Goal: Task Accomplishment & Management: Use online tool/utility

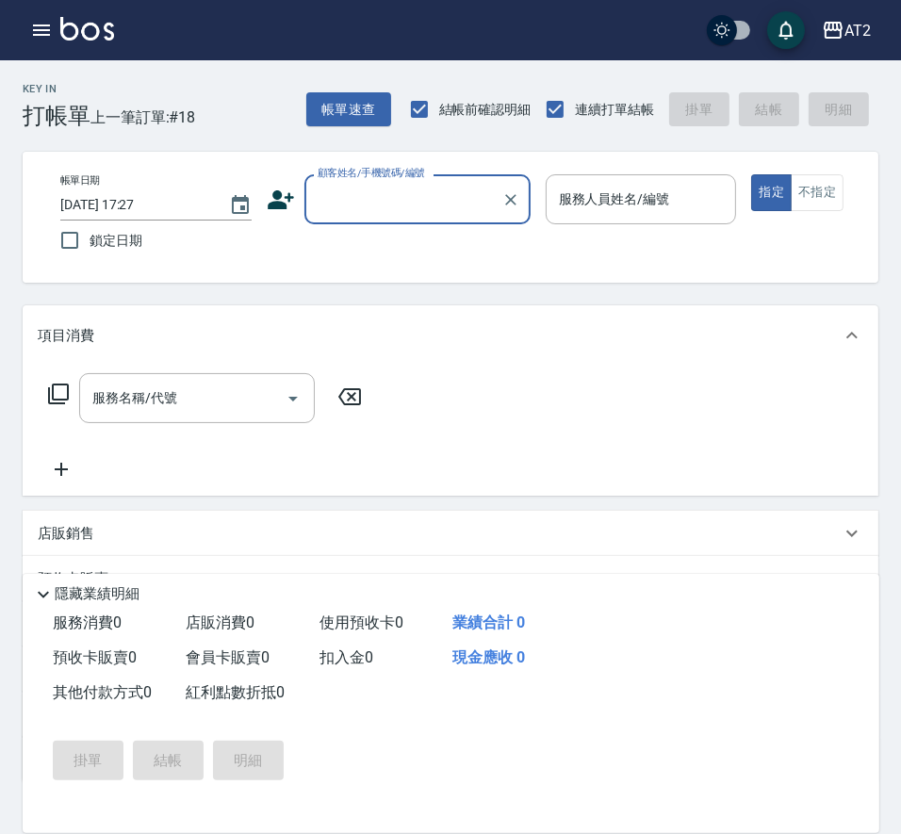
click at [375, 206] on input "顧客姓名/手機號碼/編號" at bounding box center [403, 199] width 181 height 33
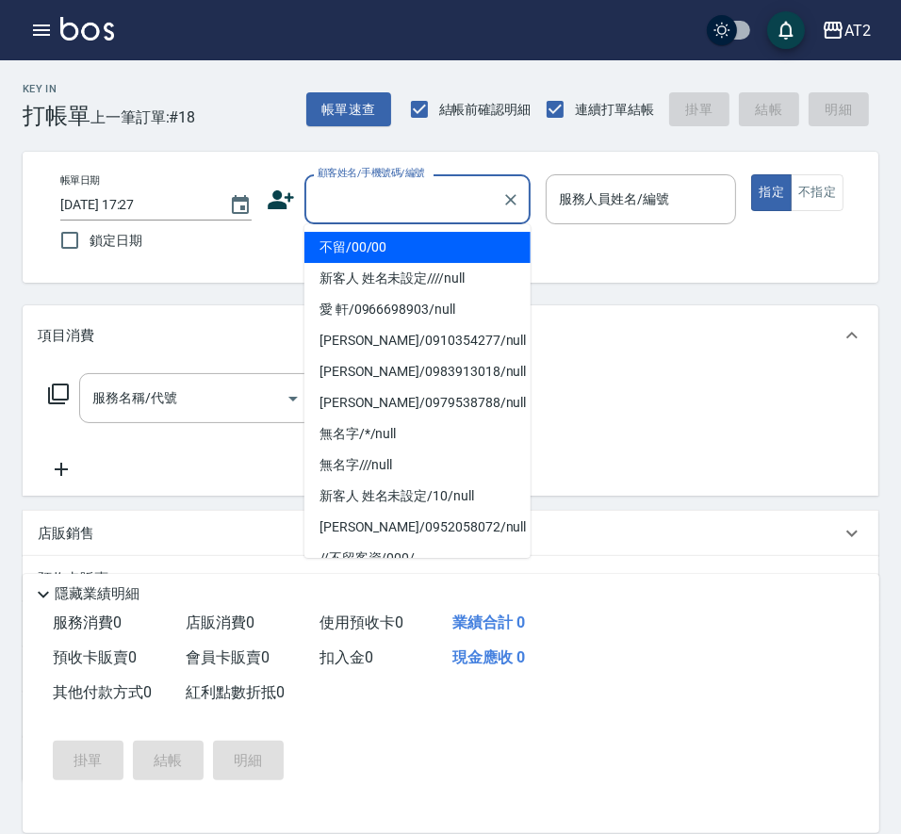
click at [367, 237] on li "不留/00/00" at bounding box center [418, 247] width 226 height 31
type input "不留/00/00"
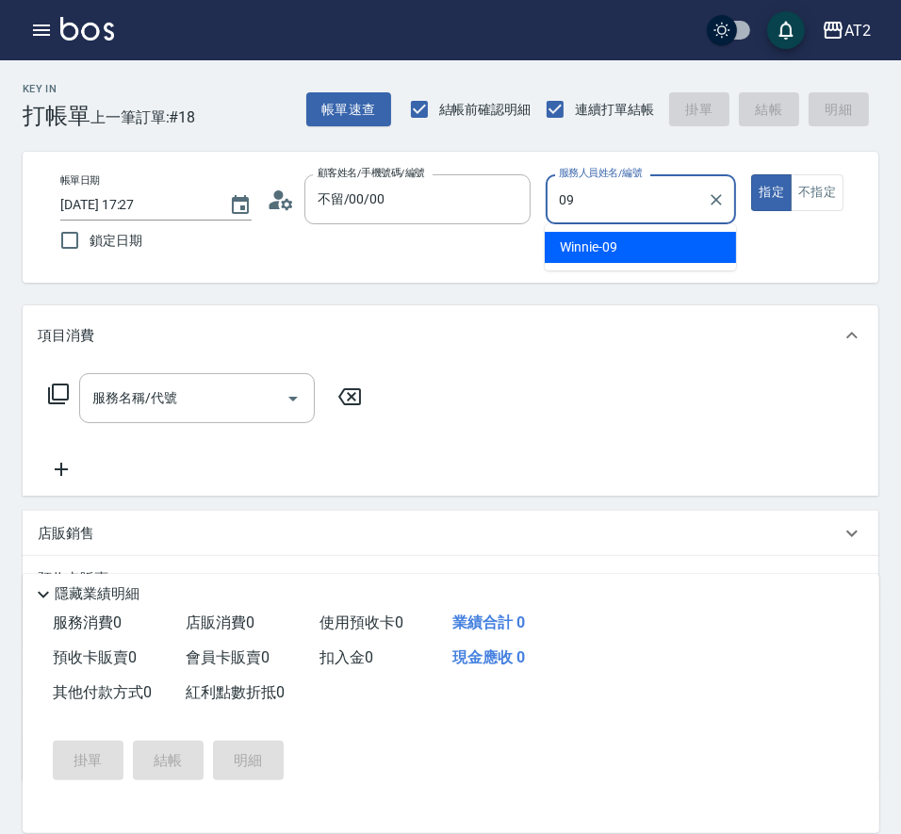
type input "Winnie-09"
type button "true"
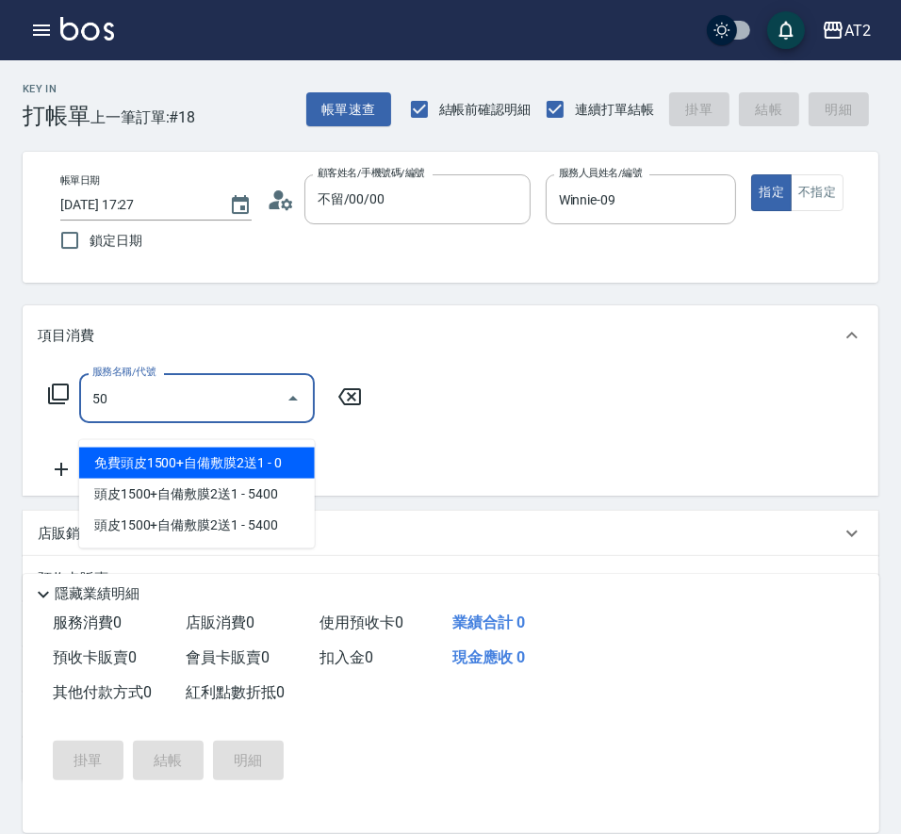
type input "501"
type input "100"
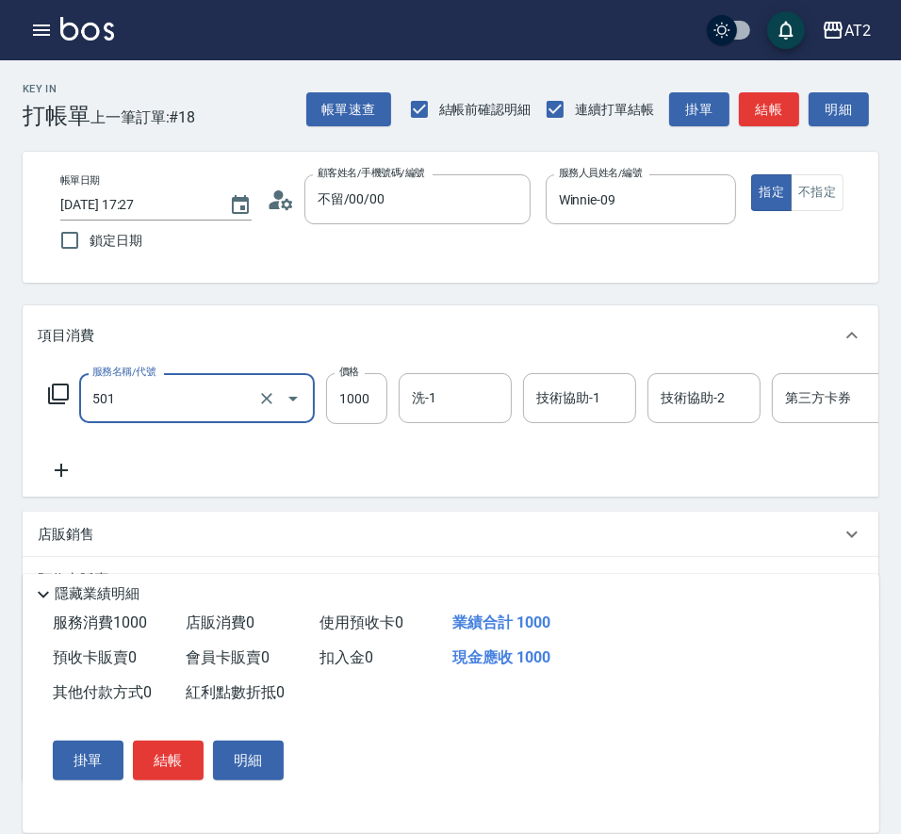
type input "染髮(501)"
type input "0"
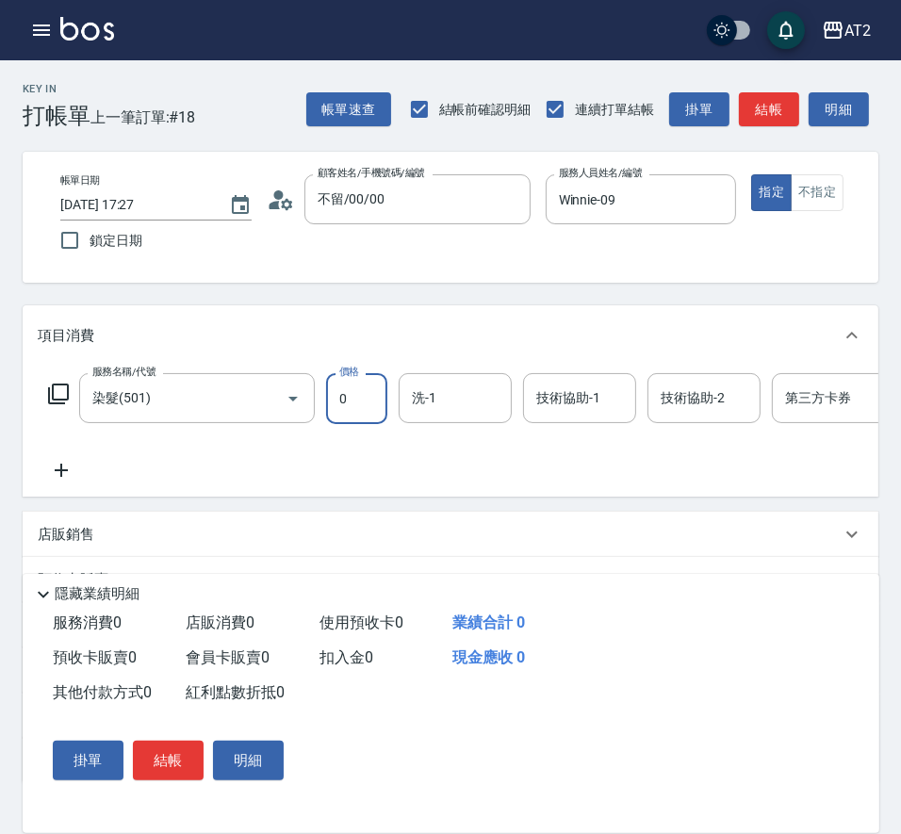
type input "0"
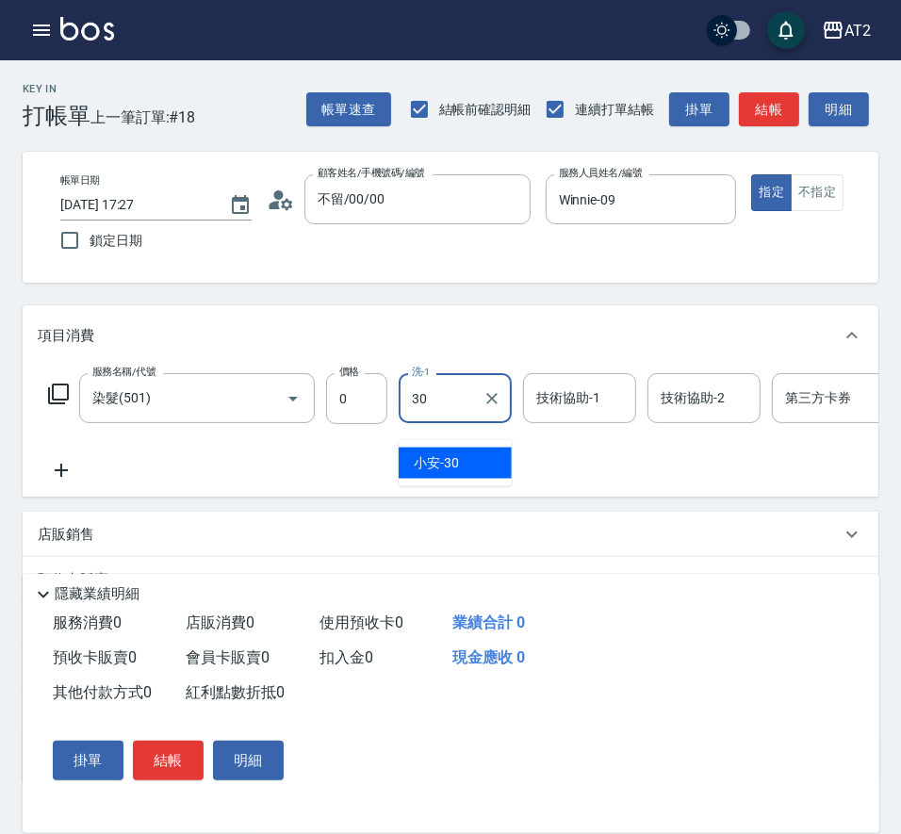
type input "小安-30"
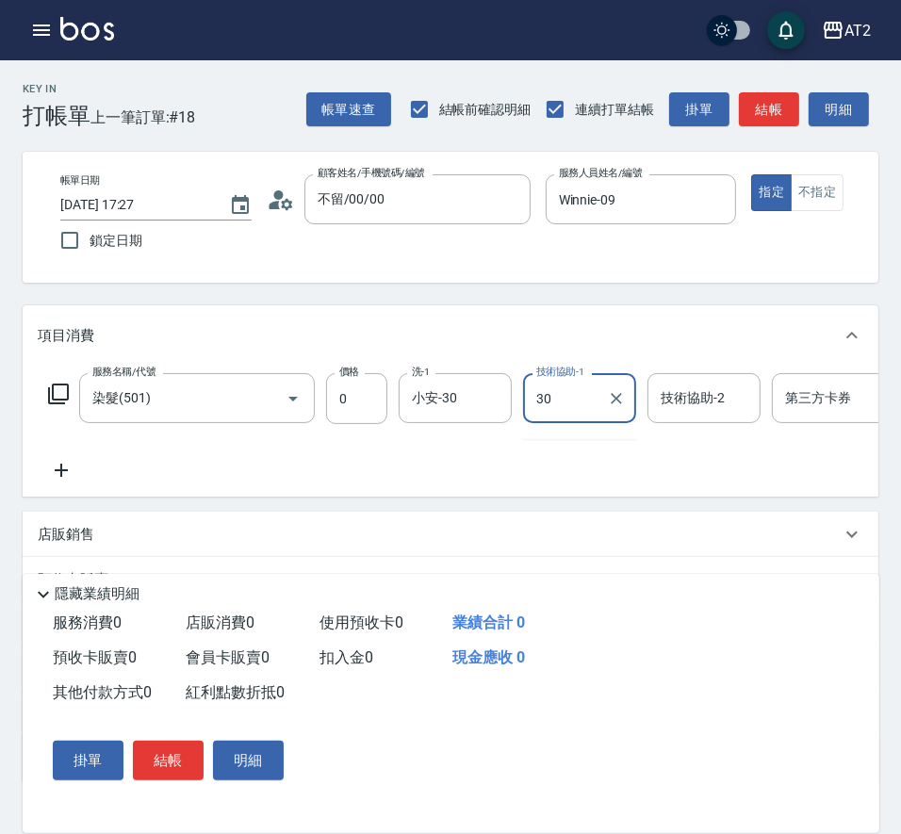
type input "小安-30"
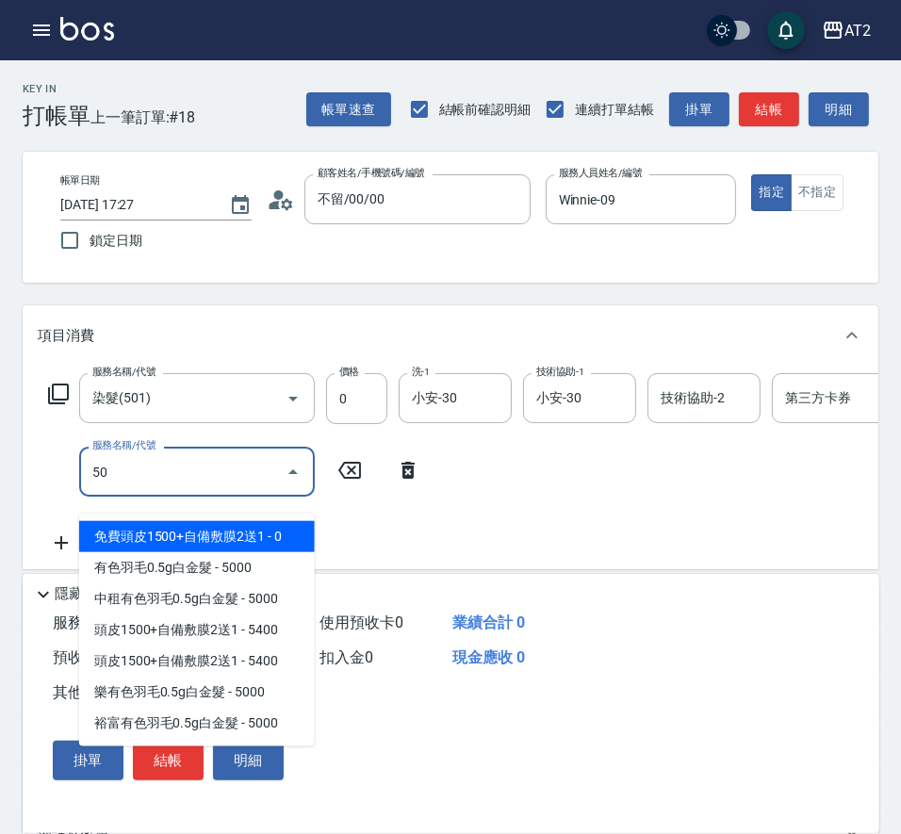
type input "502"
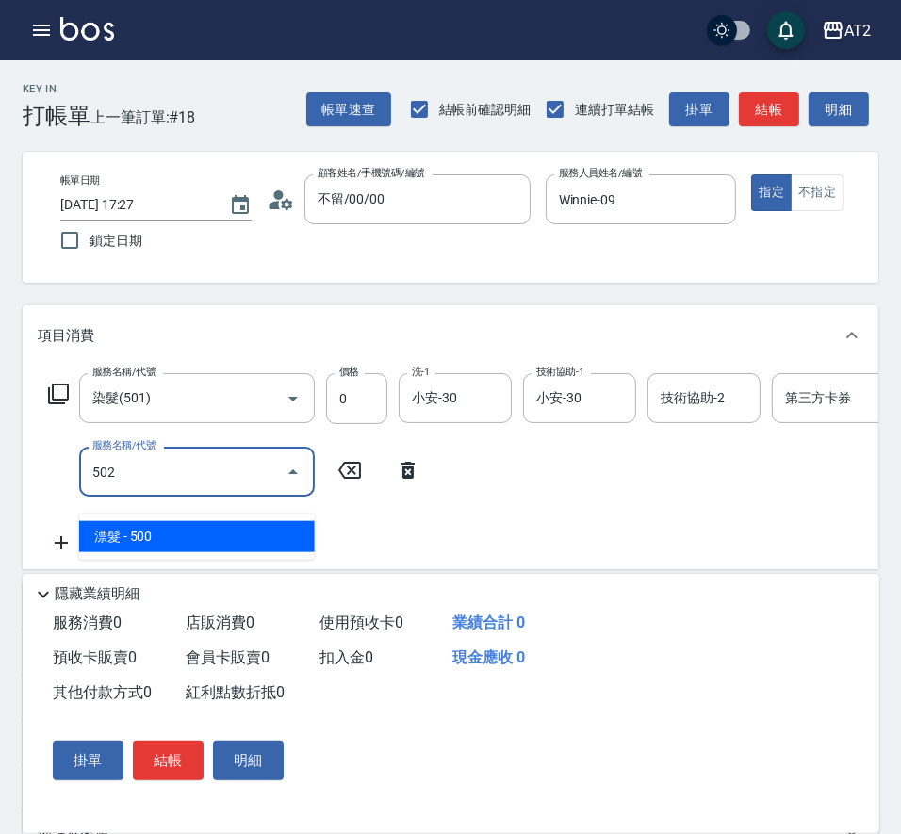
type input "50"
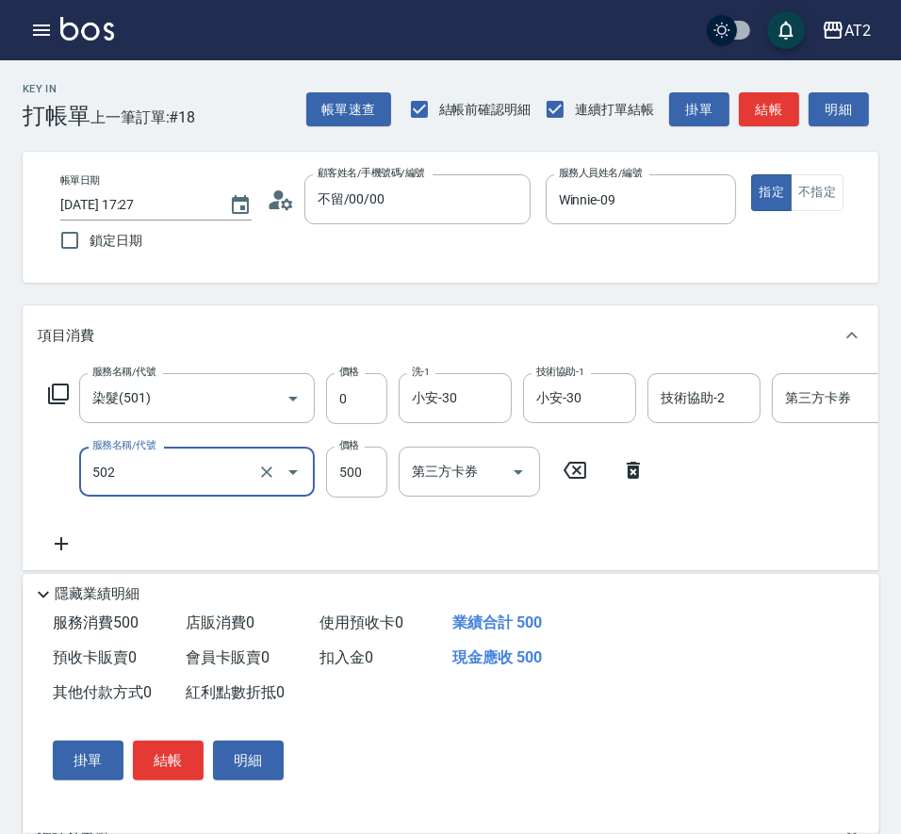
type input "漂髮(502)"
type input "0"
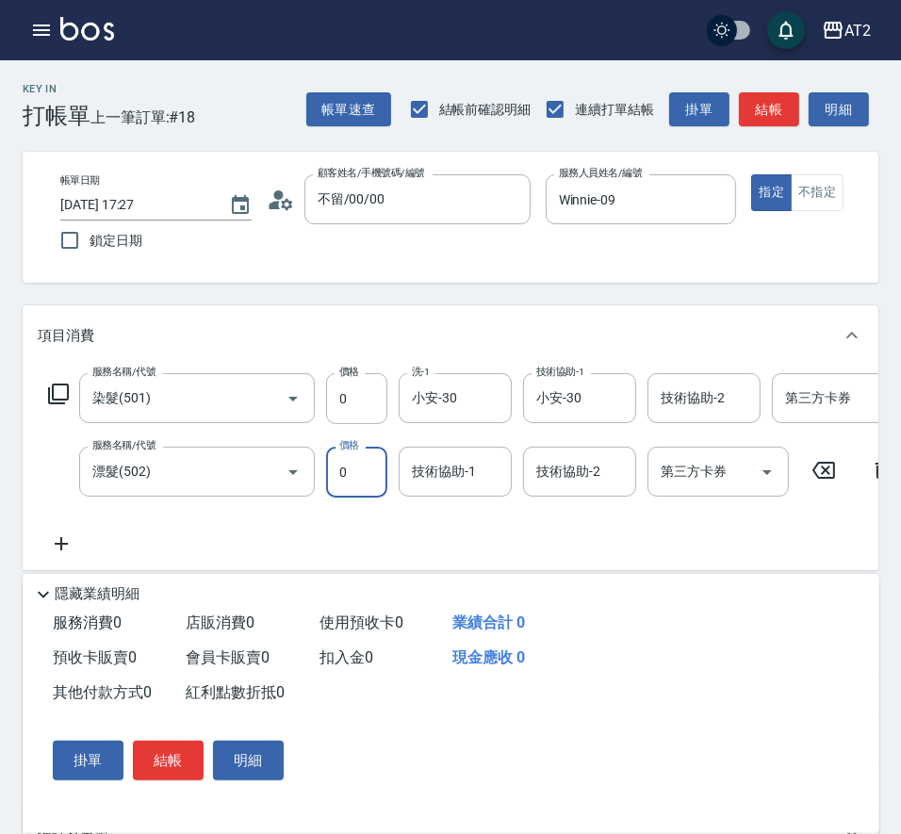
type input "0"
type input "小安-30"
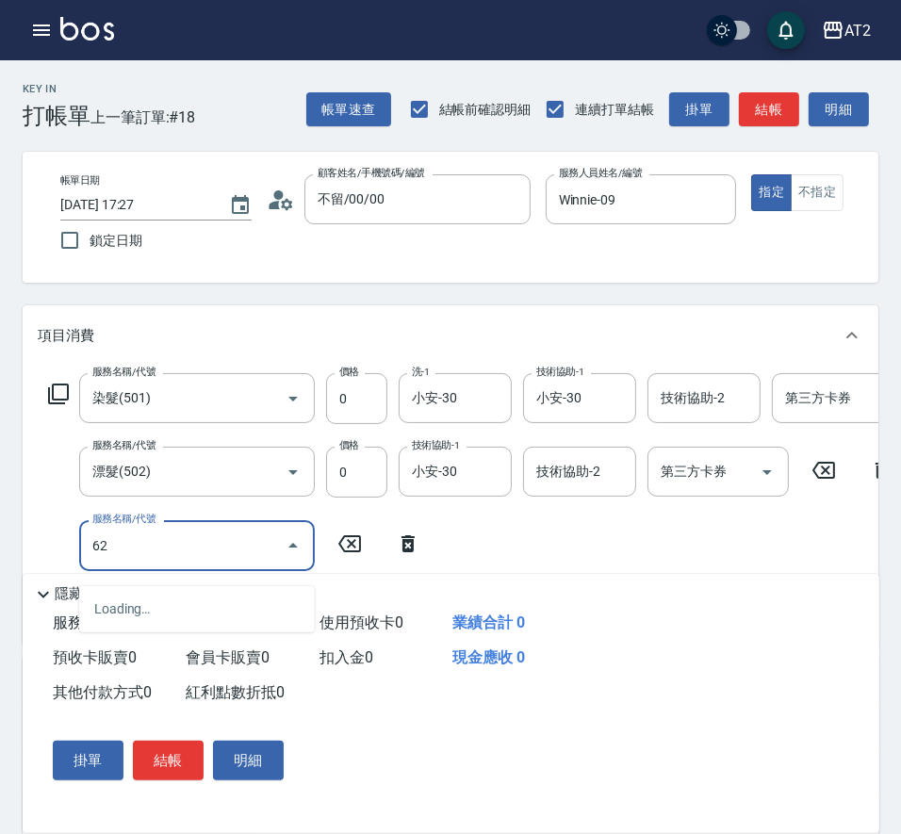
type input "629"
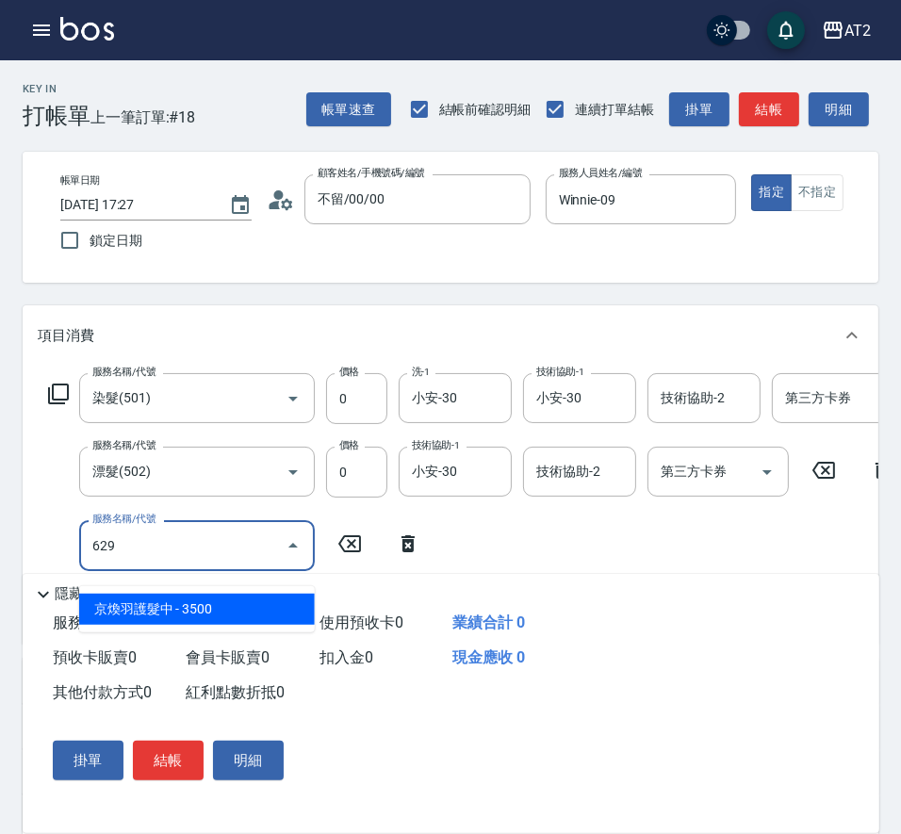
type input "350"
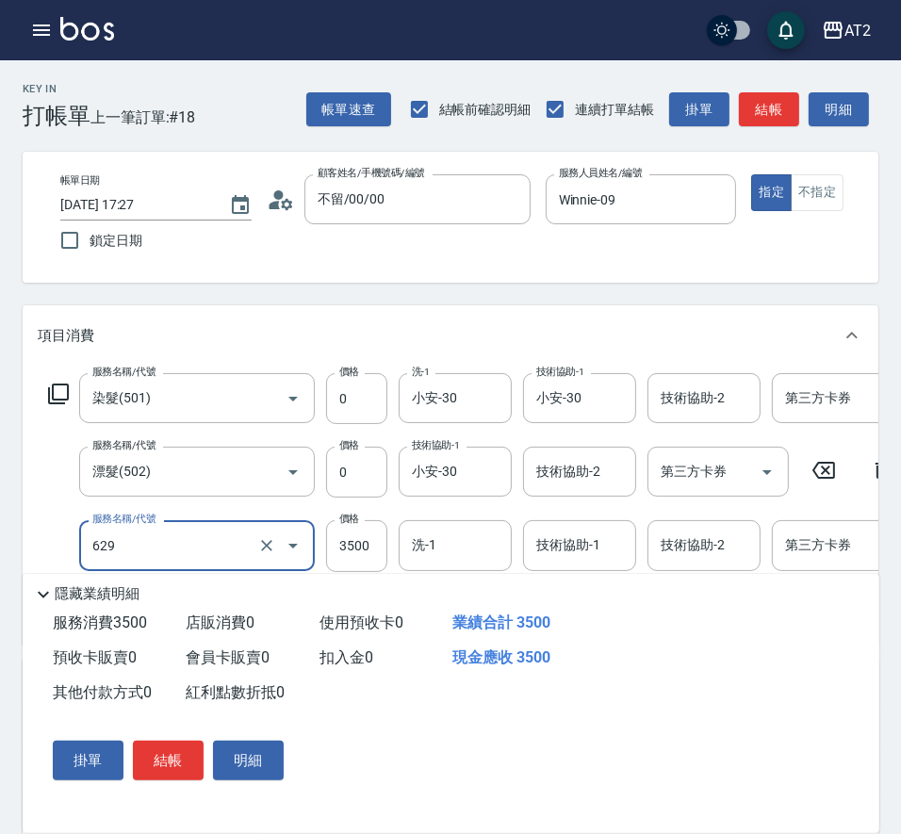
type input "京煥羽護髮中(629)"
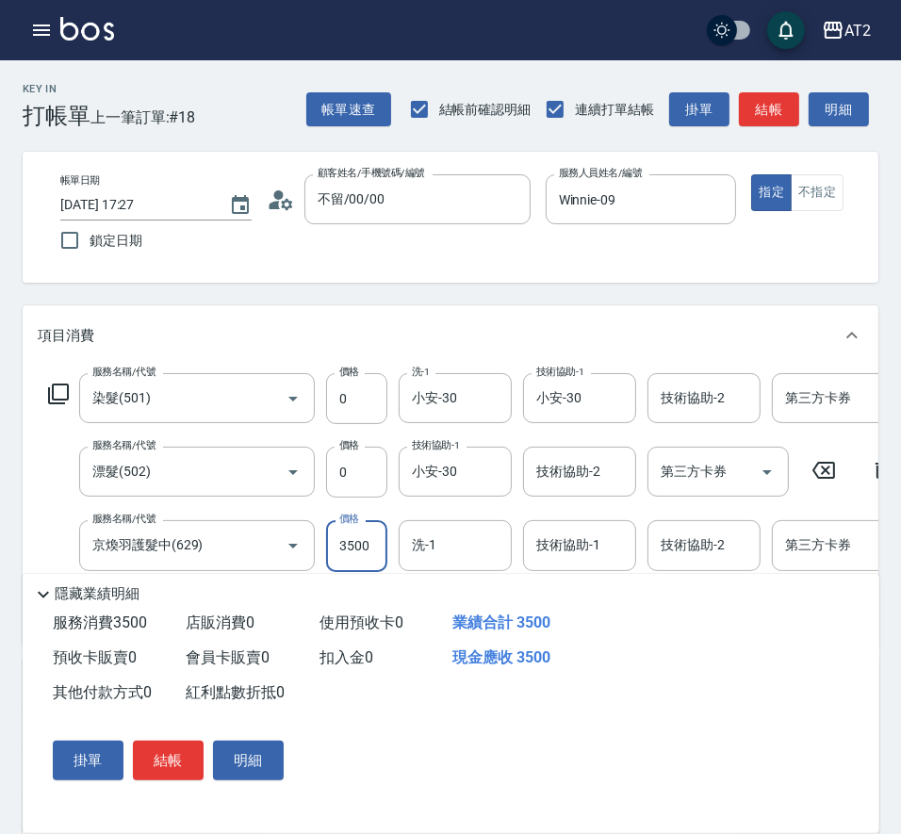
type input "0"
type input "360"
type input "30"
type input "3600"
type input "360"
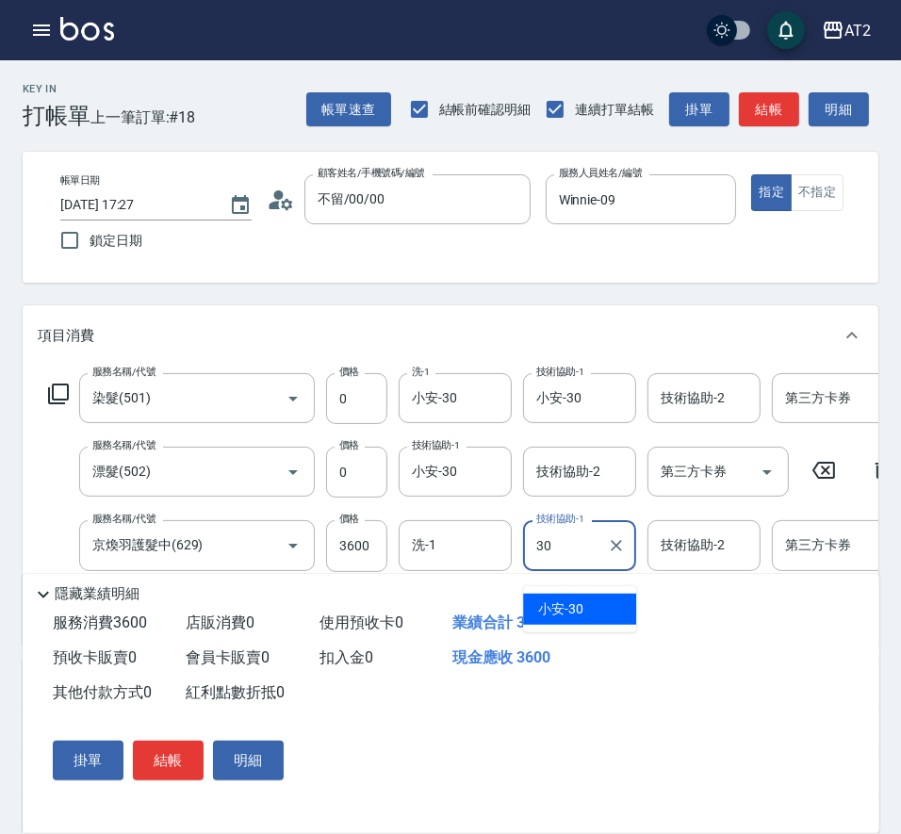
type input "小安-30"
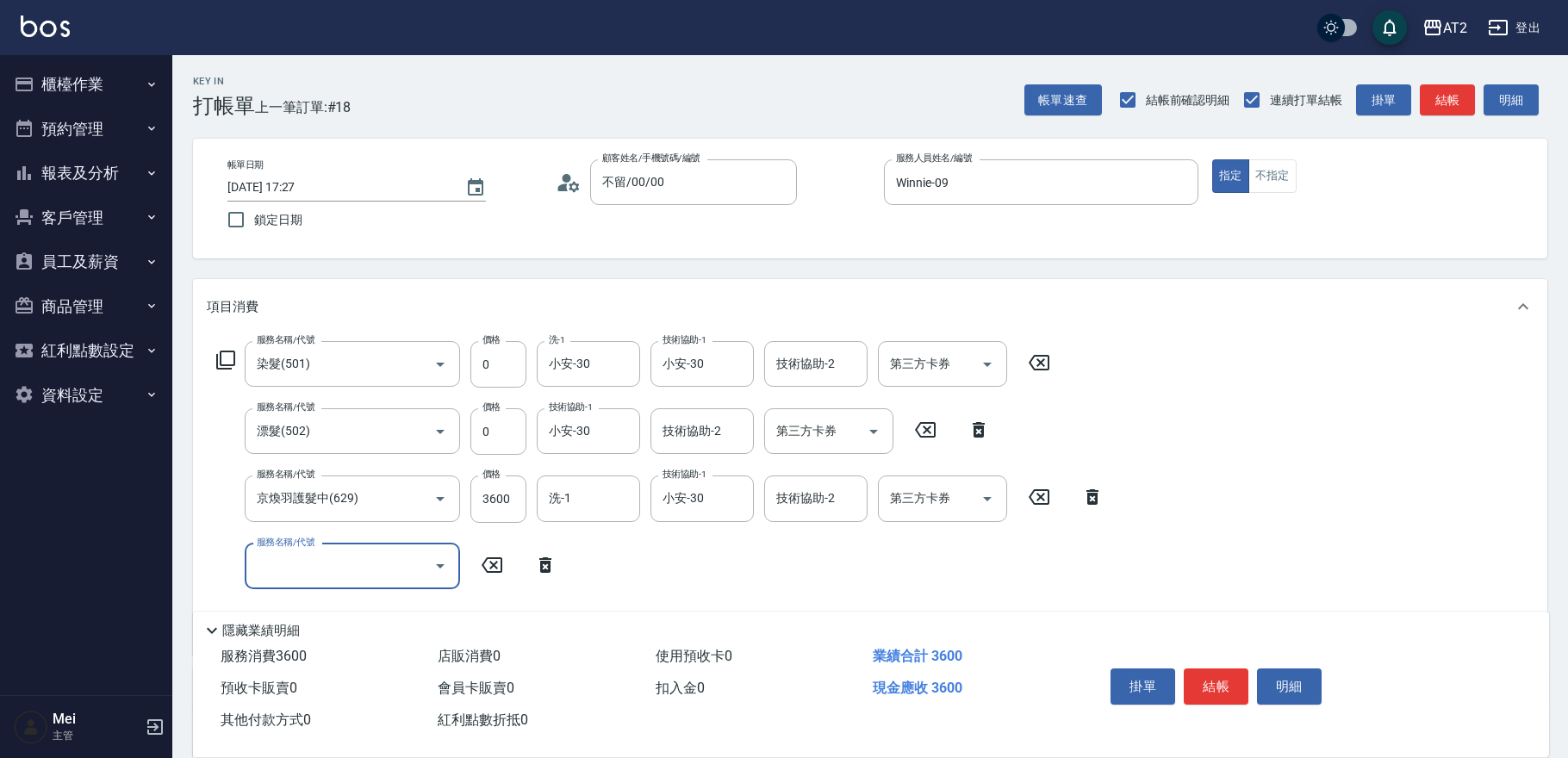
click at [121, 79] on button "櫃檯作業" at bounding box center [86, 84] width 158 height 45
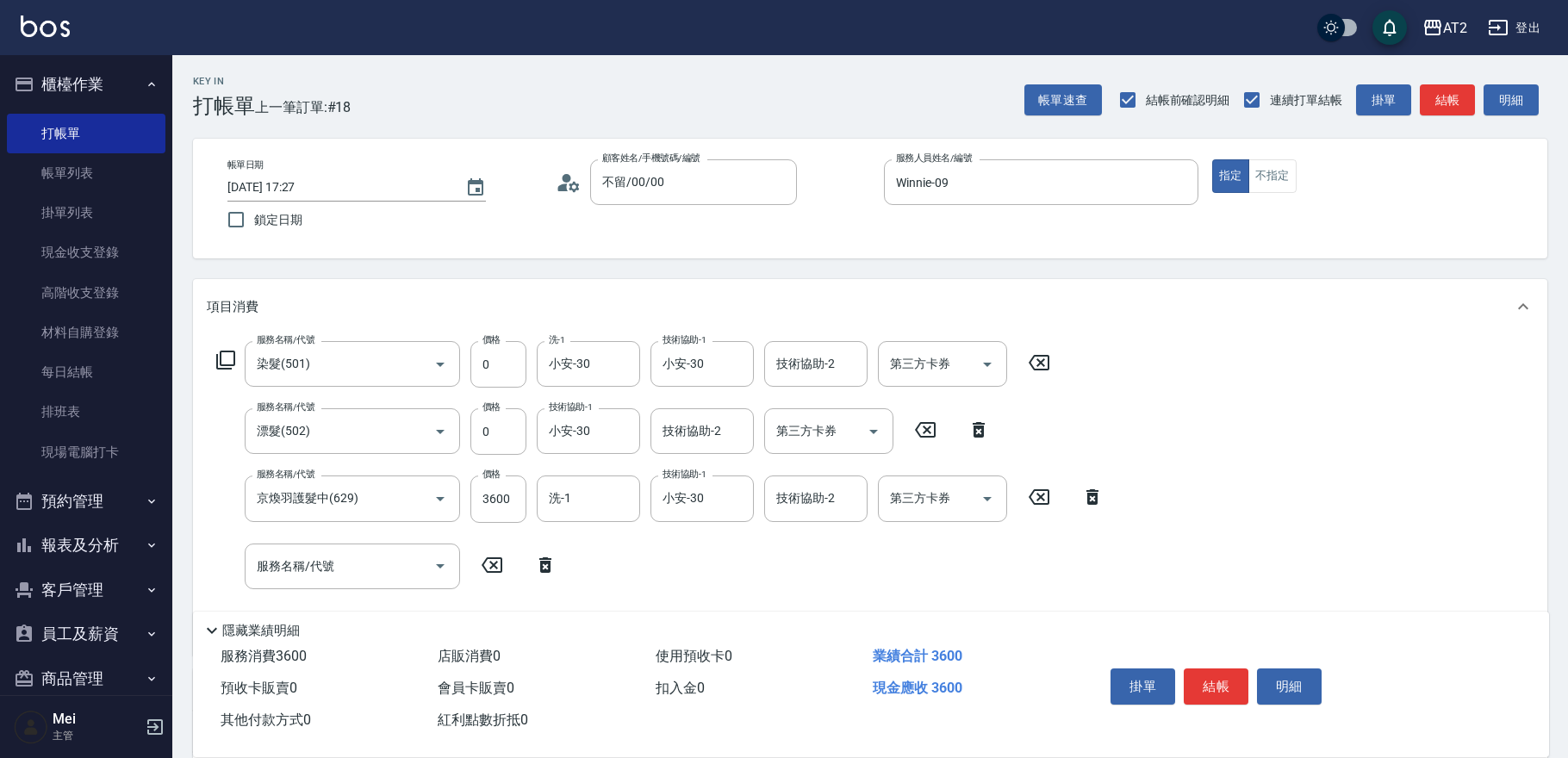
drag, startPoint x: 1433, startPoint y: 490, endPoint x: 1351, endPoint y: 328, distance: 181.6
click at [818, 490] on div "服務名稱/代號 染髮(501) 服務名稱/代號 價格 0 價格 洗-1 小安-30 洗-1 技術協助-1 小安-30 技術協助-1 技術協助-2 技術協助-2…" at bounding box center [870, 495] width 1354 height 321
click at [357, 562] on input "服務名稱/代號" at bounding box center [339, 565] width 174 height 30
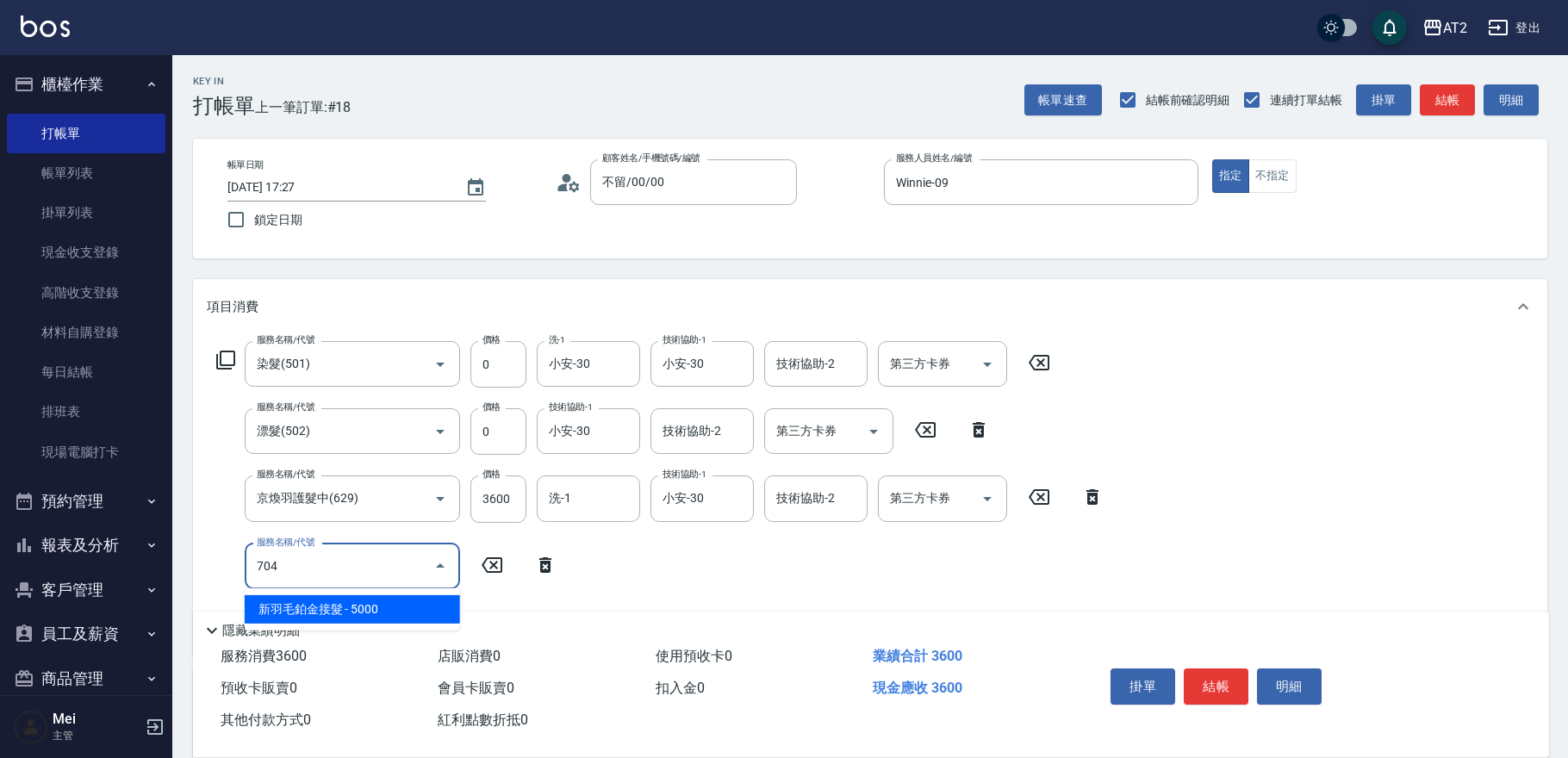
type input "704"
type input "860"
type input "新羽毛鉑金接髮(704)"
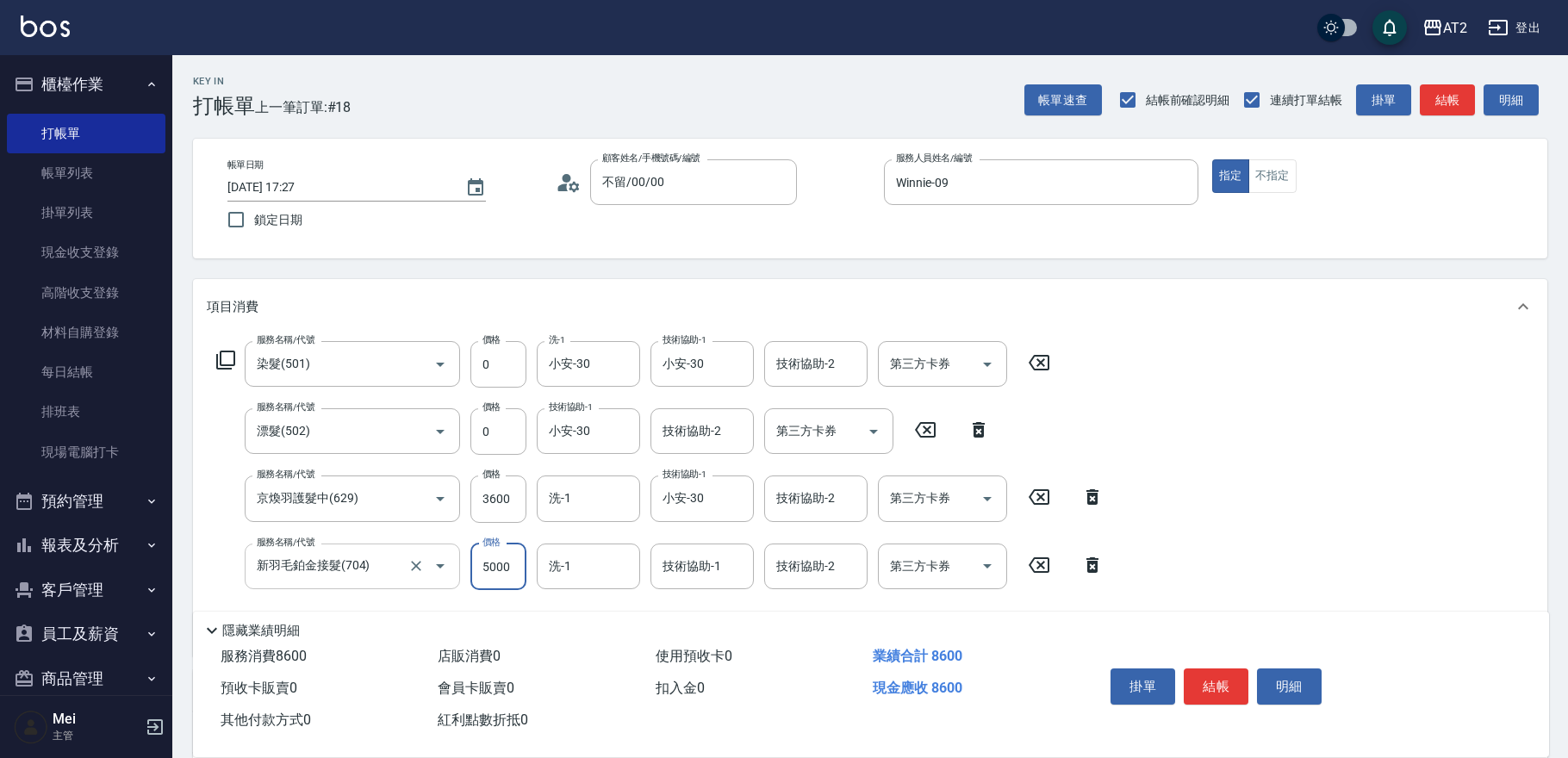
type input "8"
type input "360"
type input "866"
type input "440"
type input "86600"
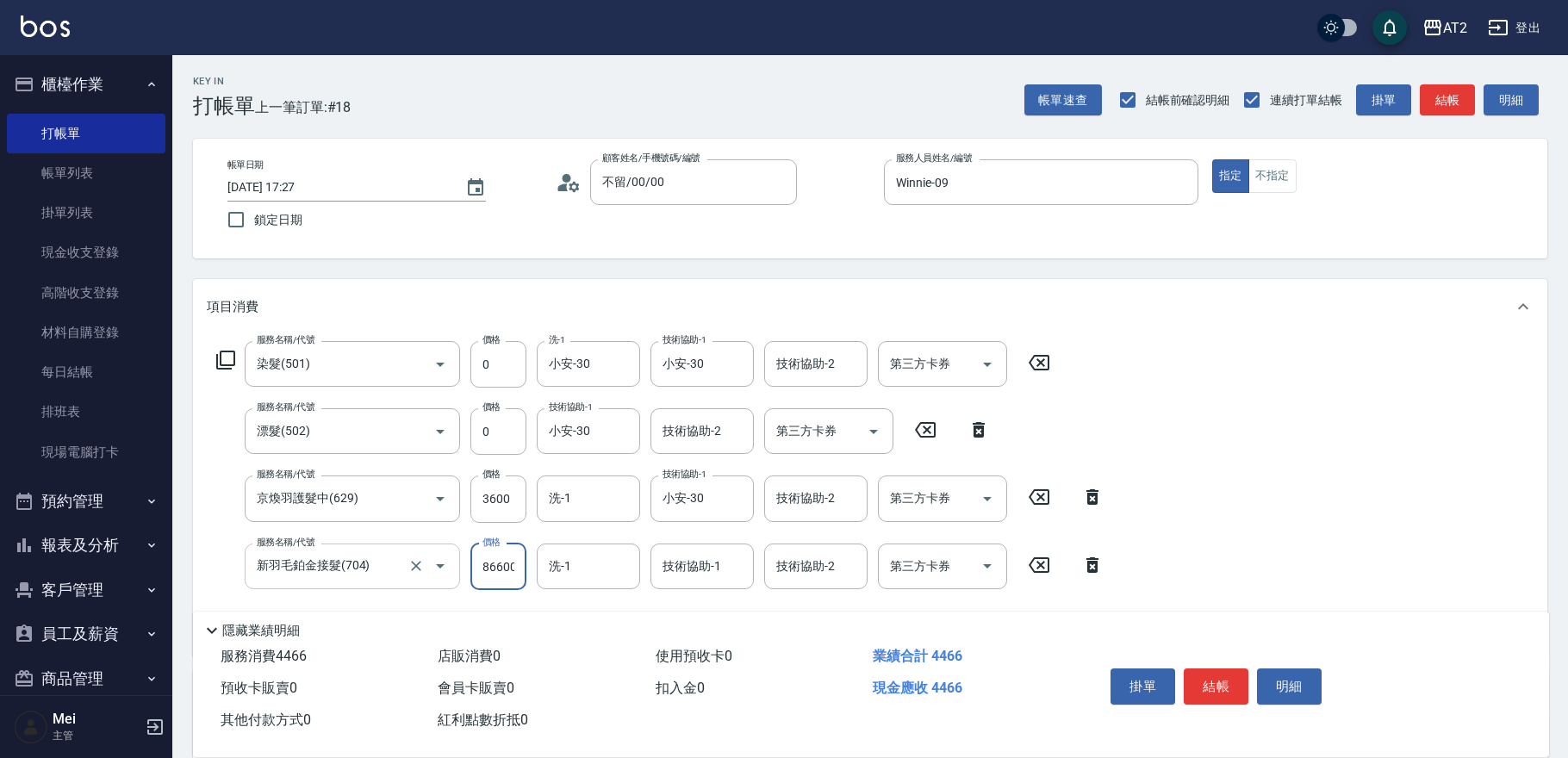
type input "9020"
type input "小安-30"
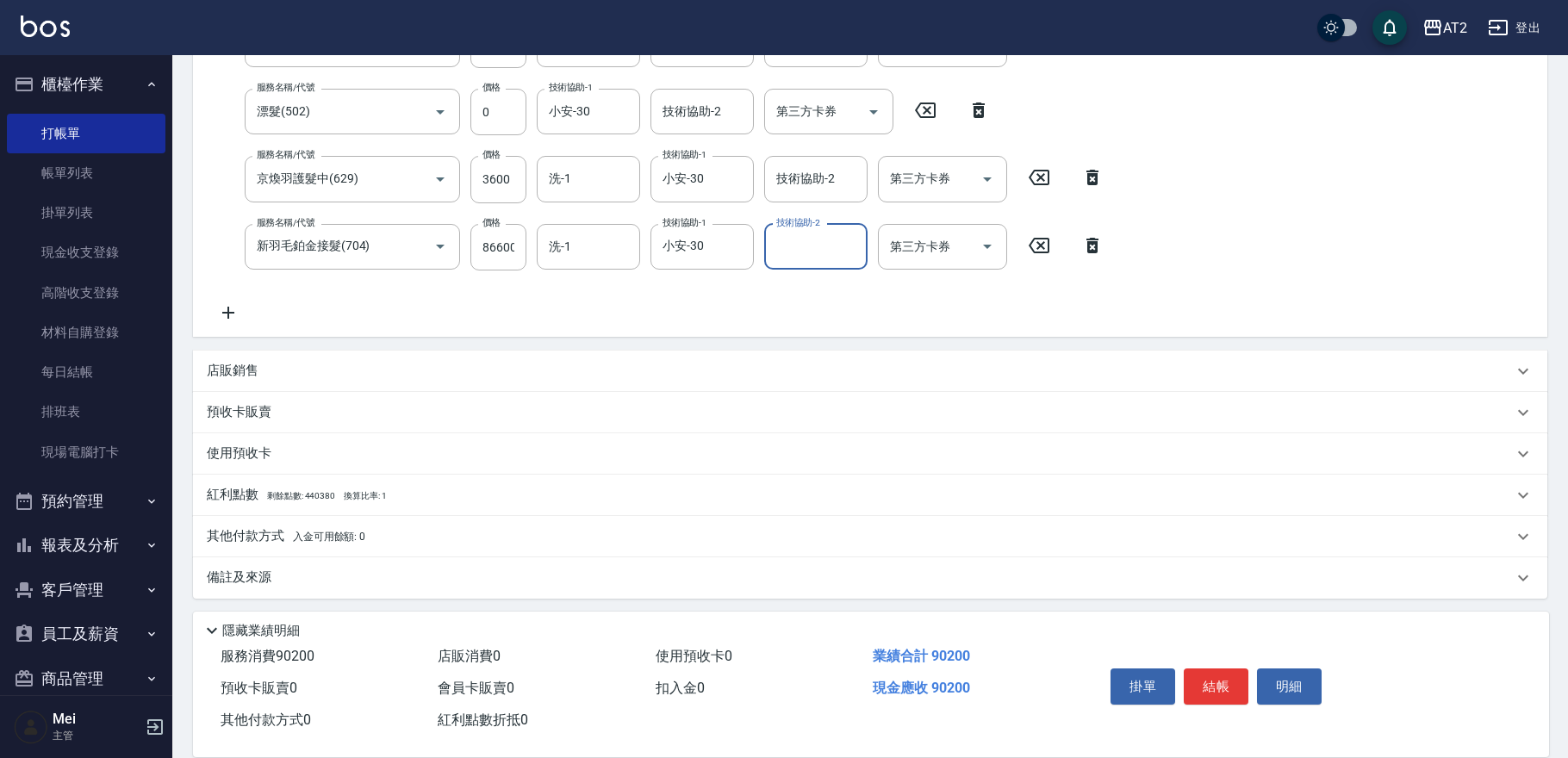
scroll to position [321, 0]
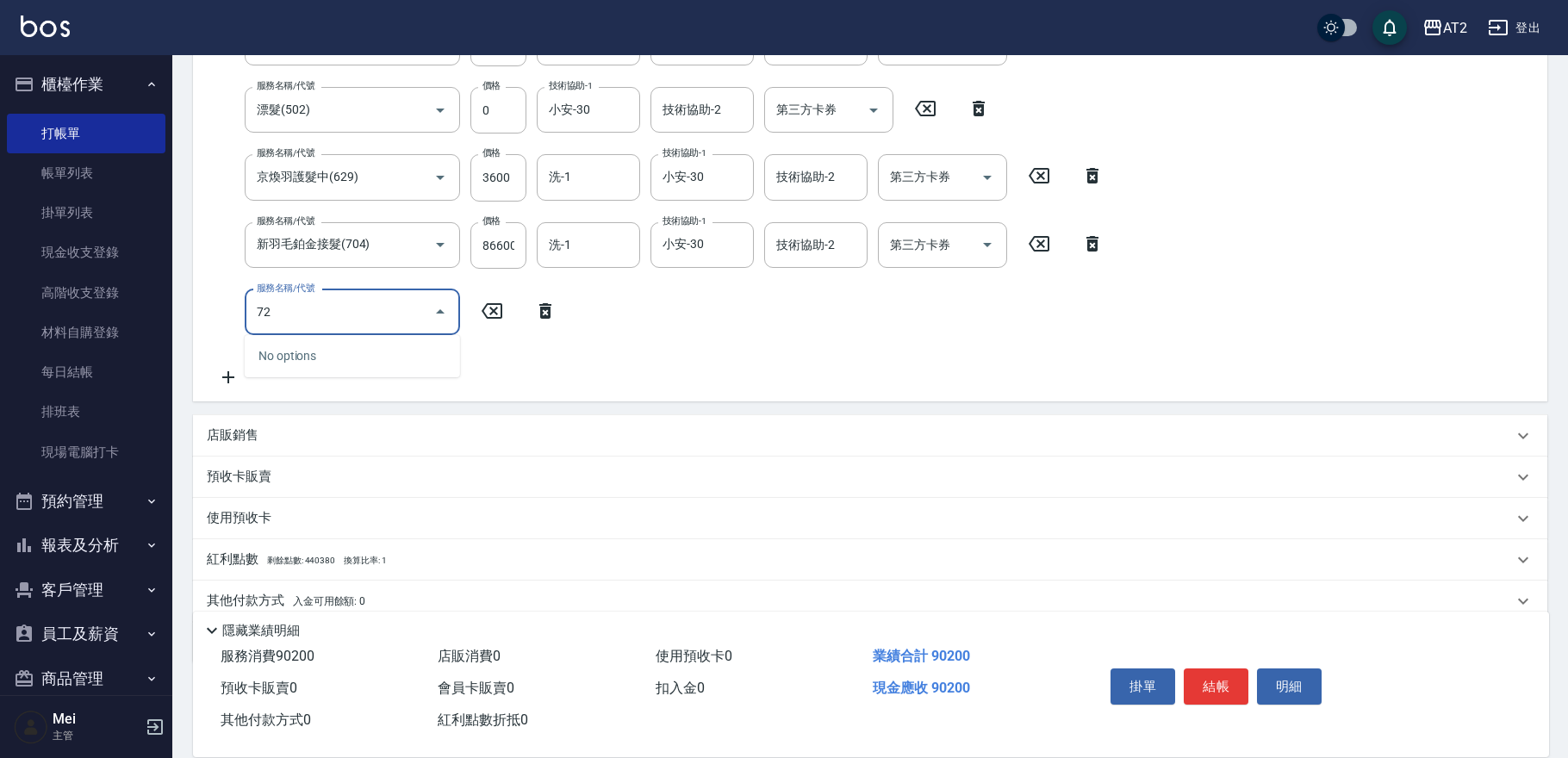
type input "725"
type input "9620"
type input "有色仙女羽毛髮(725)"
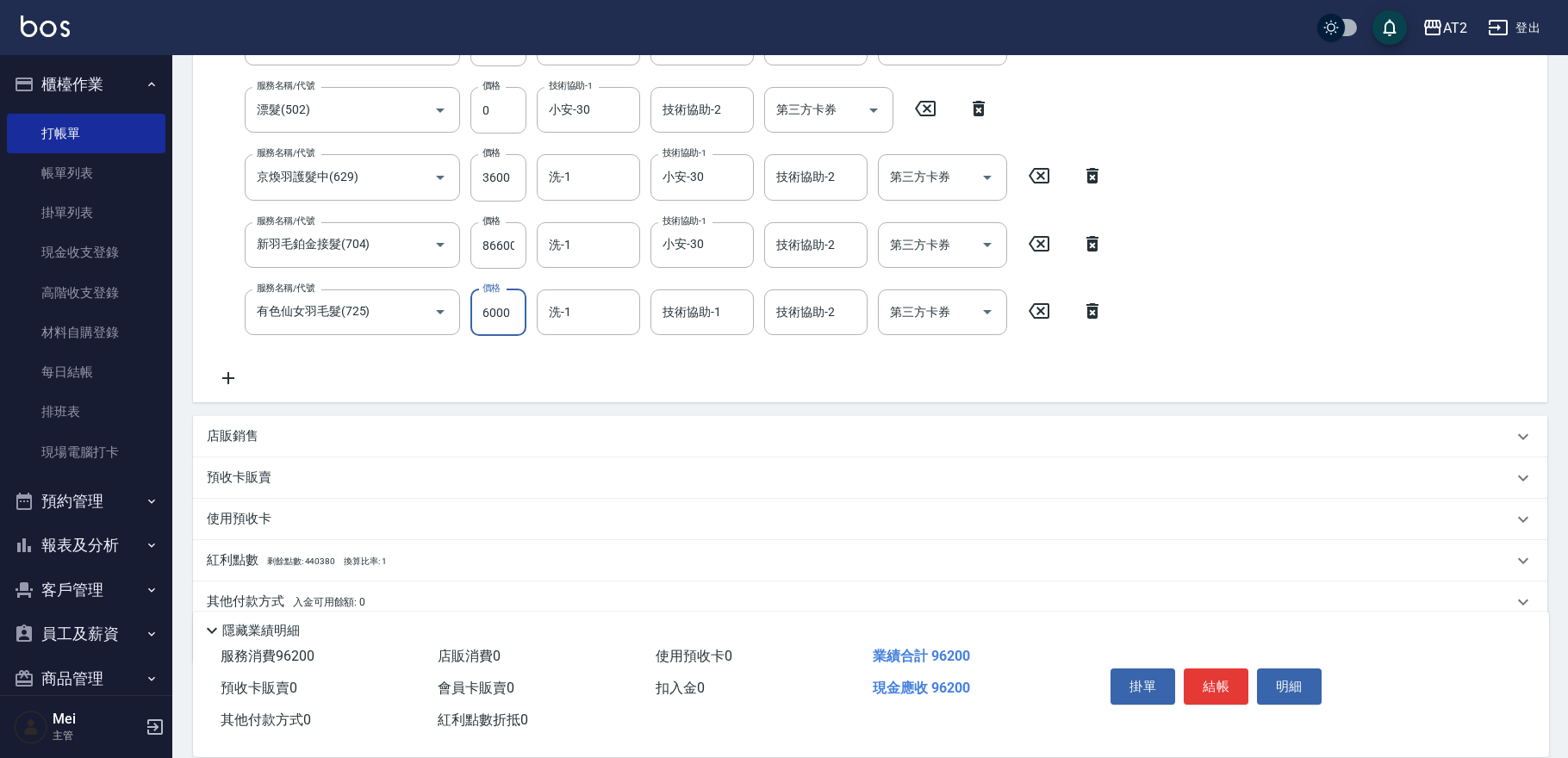
scroll to position [0, 0]
type input "3"
type input "9020"
type input "362"
type input "9380"
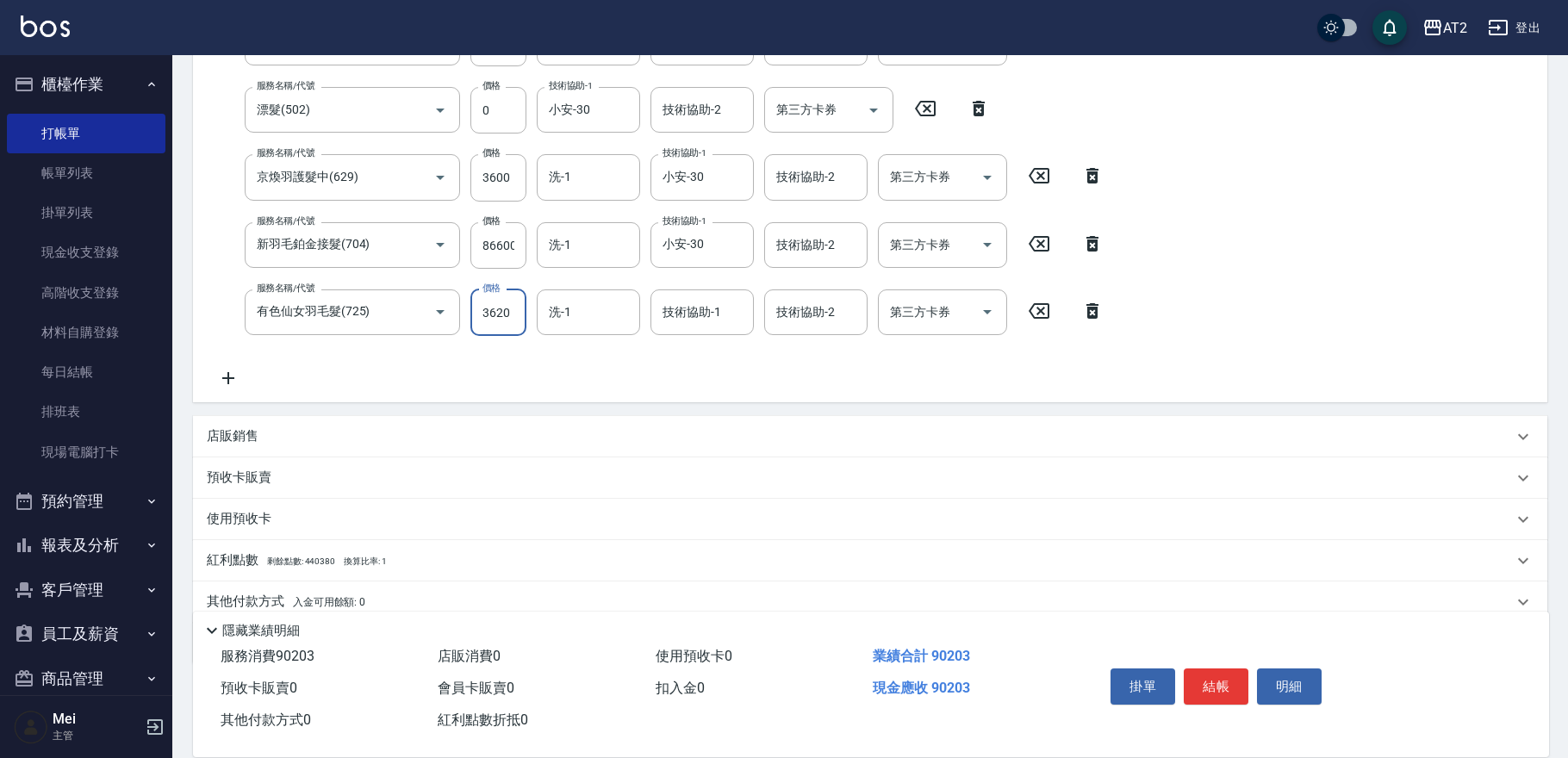
type input "3620"
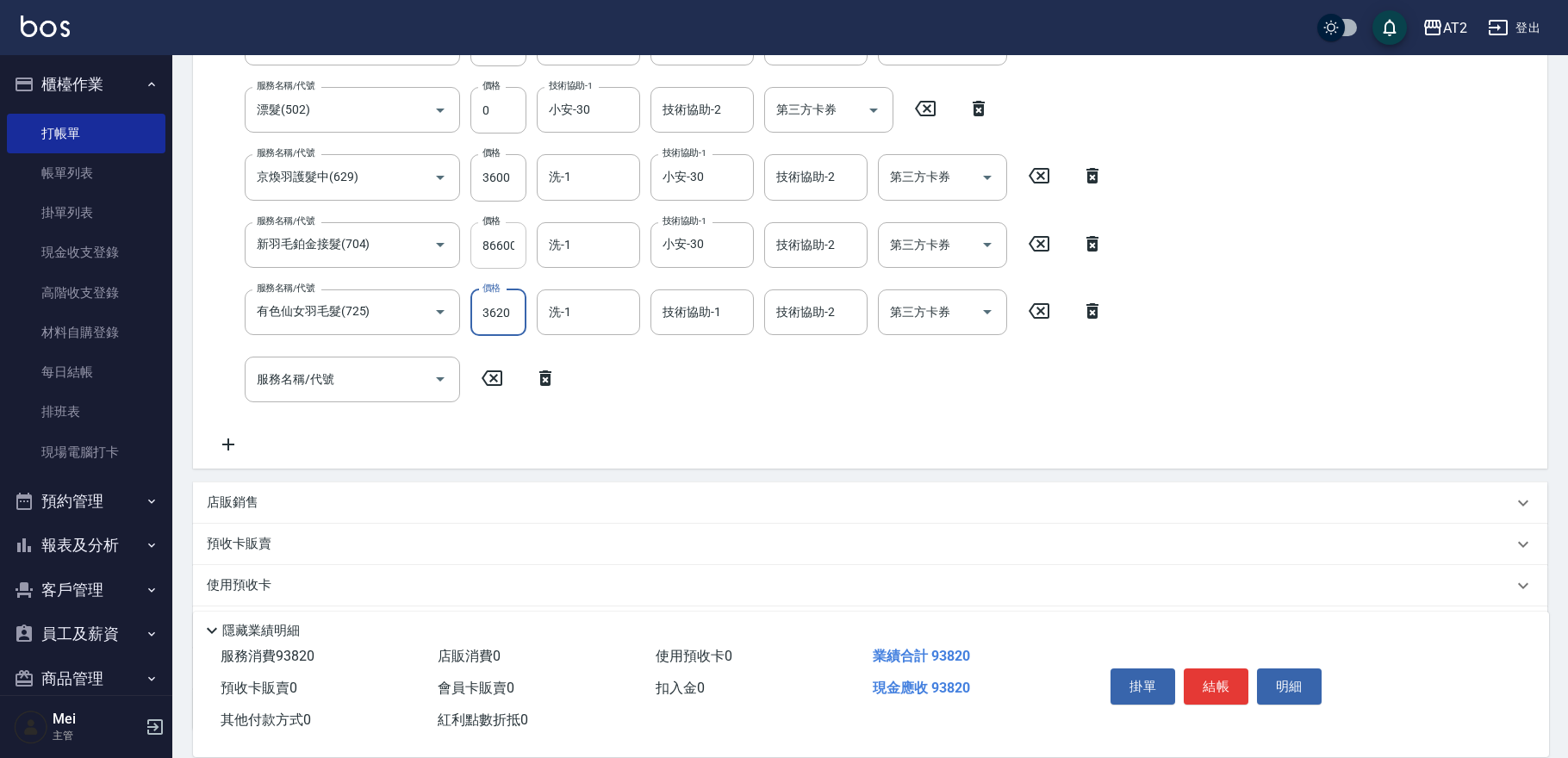
click at [500, 248] on input "86600" at bounding box center [498, 245] width 56 height 47
click at [499, 248] on input "86600" at bounding box center [498, 245] width 56 height 47
type input "8"
type input "720"
type input "86"
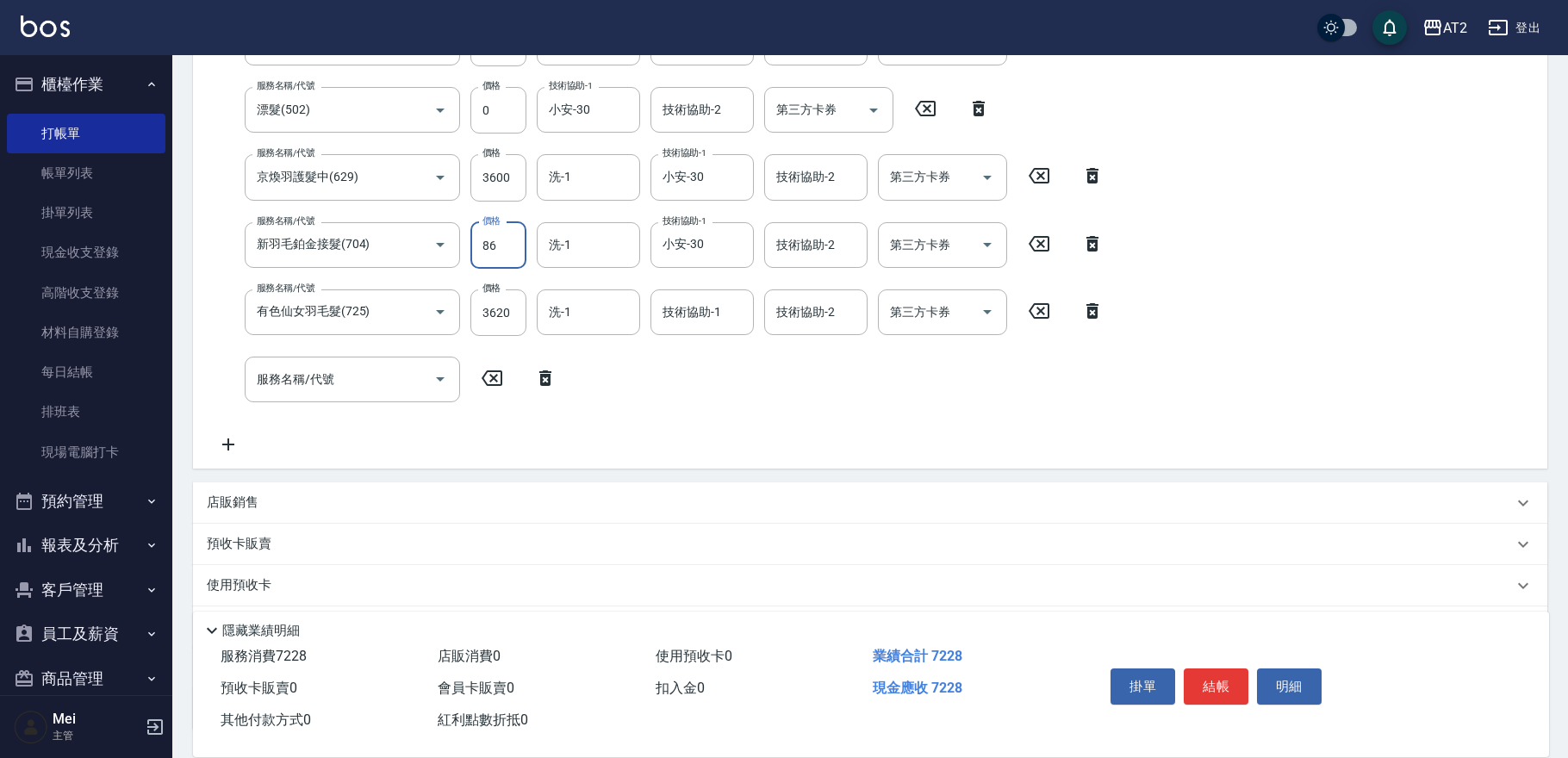
type input "730"
type input "866"
type input "1580"
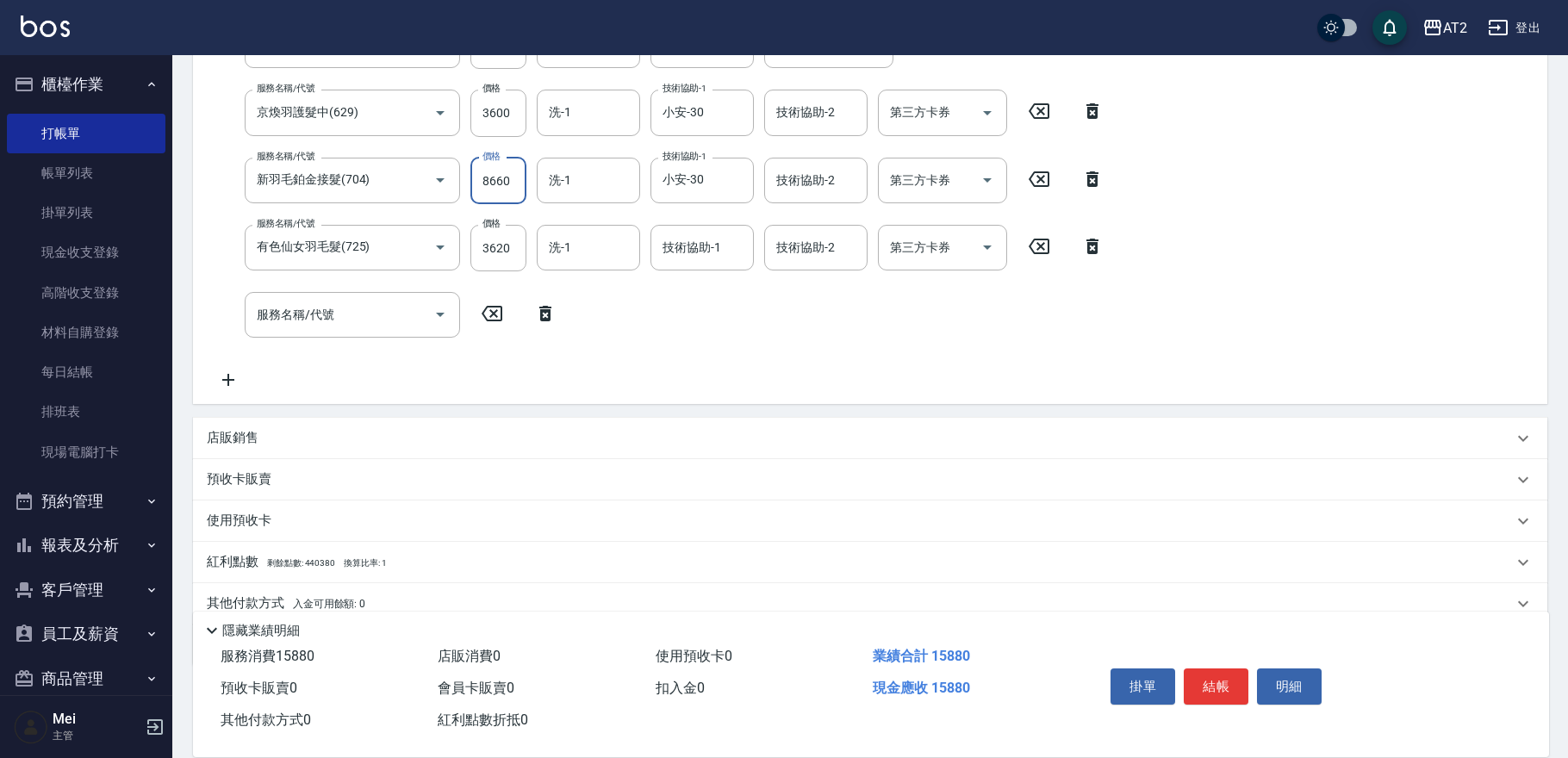
scroll to position [455, 0]
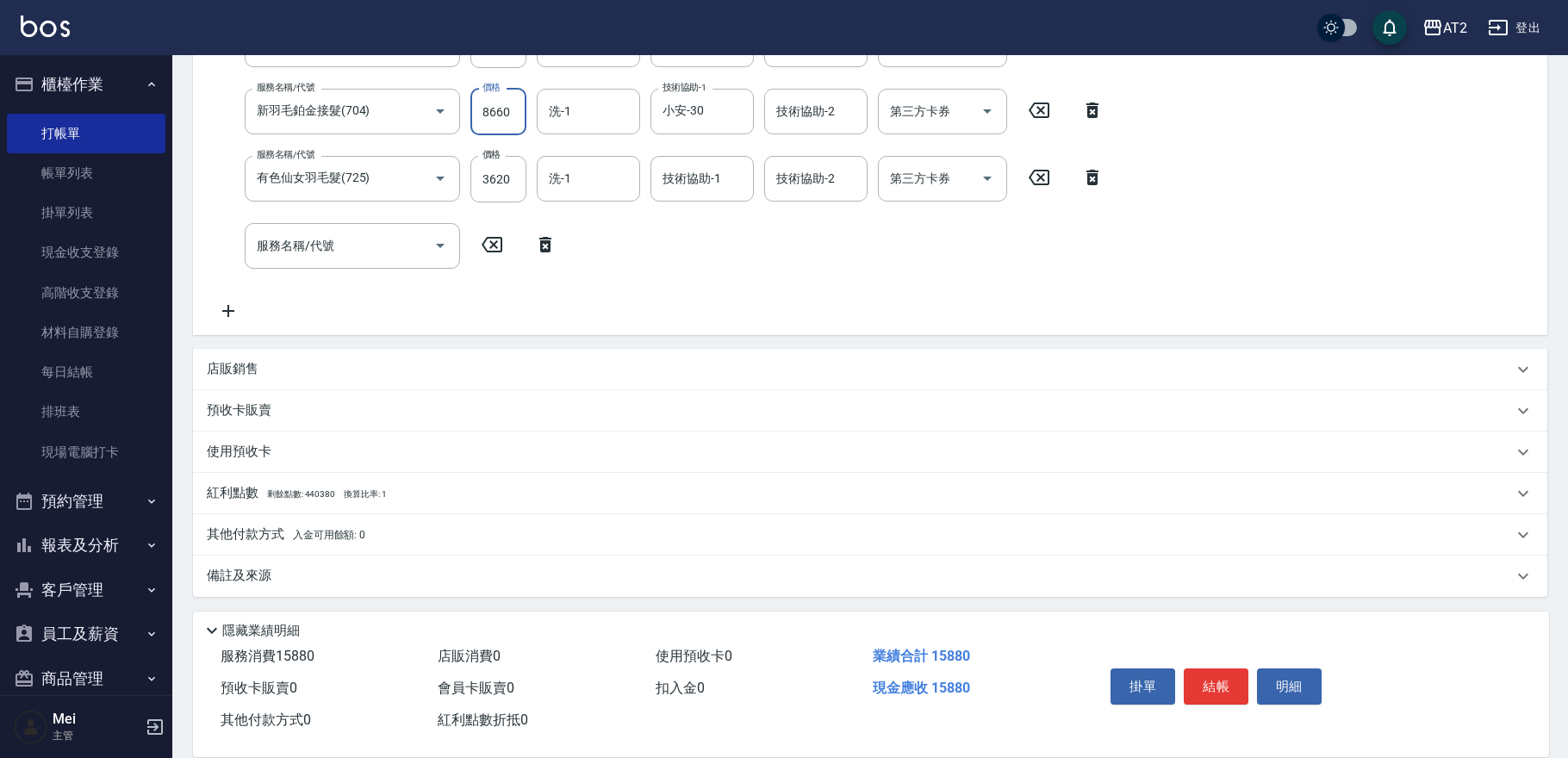
type input "8660"
click at [309, 525] on p "其他付款方式 入金可用餘額: 0" at bounding box center [285, 534] width 158 height 19
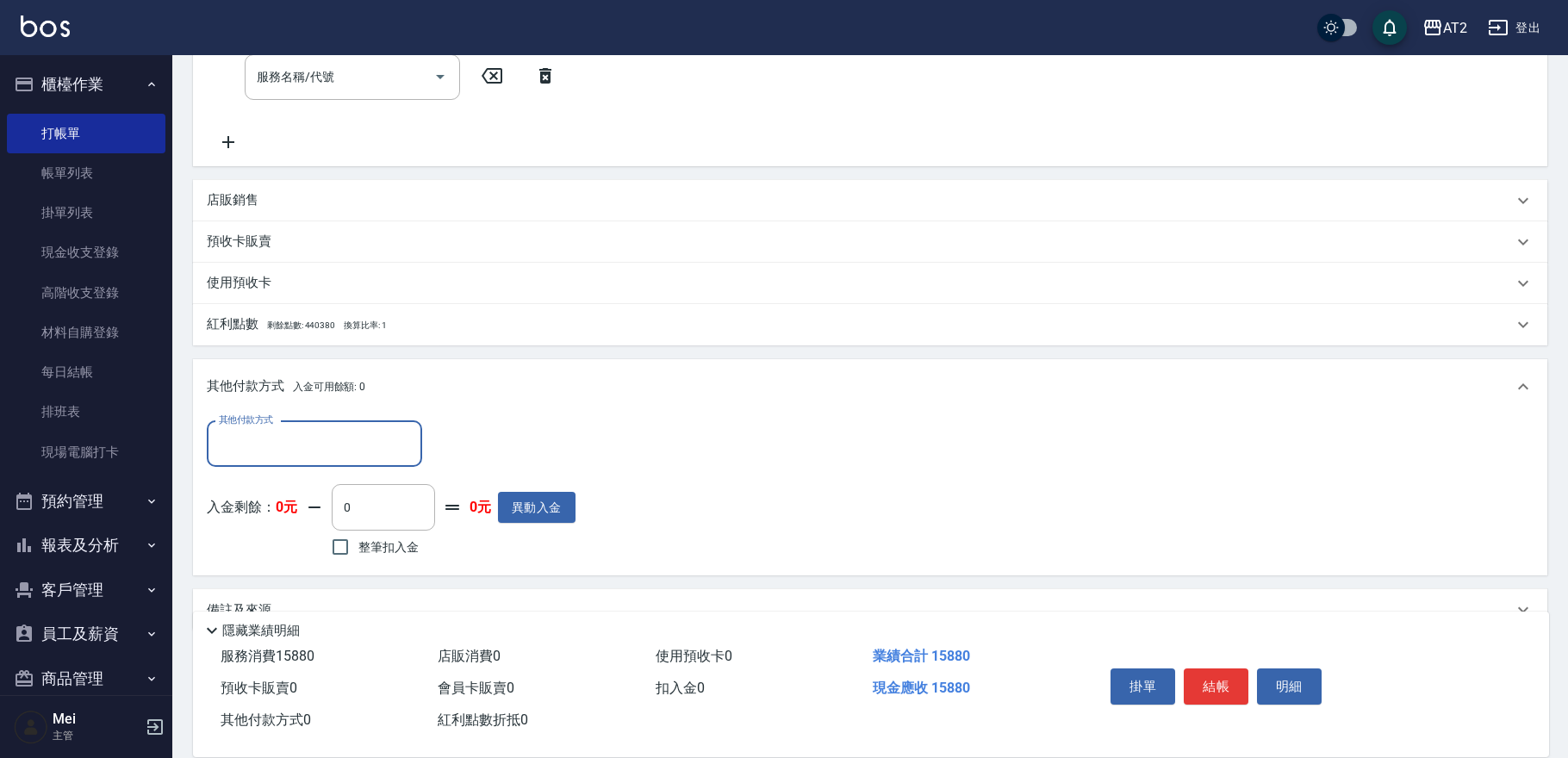
scroll to position [628, 0]
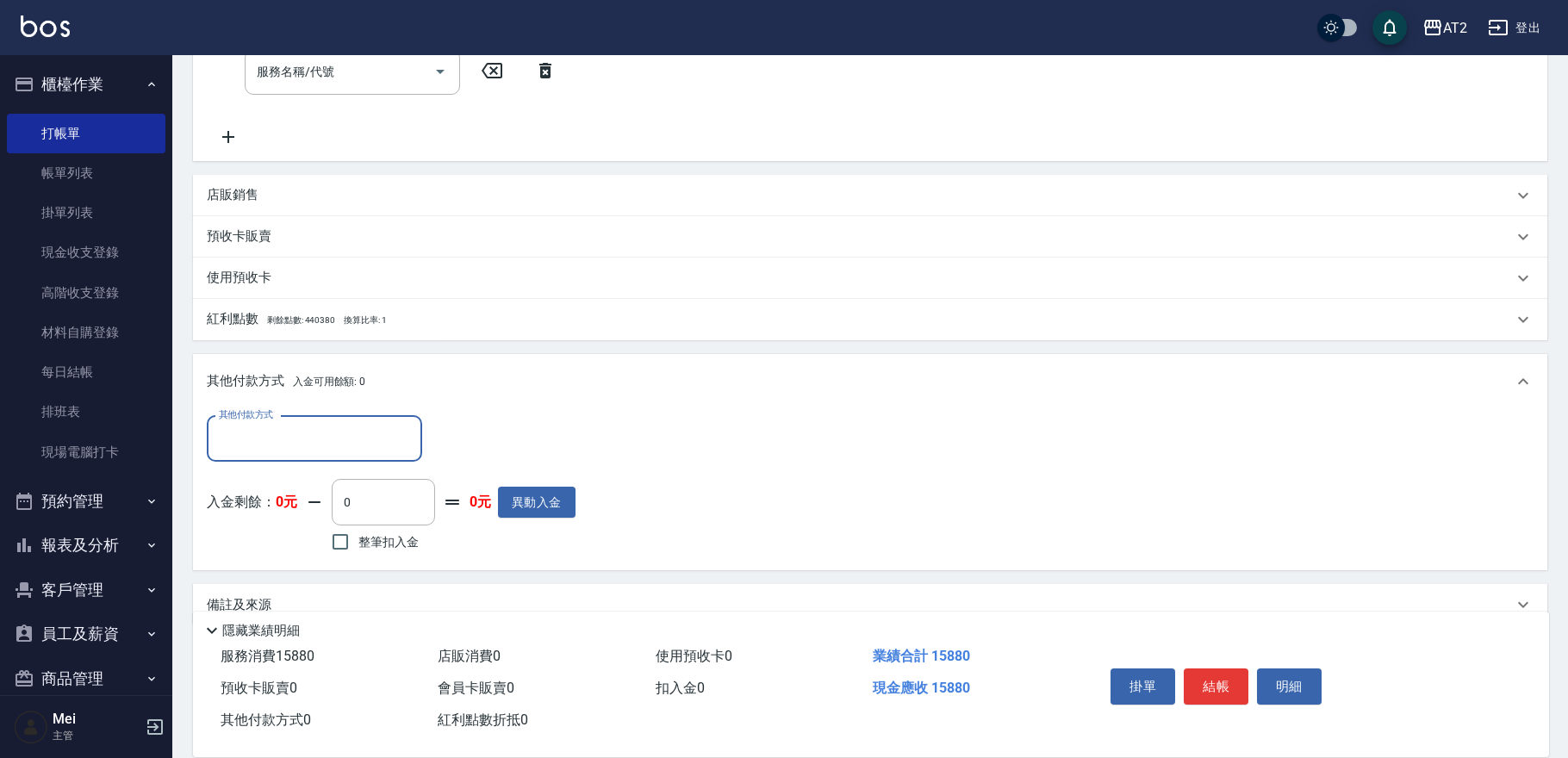
click at [315, 425] on input "其他付款方式" at bounding box center [314, 438] width 200 height 30
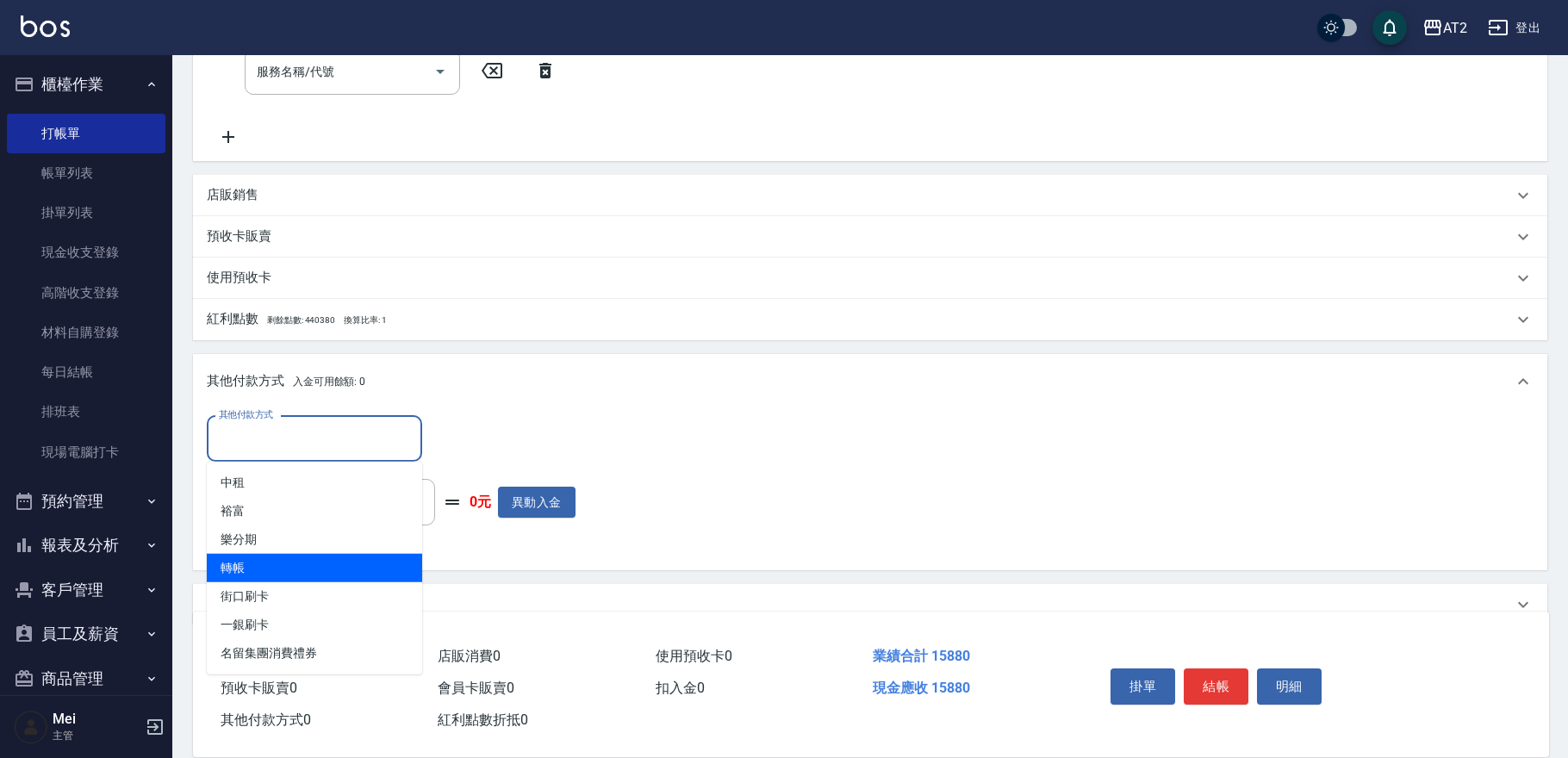
click at [260, 569] on span "轉帳" at bounding box center [314, 567] width 216 height 28
type input "轉帳"
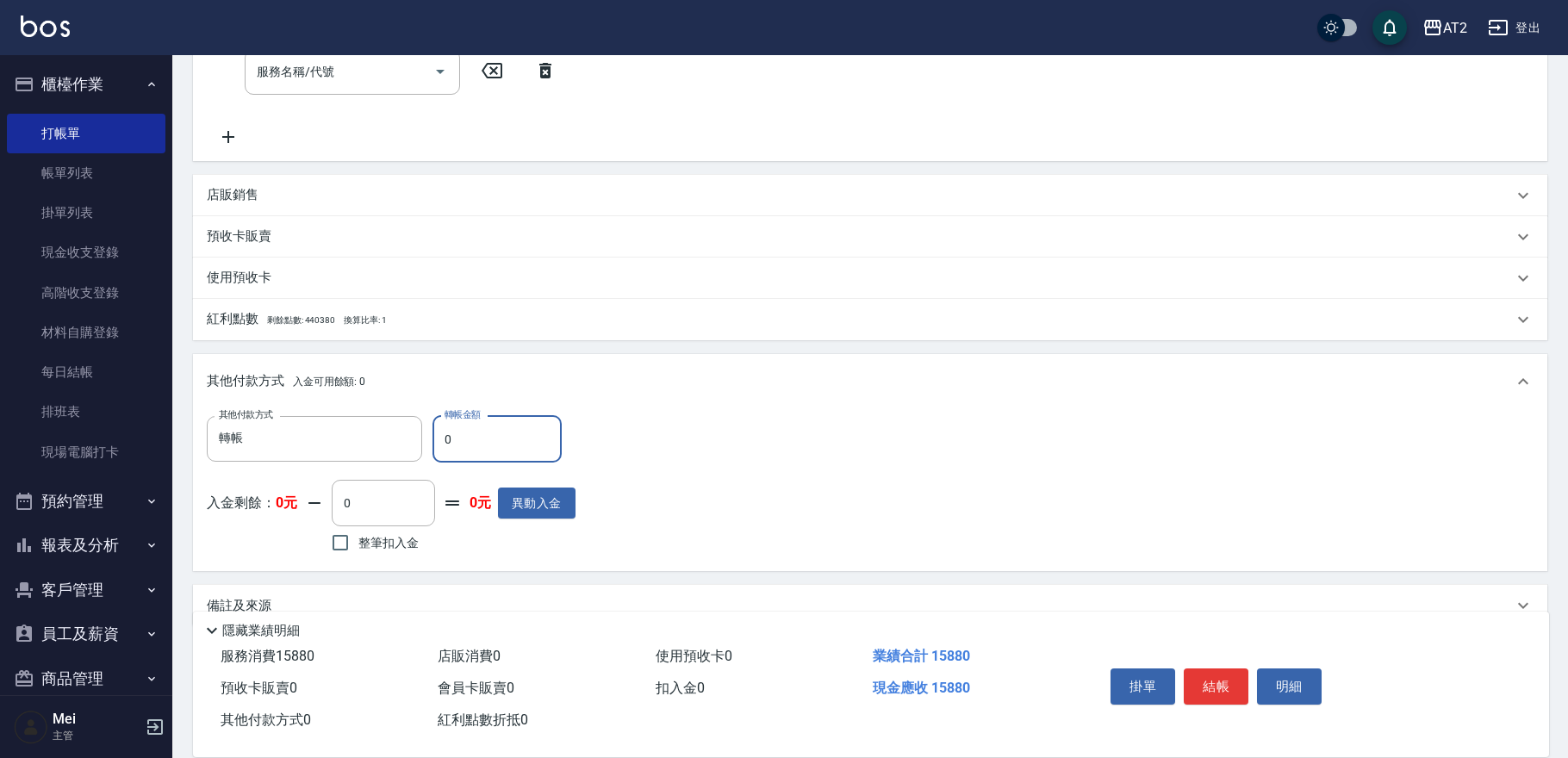
drag, startPoint x: 491, startPoint y: 426, endPoint x: 0, endPoint y: 437, distance: 491.1
click at [17, 437] on div "AT2 登出 櫃檯作業 打帳單 帳單列表 掛單列表 現金收支登錄 高階收支登錄 材料自購登錄 每日結帳 排班表 現場電腦打卡 預約管理 預約管理 單日預約紀錄…" at bounding box center [784, 79] width 1568 height 1416
type input "158"
type input "1420"
type input "15880"
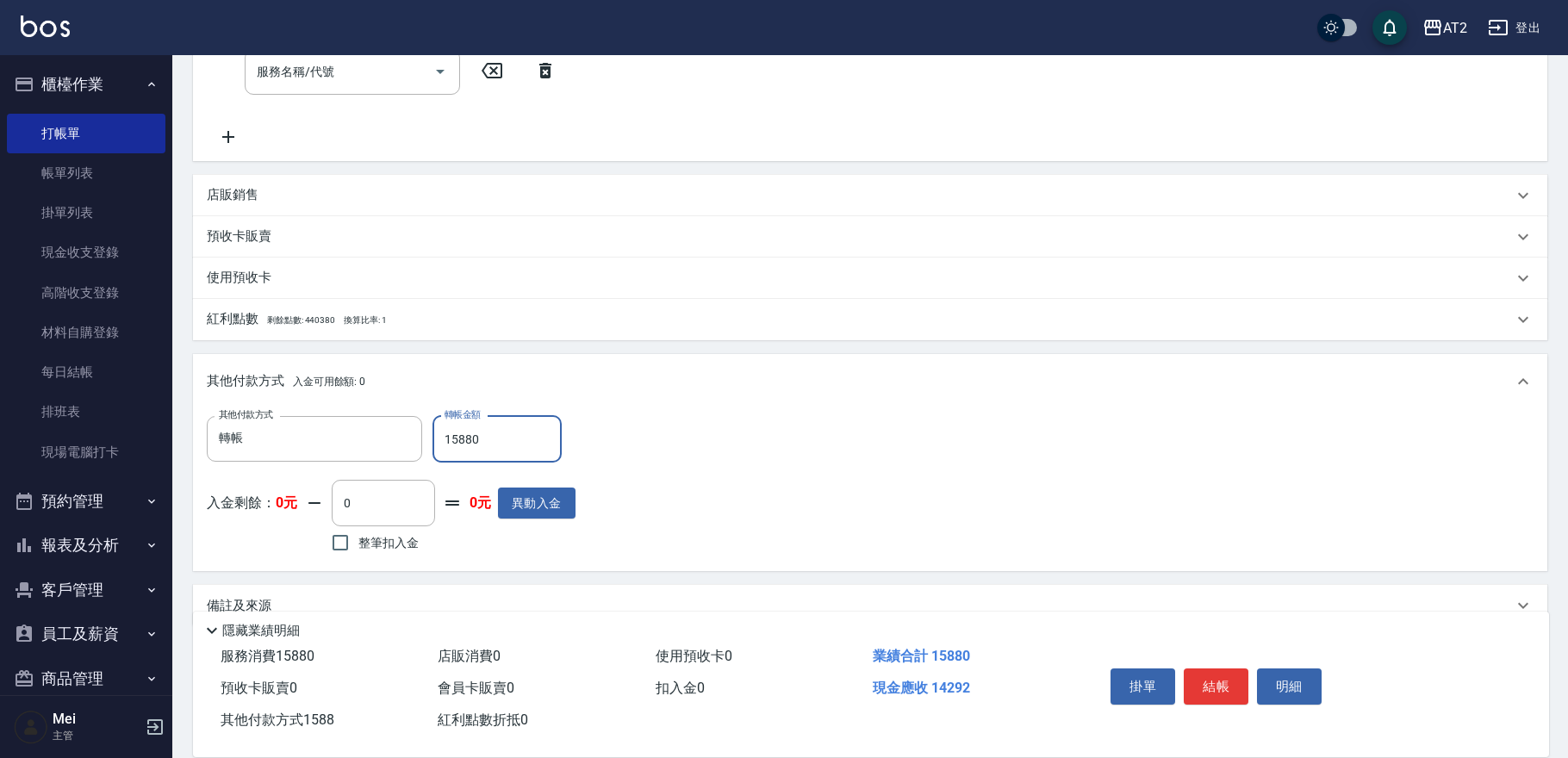
type input "0"
type input "2025/09/14 19:08"
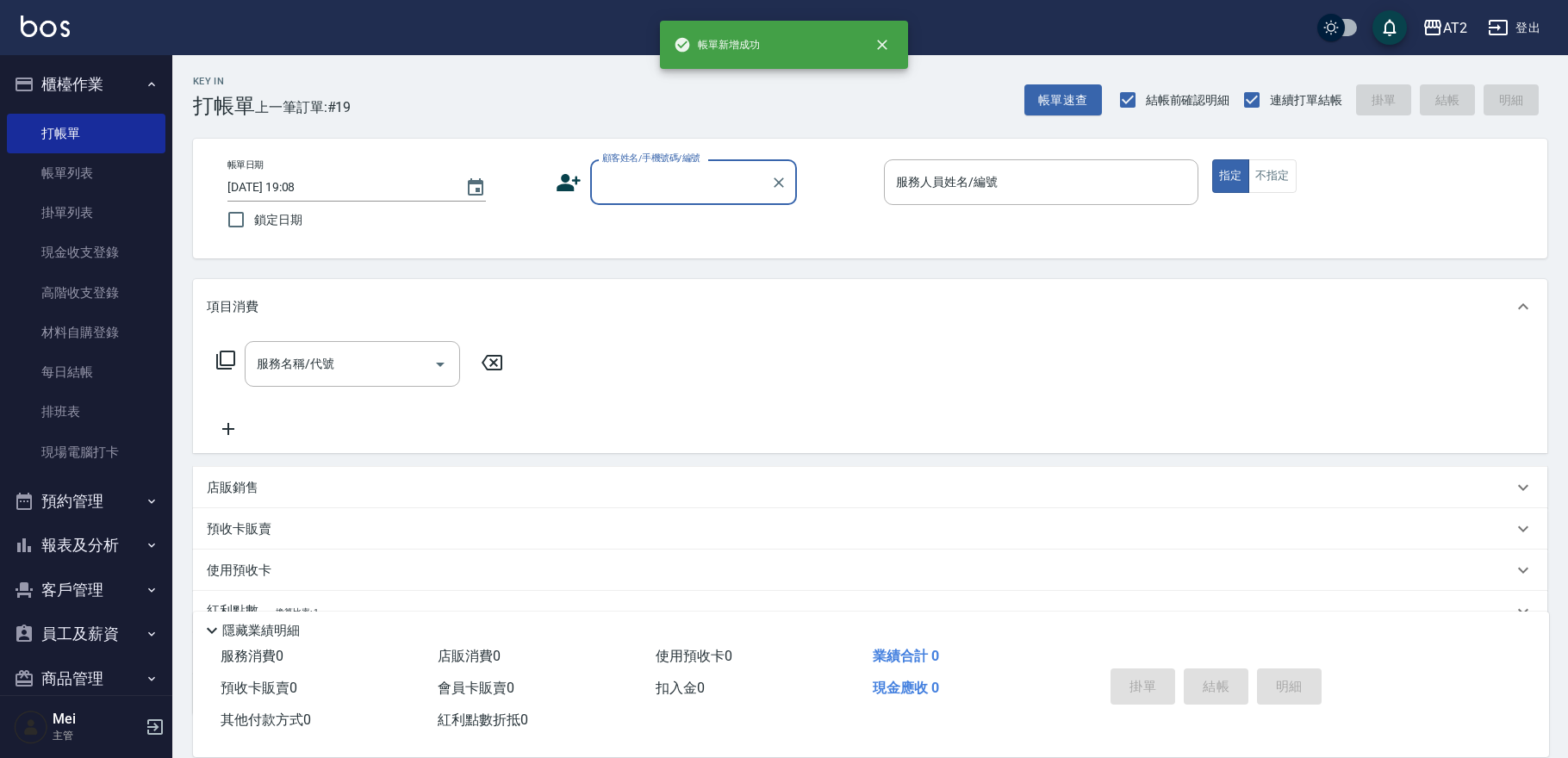
scroll to position [0, 0]
click at [658, 189] on input "顧客姓名/手機號碼/編號" at bounding box center [680, 182] width 165 height 30
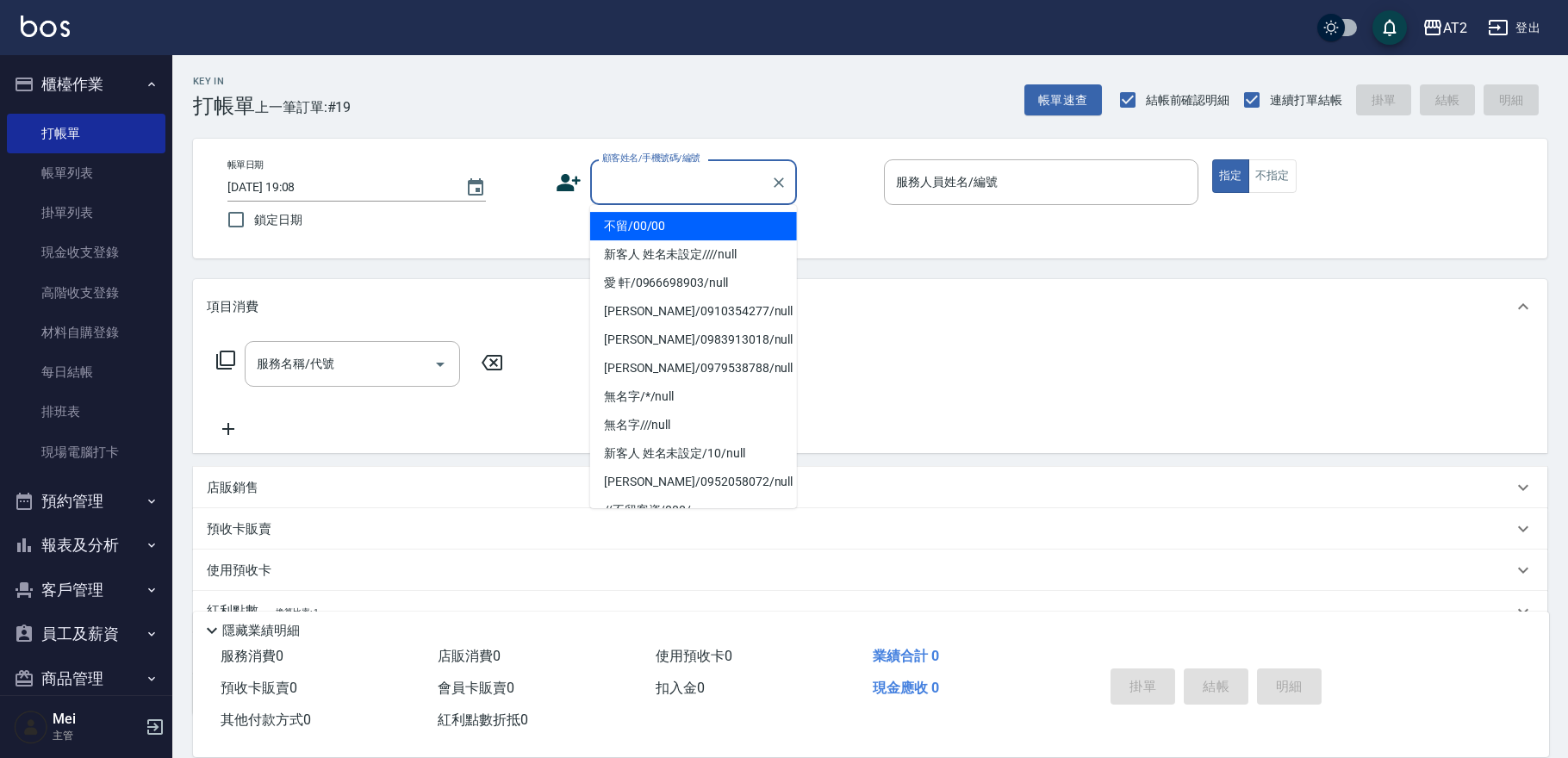
click at [640, 228] on li "不留/00/00" at bounding box center [694, 226] width 207 height 28
type input "不留/00/00"
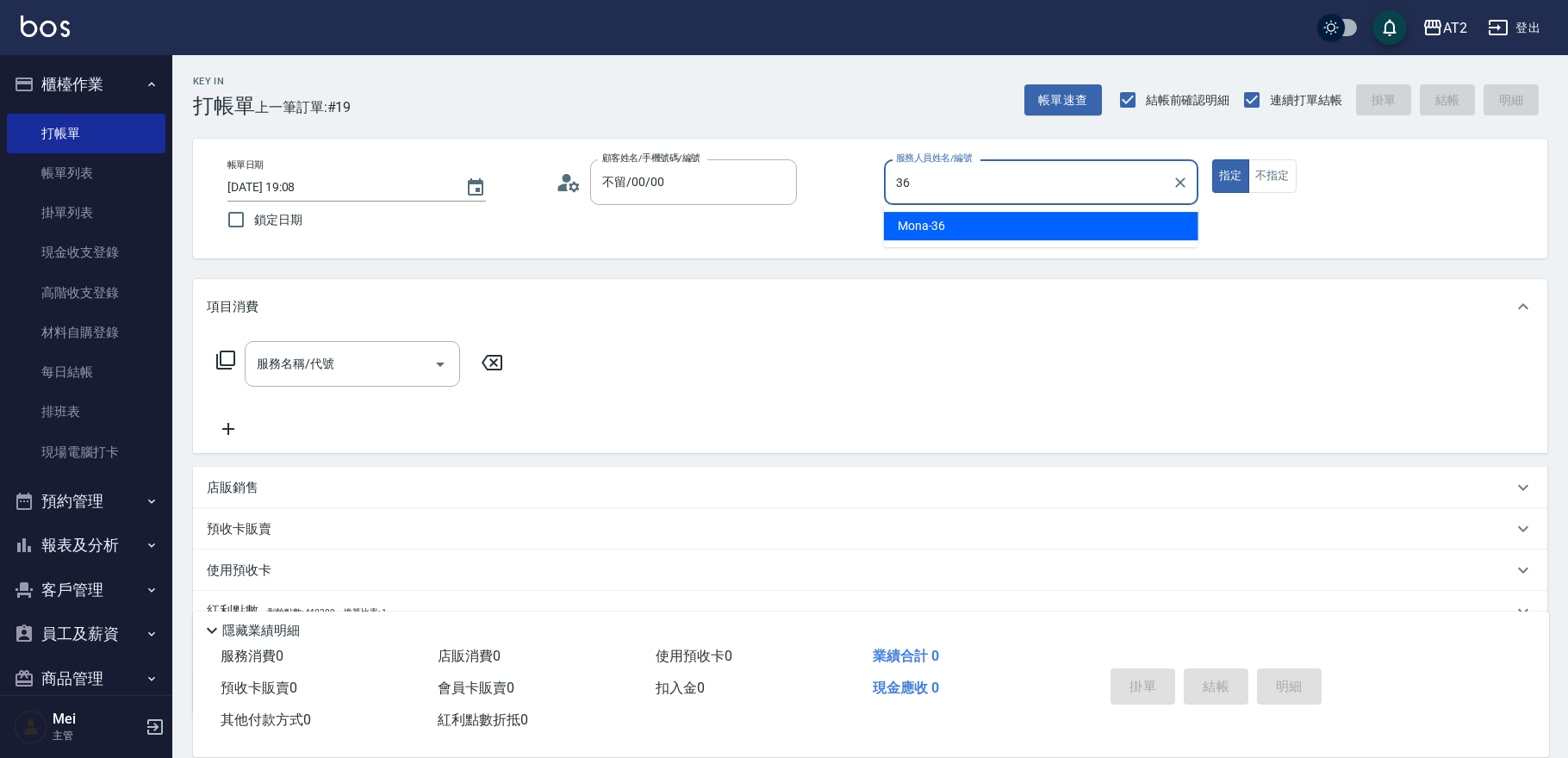
type input "Mona-36"
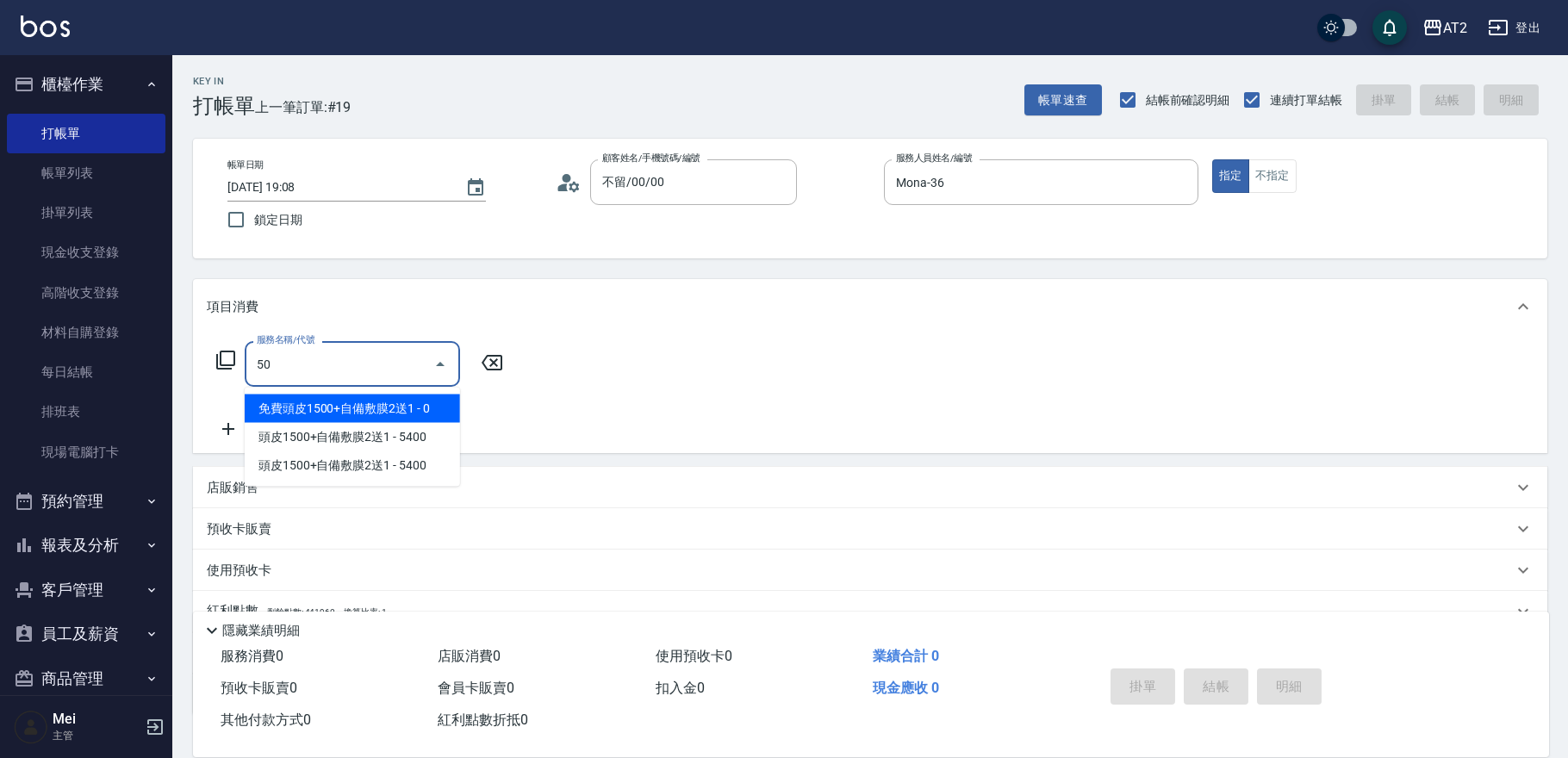
type input "501"
type input "100"
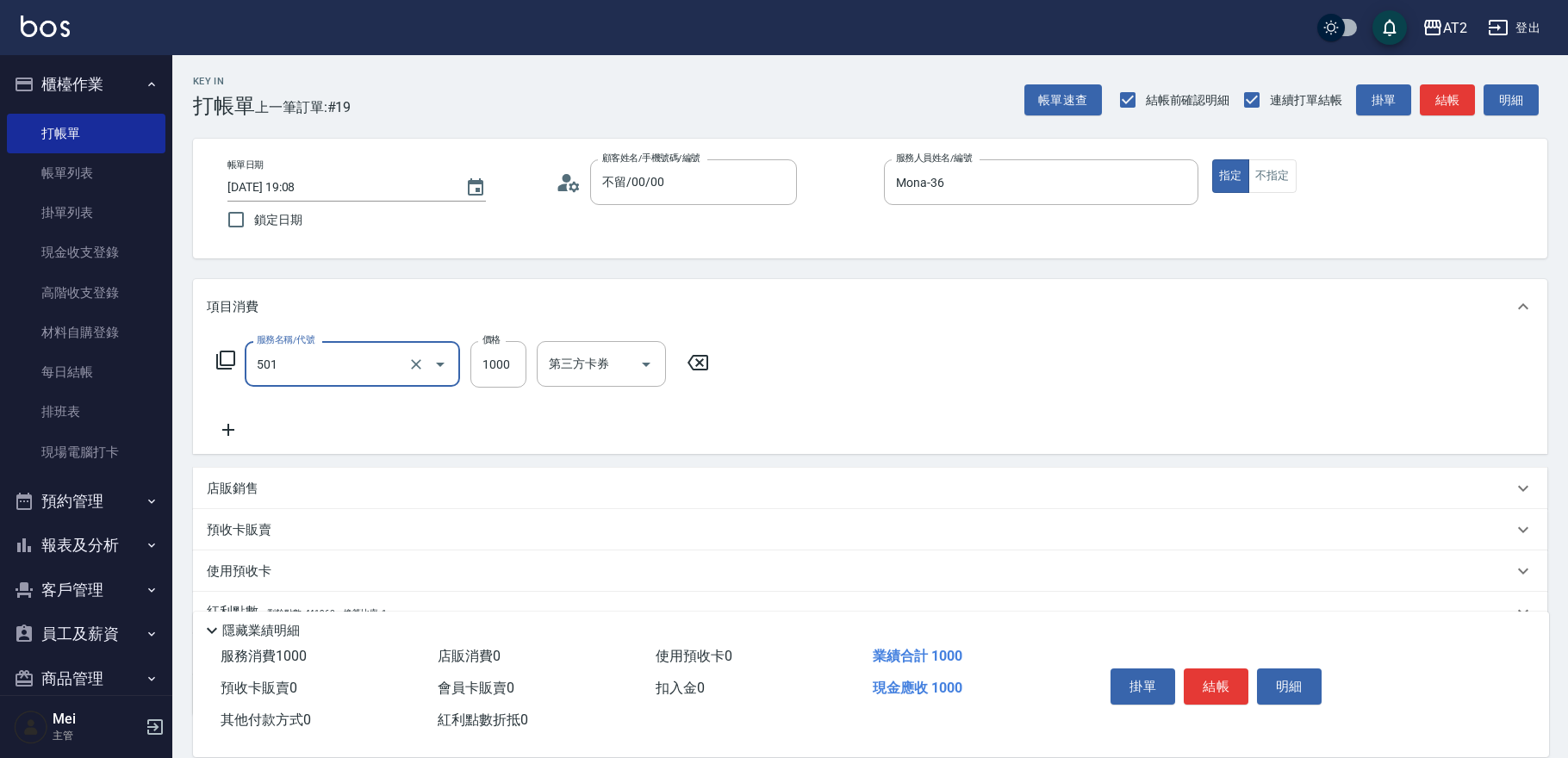
type input "染髮(501)"
type input "1"
type input "0"
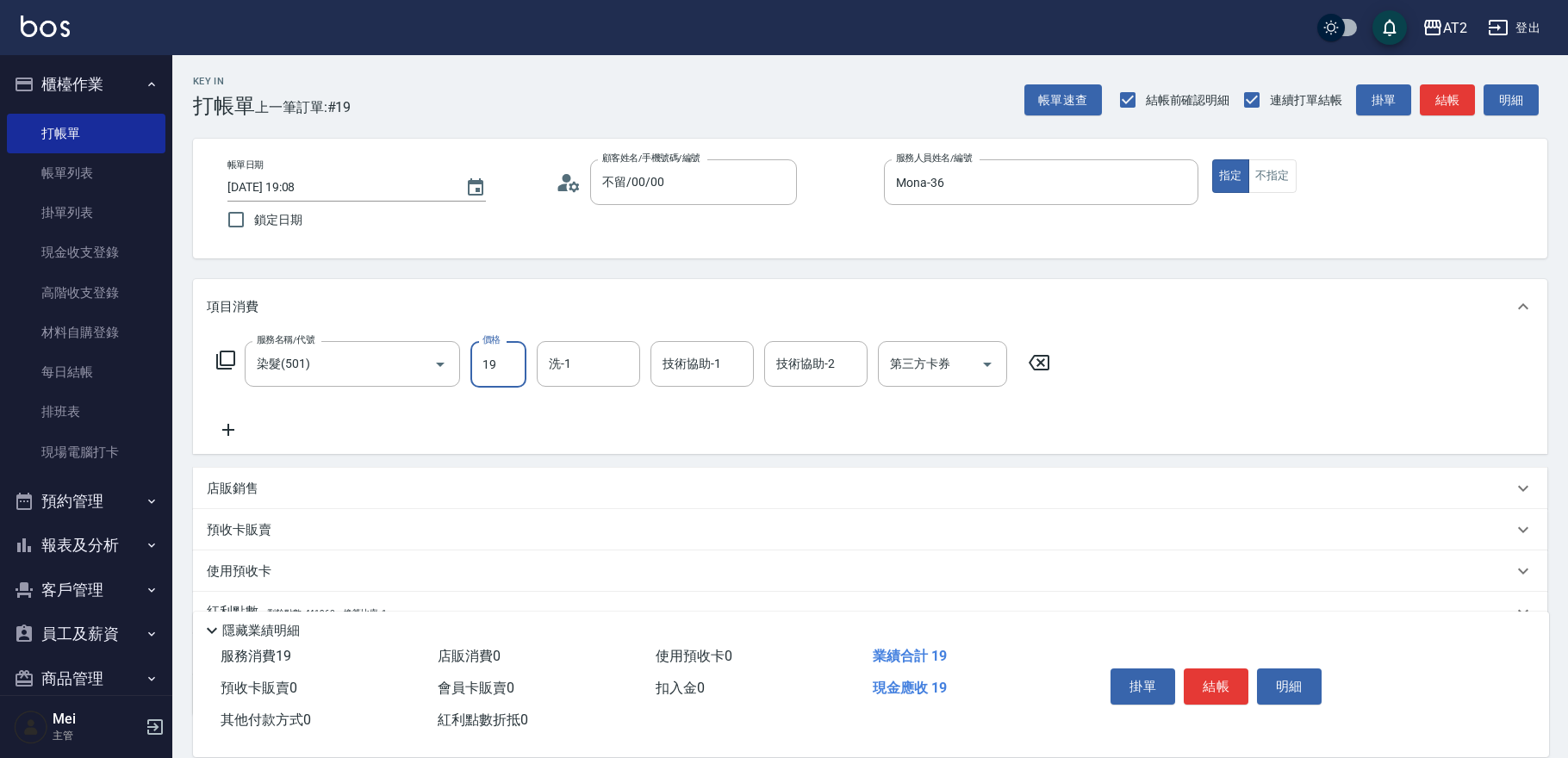
type input "199"
type input "190"
type input "1999"
type input "Ivy-48"
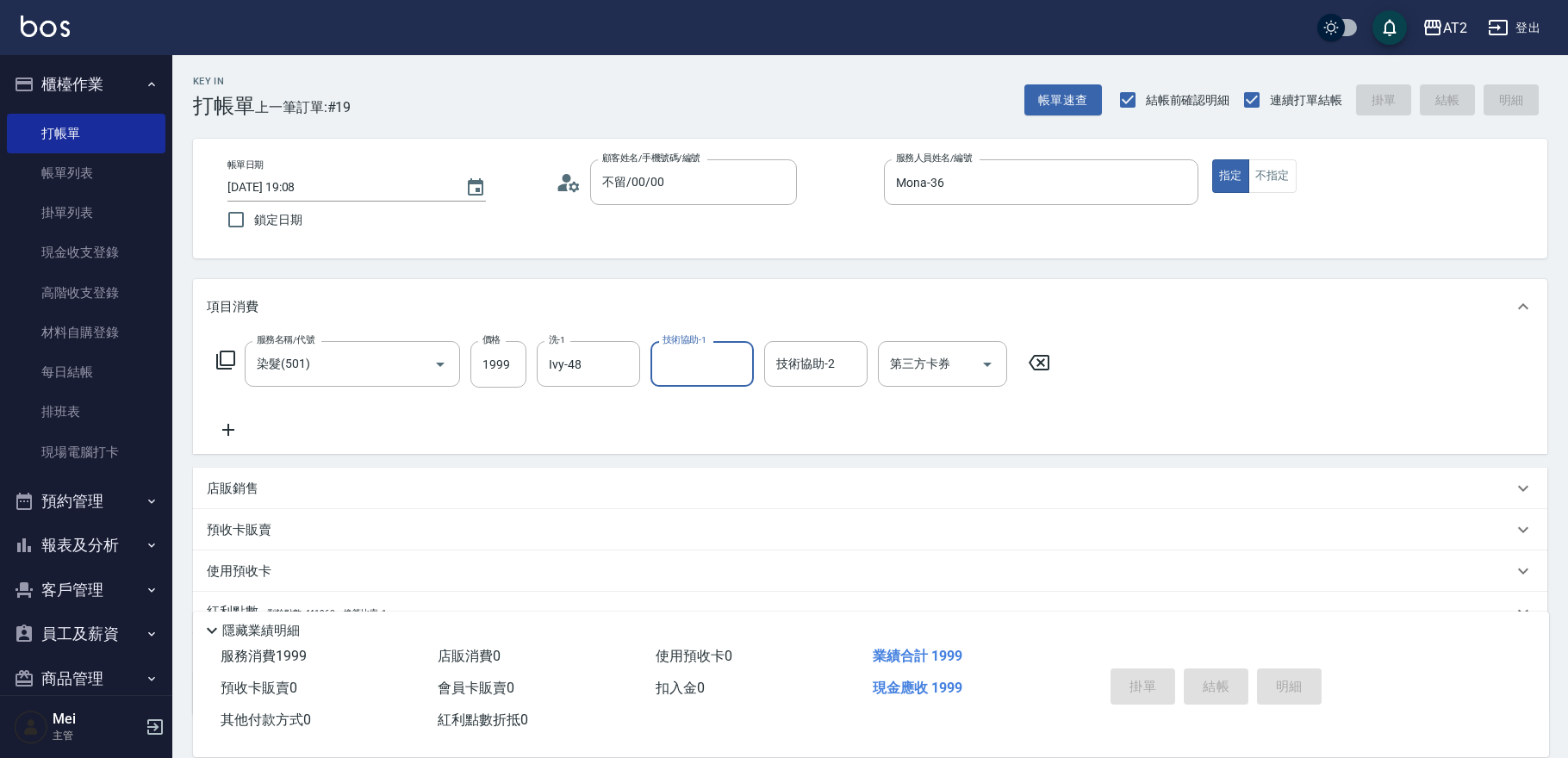
type input "0"
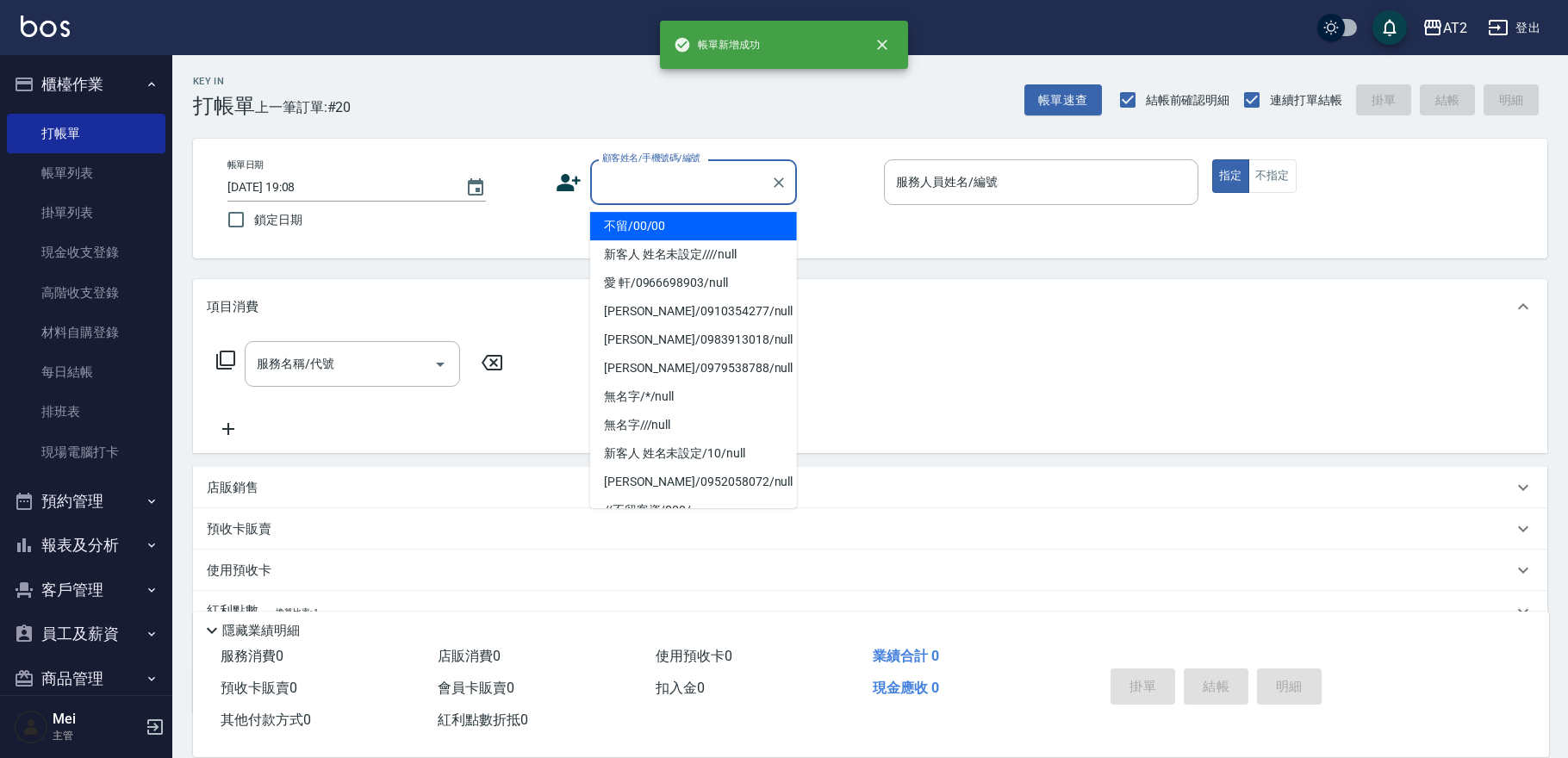
click at [654, 192] on input "顧客姓名/手機號碼/編號" at bounding box center [680, 182] width 165 height 30
click at [651, 220] on li "不留/00/00" at bounding box center [694, 226] width 207 height 28
type input "不留/00/00"
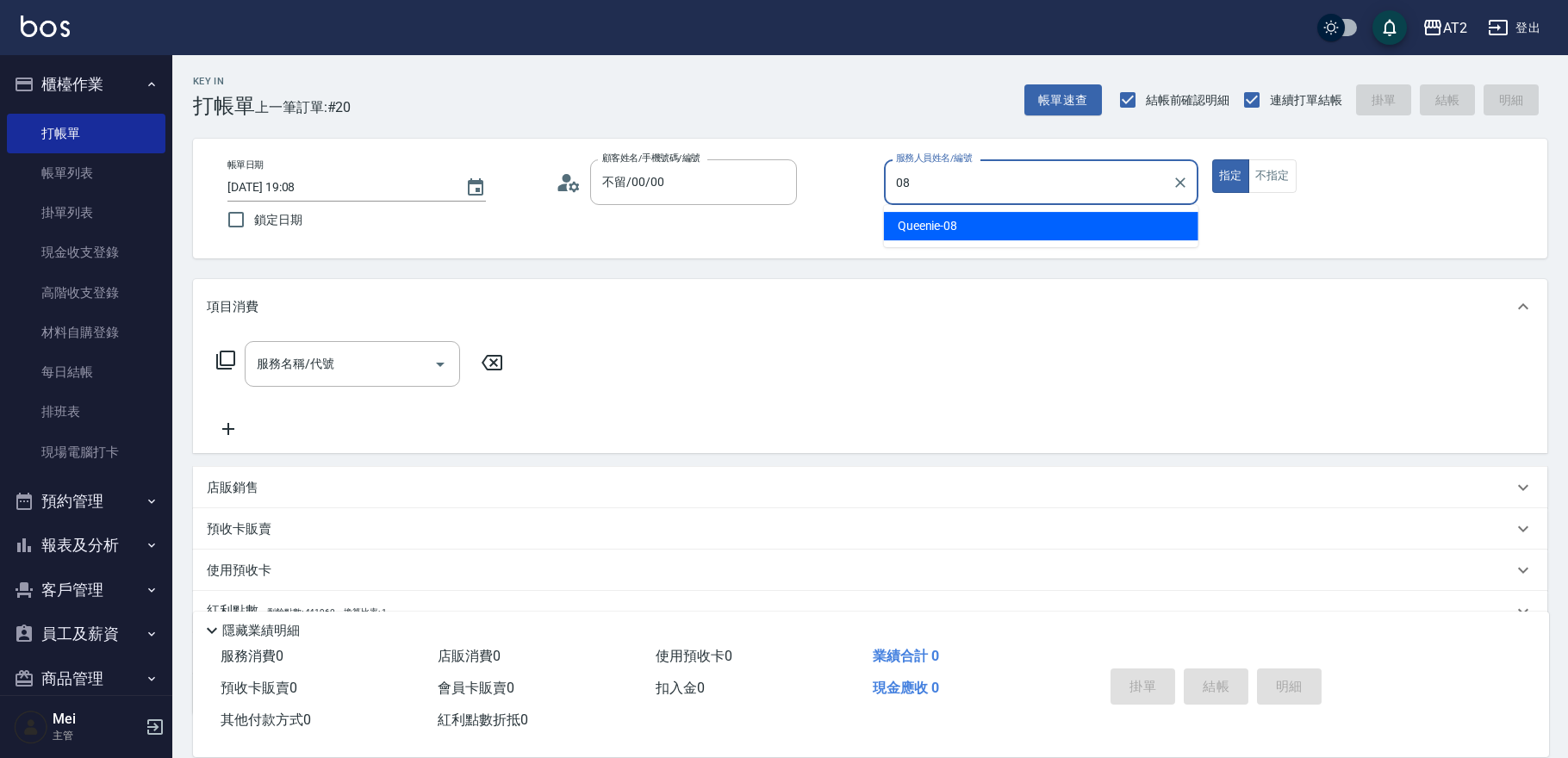
type input "Queenie-08"
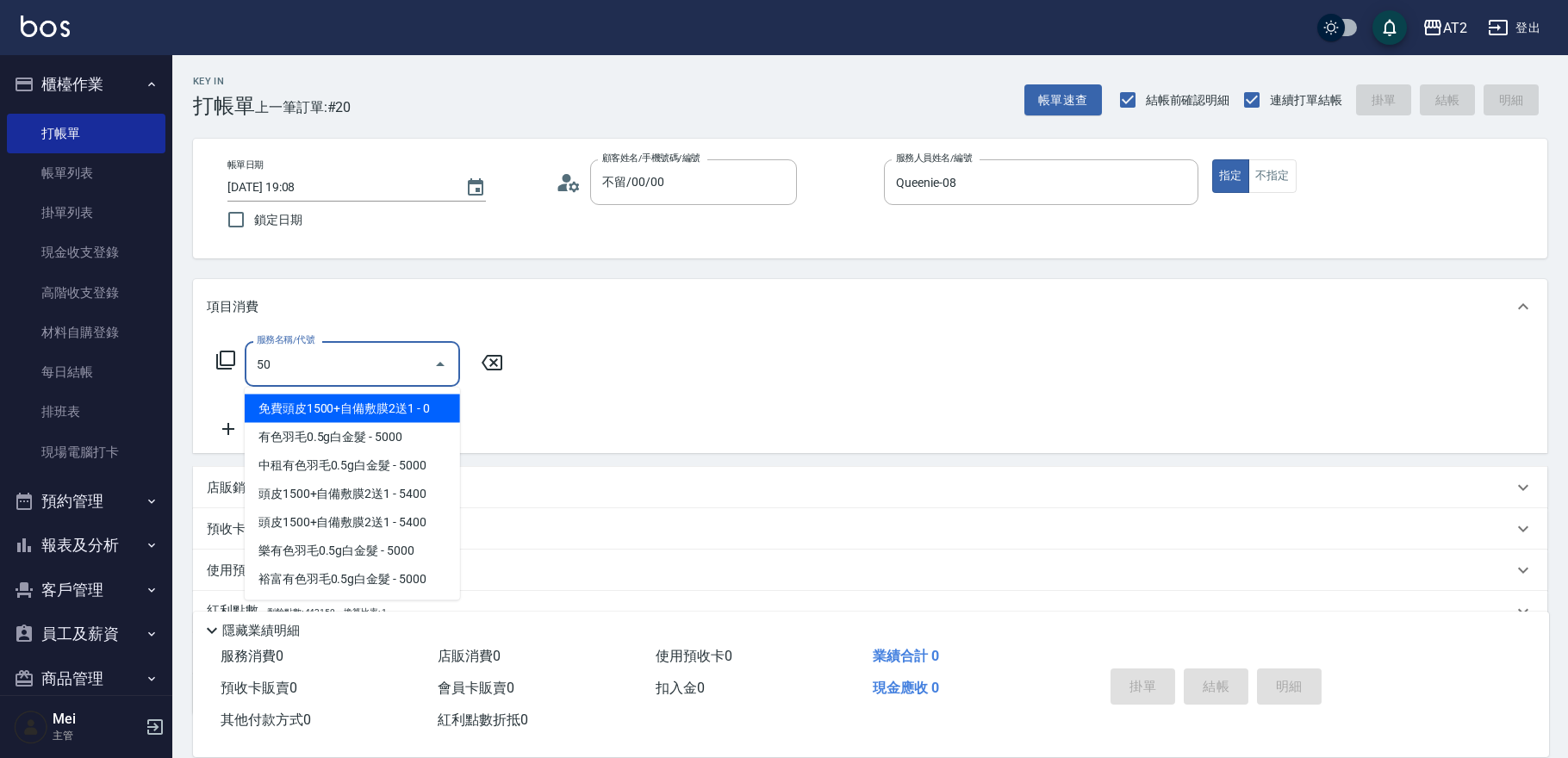
type input "501"
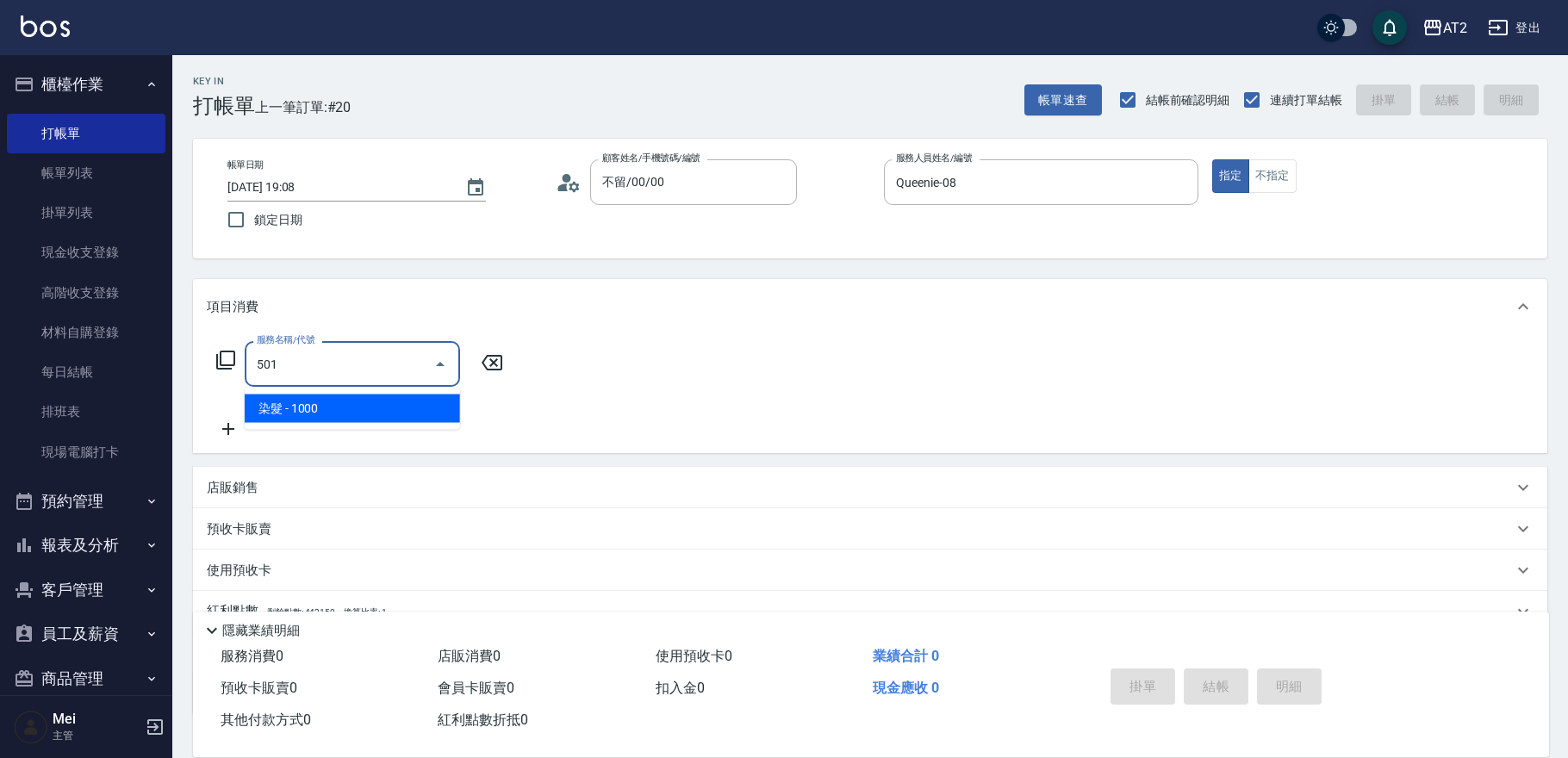
type input "100"
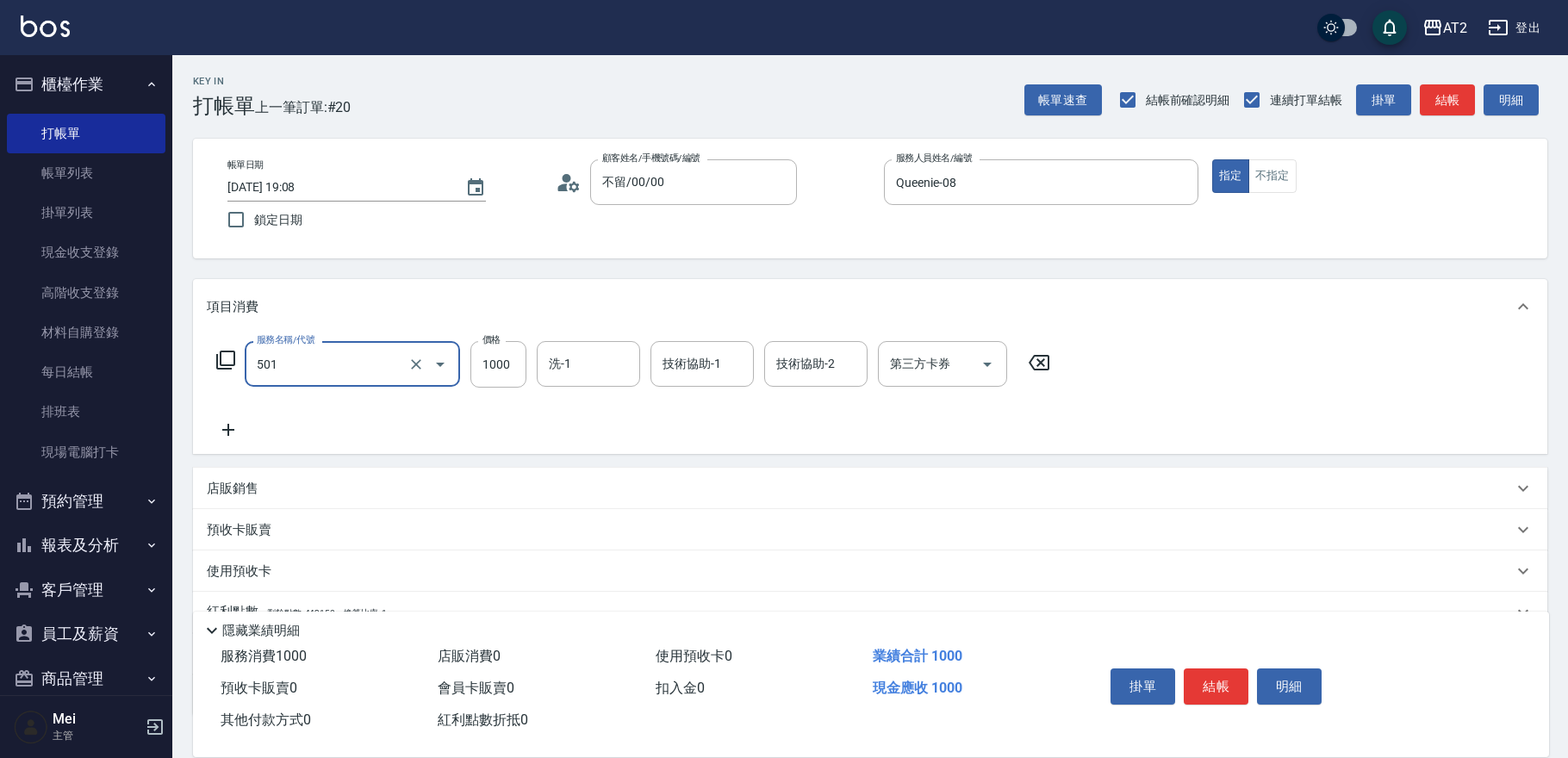
type input "染髮(501)"
type input "0"
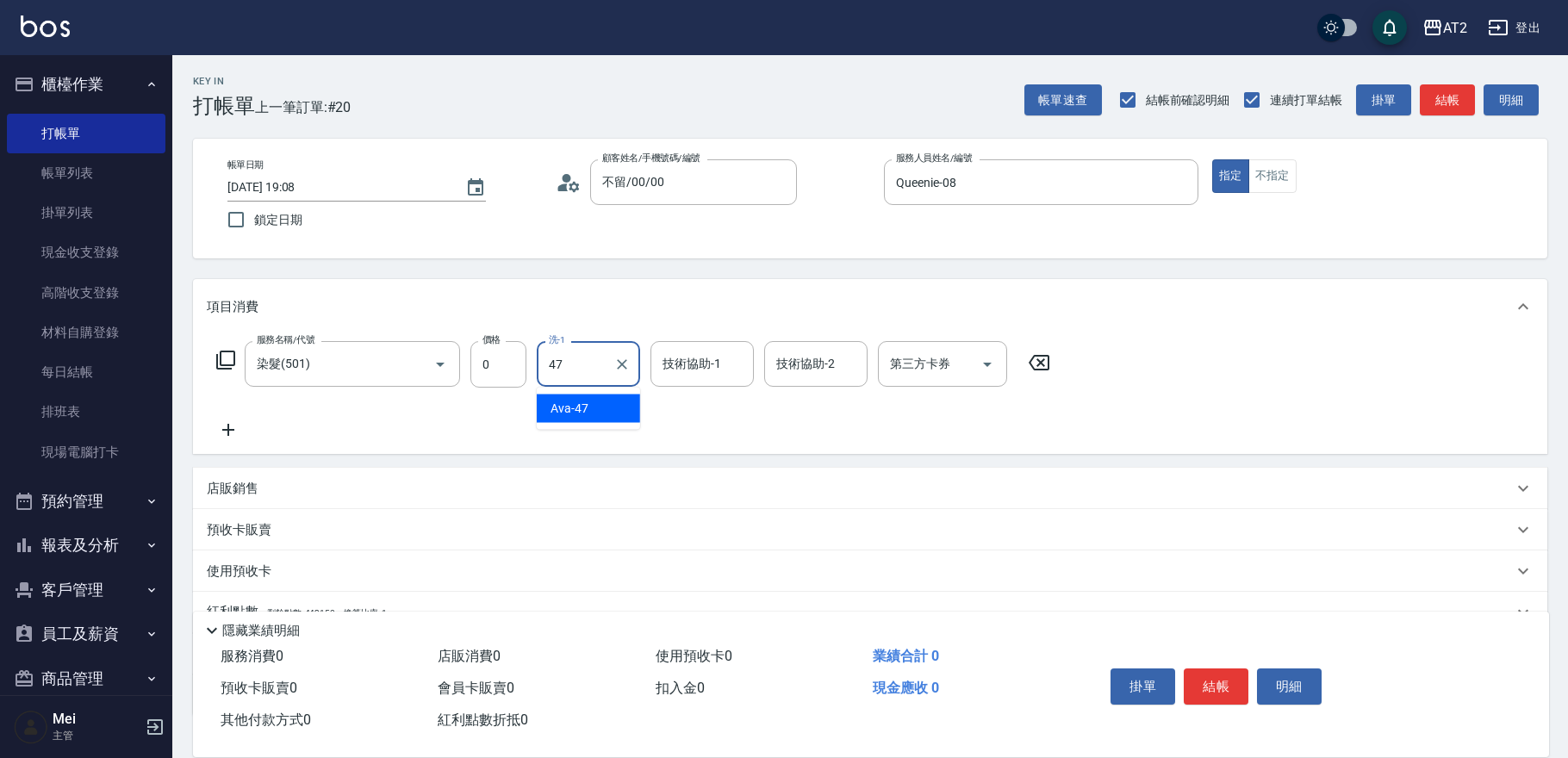
type input "Ava-47"
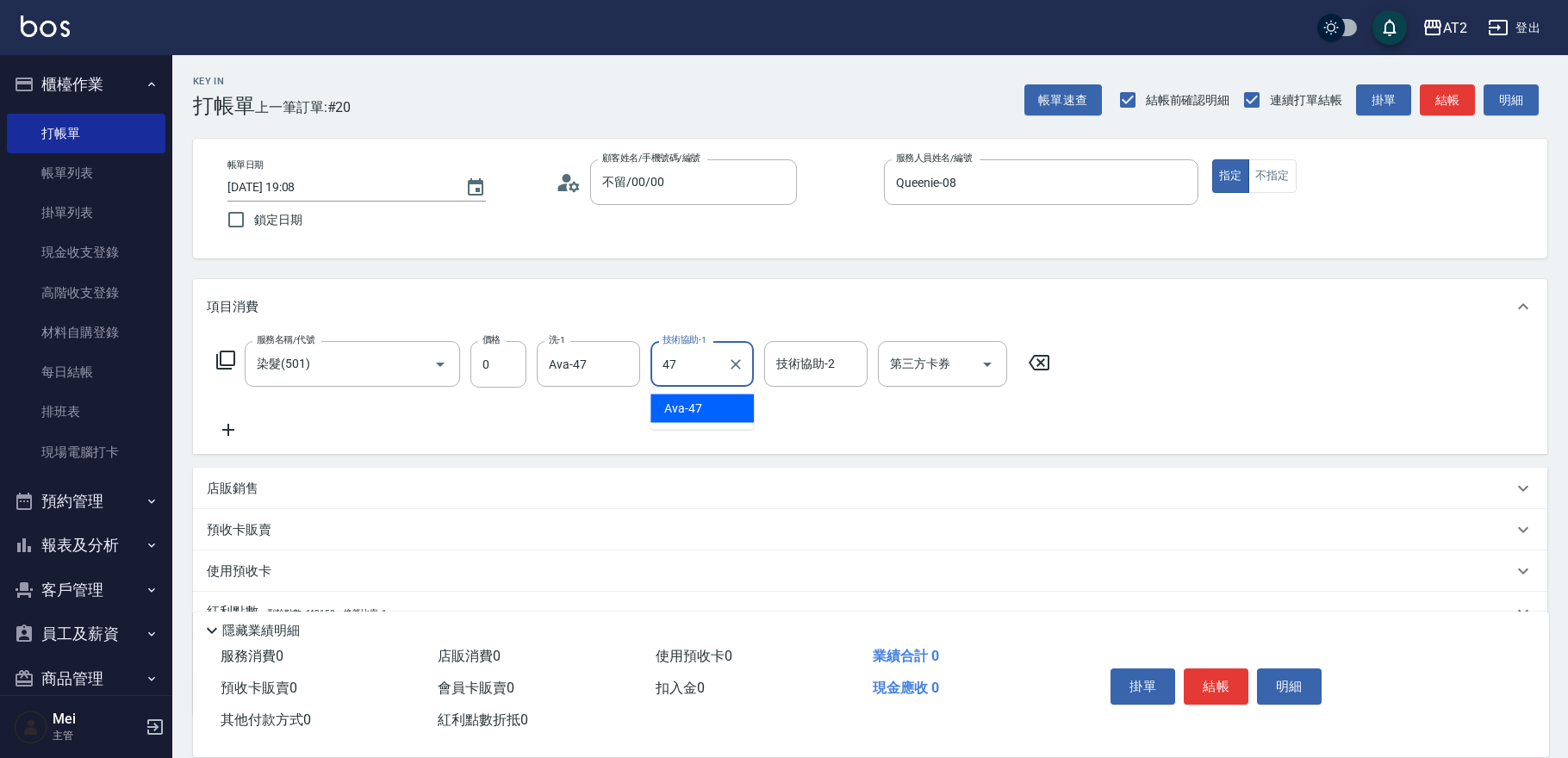
type input "Ava-47"
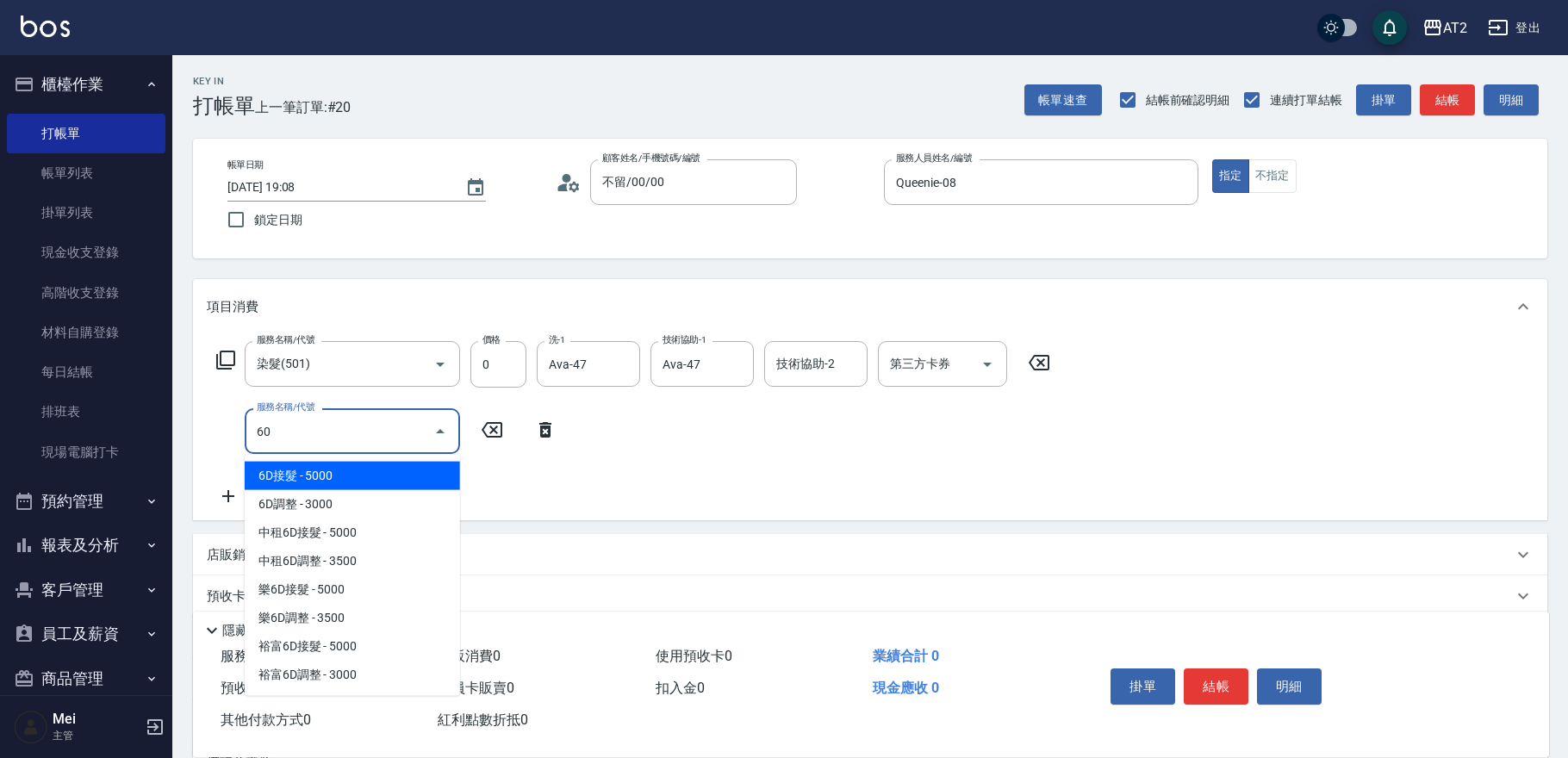
type input "601"
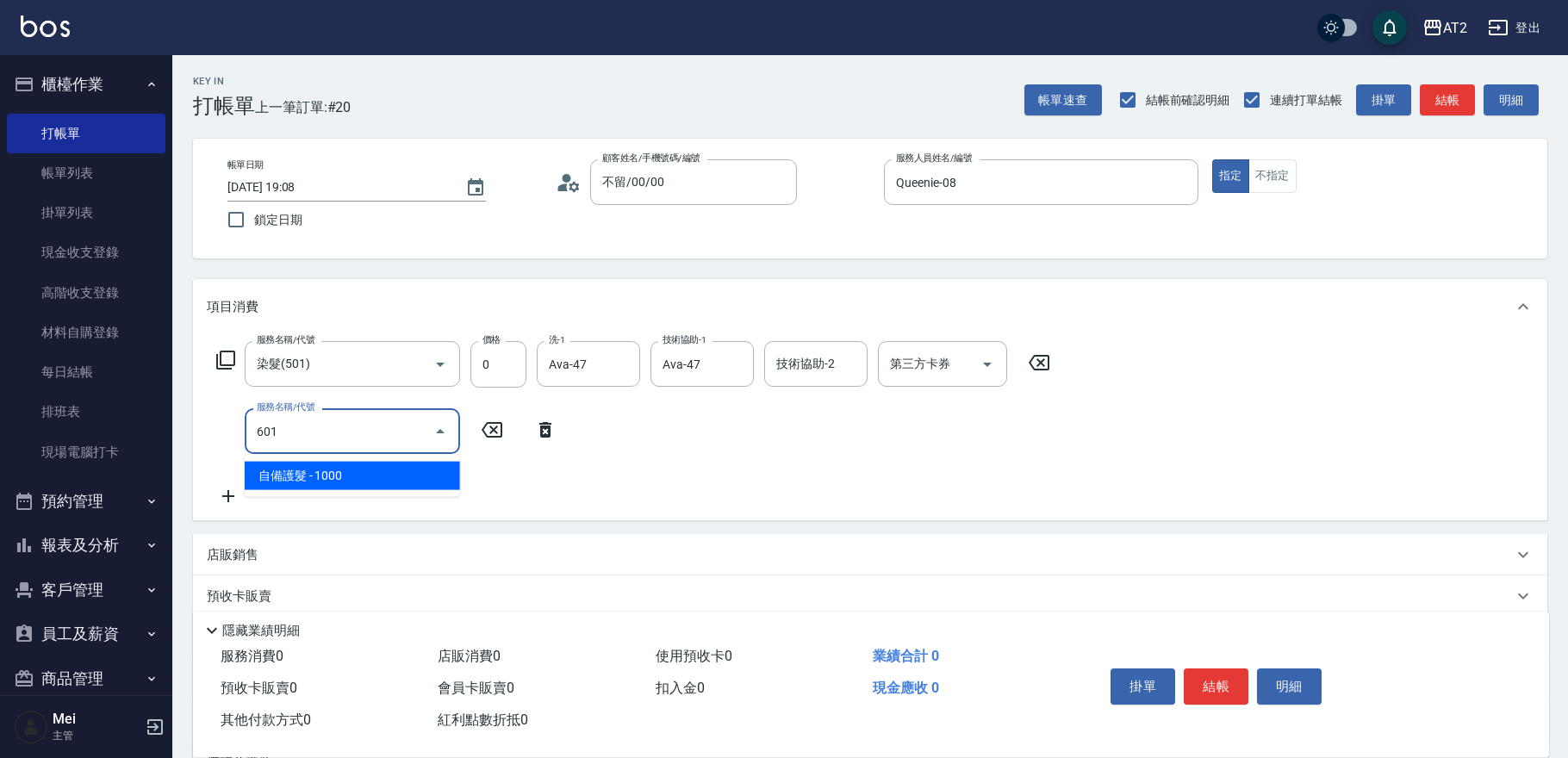
type input "100"
type input "自備護髮(601)"
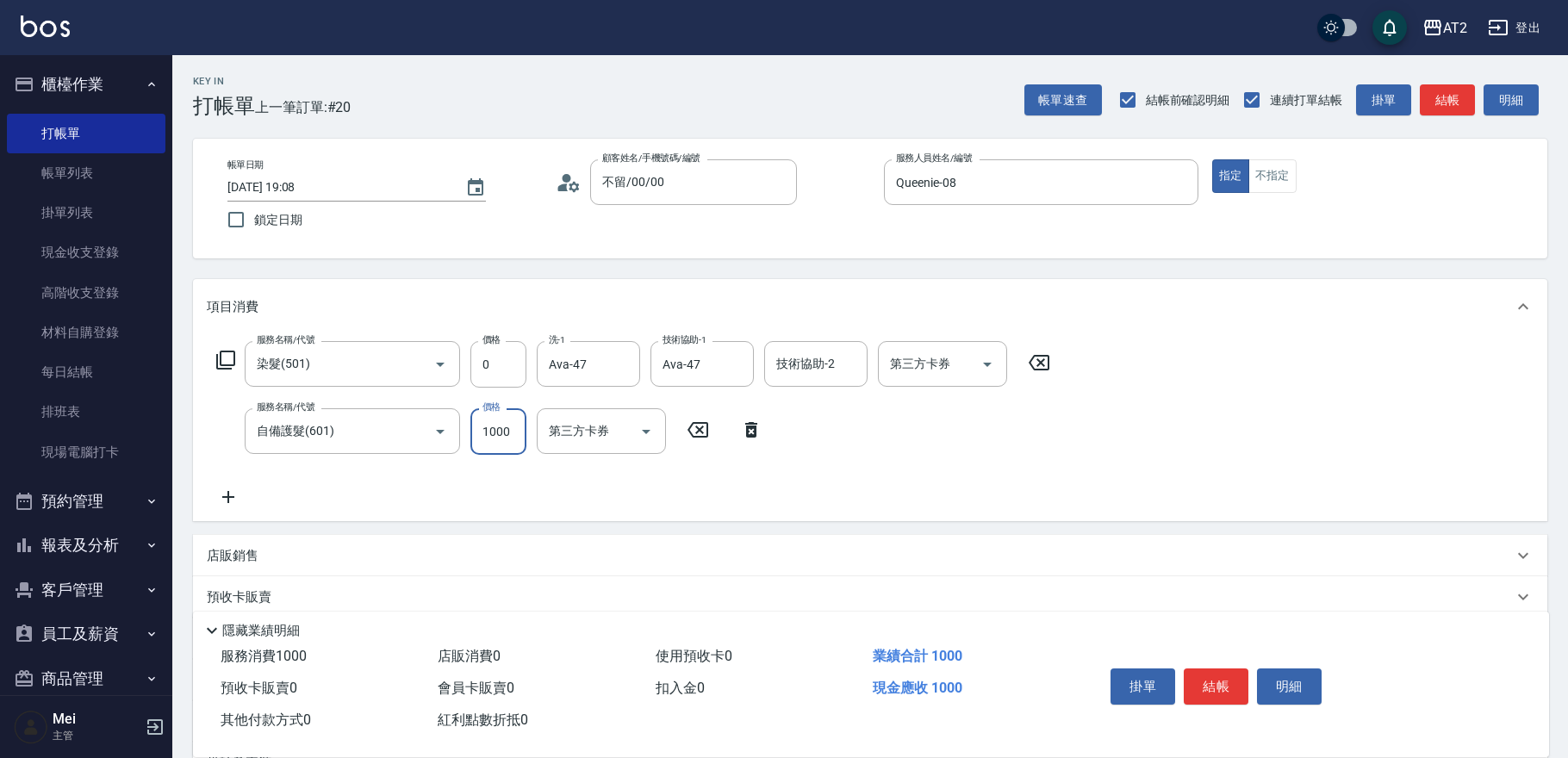
type input "3"
type input "0"
type input "300"
type input "30"
type input "3000"
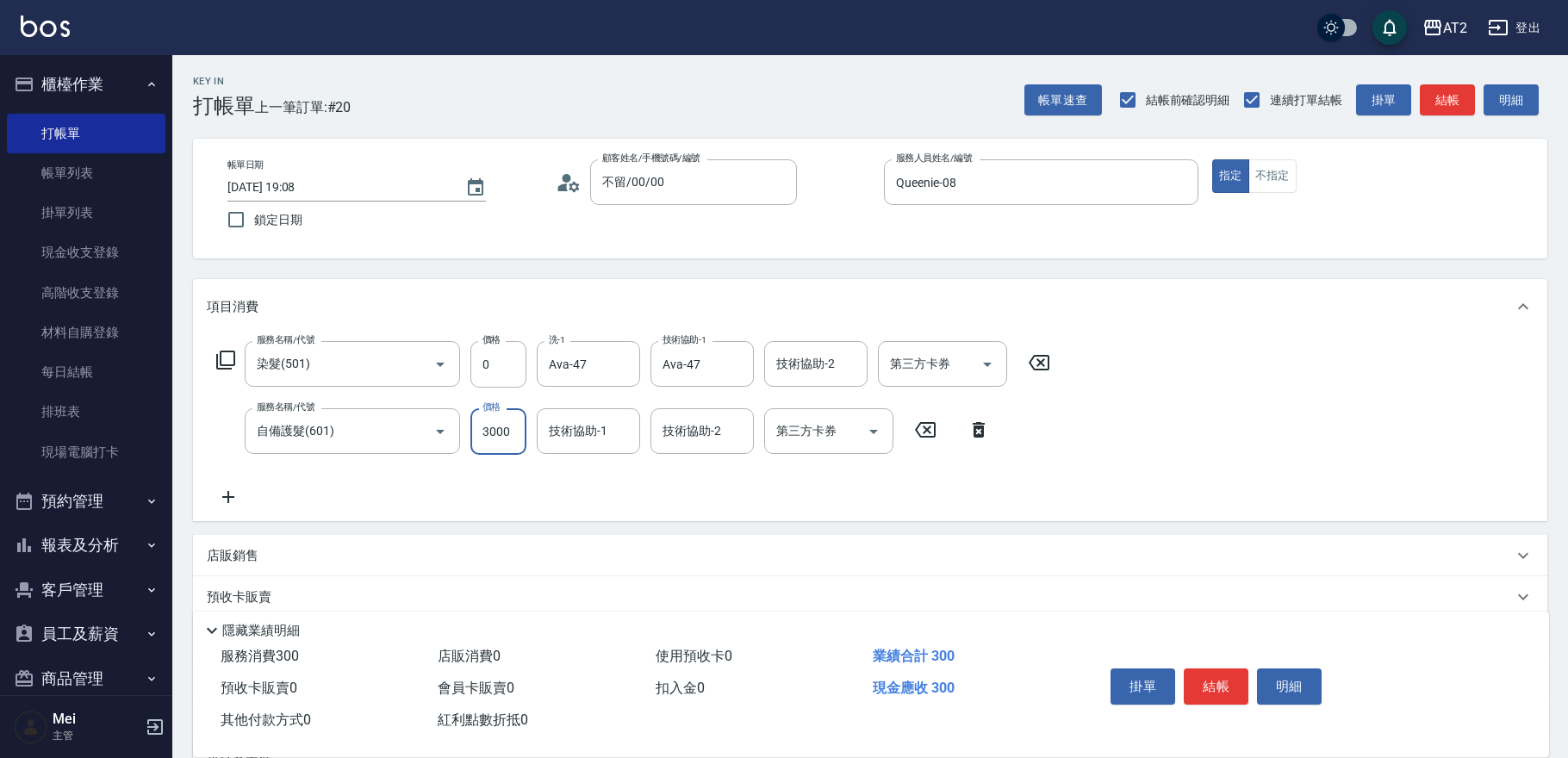
type input "300"
type input "Ava-47"
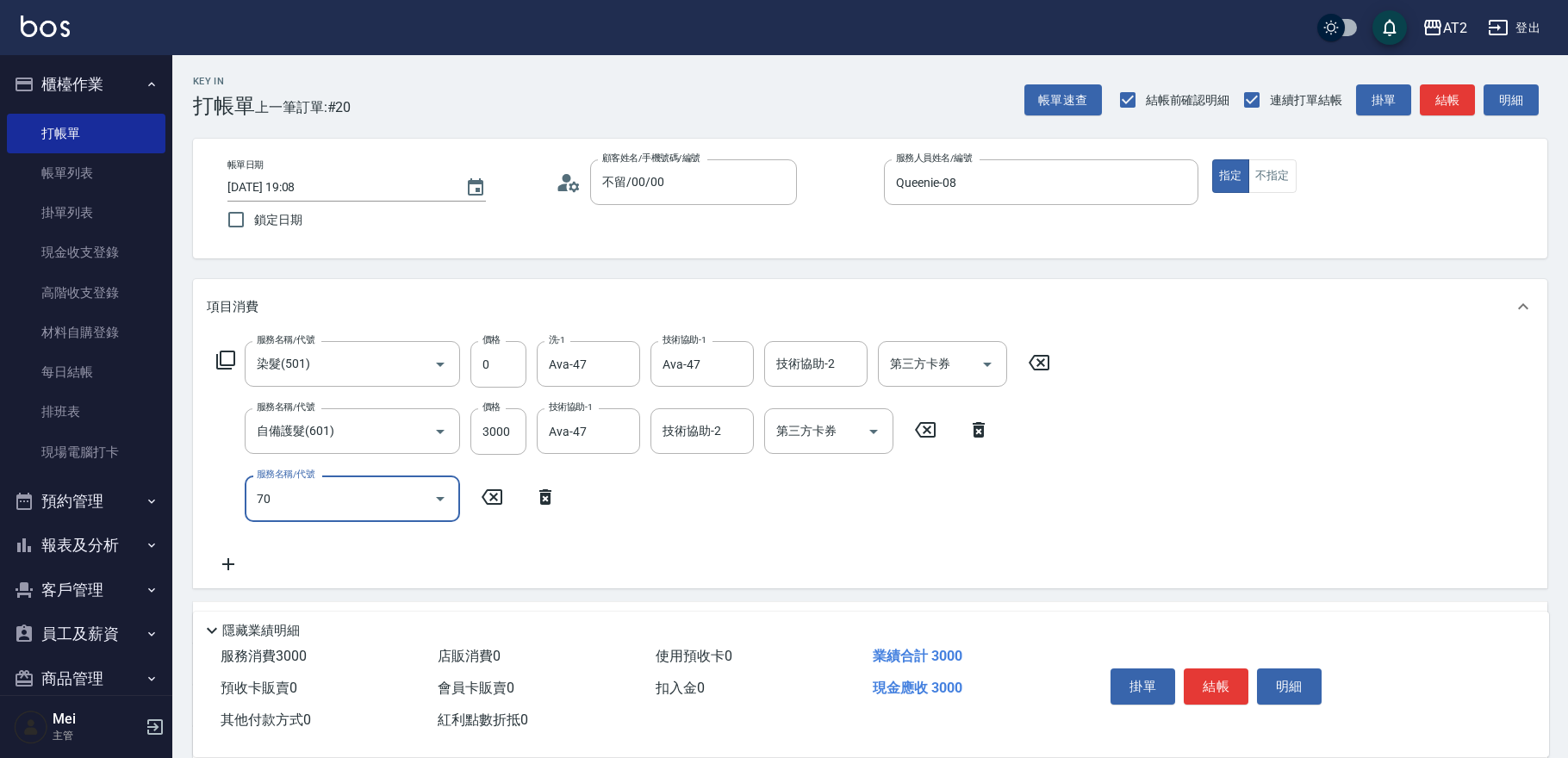
type input "704"
type input "800"
type input "新羽毛鉑金接髮(704)"
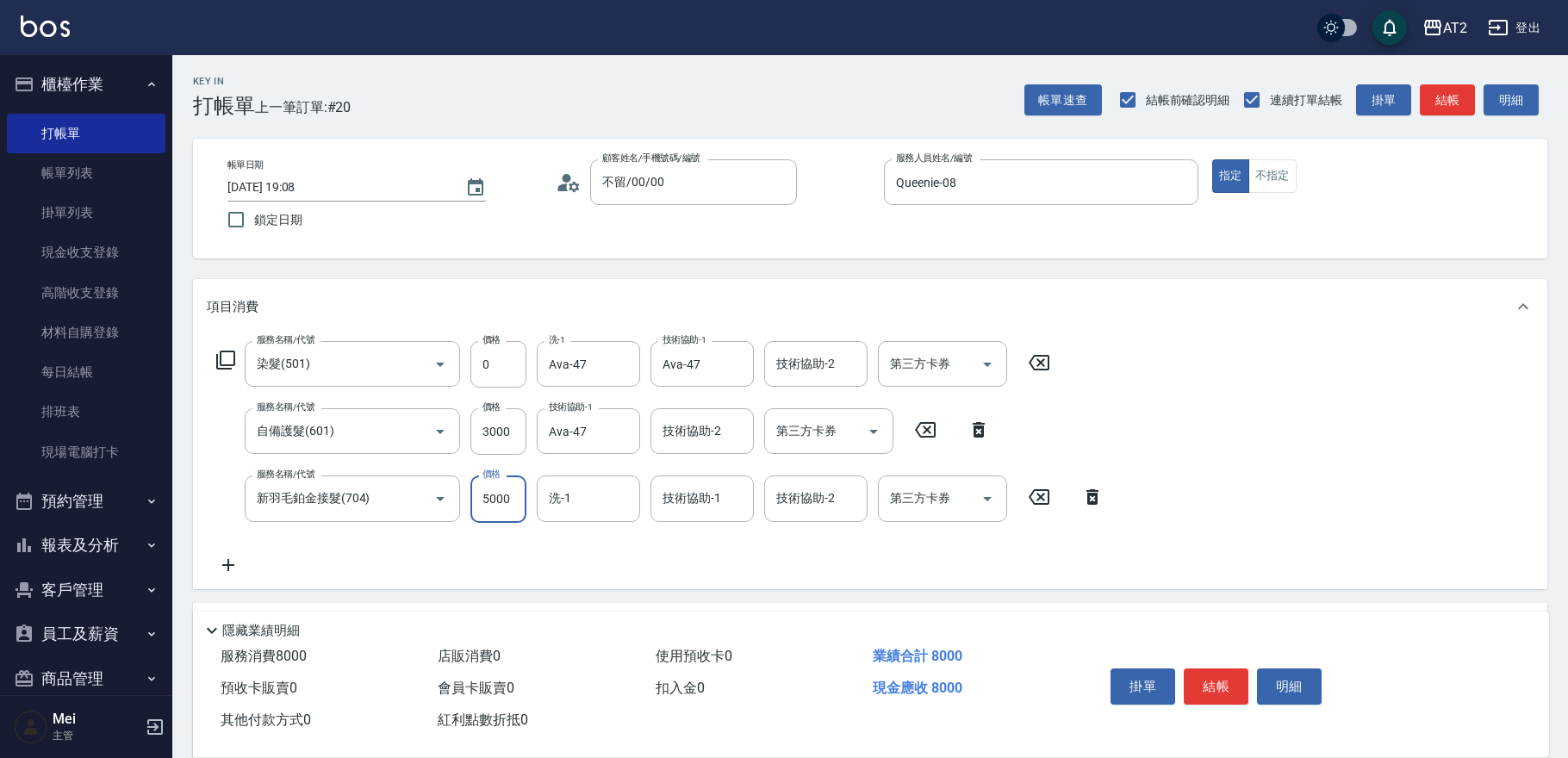
type input "300"
type input "60"
type input "360"
type input "604"
type input "900"
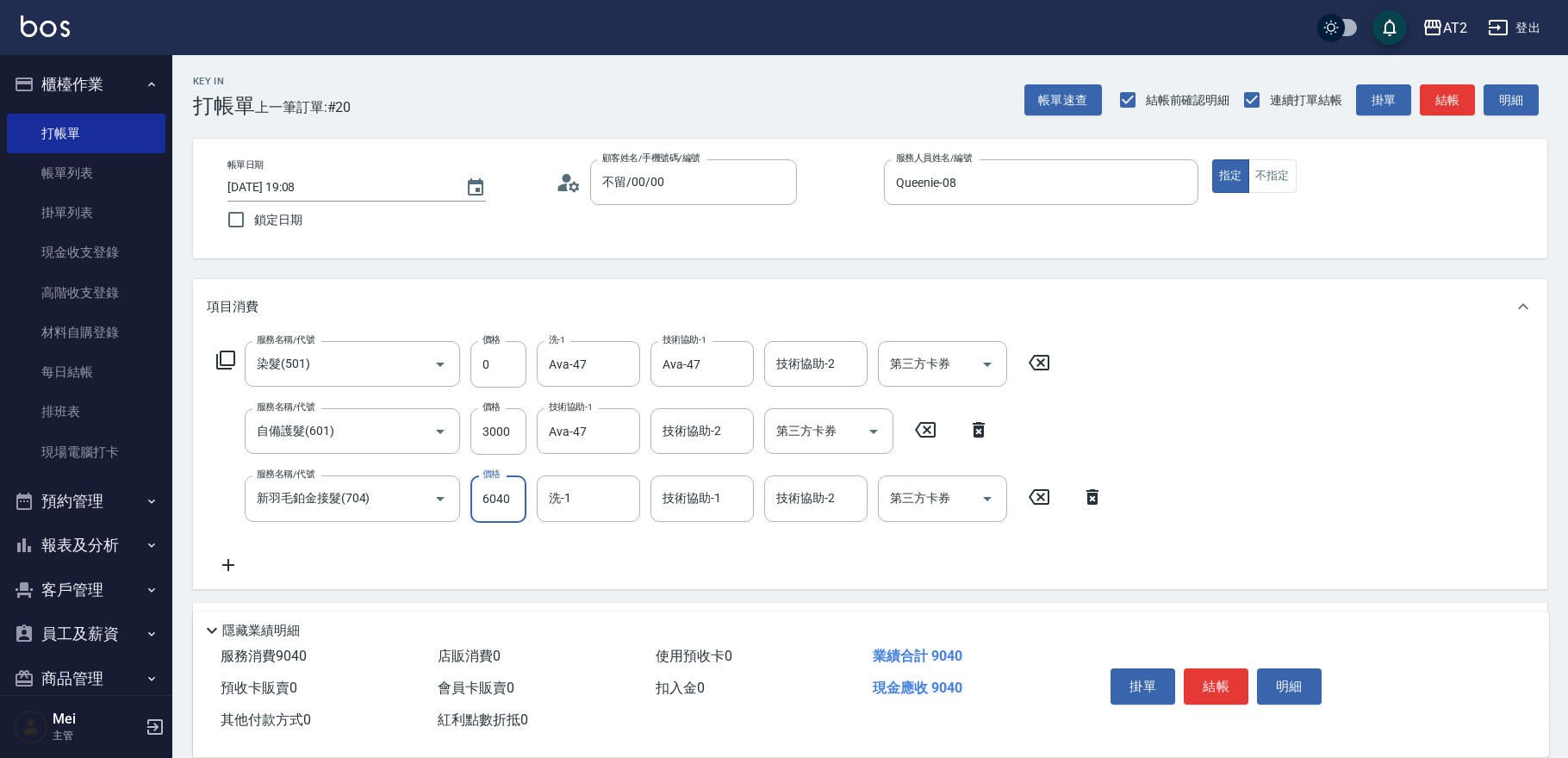
type input "6040"
type input "Ava-47"
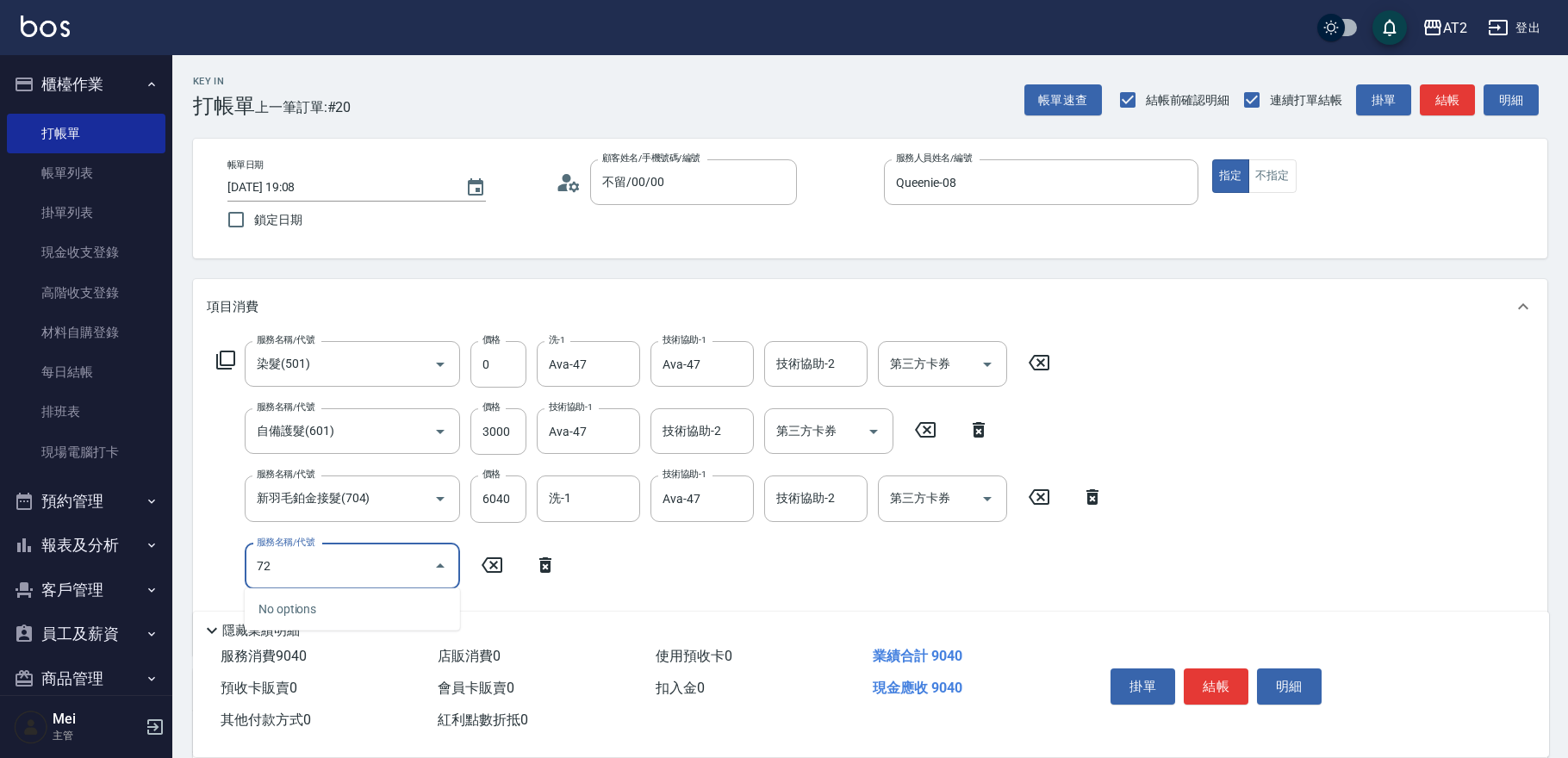
type input "725"
type input "1500"
type input "有色仙女羽毛髮(725)"
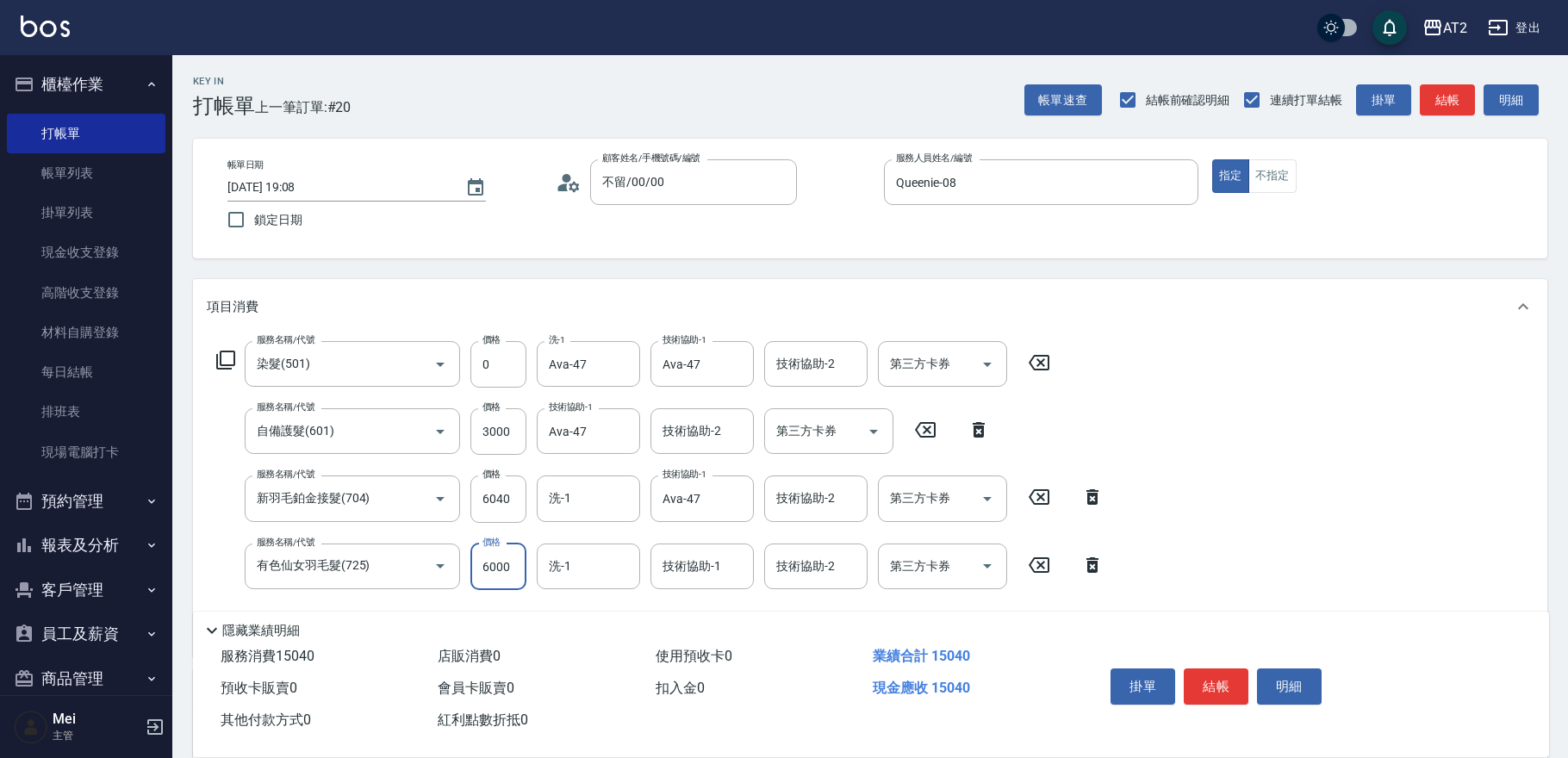
type input "4"
type input "900"
type input "427"
type input "1330"
type input "4270"
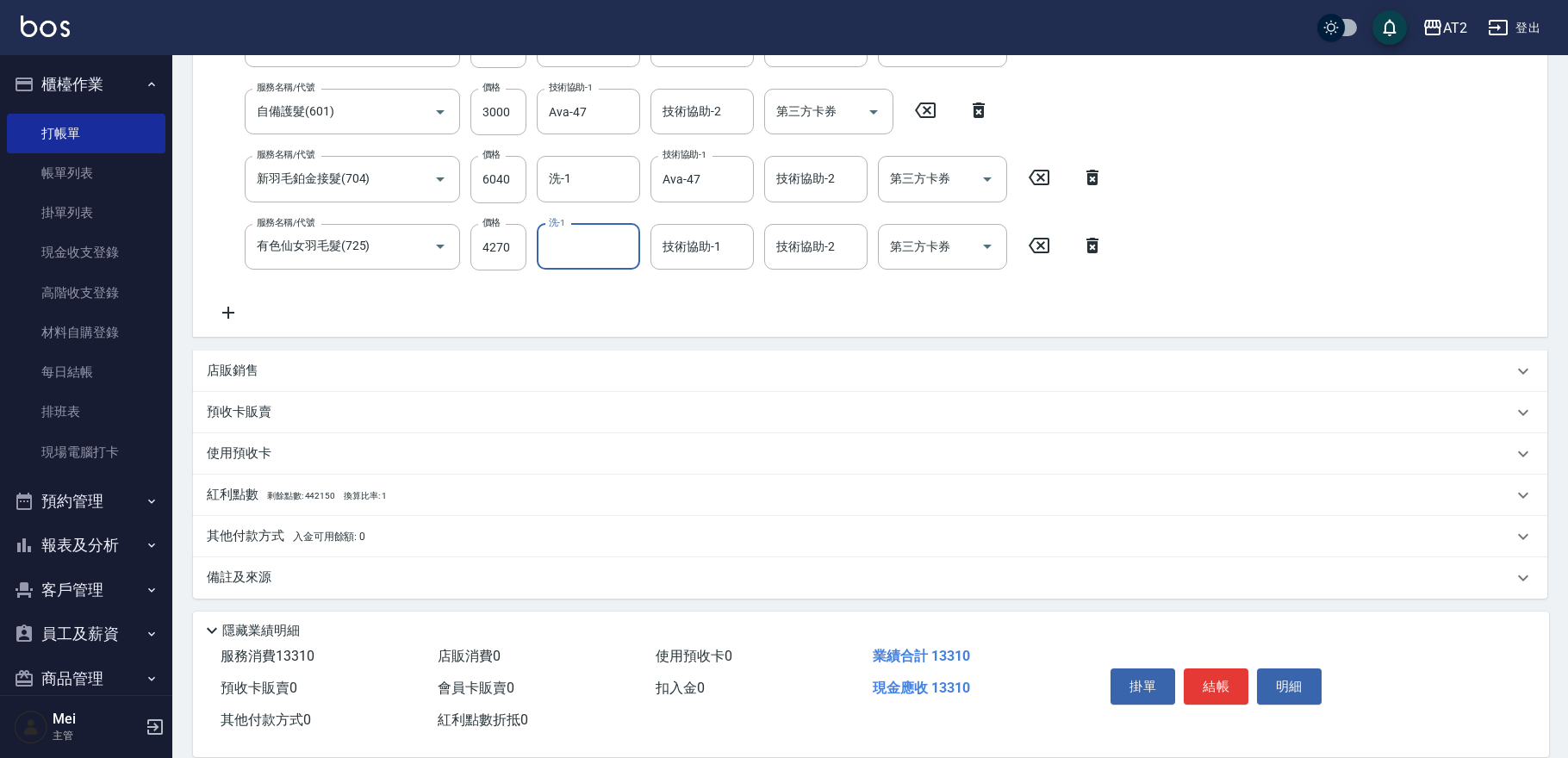
scroll to position [321, 0]
click at [314, 529] on span "入金可用餘額: 0" at bounding box center [330, 534] width 73 height 12
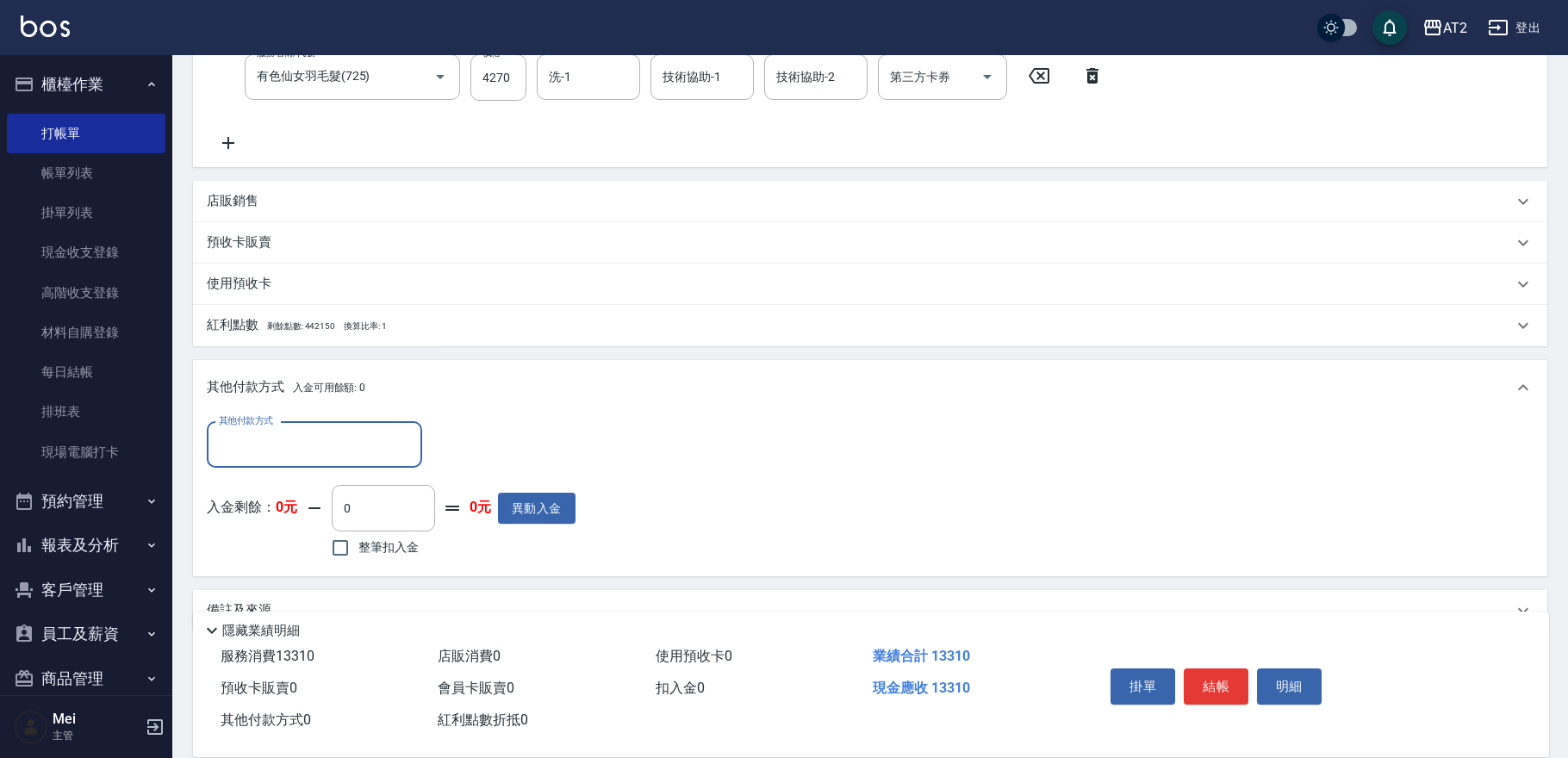
scroll to position [495, 0]
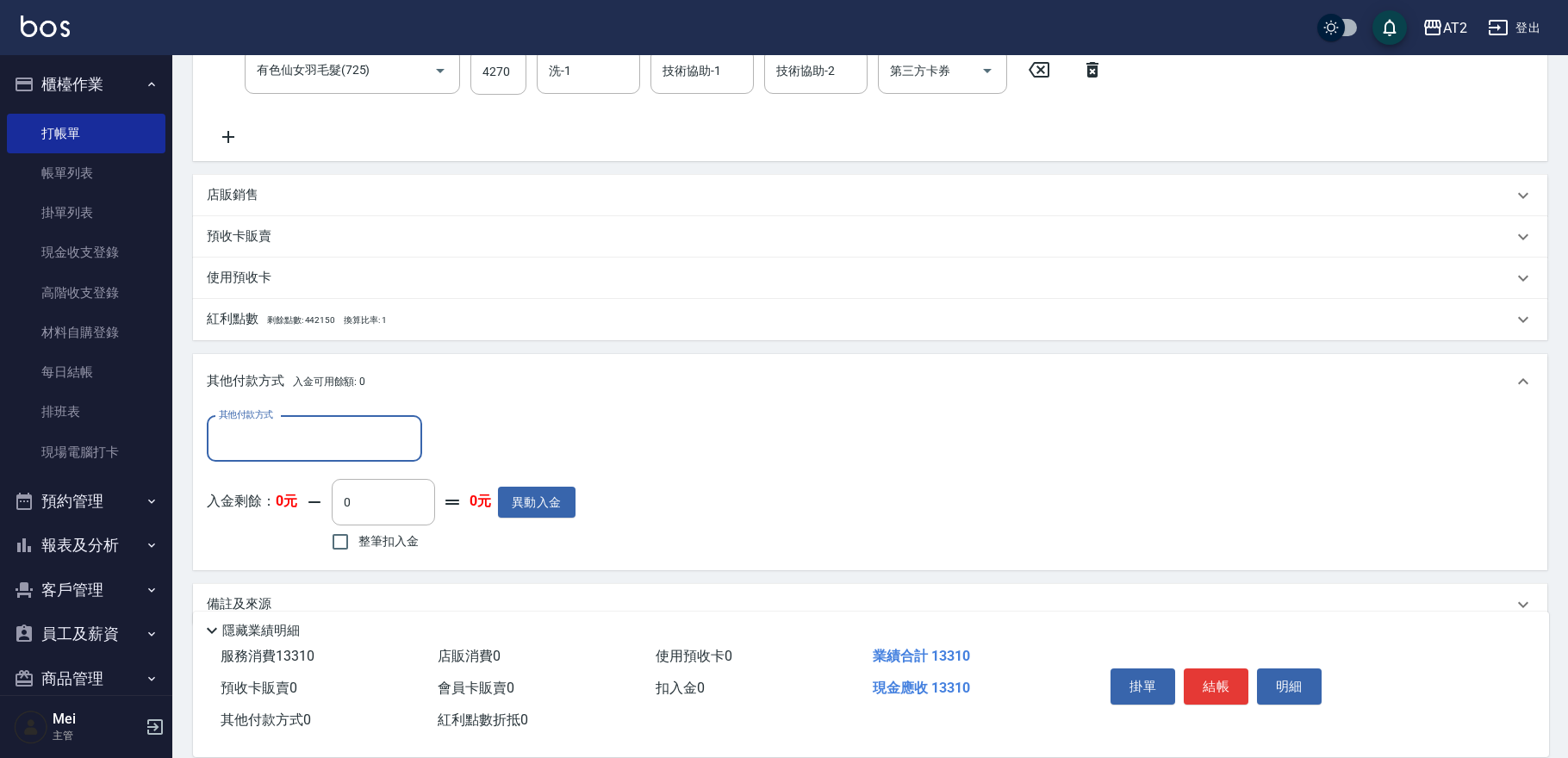
click at [303, 436] on input "其他付款方式" at bounding box center [314, 438] width 200 height 30
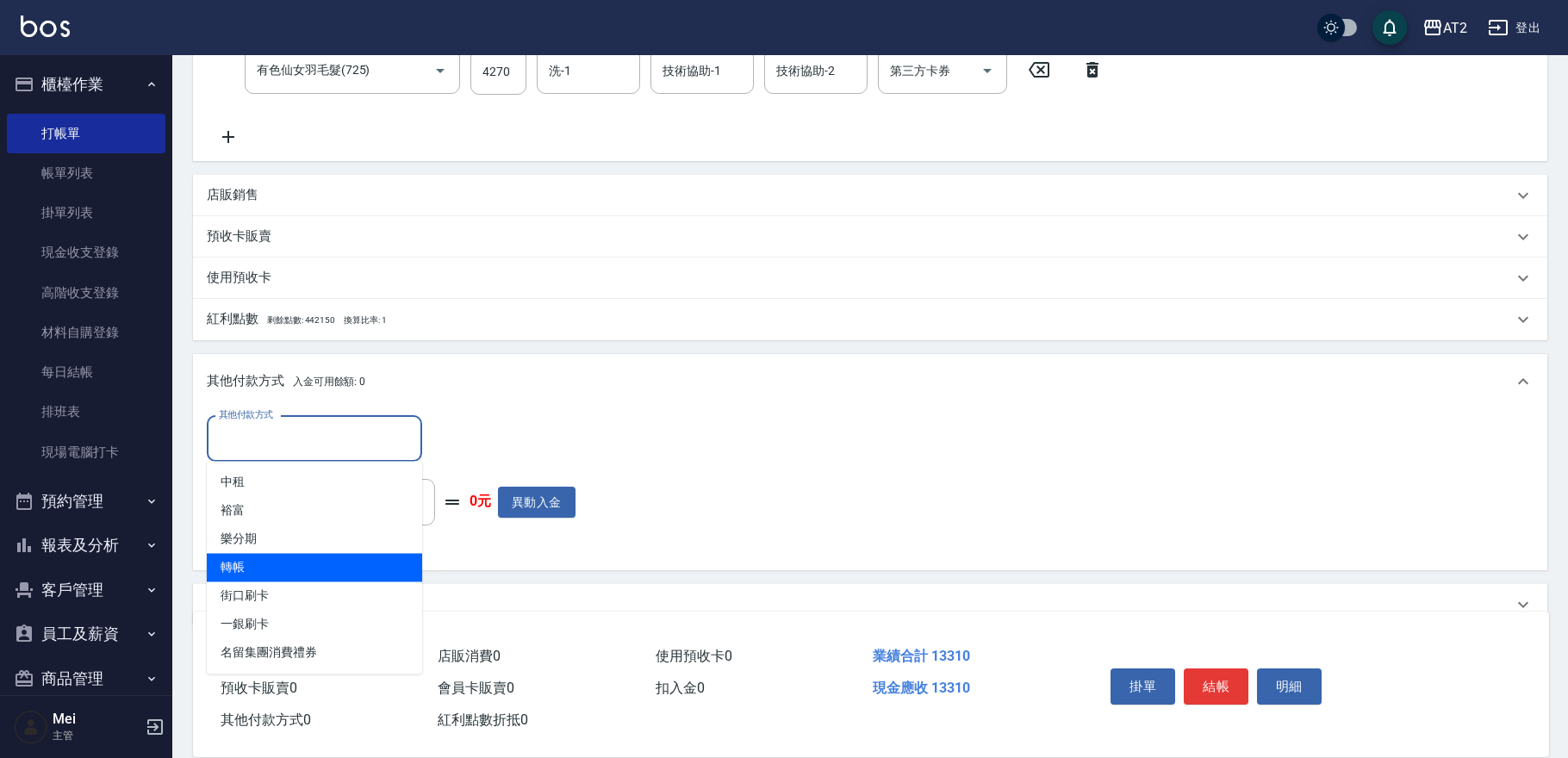
click at [294, 568] on span "轉帳" at bounding box center [314, 566] width 216 height 28
type input "轉帳"
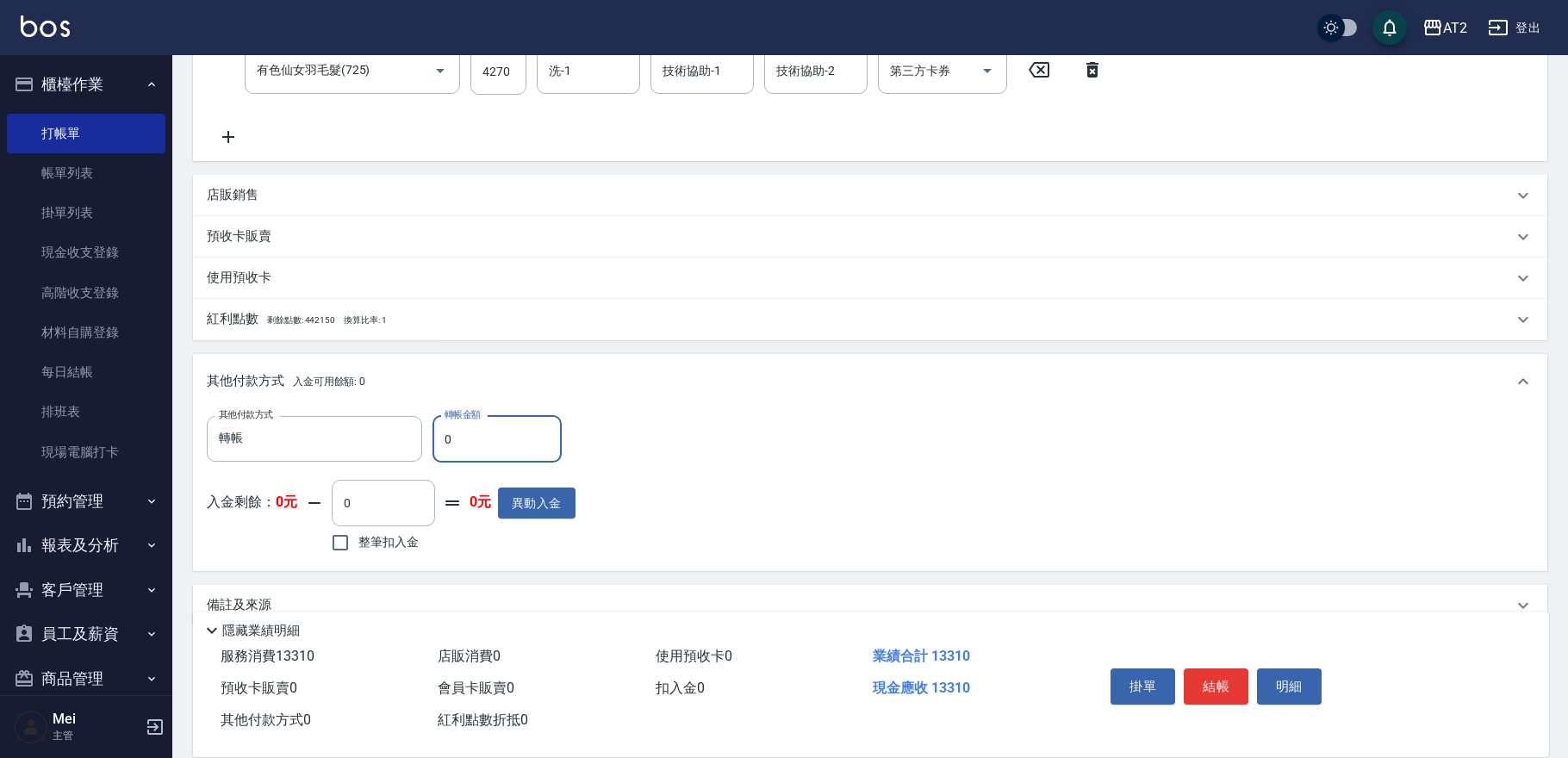
drag, startPoint x: 459, startPoint y: 448, endPoint x: 0, endPoint y: 401, distance: 461.4
click at [0, 405] on div "AT2 登出 櫃檯作業 打帳單 帳單列表 掛單列表 現金收支登錄 高階收支登錄 材料自購登錄 每日結帳 排班表 現場電腦打卡 預約管理 預約管理 單日預約紀錄…" at bounding box center [784, 146] width 1568 height 1283
type input "1"
type input "1320"
type input "133"
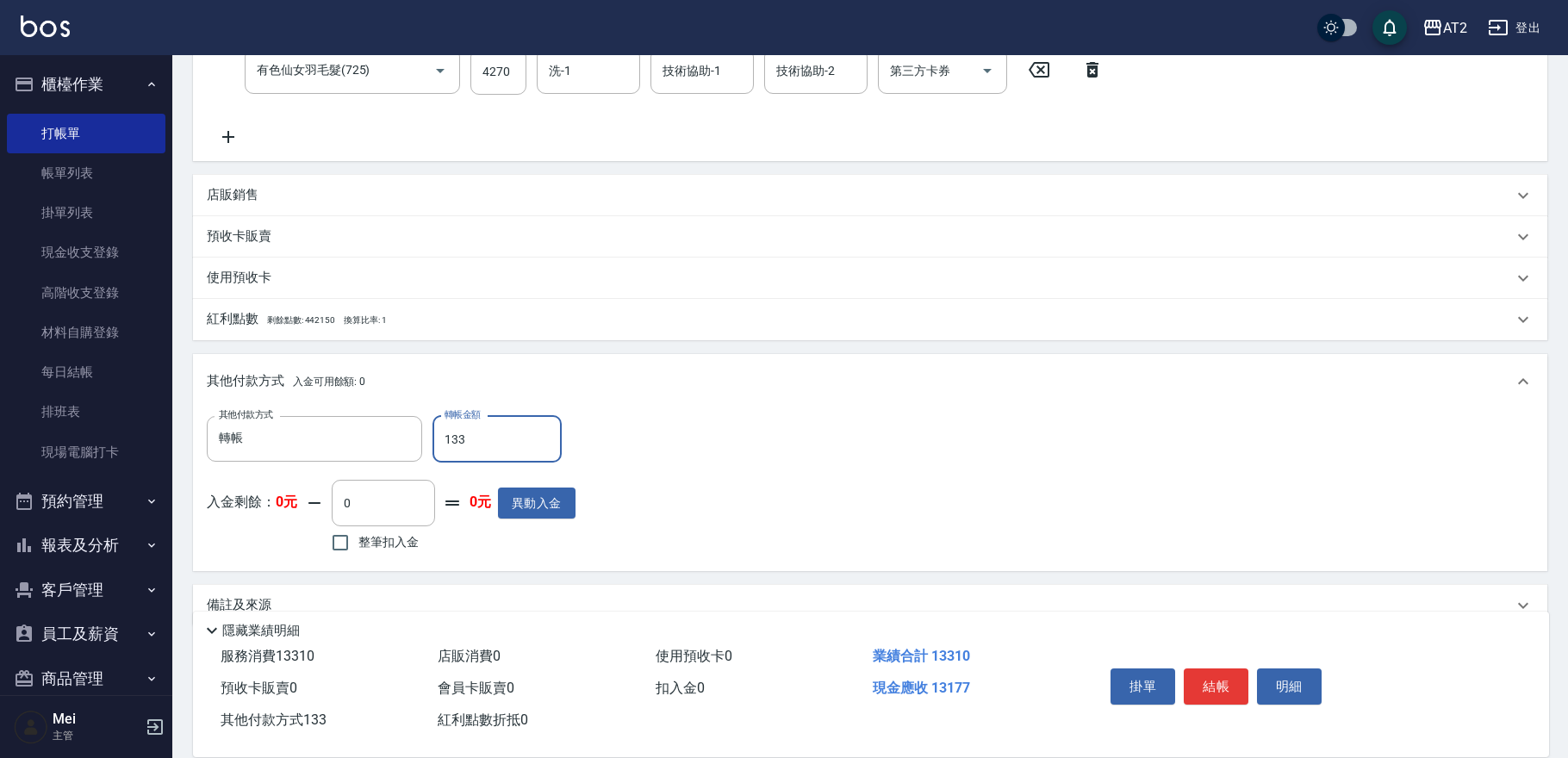
type input "1190"
type input "13310"
type input "0"
type input "2025/09/14 19:11"
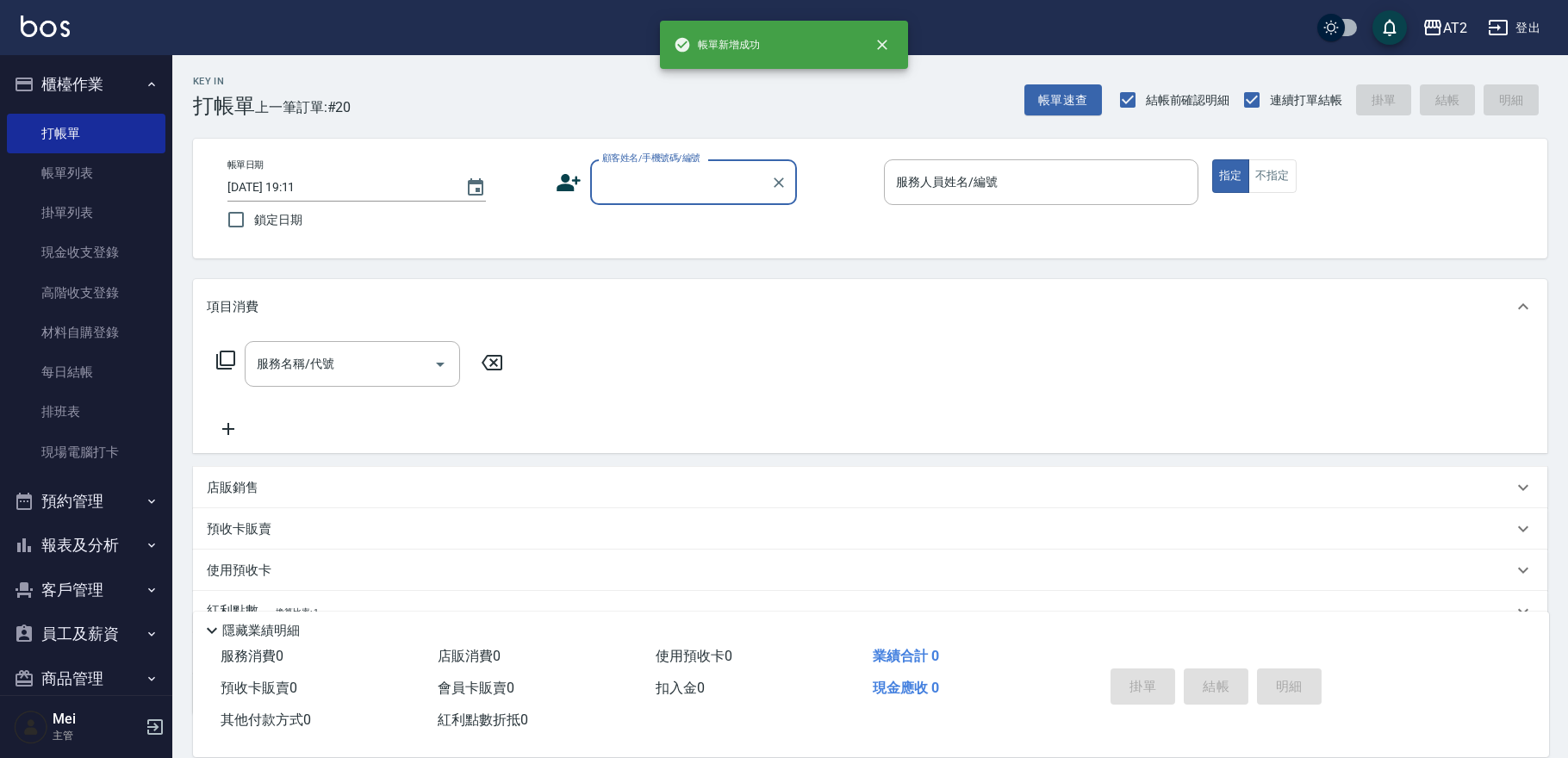
scroll to position [0, 0]
click at [681, 197] on div "顧客姓名/手機號碼/編號" at bounding box center [694, 182] width 207 height 46
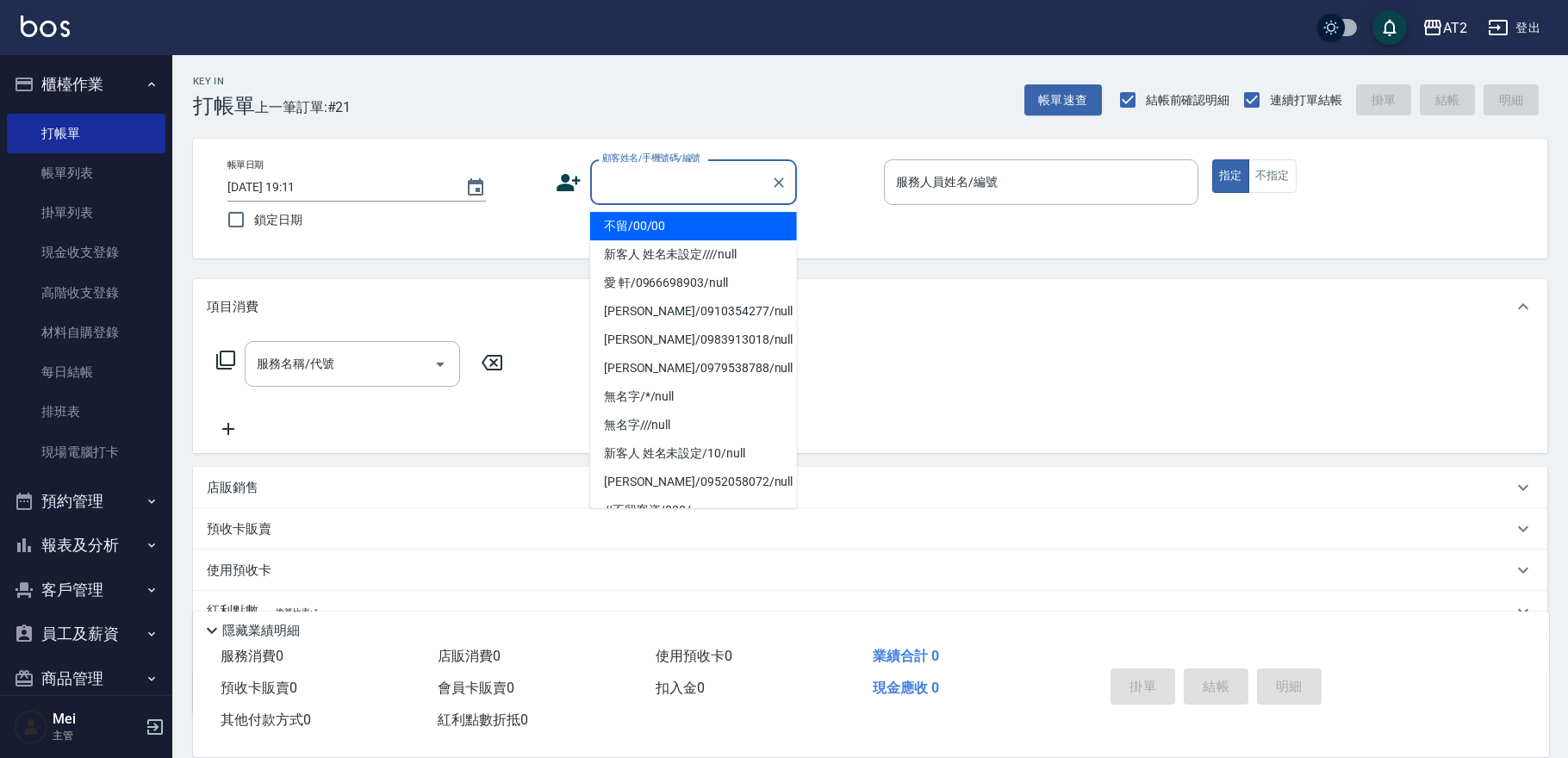
click at [678, 230] on li "不留/00/00" at bounding box center [694, 226] width 207 height 28
type input "不留/00/00"
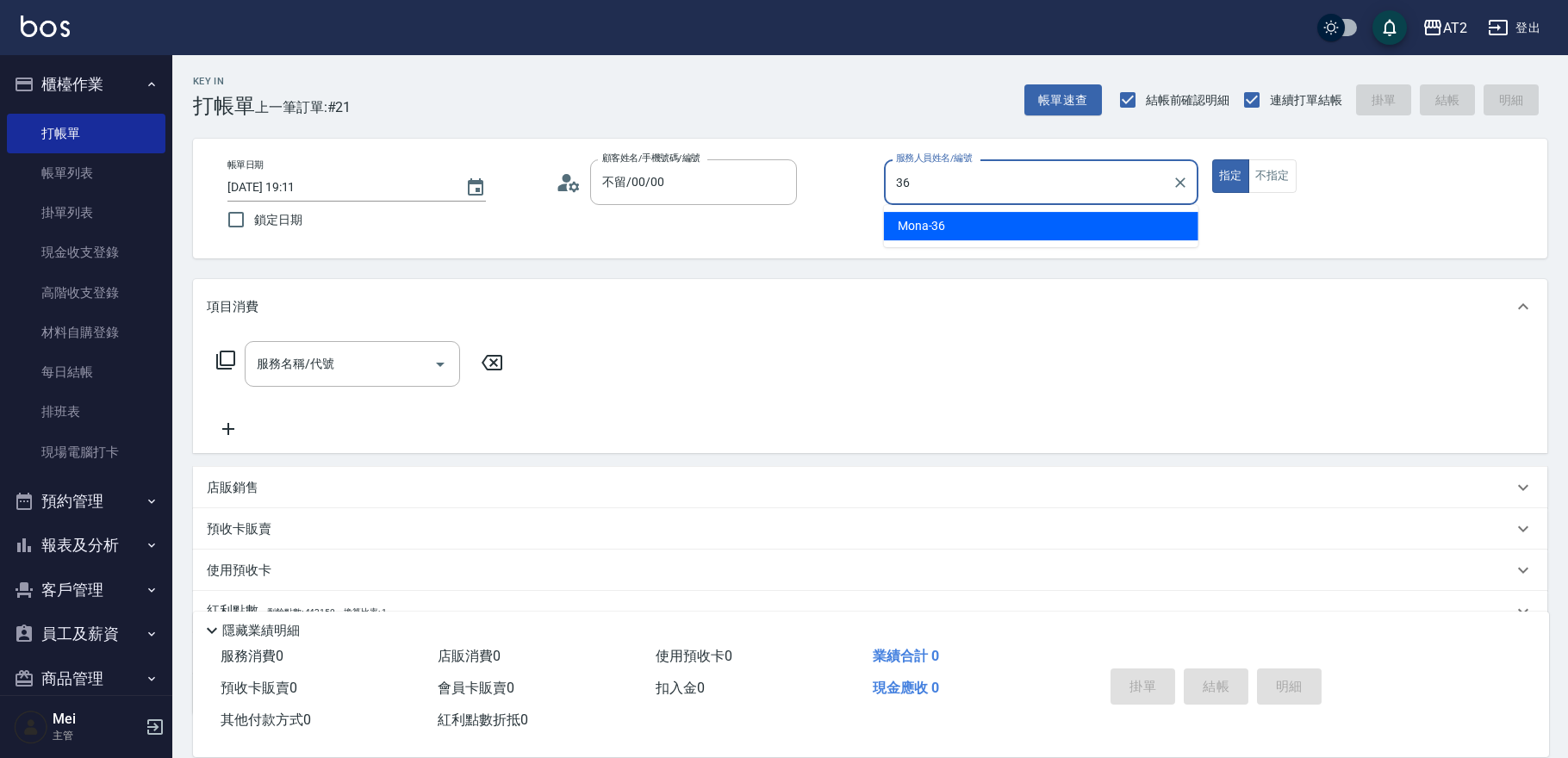
type input "Mona-36"
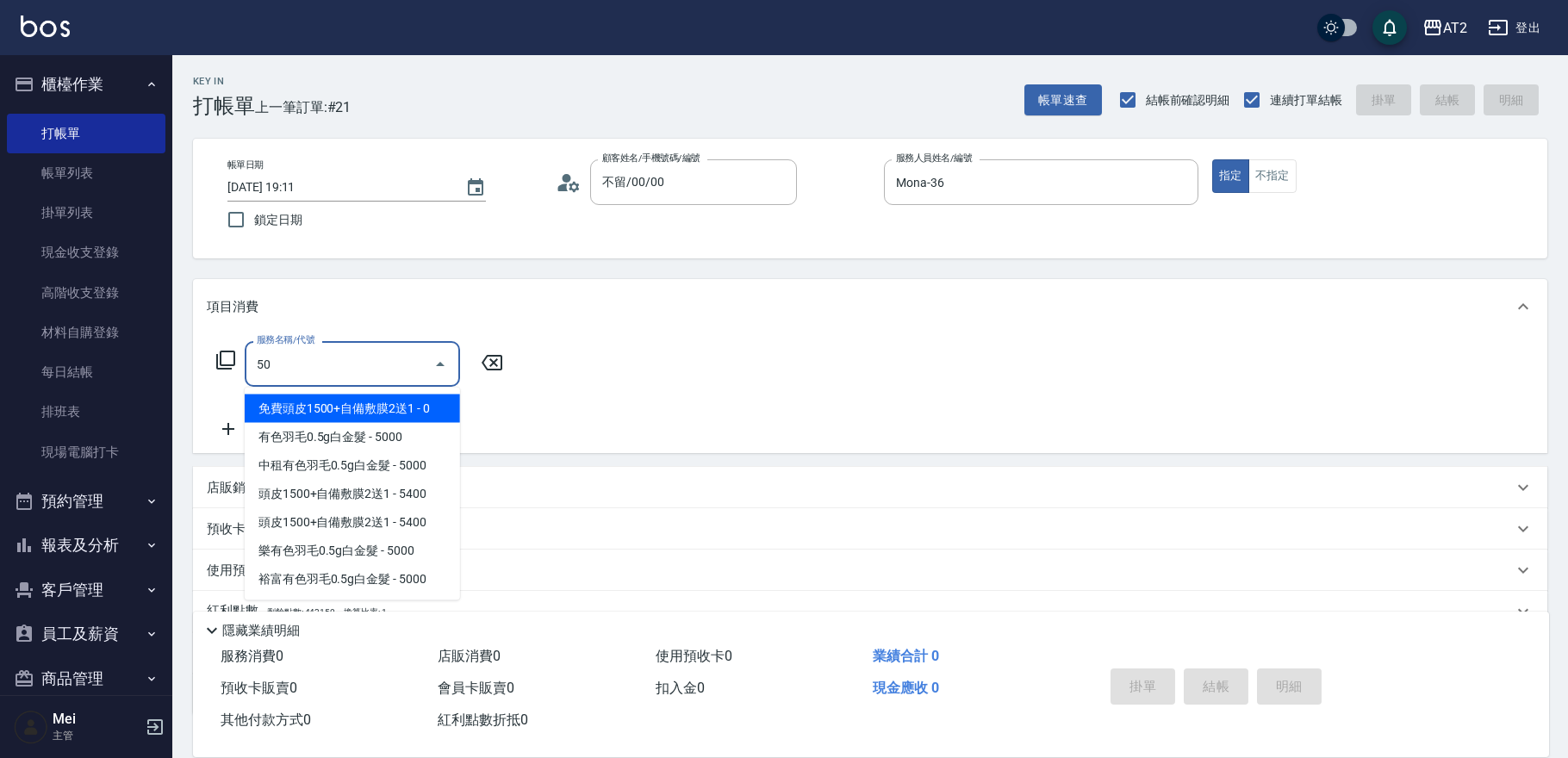
type input "501"
type input "100"
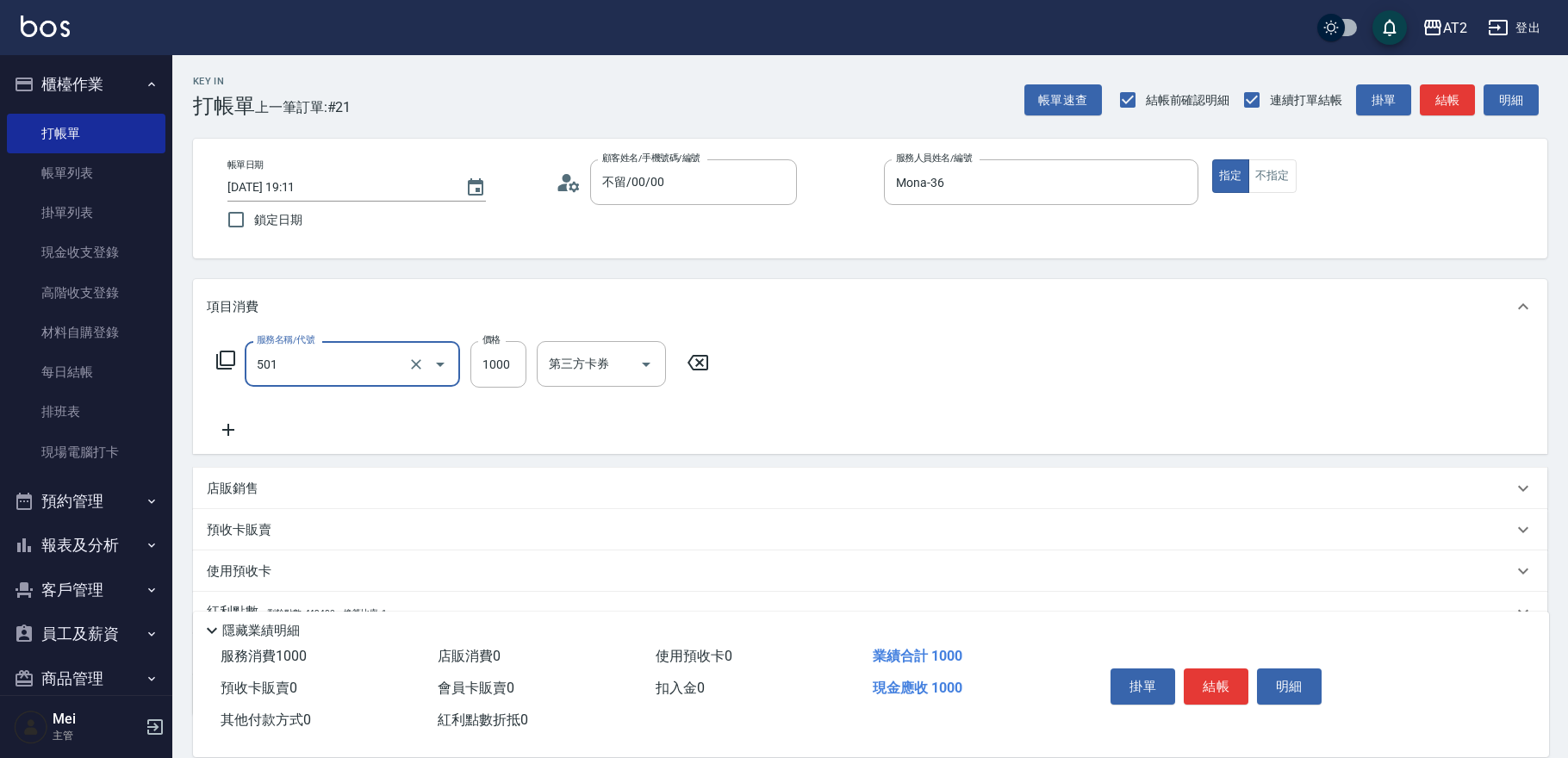
type input "染髮(501)"
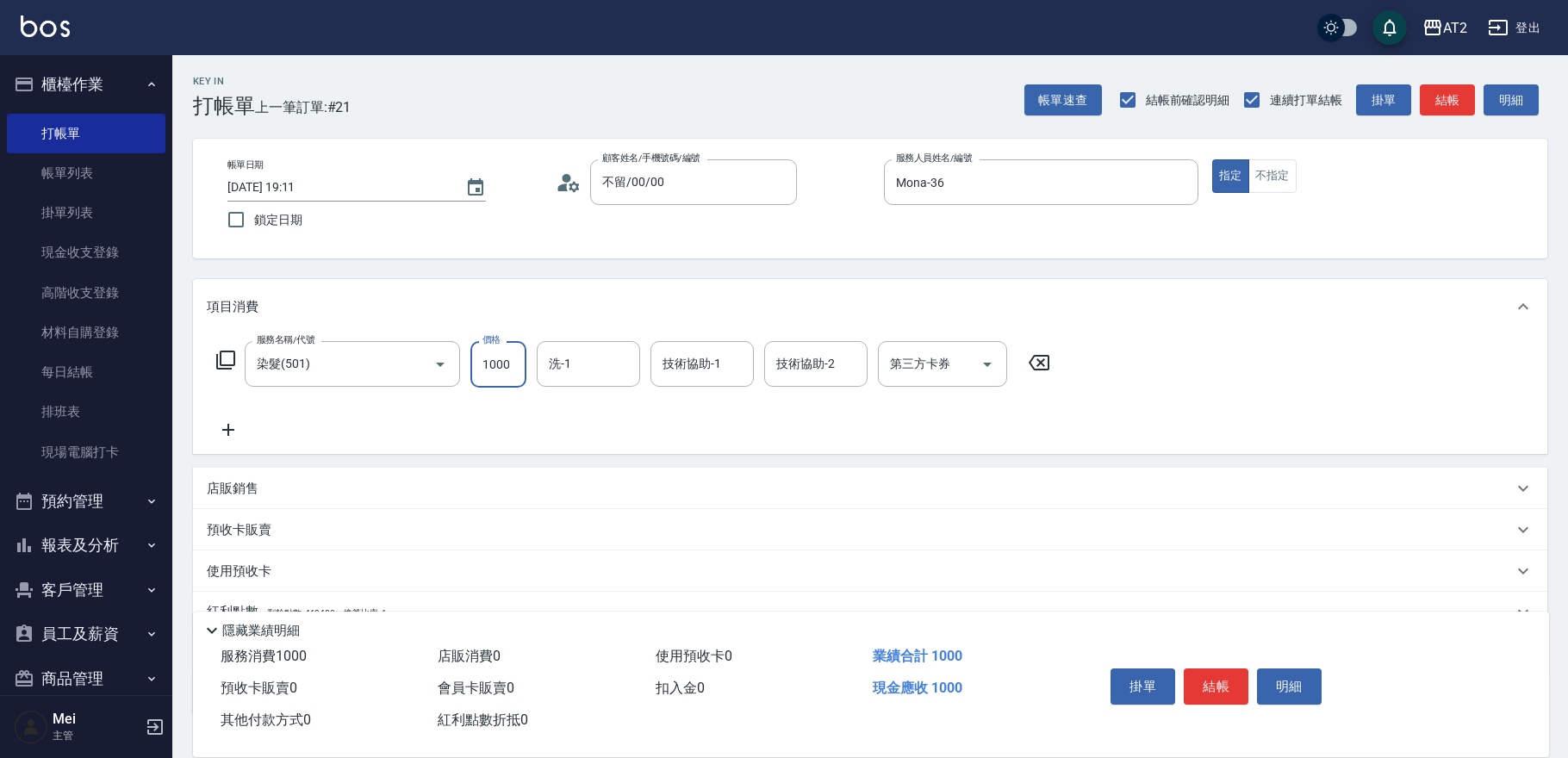
type input "0"
type input "17"
type input "10"
type input "178"
type input "170"
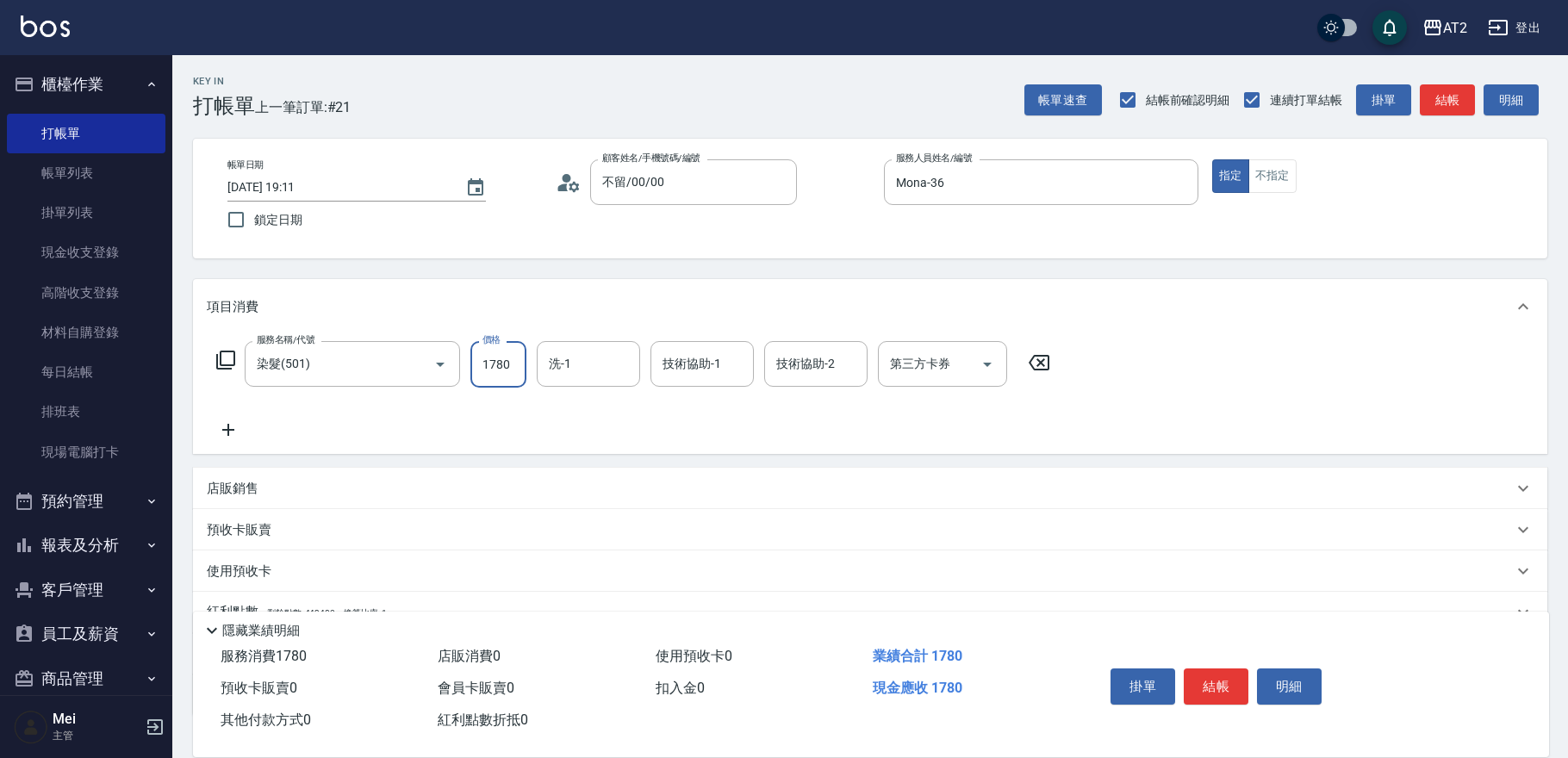
type input "1780"
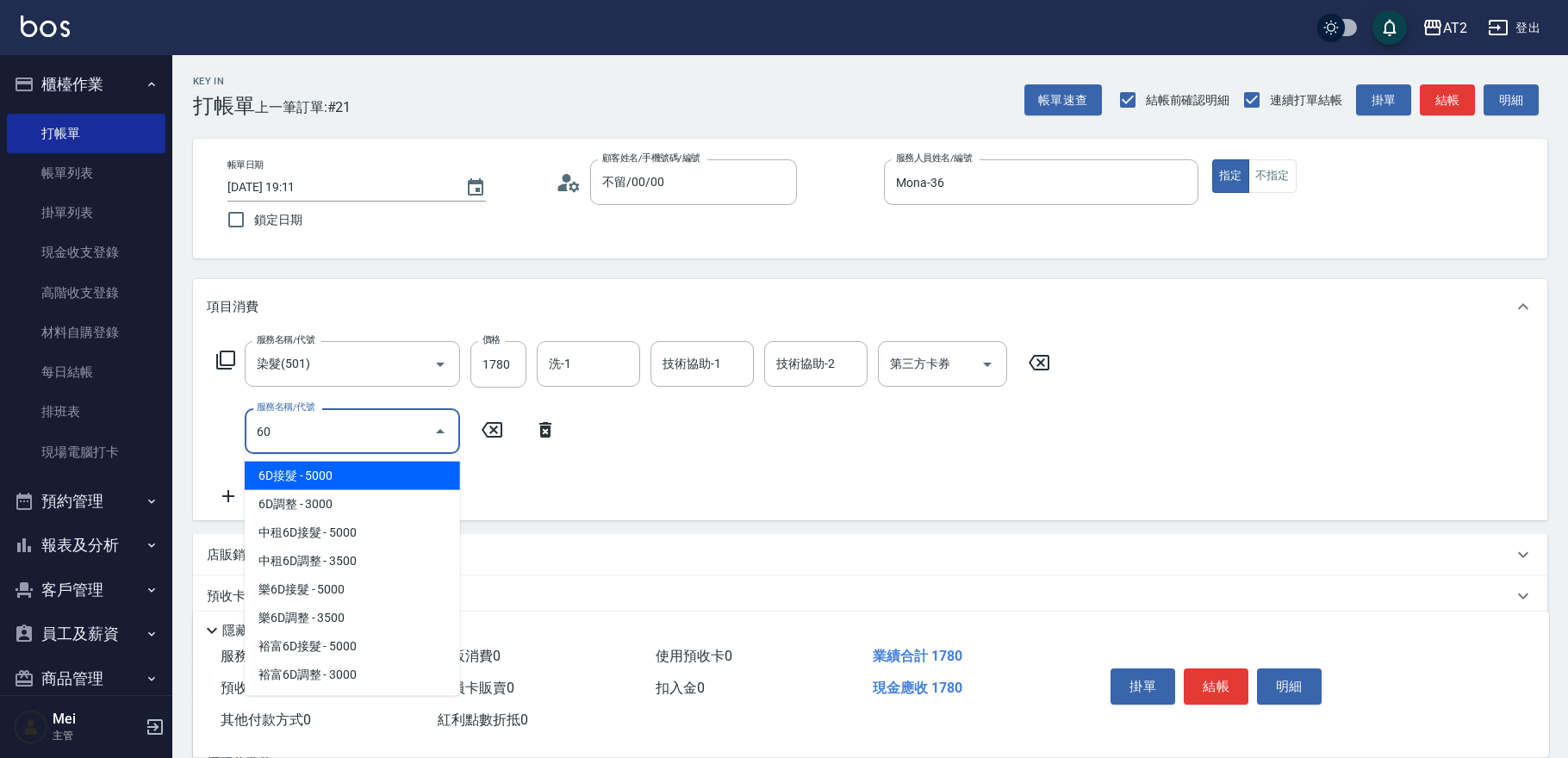
type input "601"
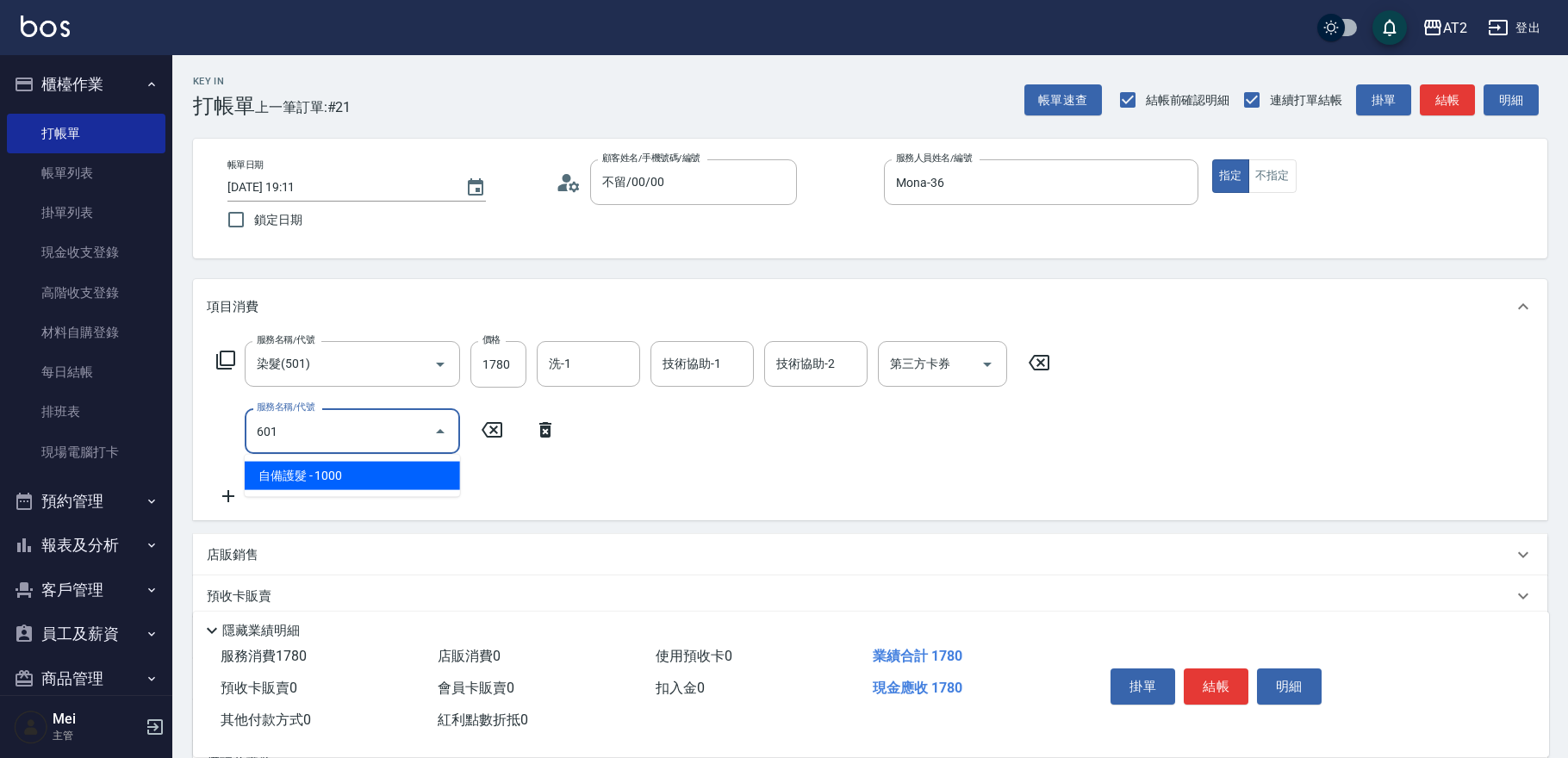
type input "270"
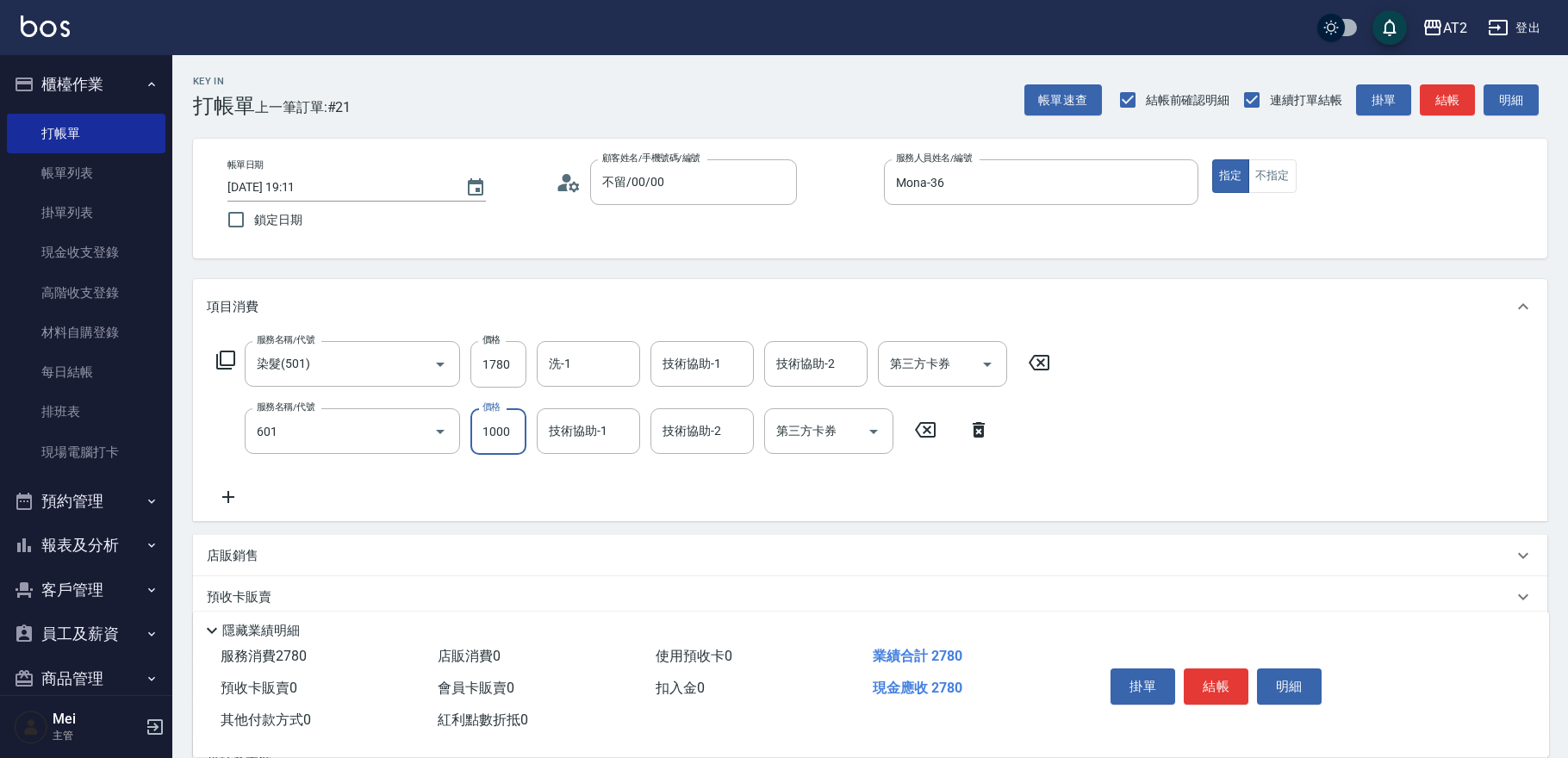
type input "自備護髮(601)"
type input "170"
type input "2"
type input "180"
type input "27"
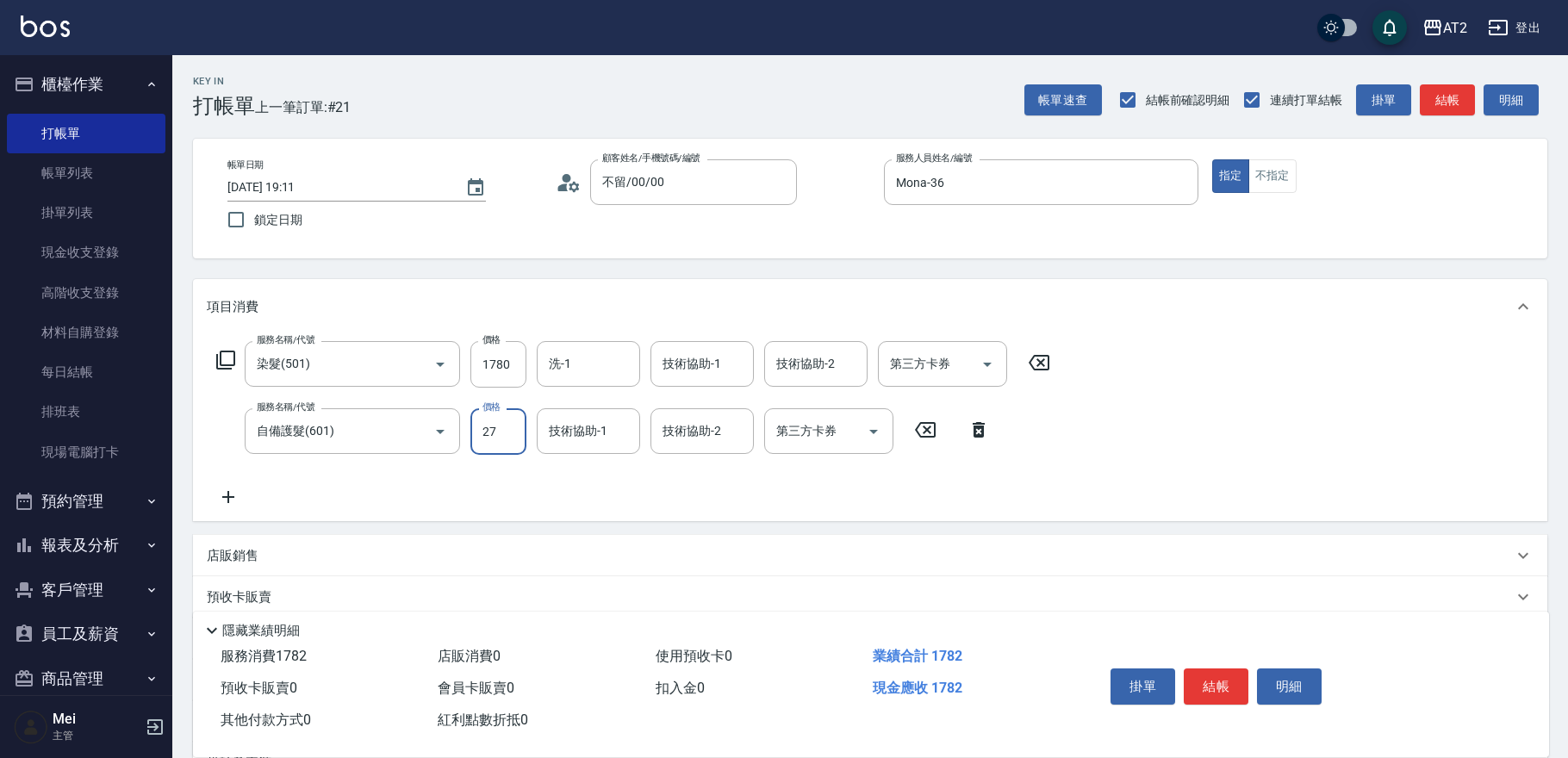
type input "200"
type input "270"
type input "440"
type input "2700"
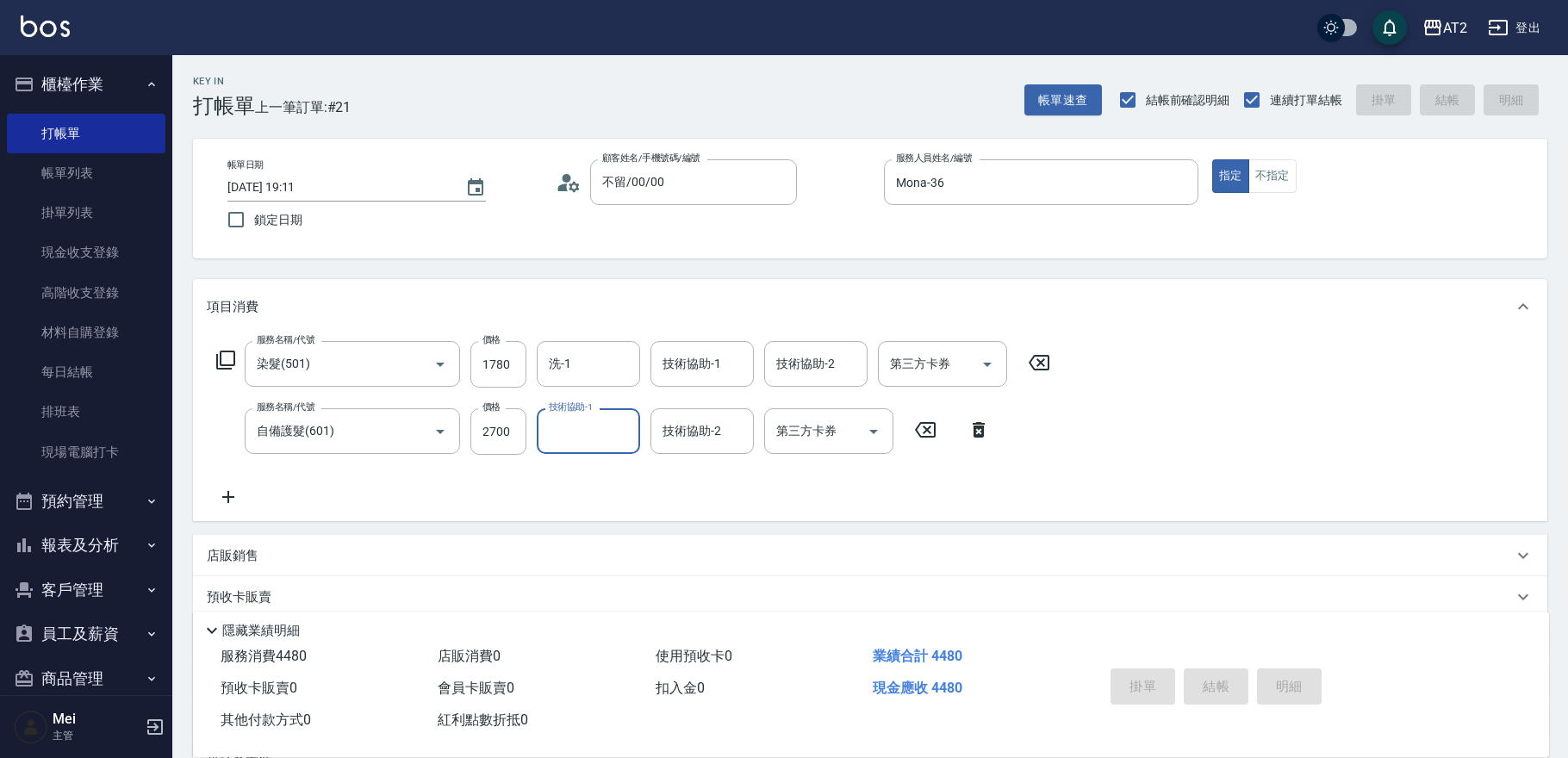
type input "0"
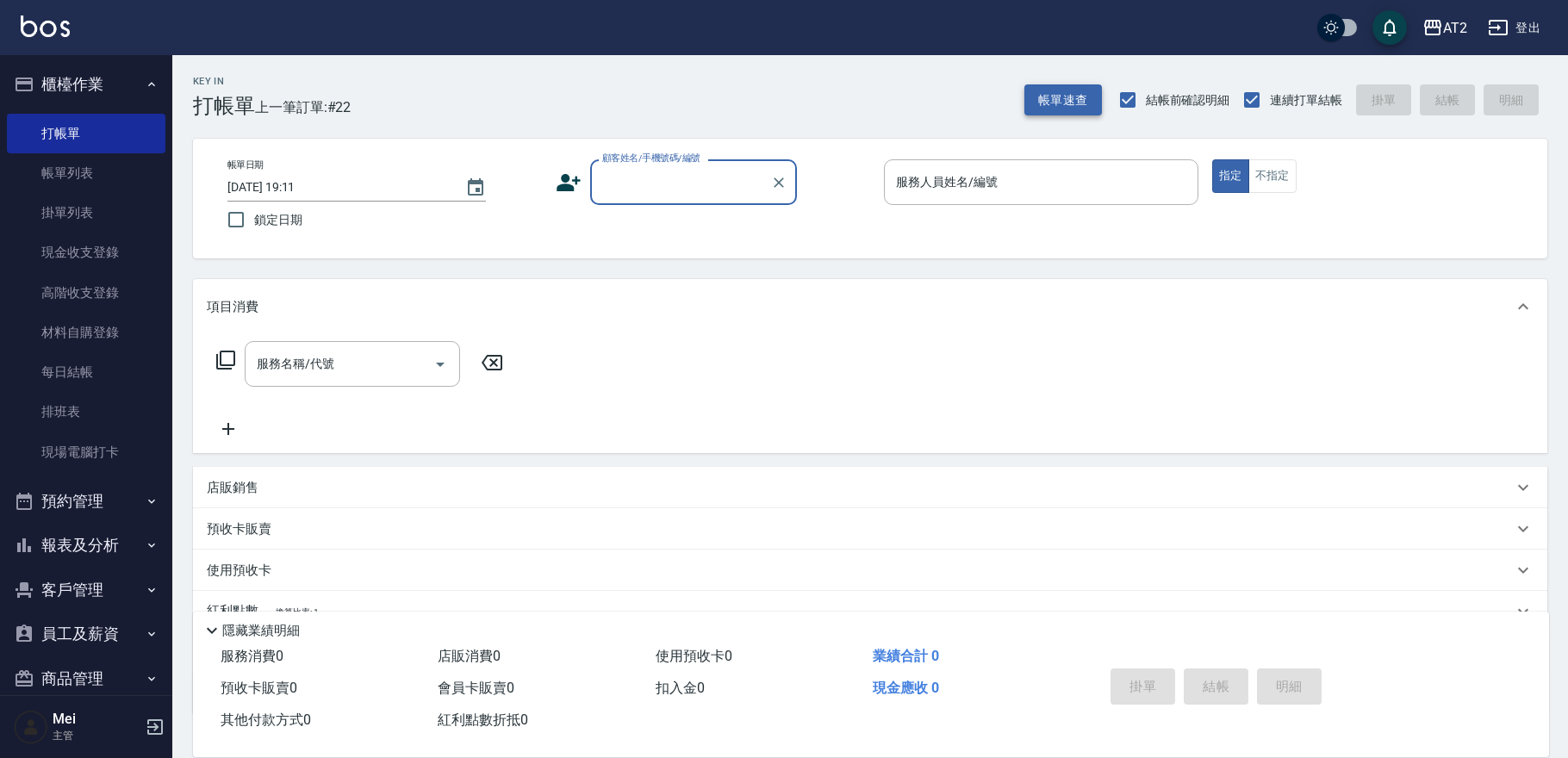
click at [818, 104] on button "帳單速查" at bounding box center [1063, 100] width 78 height 32
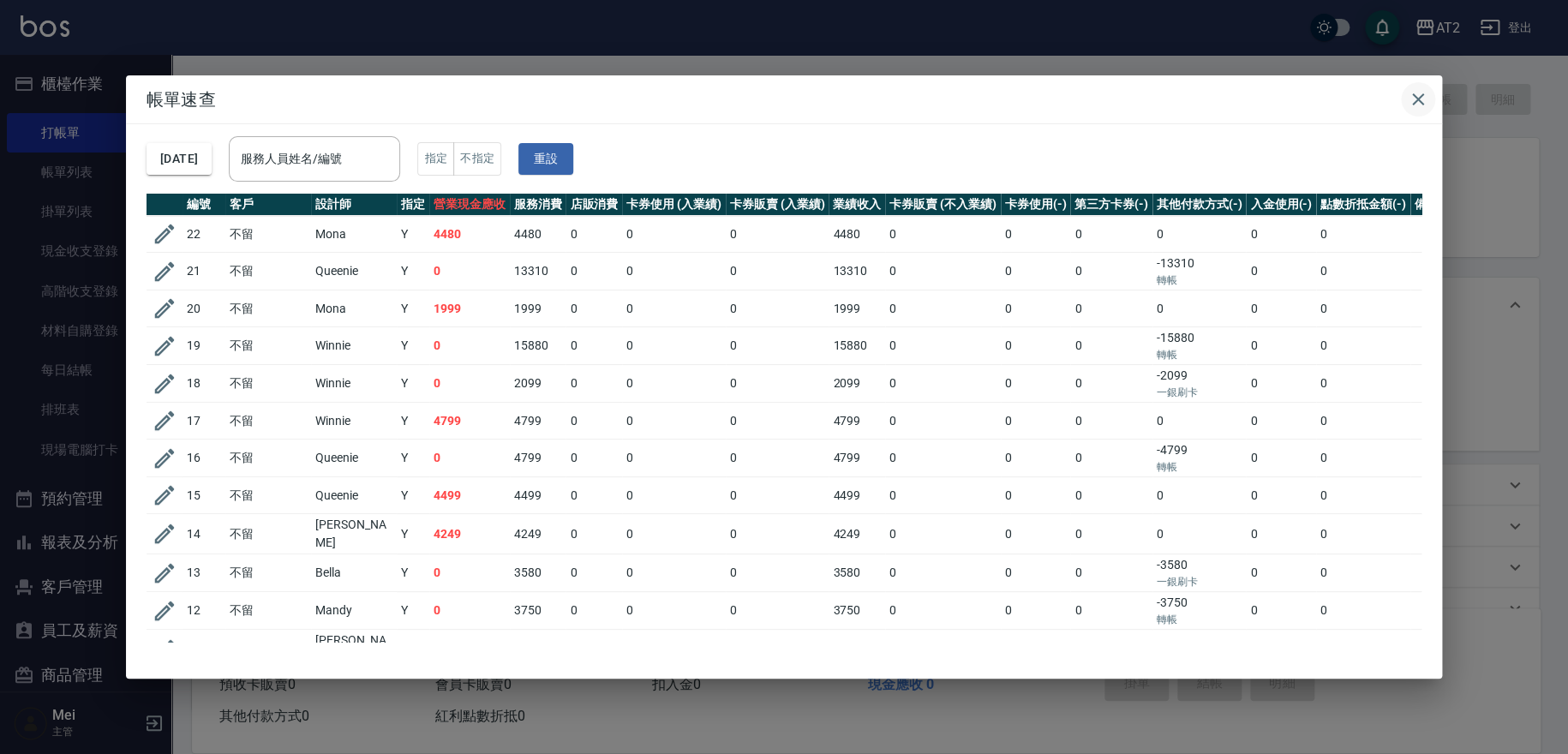
click at [814, 104] on icon "button" at bounding box center [1418, 99] width 21 height 21
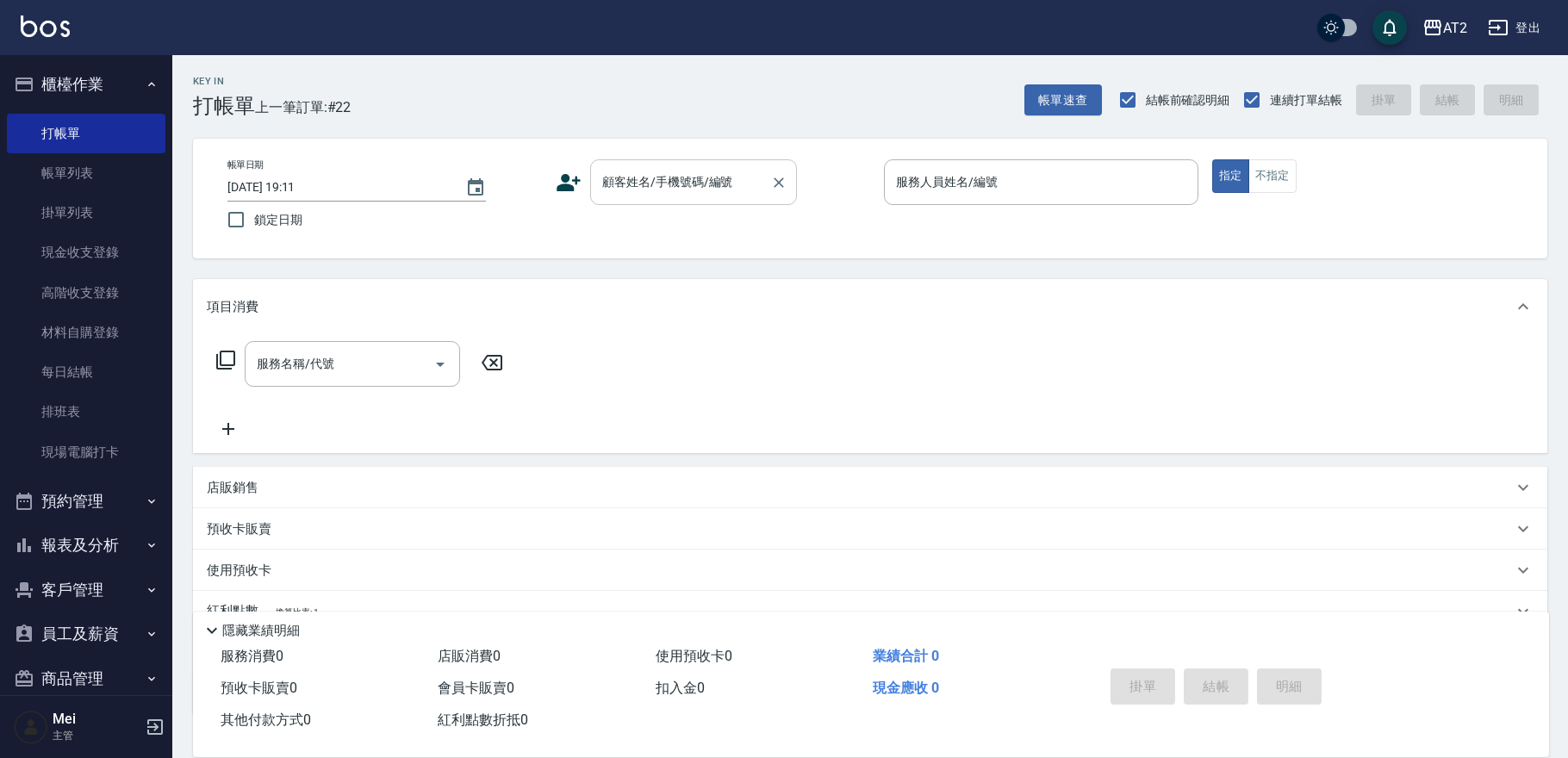
click at [697, 181] on input "顧客姓名/手機號碼/編號" at bounding box center [680, 182] width 165 height 30
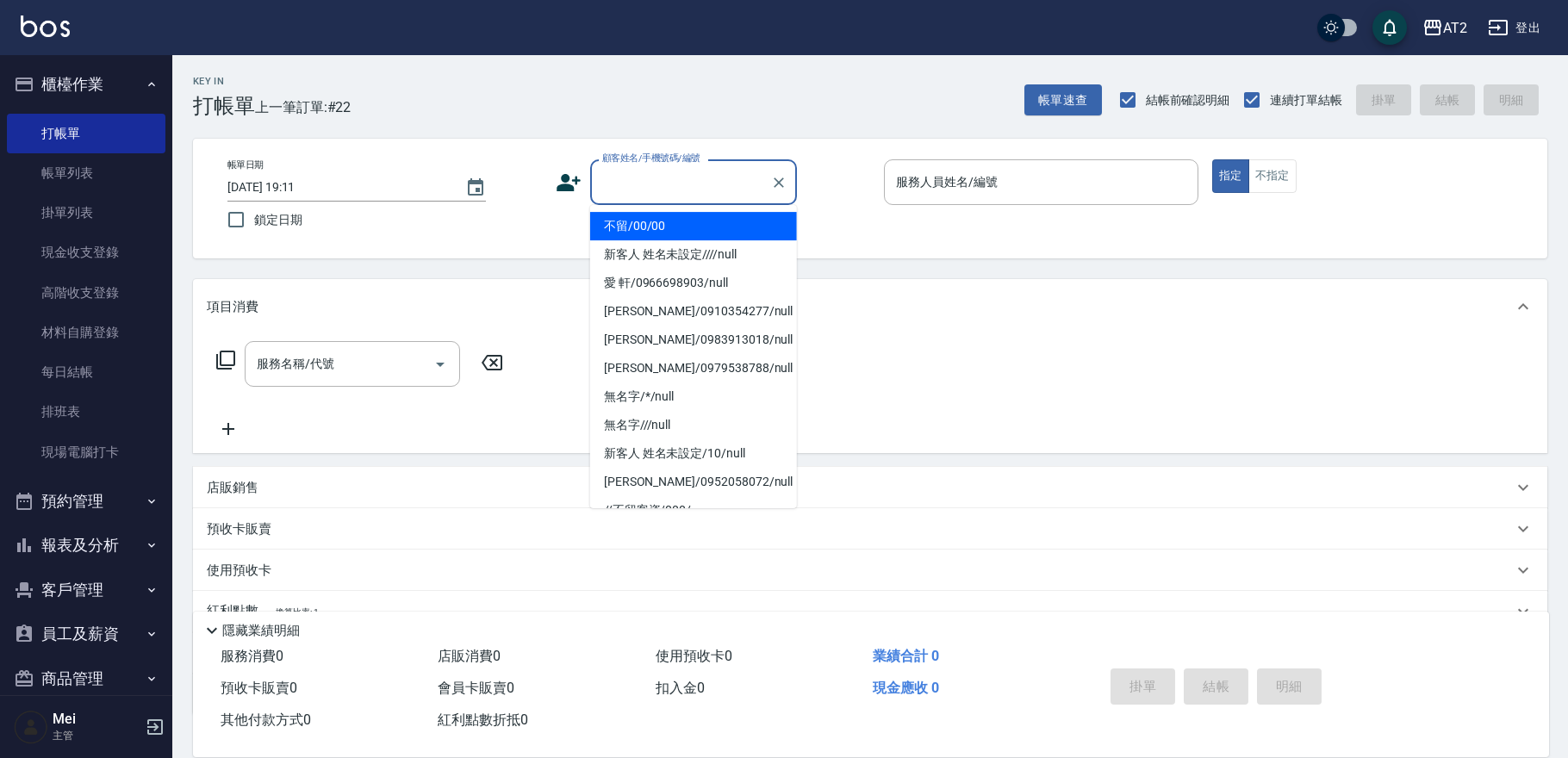
drag, startPoint x: 666, startPoint y: 239, endPoint x: 667, endPoint y: 220, distance: 19.0
click at [667, 220] on ul "不留/00/00 新客人 姓名未設定////null 愛 軒/0966698903/null 呂楷萱/0910354277/null 趙采妍/09839130…" at bounding box center [694, 356] width 207 height 303
click at [667, 220] on li "不留/00/00" at bounding box center [694, 226] width 207 height 28
type input "不留/00/00"
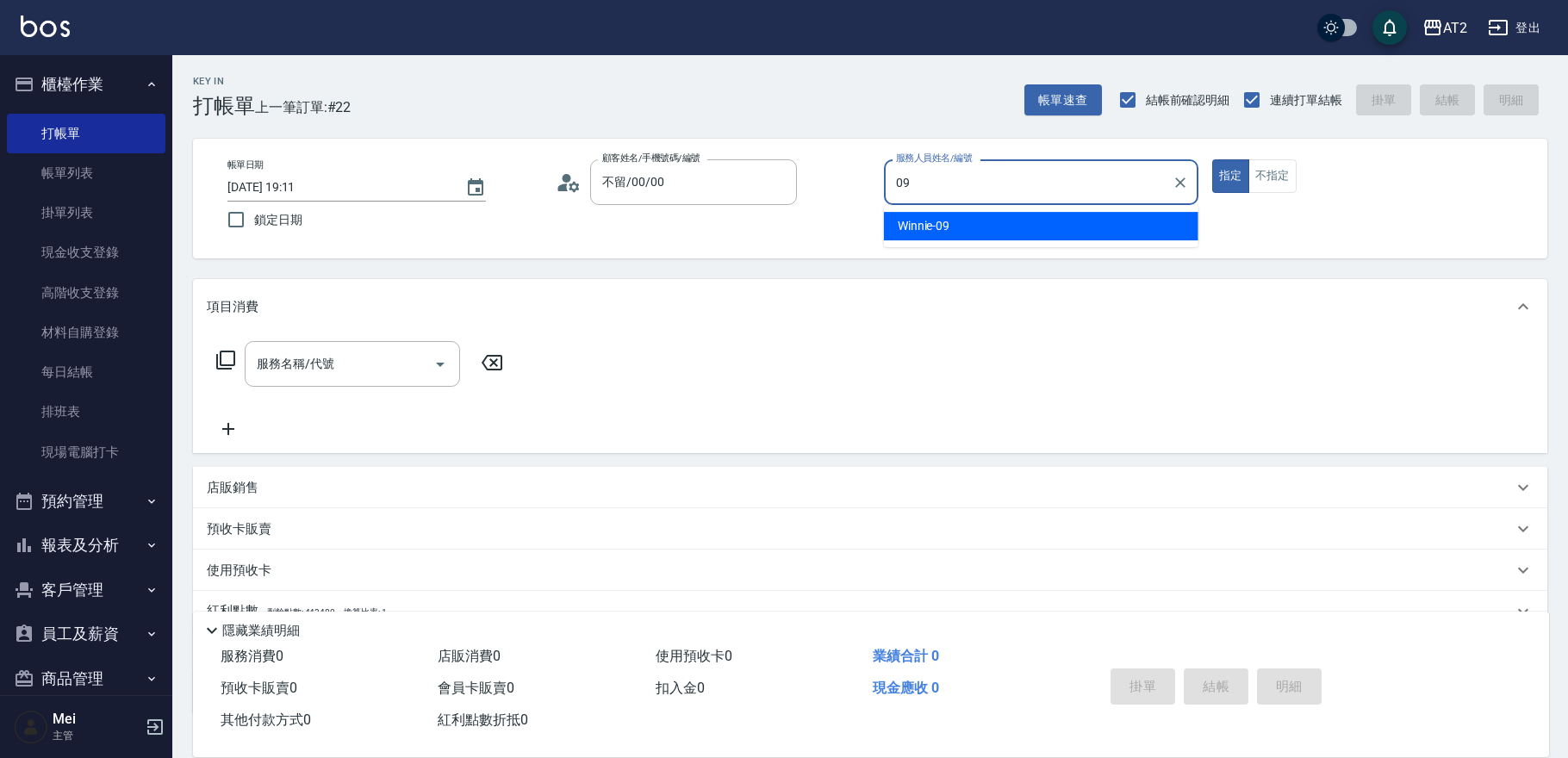
type input "Winnie-09"
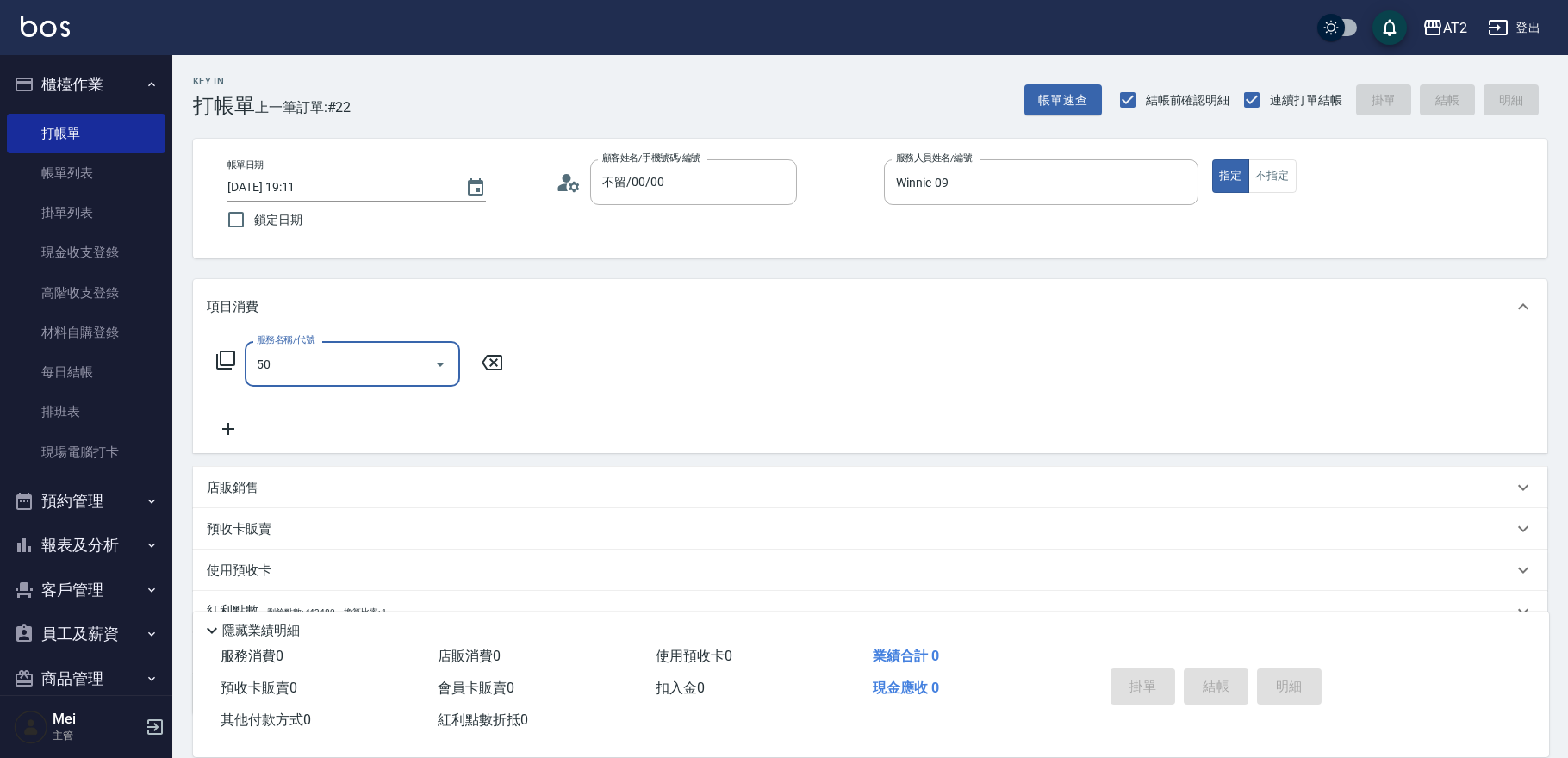
type input "501"
type input "100"
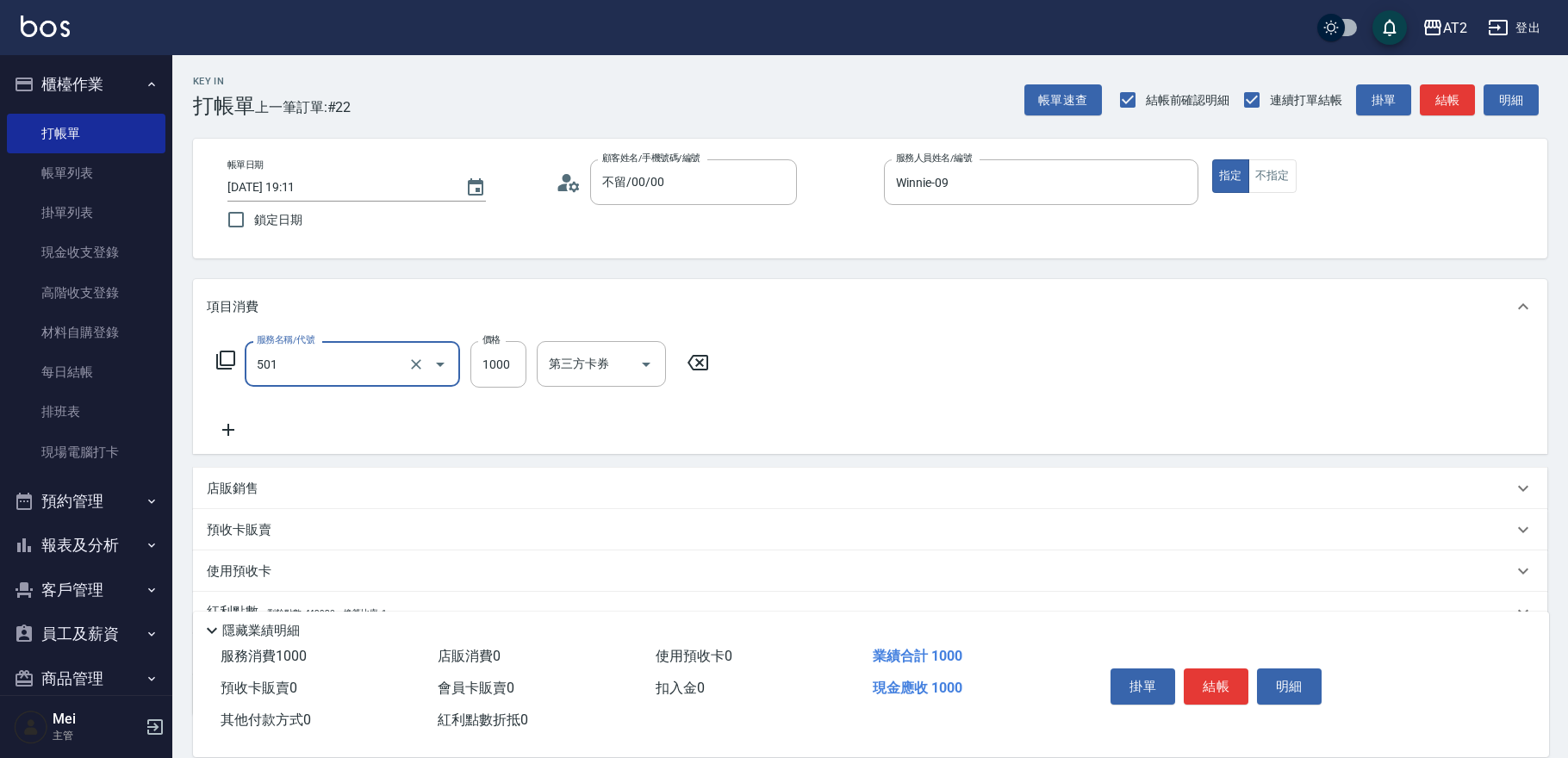
type input "染髮(501)"
type input "0"
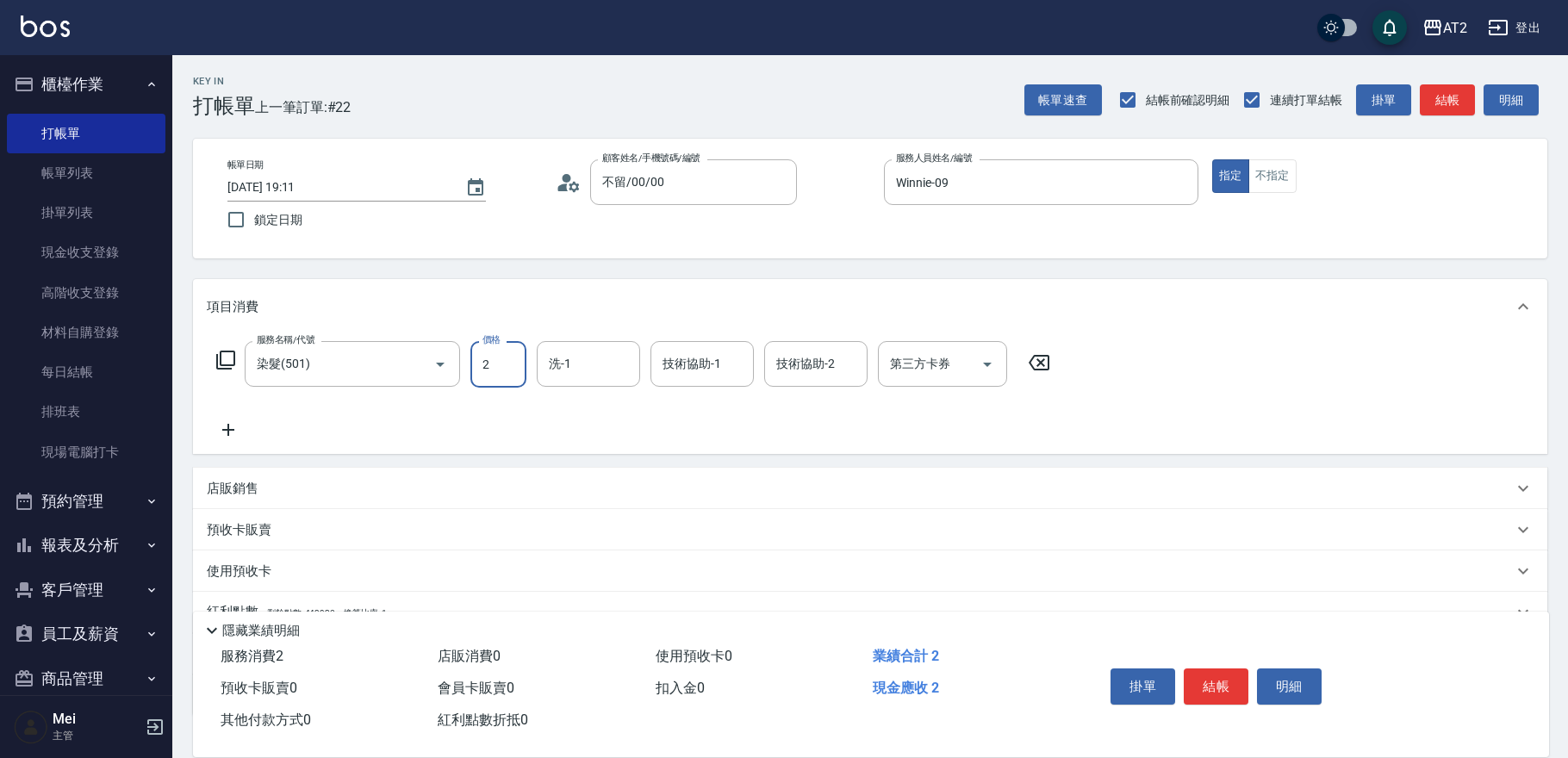
type input "24"
type input "20"
type input "249"
type input "240"
type input "2499"
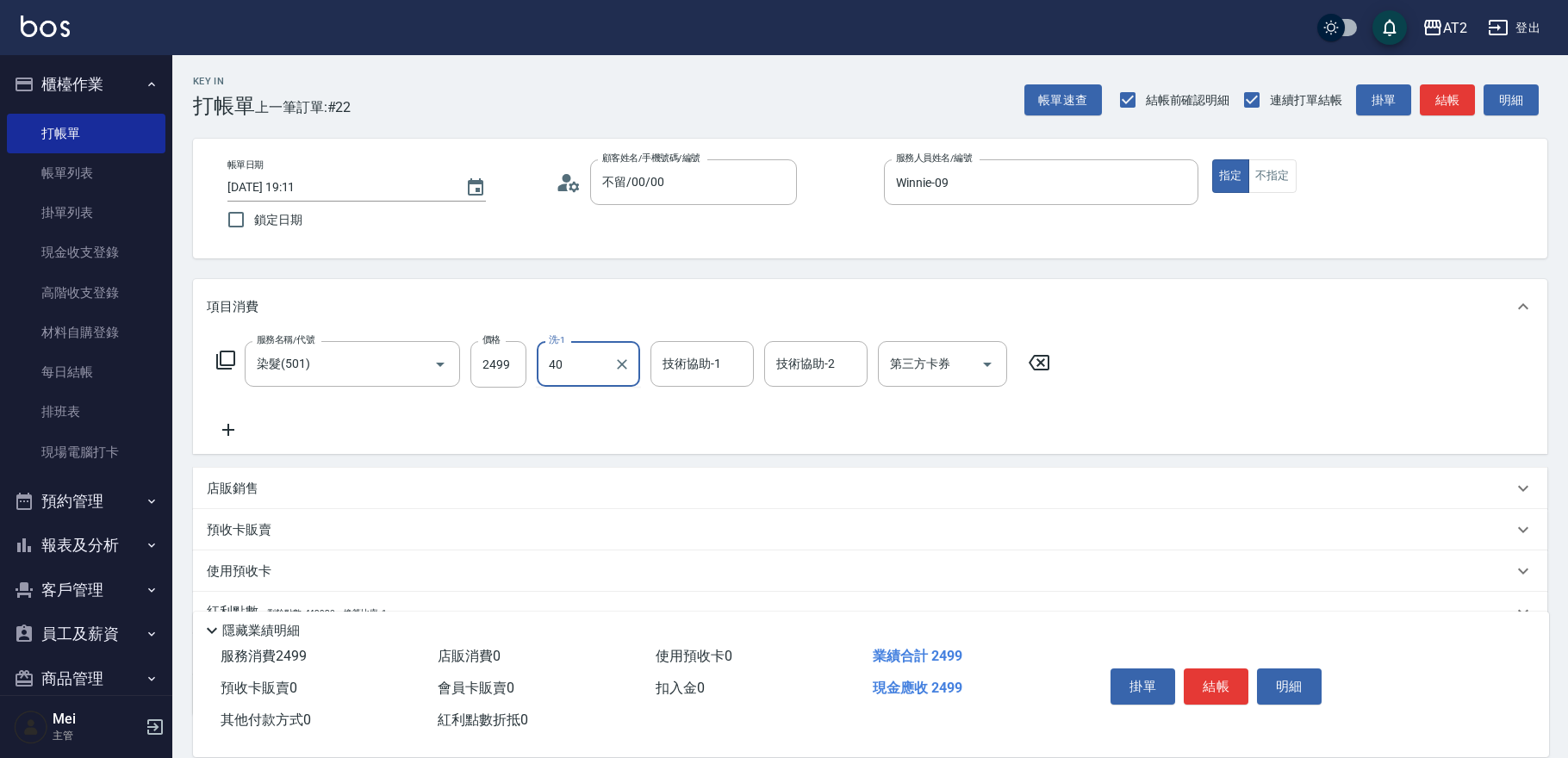
type input "宣宣-40"
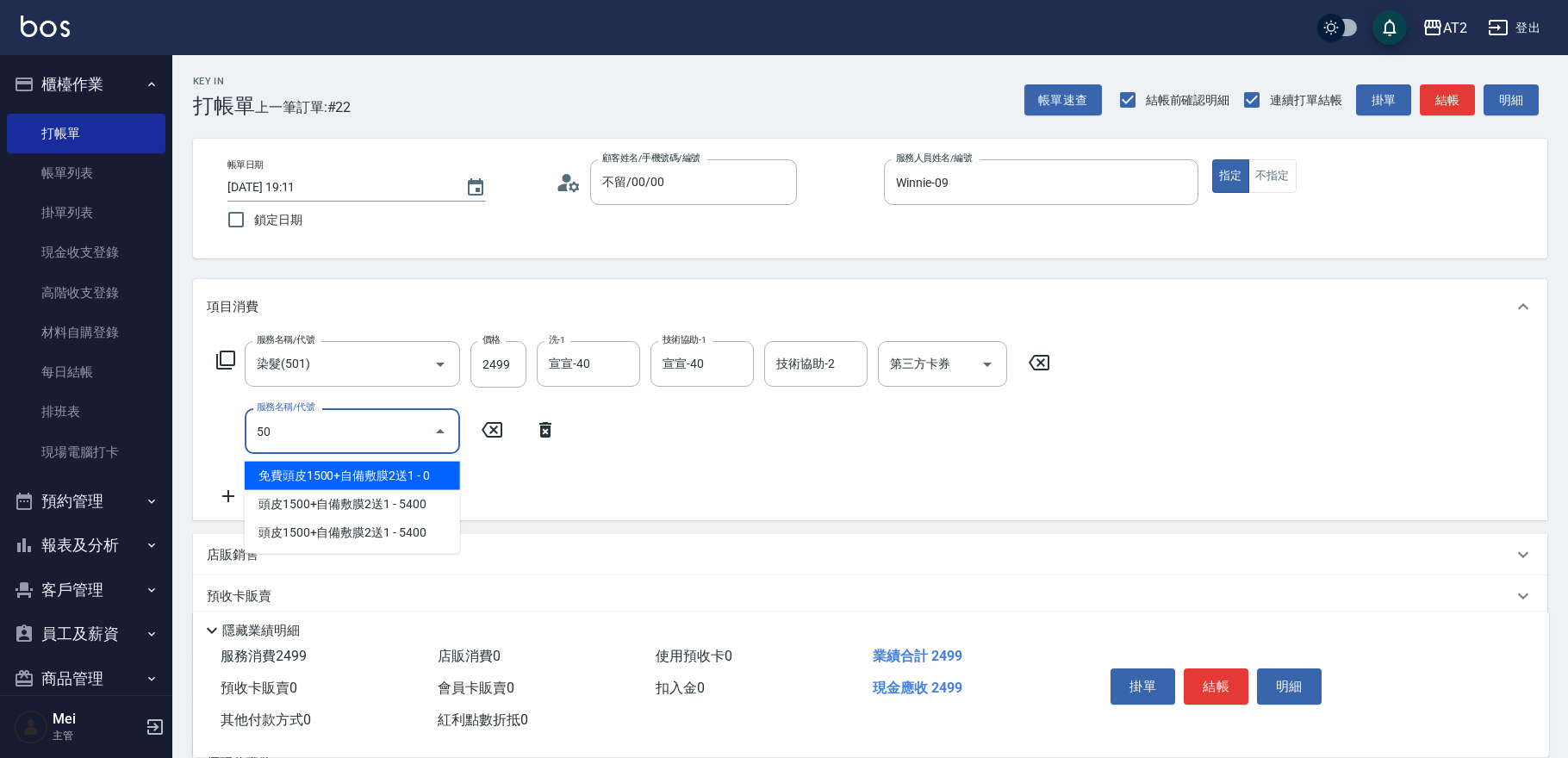
type input "502"
type input "290"
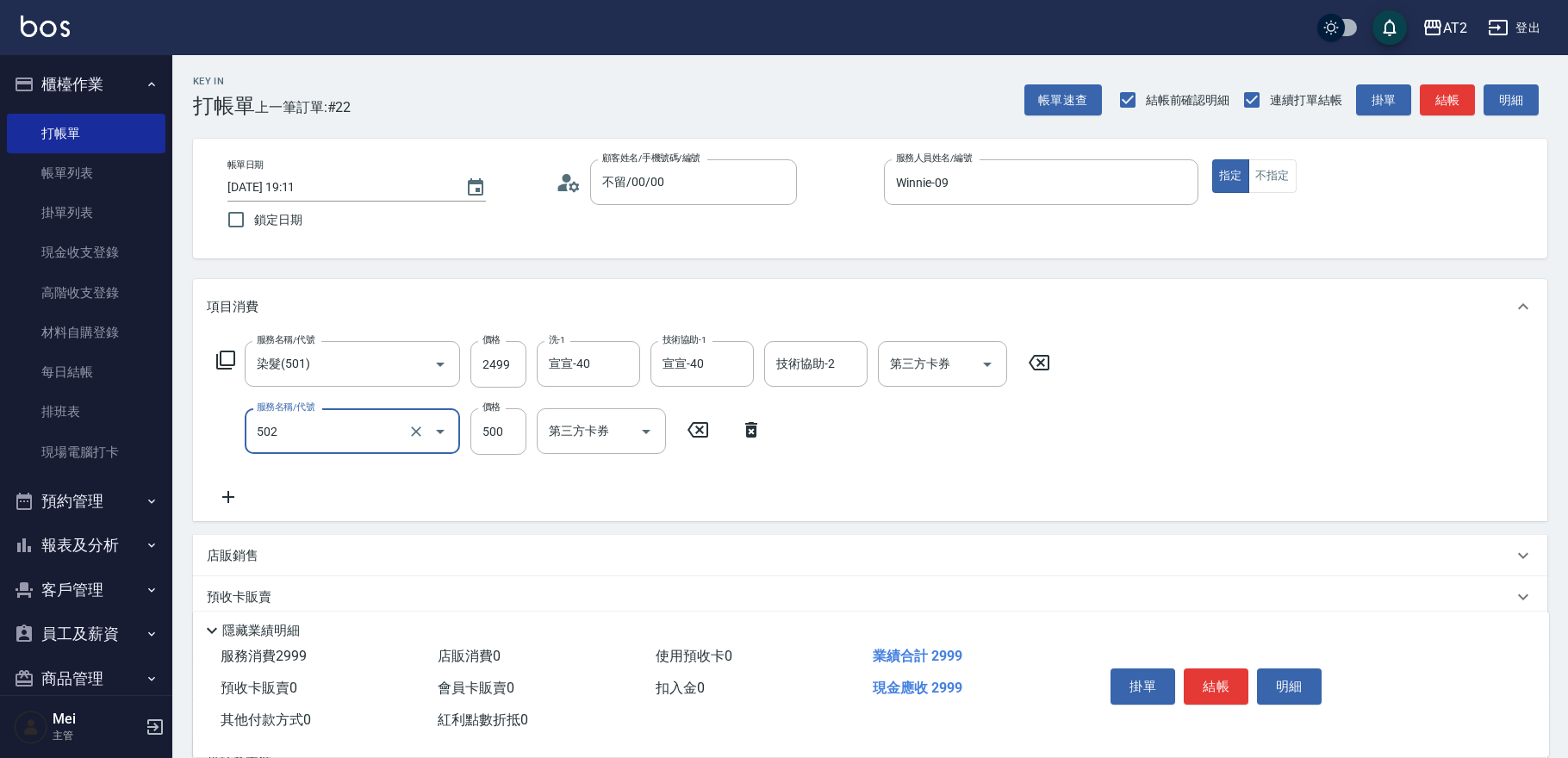
type input "漂髮(502)"
type input "240"
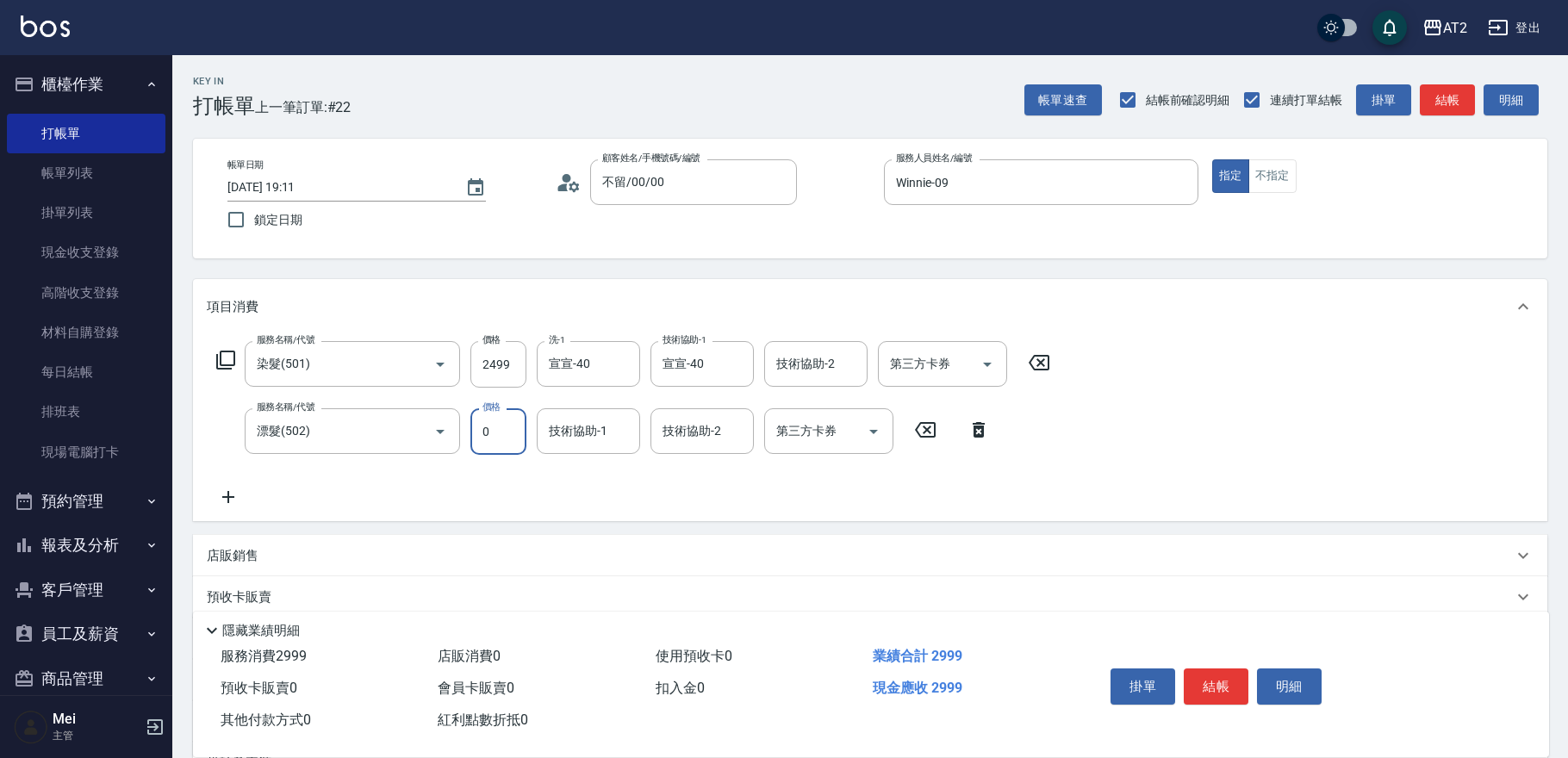
type input "0"
type input "宣宣-40"
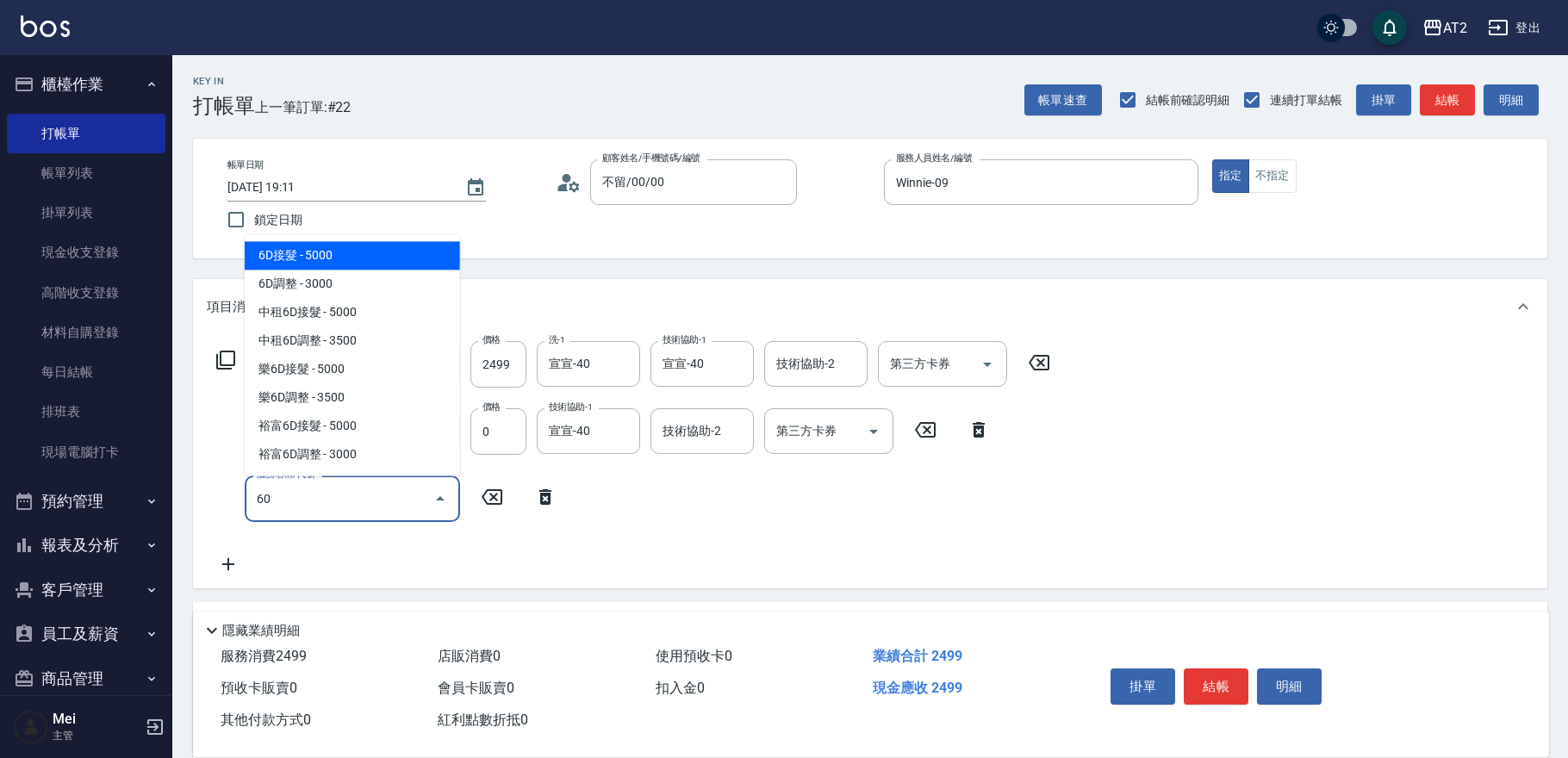
type input "601"
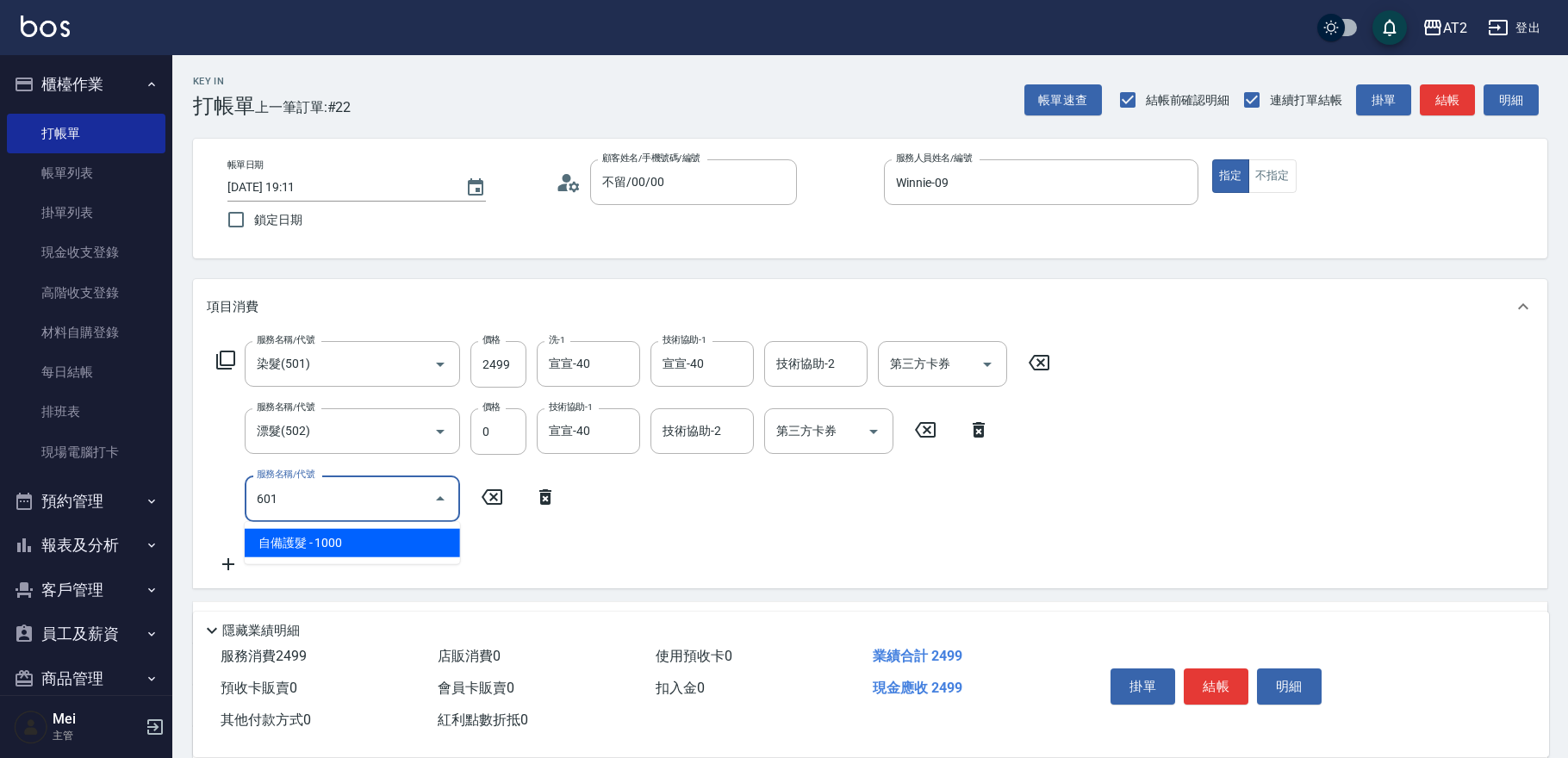
type input "340"
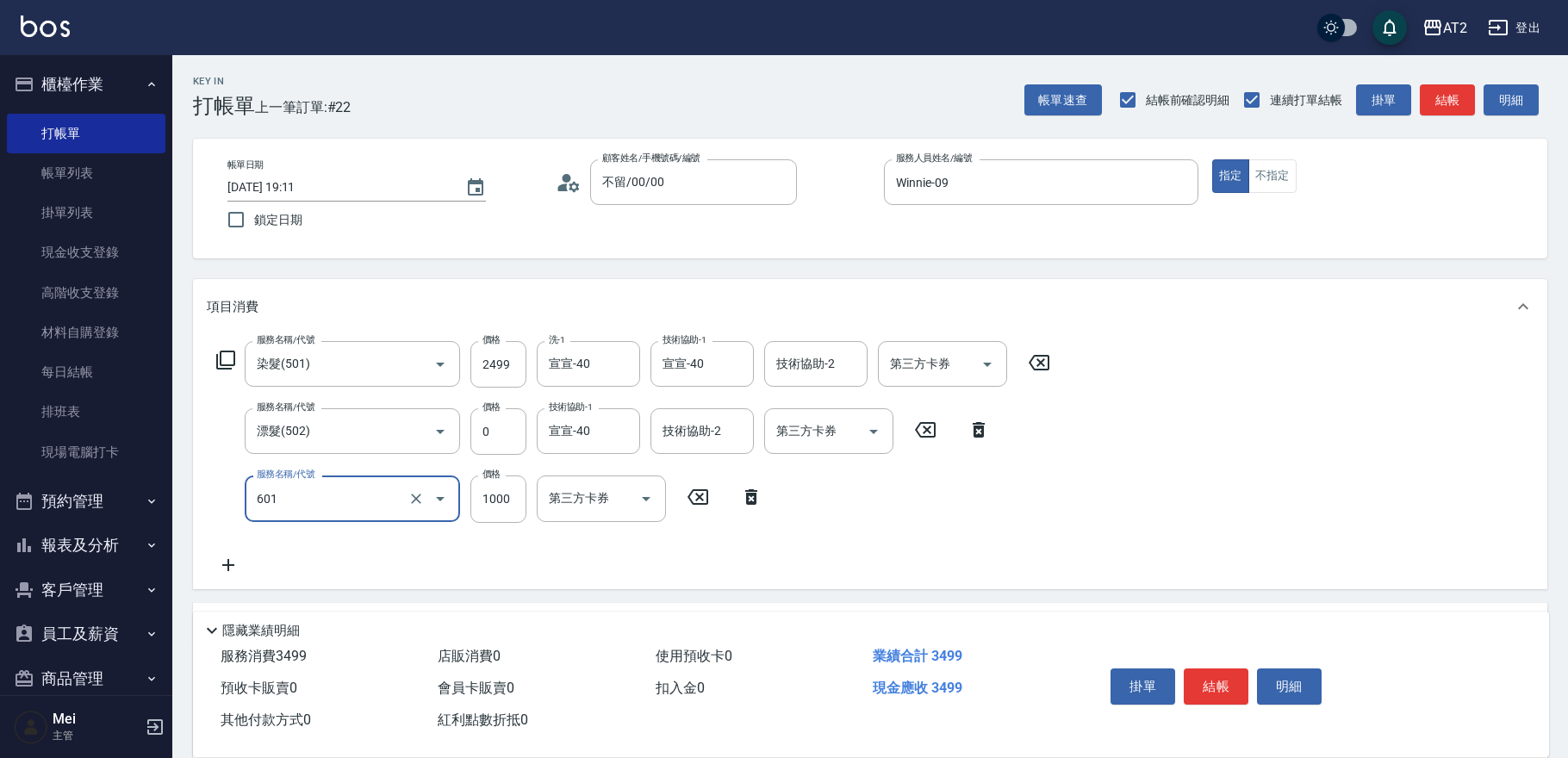
type input "自備護髮(601)"
type input "2"
type input "250"
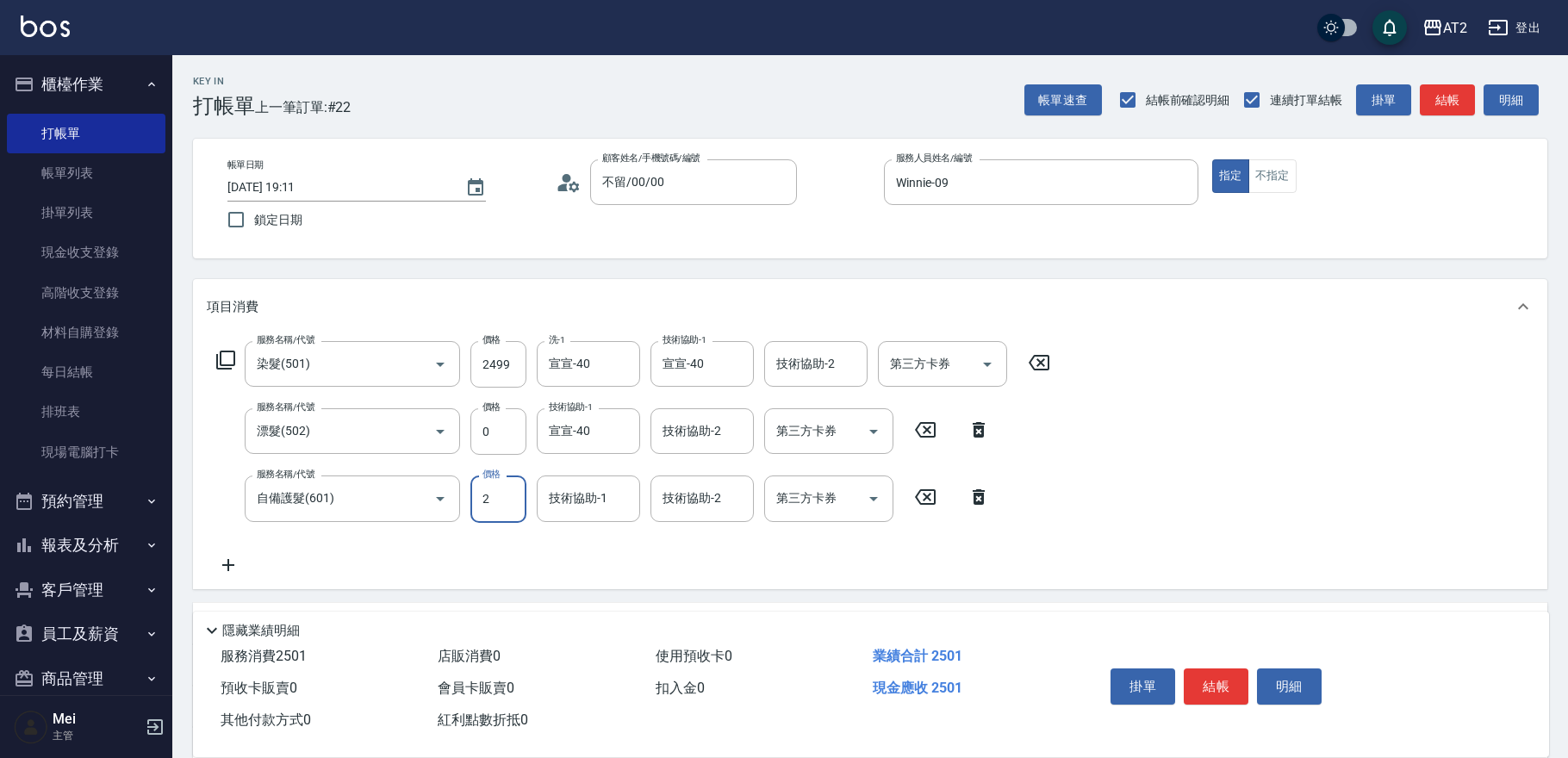
type input "27"
type input "270"
type input "2700"
type input "510"
type input "宣宣-40"
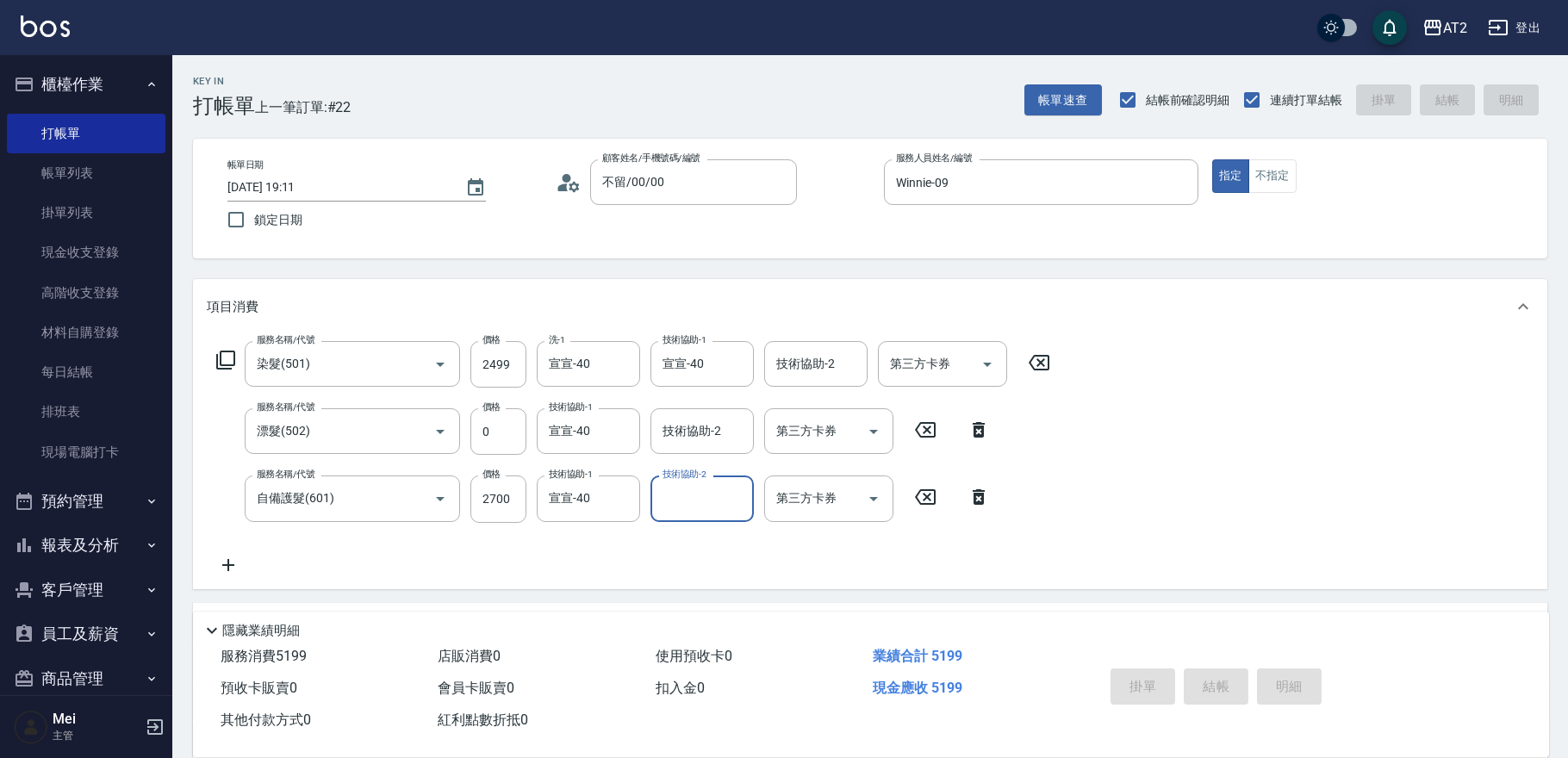
type input "0"
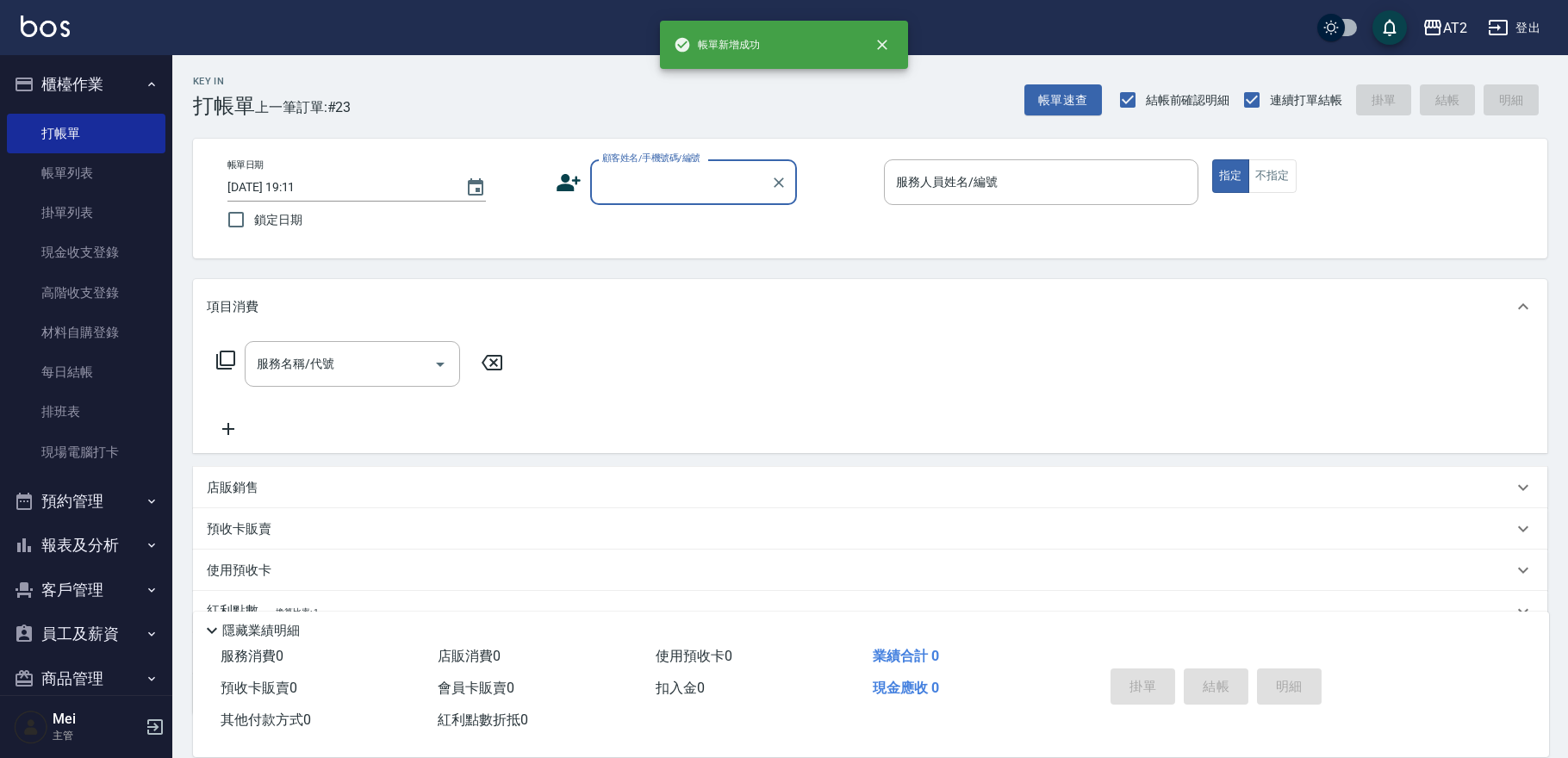
click at [712, 195] on input "顧客姓名/手機號碼/編號" at bounding box center [680, 182] width 165 height 30
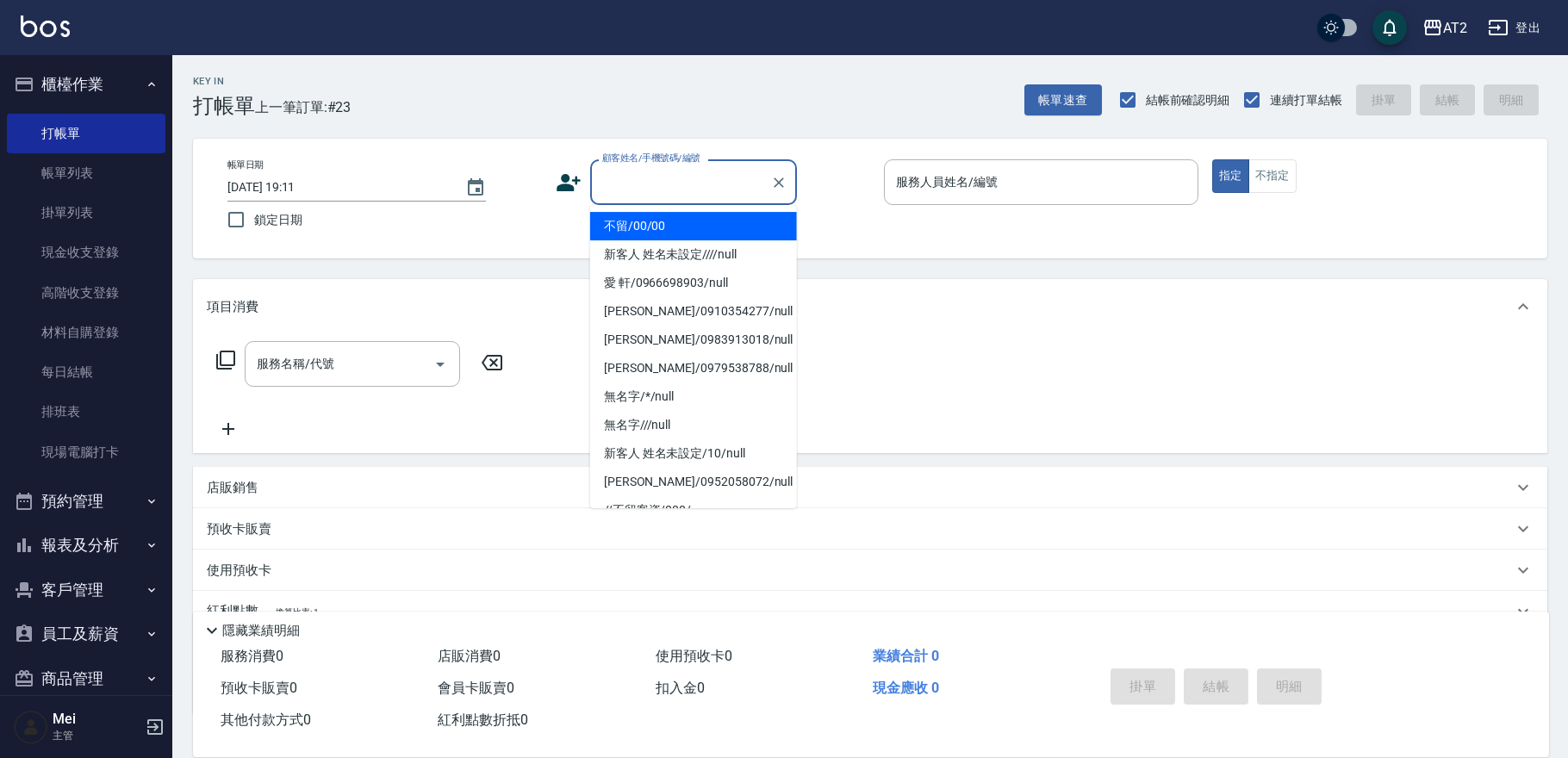
click at [695, 235] on li "不留/00/00" at bounding box center [694, 226] width 207 height 28
type input "不留/00/00"
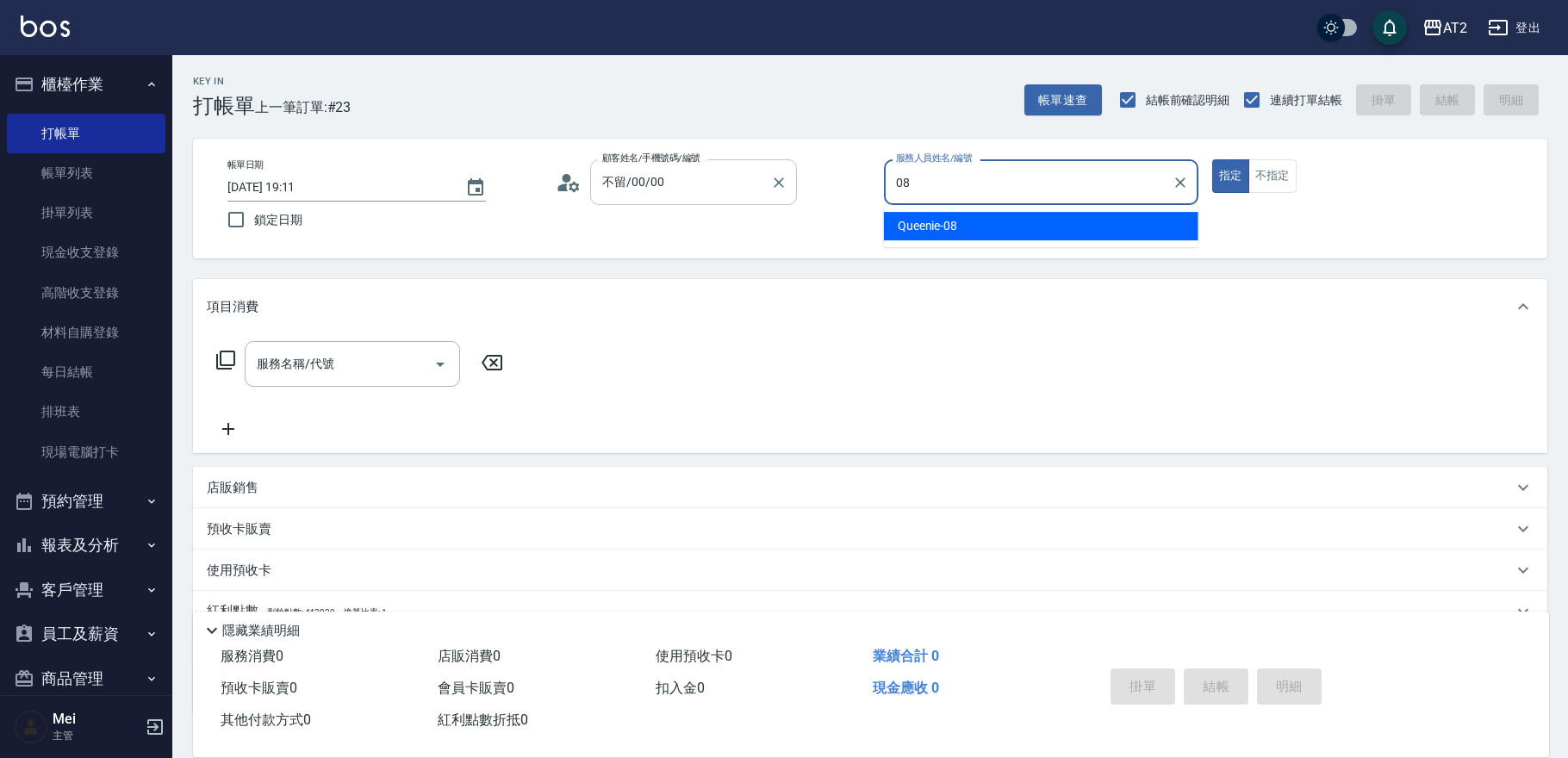
type input "Queenie-08"
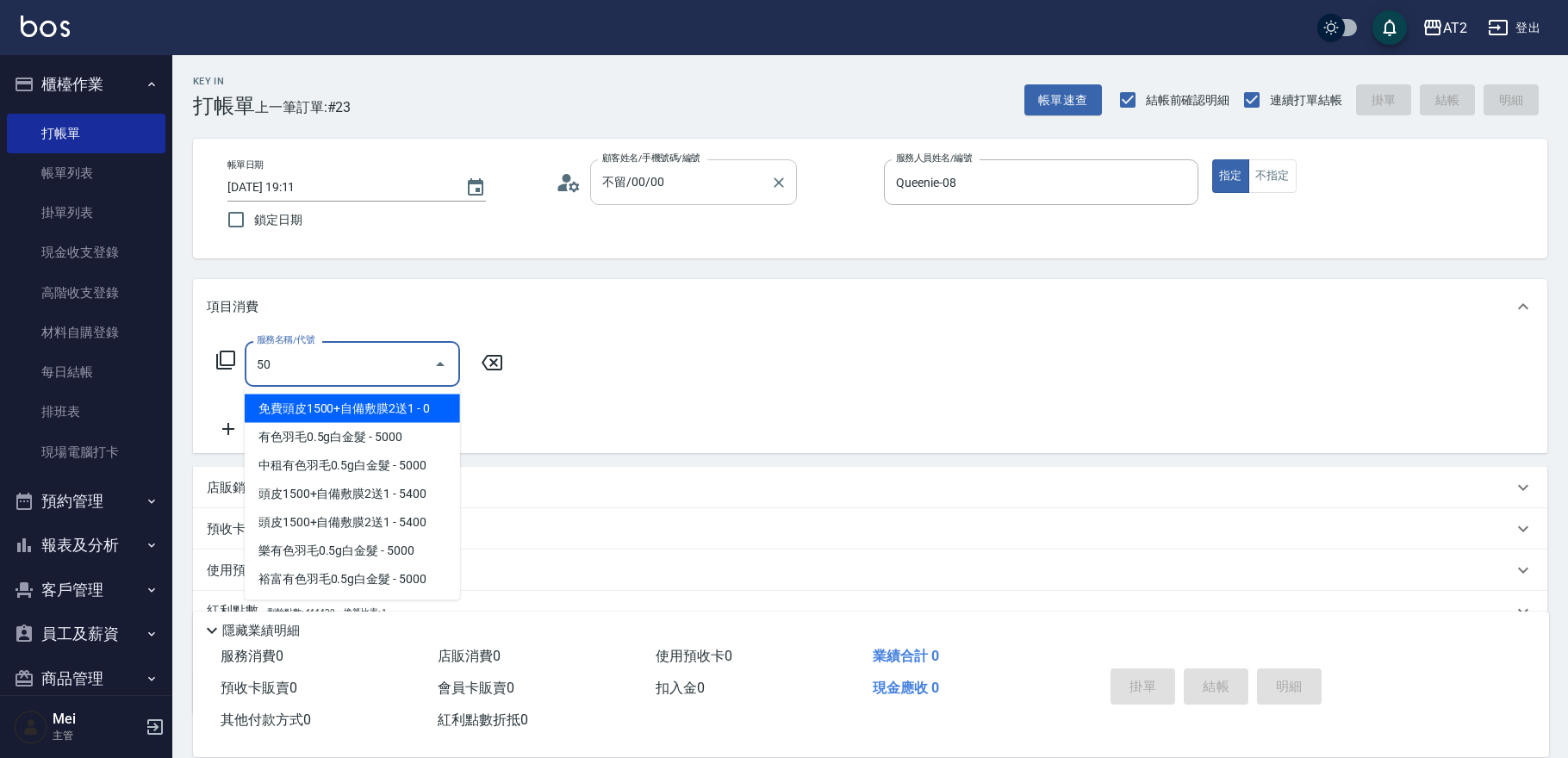
type input "501"
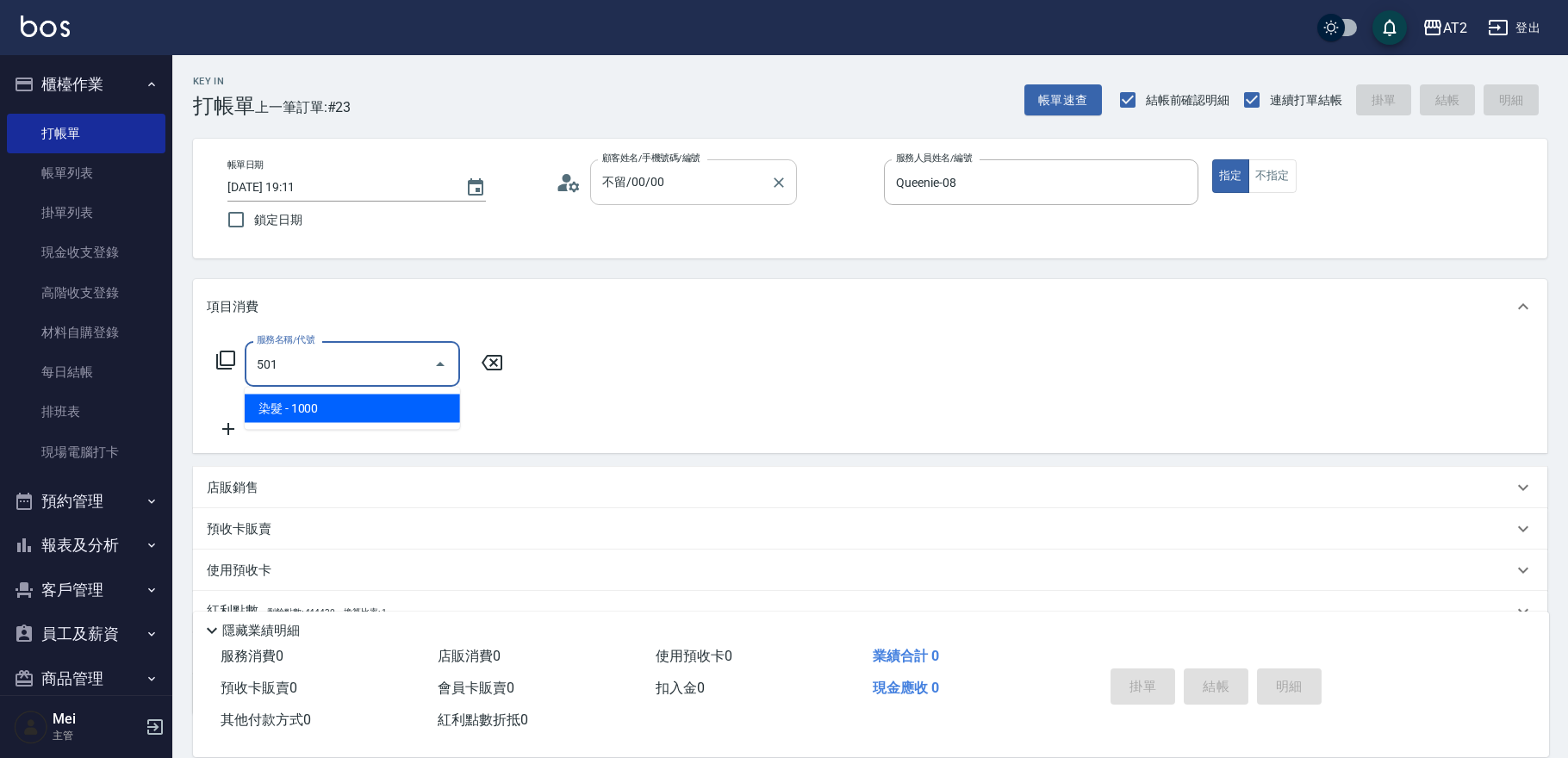
type input "100"
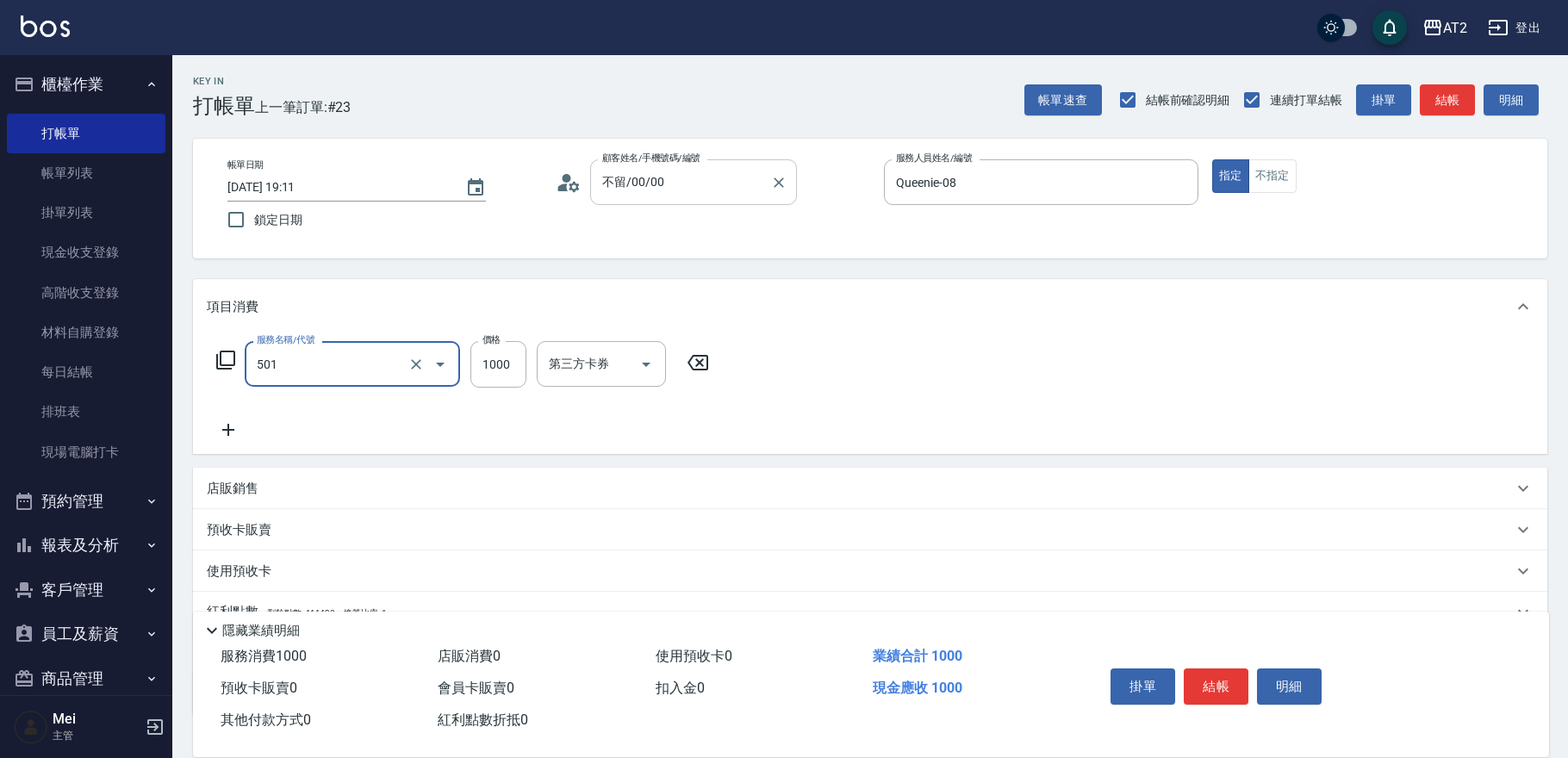
type input "染髮(501)"
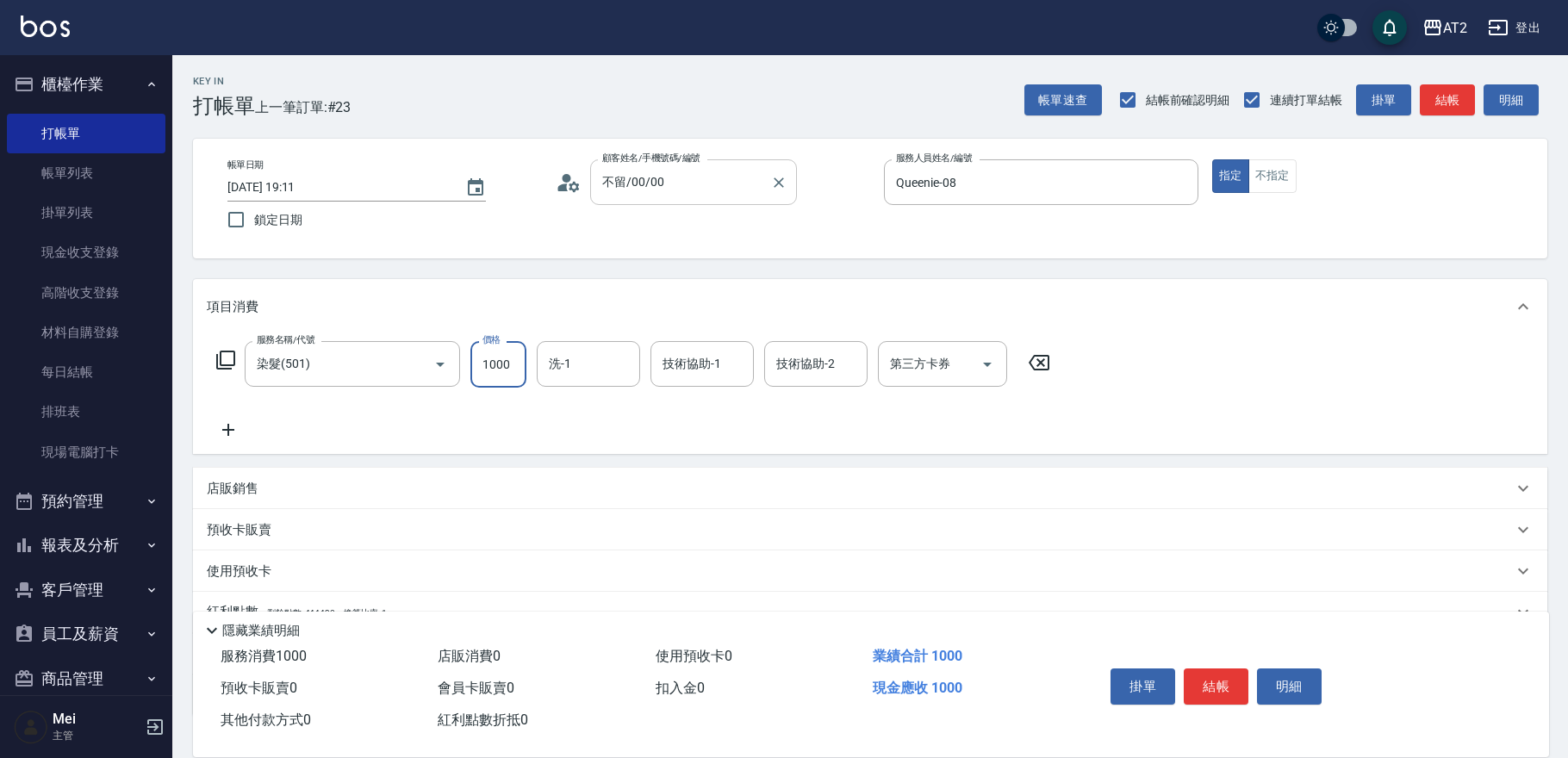
type input "0"
type input "32"
type input "30"
type input "329"
type input "320"
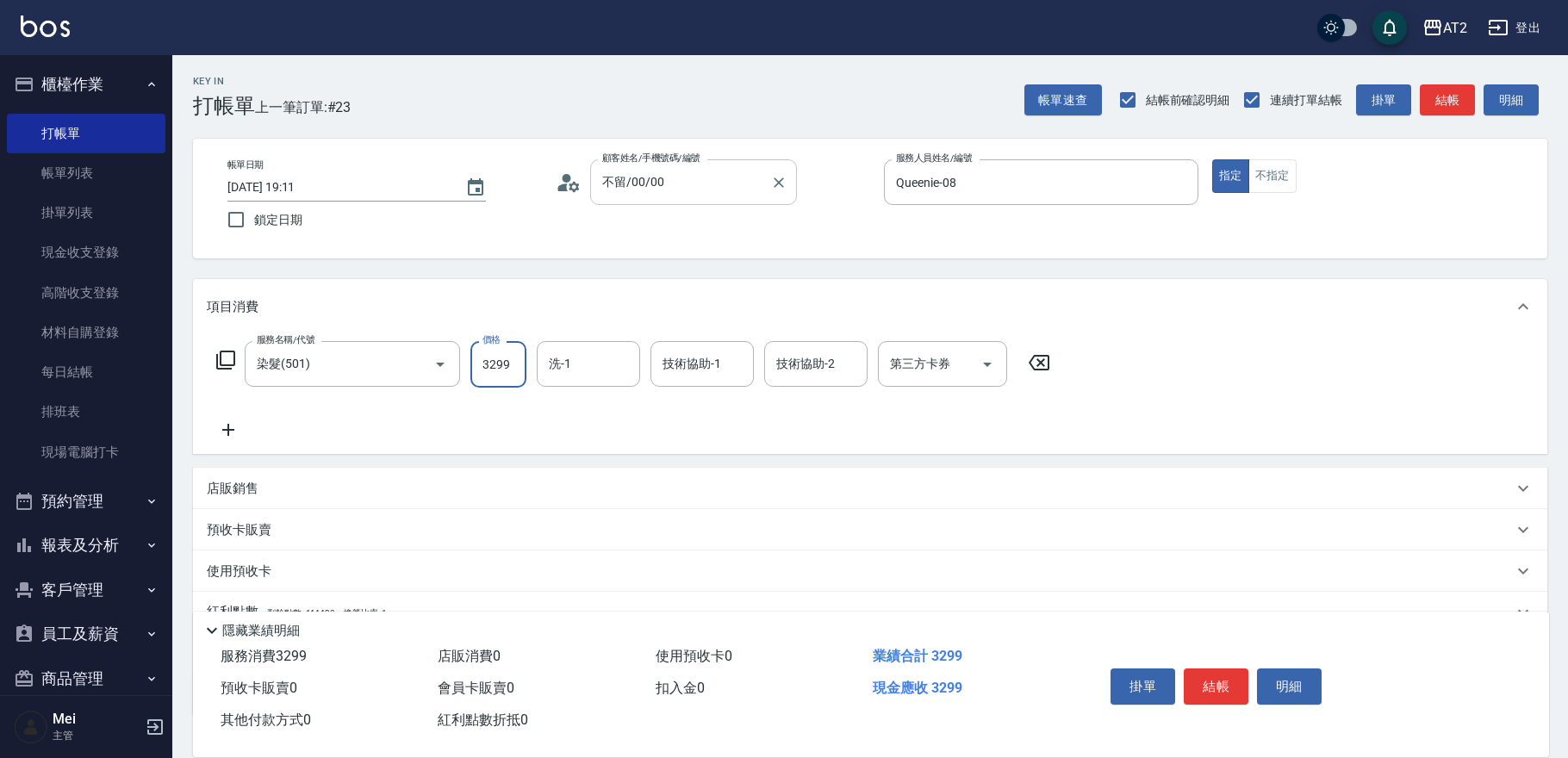
type input "3299"
type input "小潔-34"
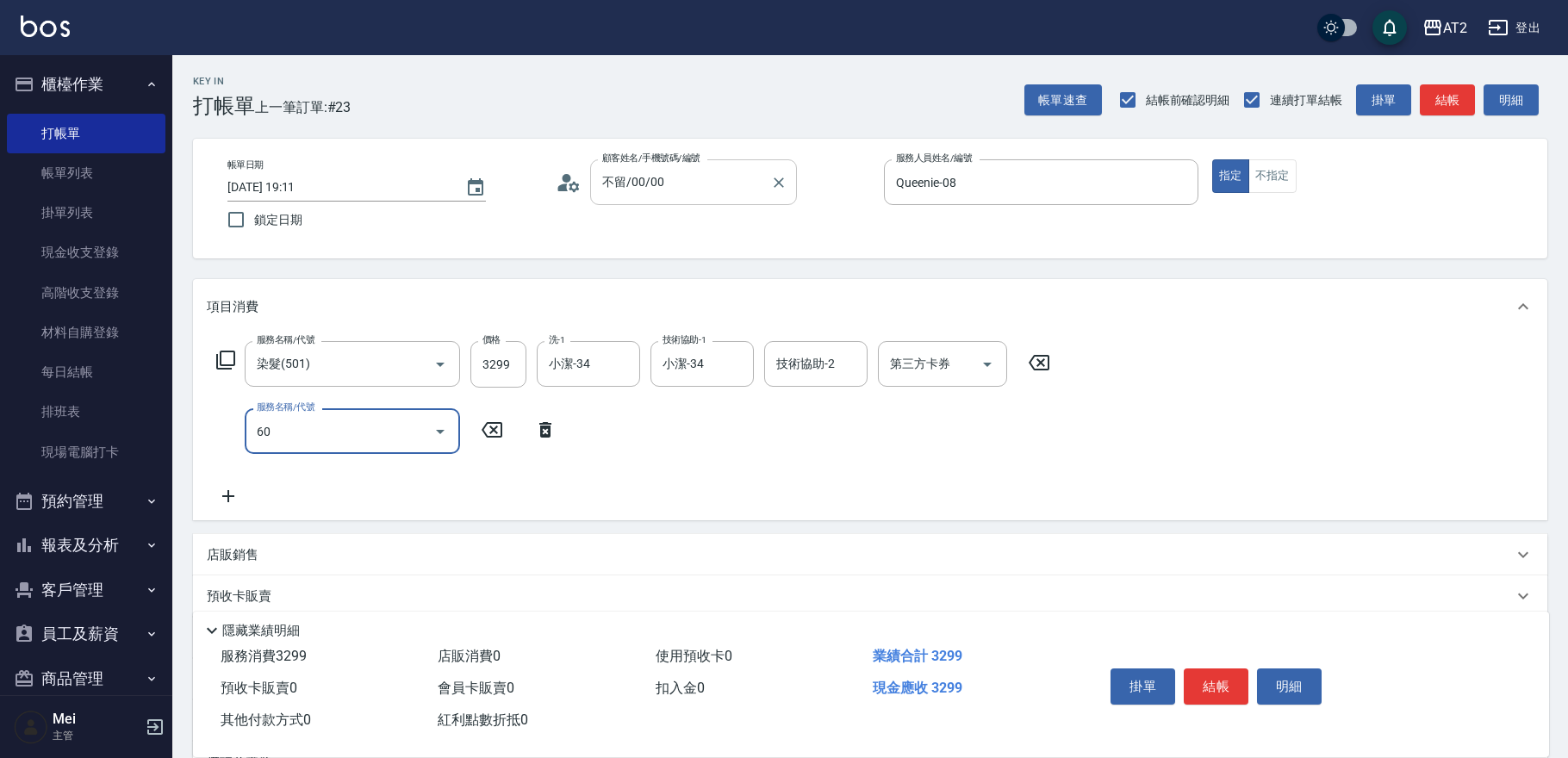
type input "601"
type input "420"
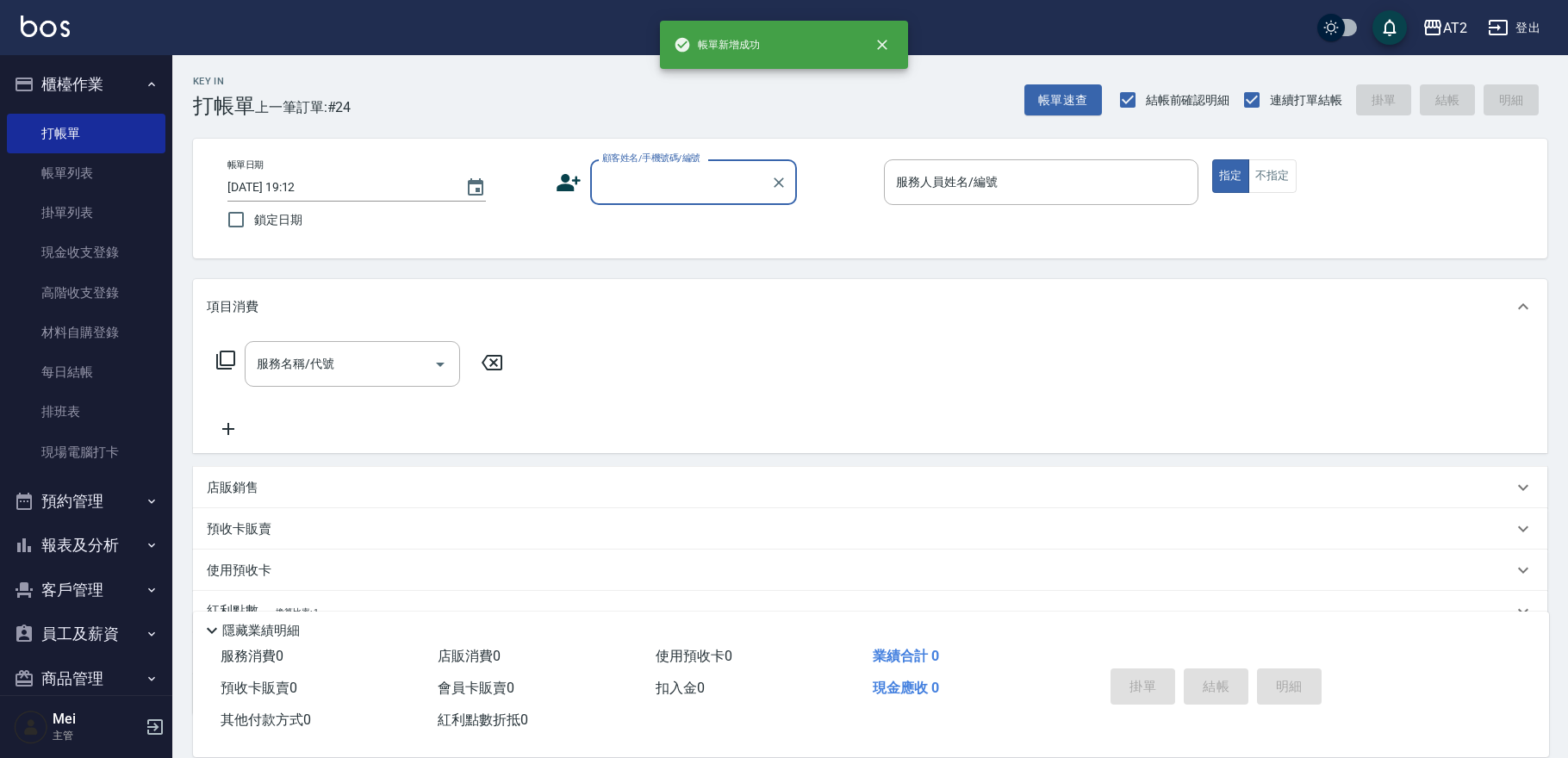
click at [666, 189] on input "顧客姓名/手機號碼/編號" at bounding box center [680, 182] width 165 height 30
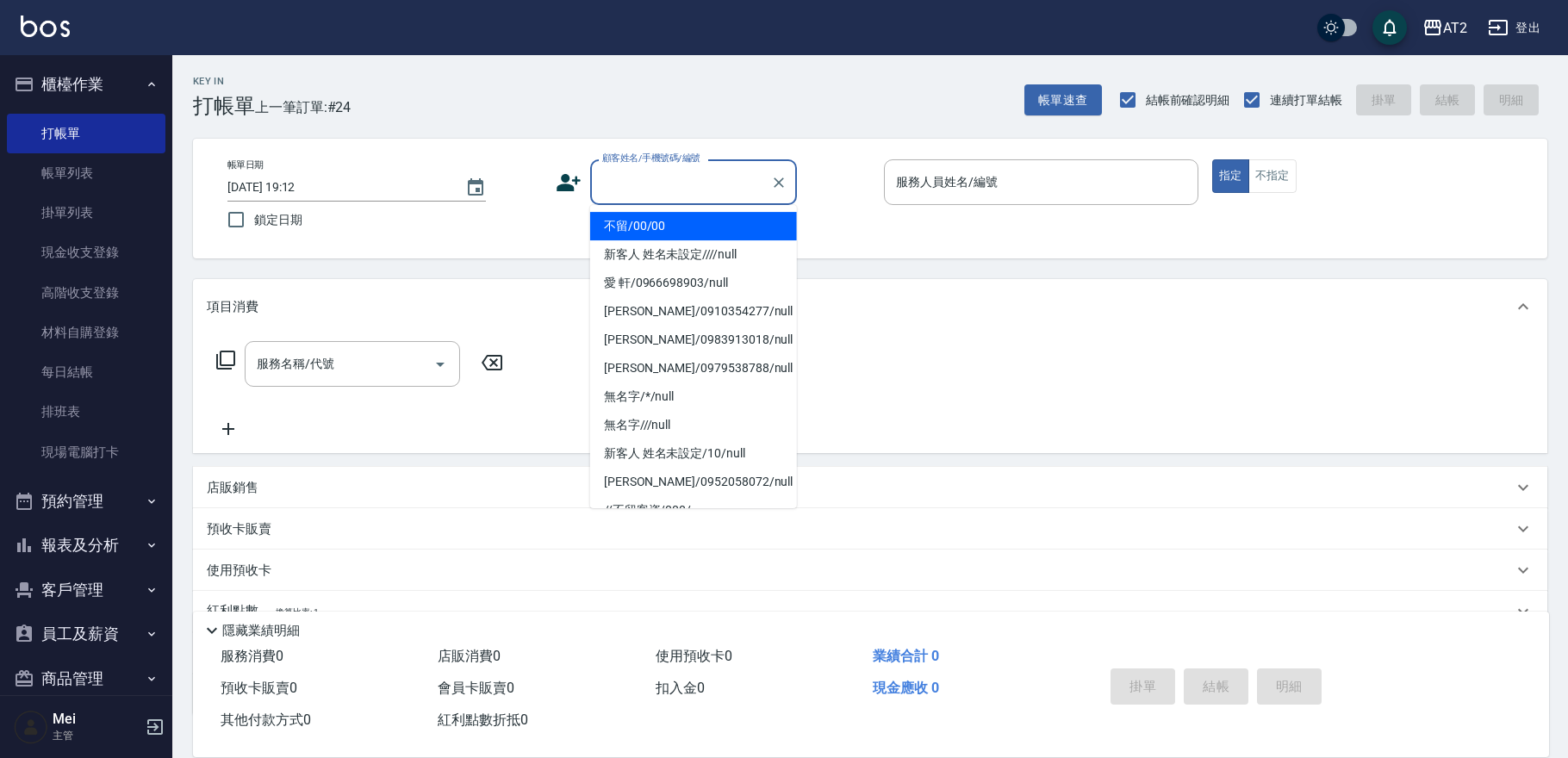
click at [661, 214] on li "不留/00/00" at bounding box center [694, 226] width 207 height 28
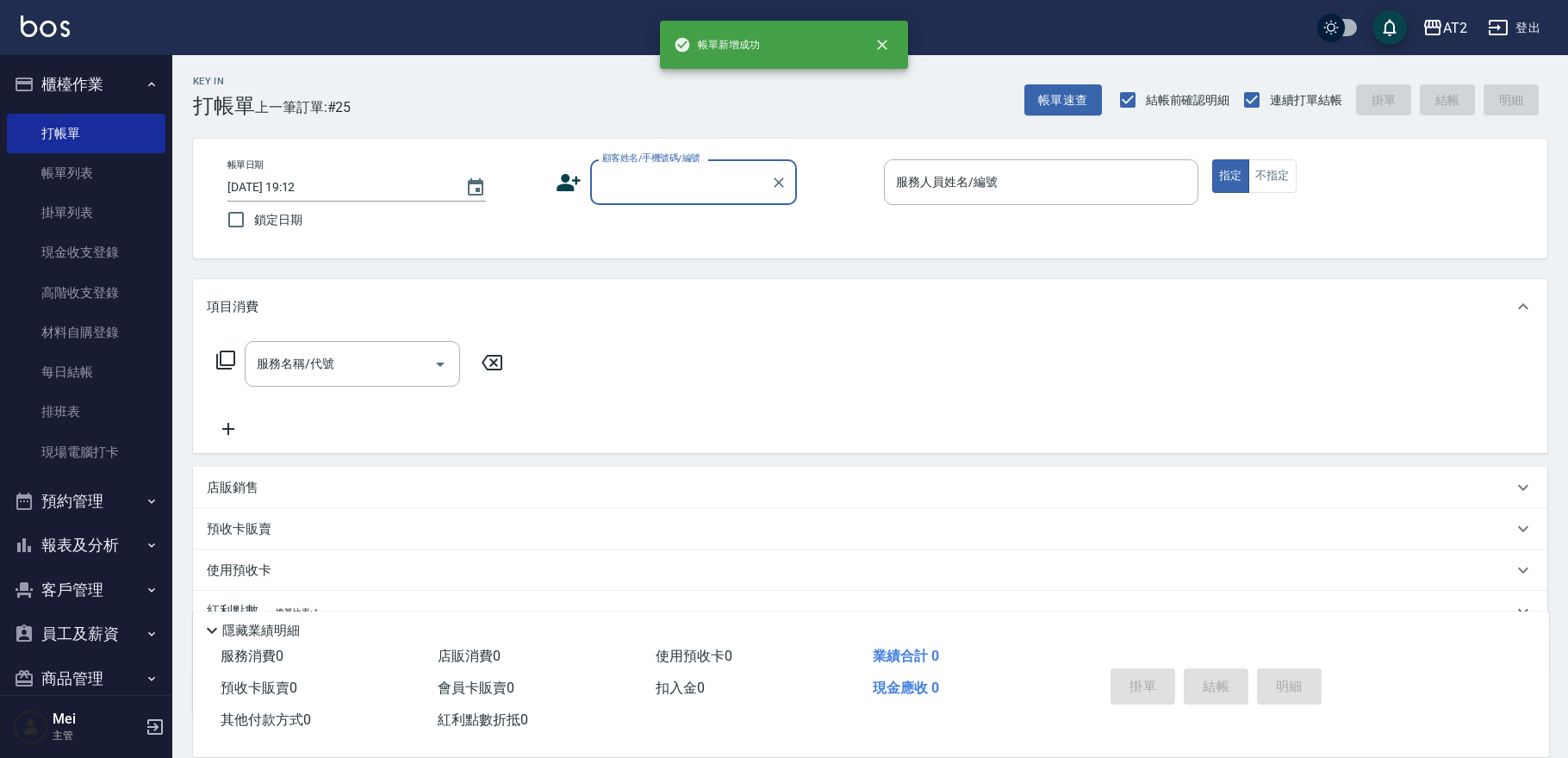
click at [659, 184] on input "顧客姓名/手機號碼/編號" at bounding box center [680, 182] width 165 height 30
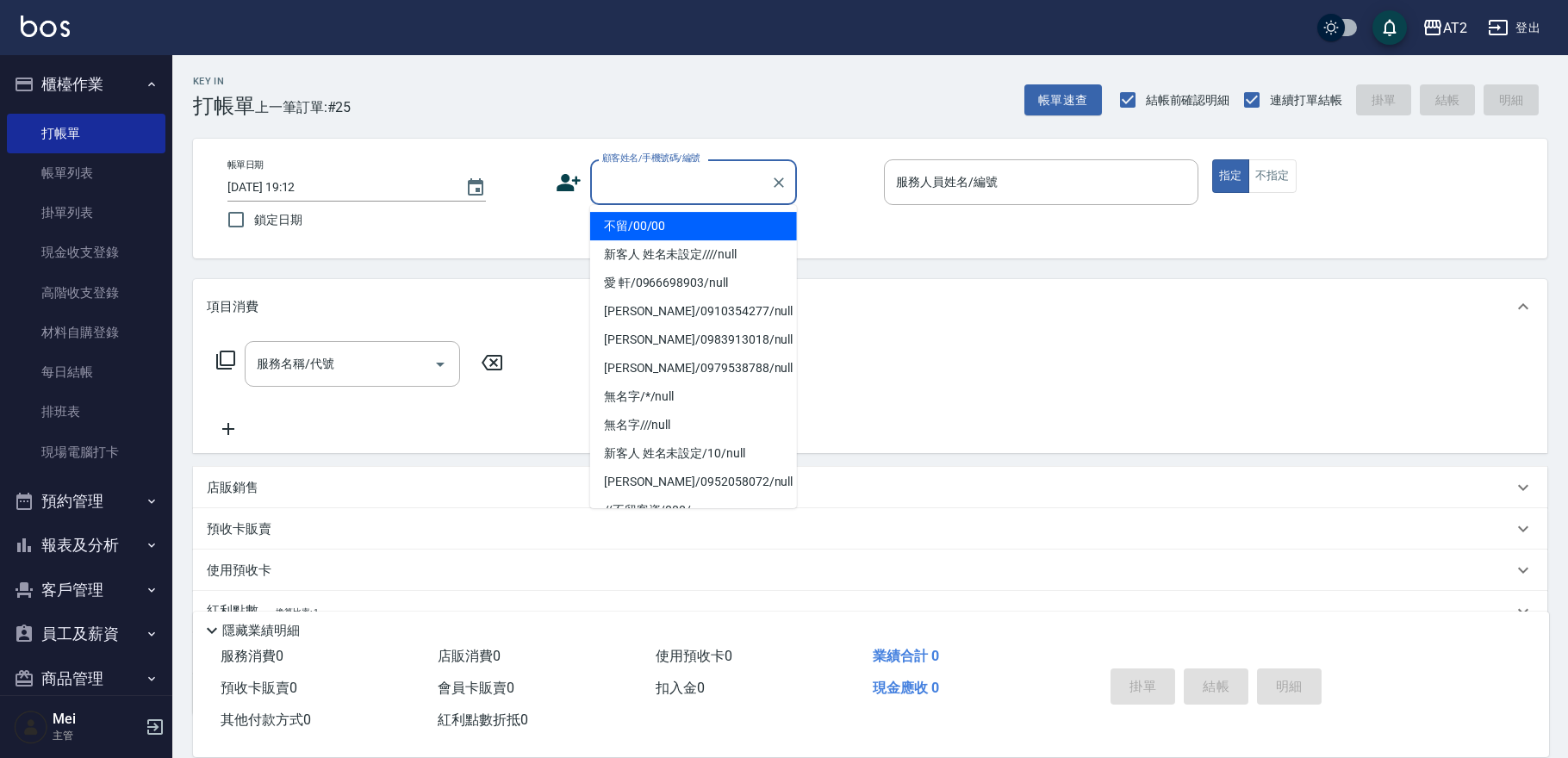
click at [654, 224] on li "不留/00/00" at bounding box center [694, 226] width 207 height 28
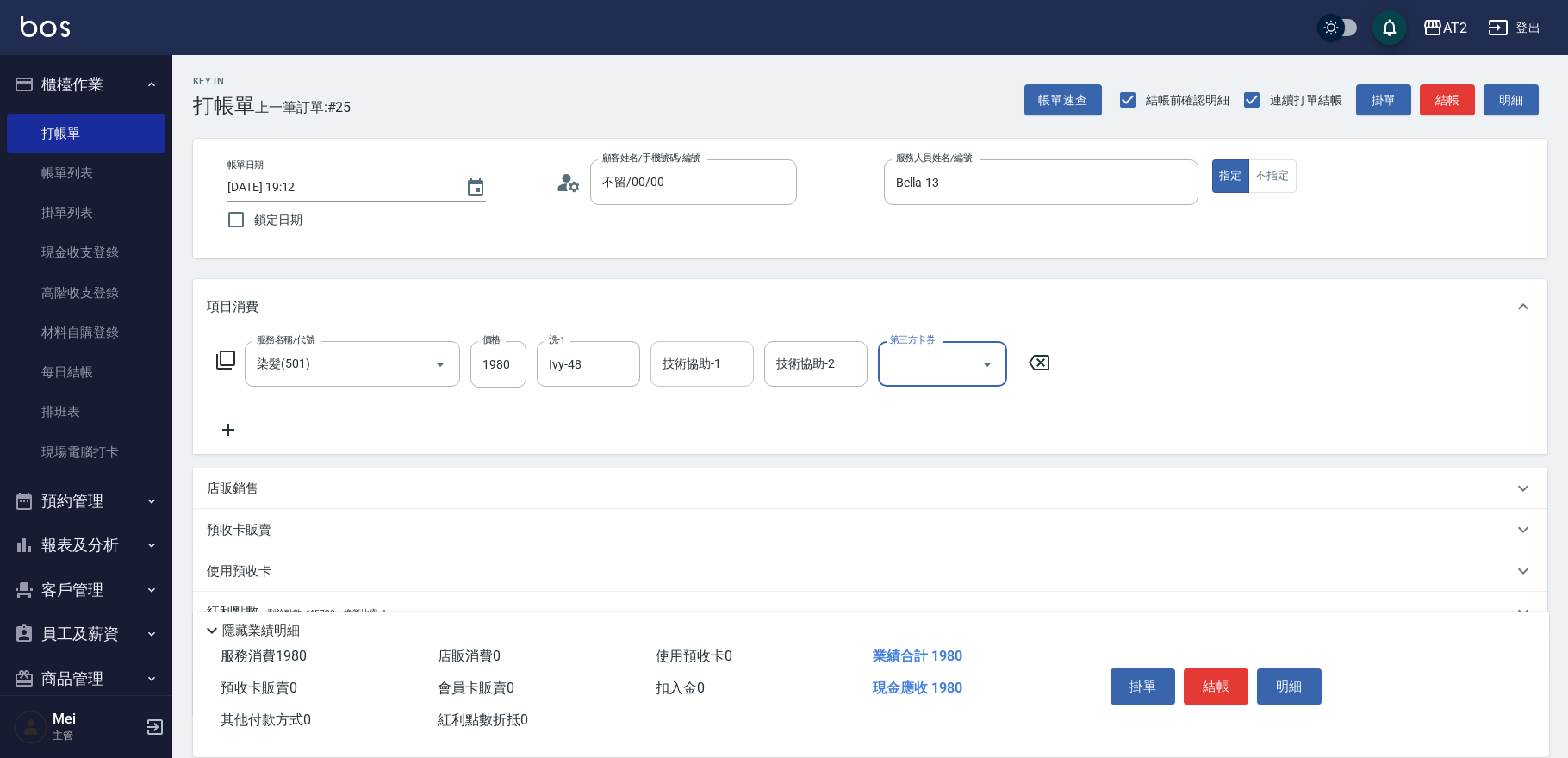
click at [710, 345] on div "技術協助-1" at bounding box center [702, 363] width 103 height 46
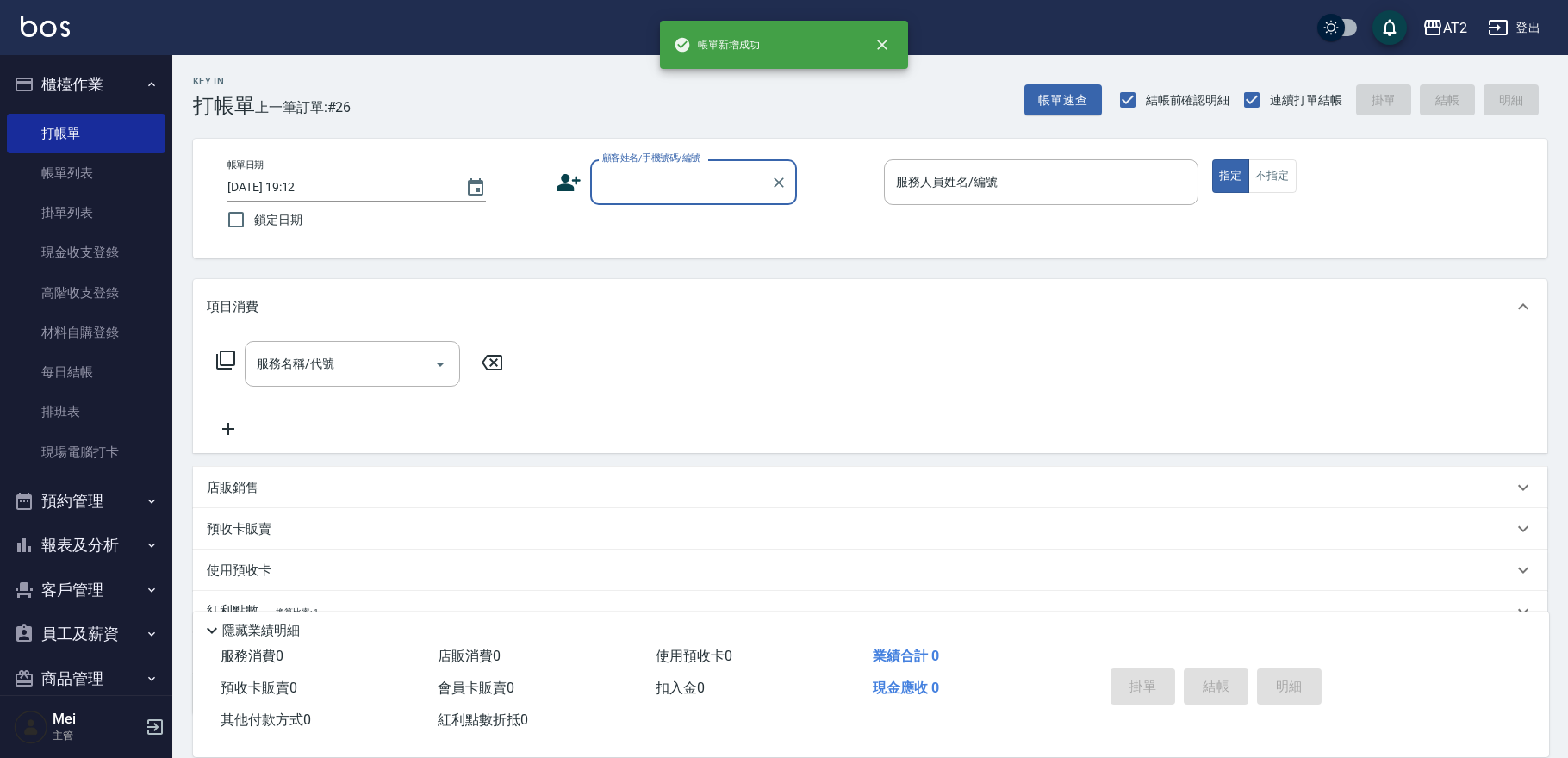
click at [650, 193] on input "顧客姓名/手機號碼/編號" at bounding box center [680, 182] width 165 height 30
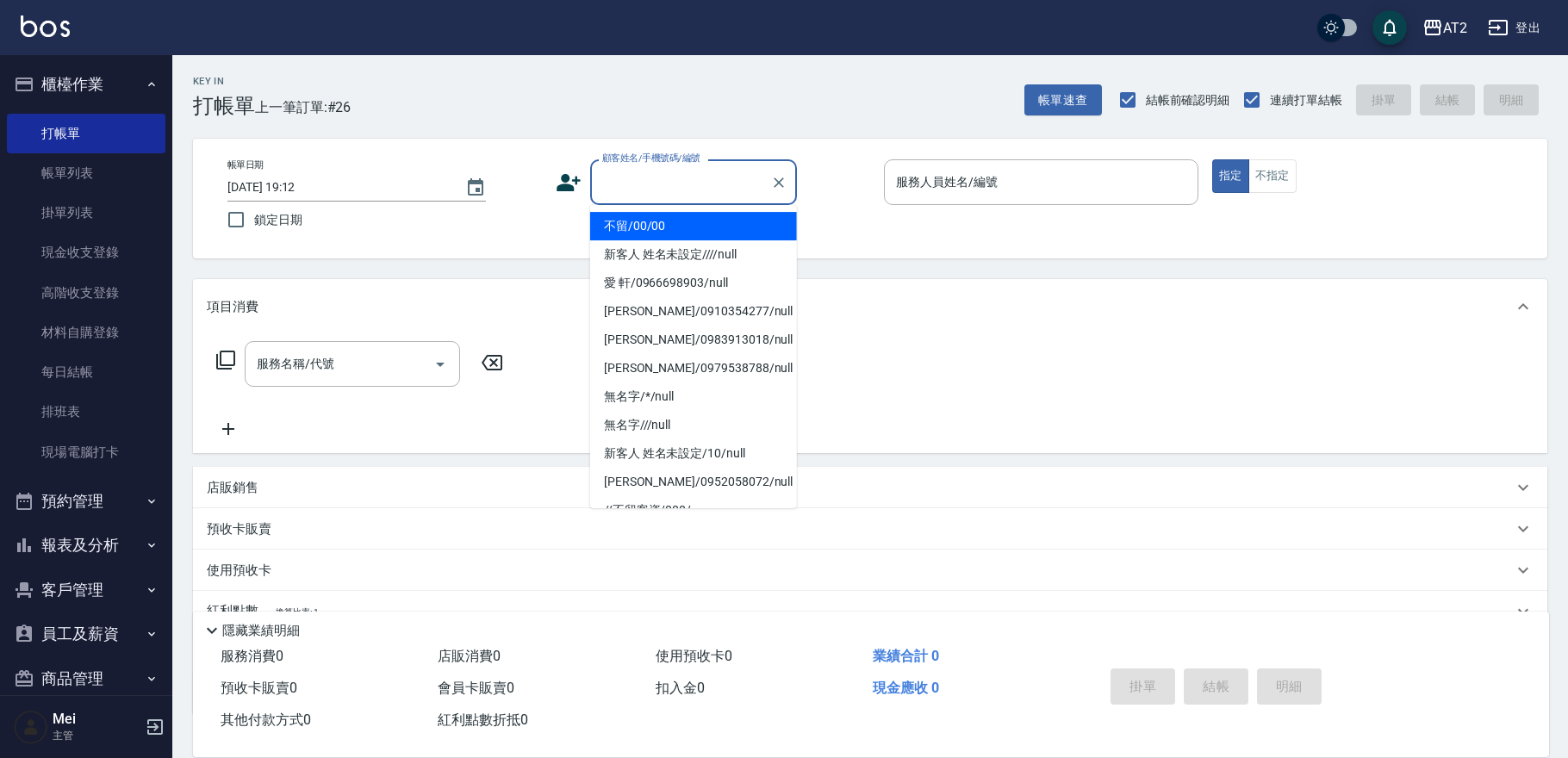
drag, startPoint x: 650, startPoint y: 196, endPoint x: 650, endPoint y: 233, distance: 37.0
click at [650, 233] on li "不留/00/00" at bounding box center [694, 226] width 207 height 28
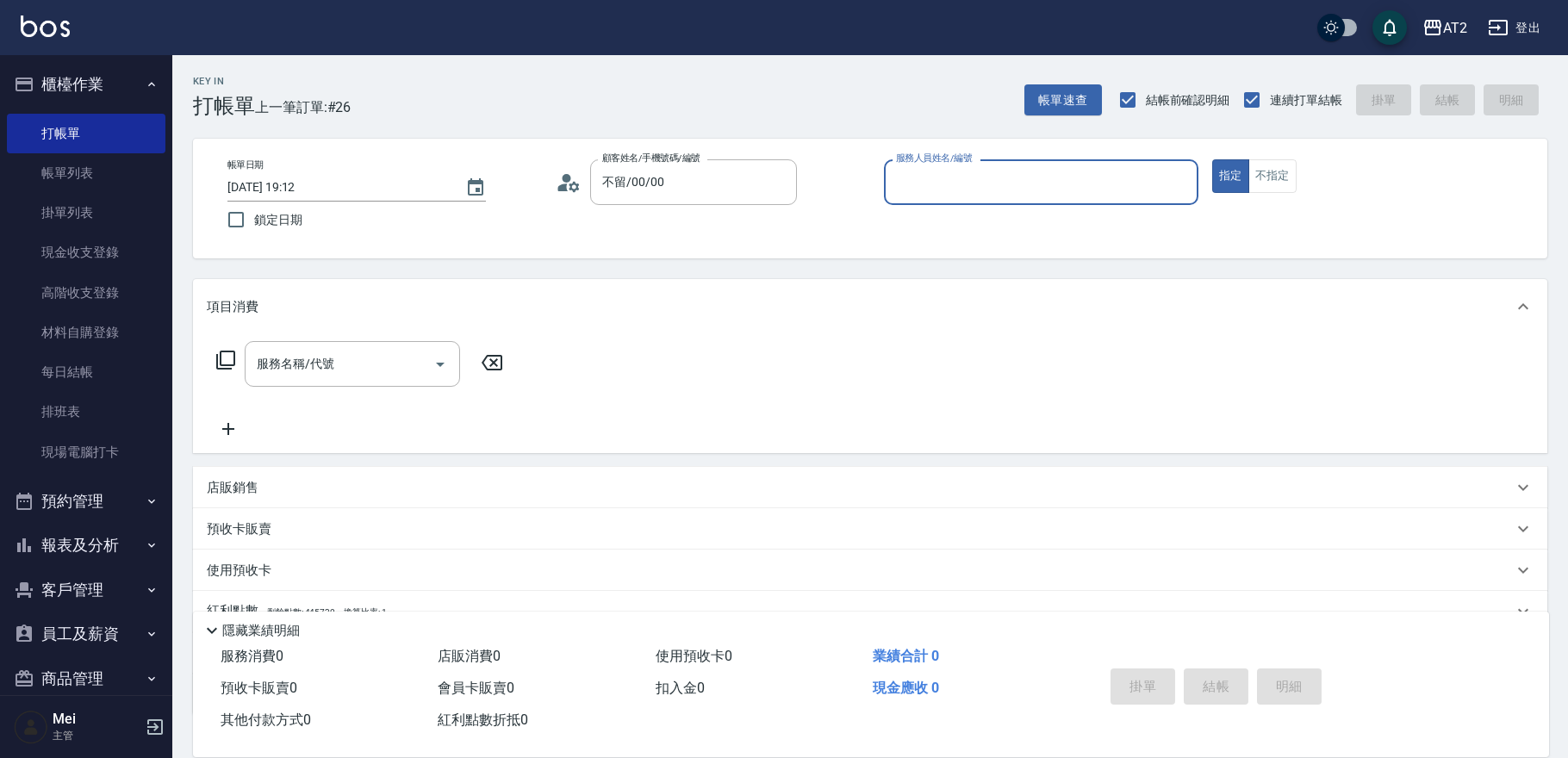
click at [650, 233] on div "帳單日期 2025/09/14 19:12 鎖定日期 顧客姓名/手機號碼/編號 不留/00/00 顧客姓名/手機號碼/編號 服務人員姓名/編號 服務人員姓名/…" at bounding box center [870, 198] width 1313 height 79
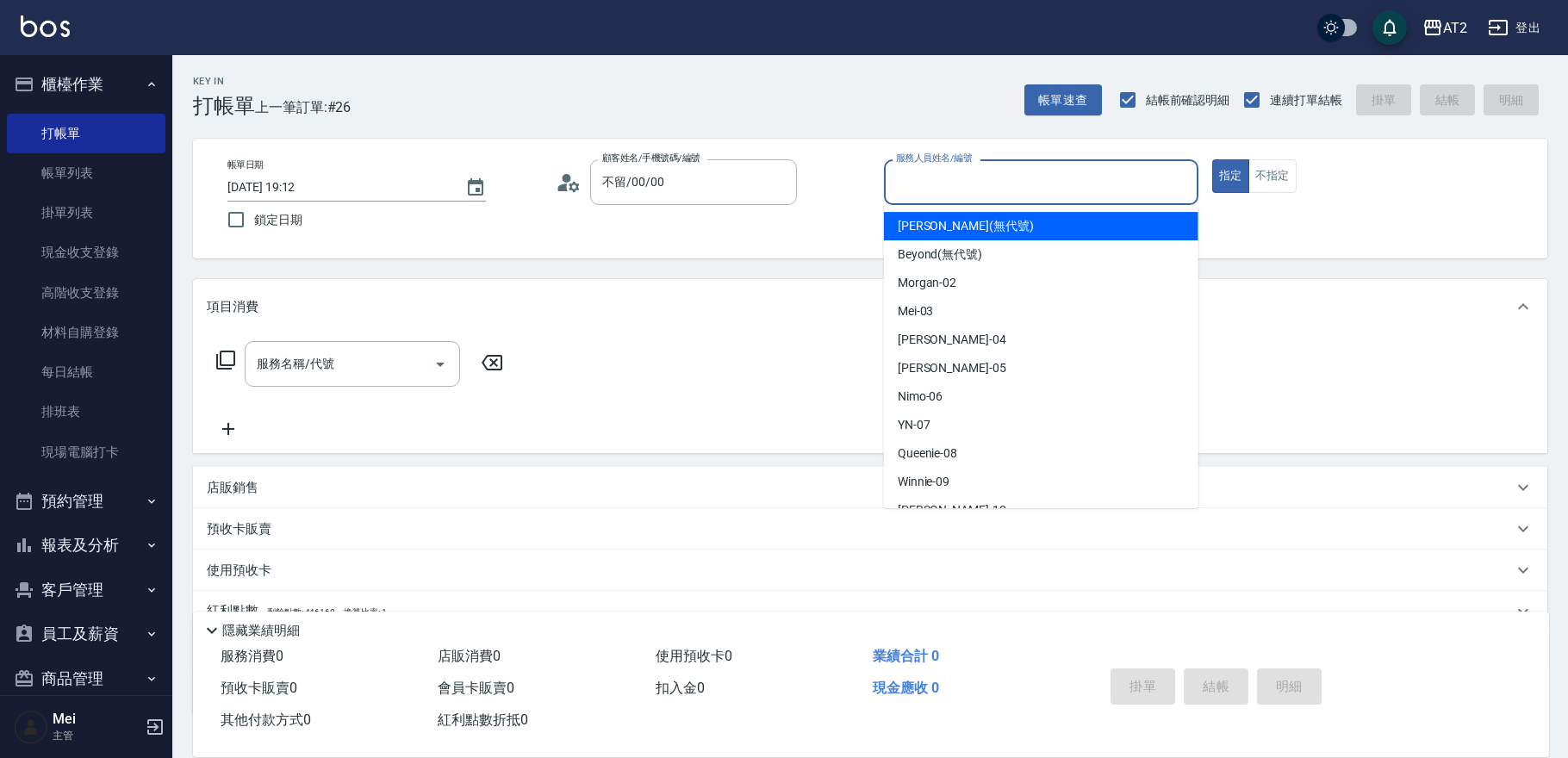
click at [818, 181] on input "服務人員姓名/編號" at bounding box center [1041, 182] width 299 height 30
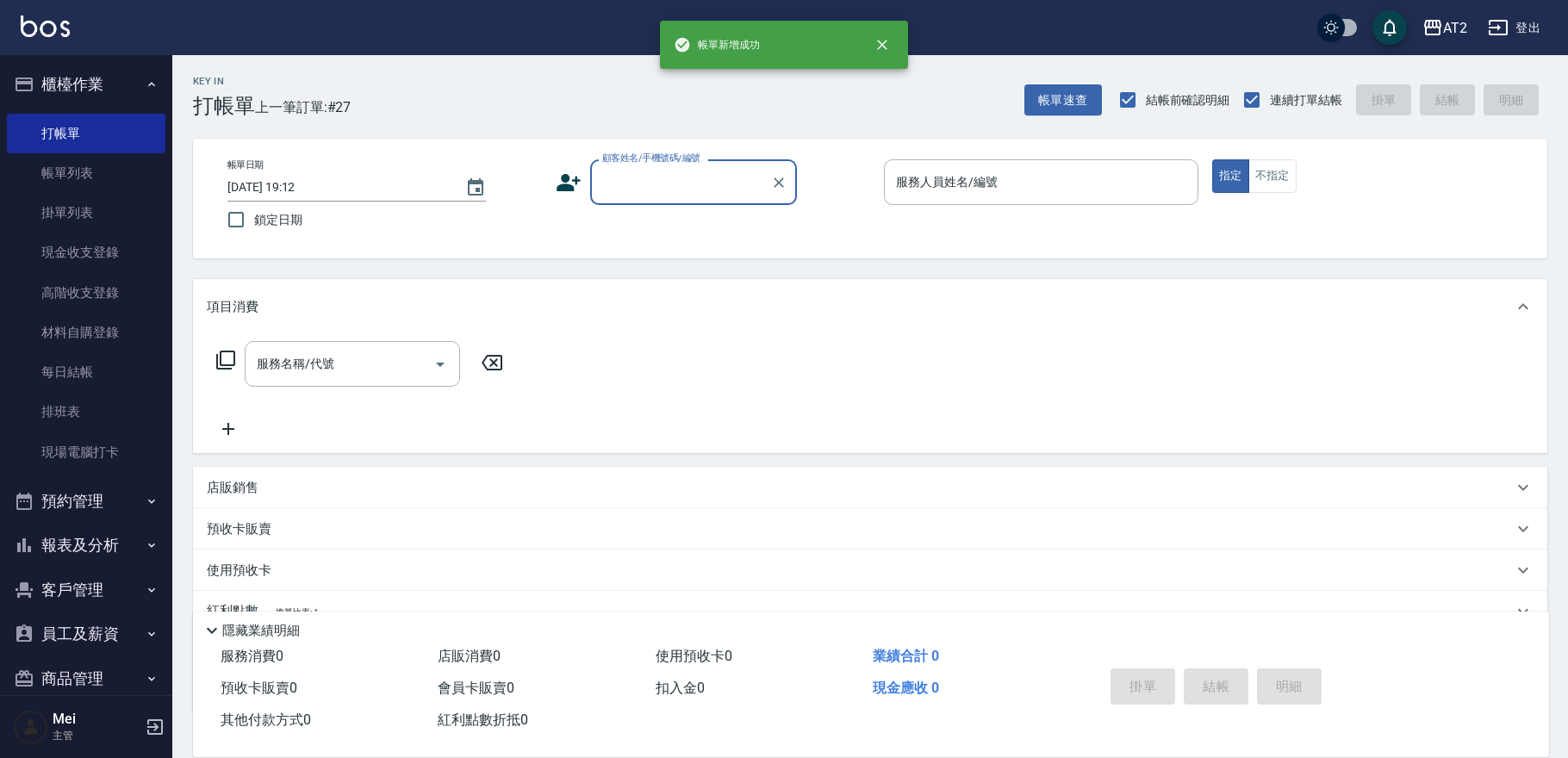
click at [584, 195] on div "顧客姓名/手機號碼/編號 顧客姓名/手機號碼/編號" at bounding box center [713, 182] width 314 height 46
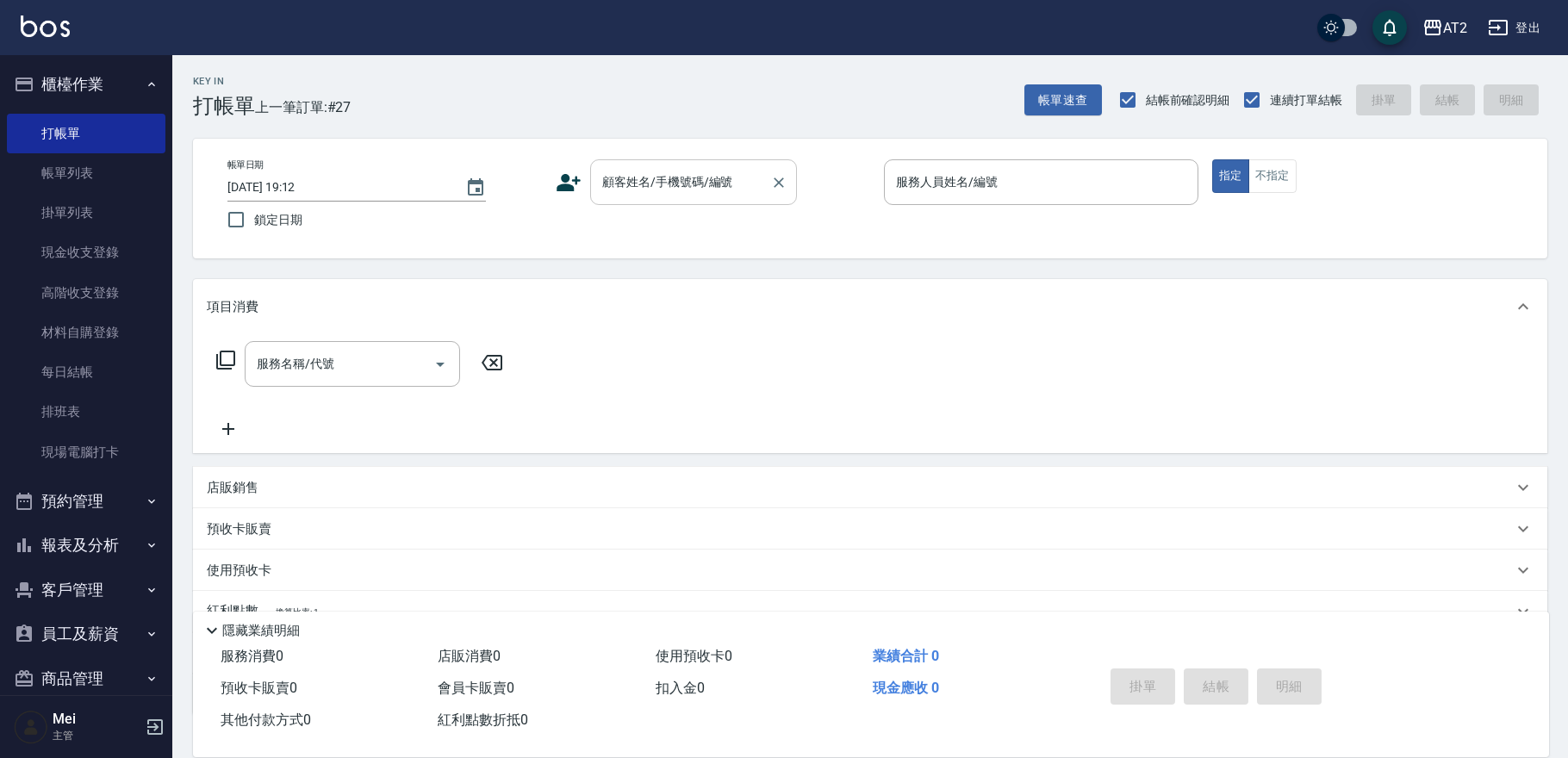
click at [612, 189] on input "顧客姓名/手機號碼/編號" at bounding box center [680, 182] width 165 height 30
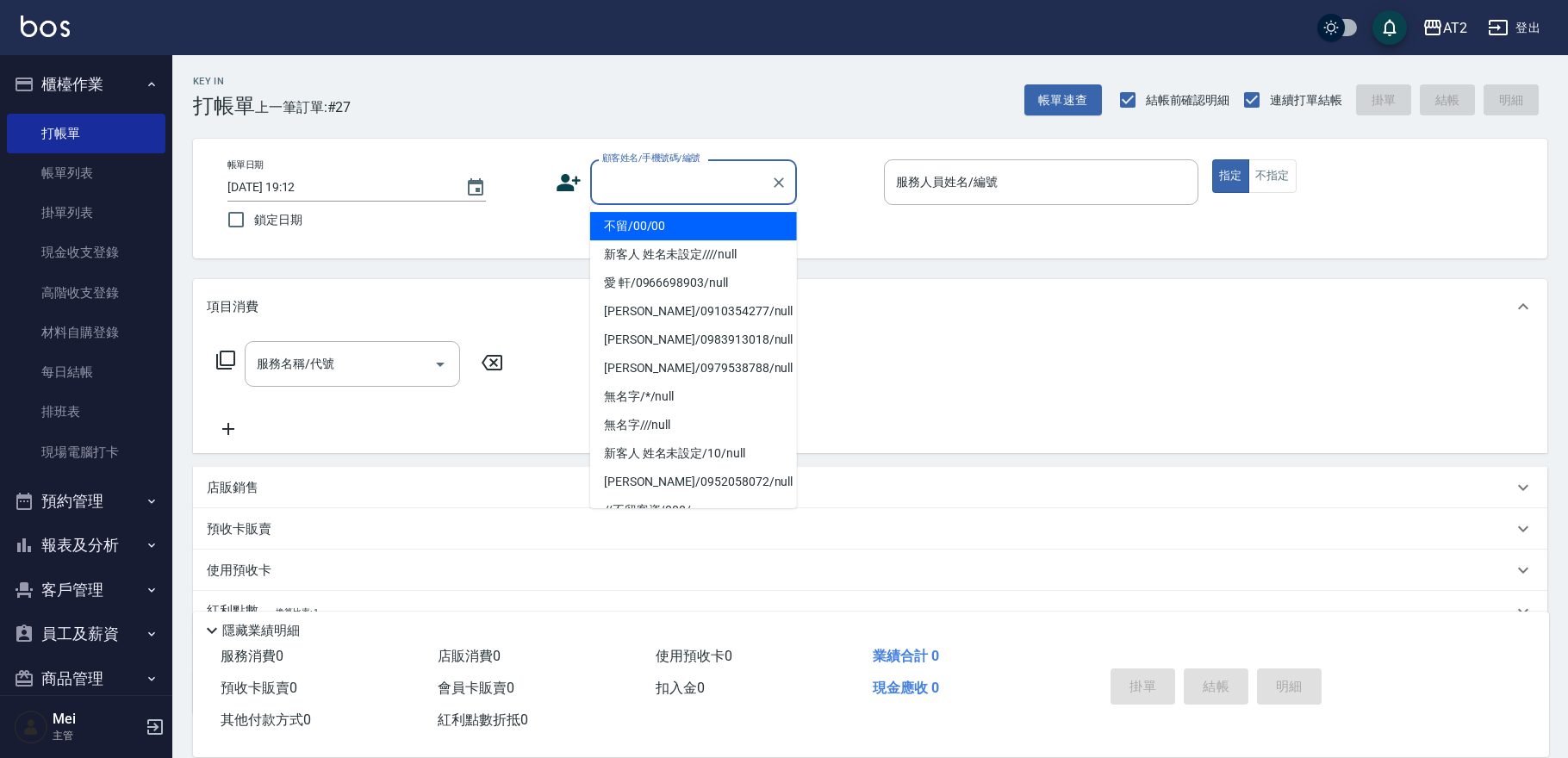
click at [619, 233] on li "不留/00/00" at bounding box center [694, 226] width 207 height 28
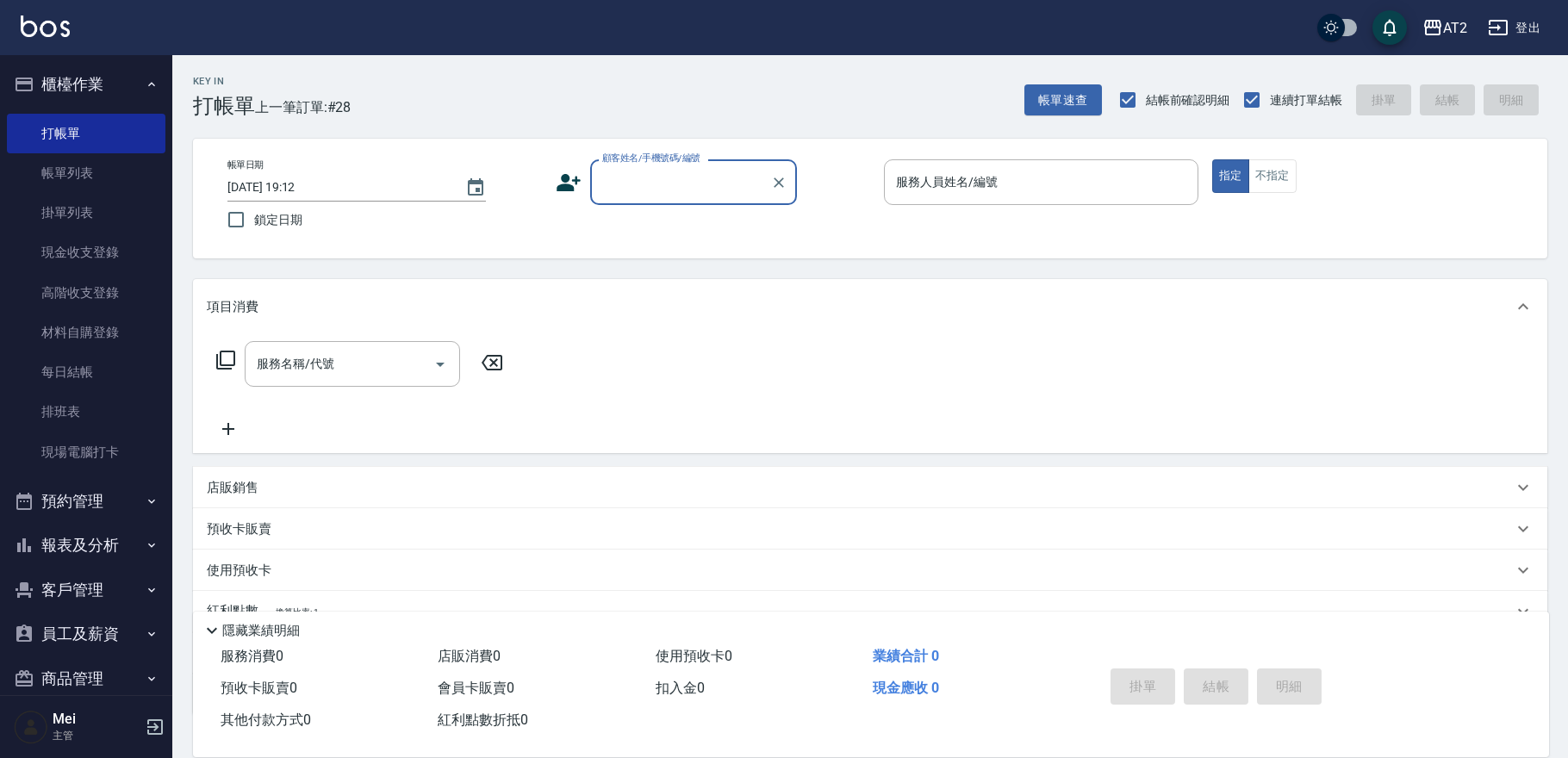
click at [730, 198] on div "顧客姓名/手機號碼/編號" at bounding box center [694, 182] width 207 height 46
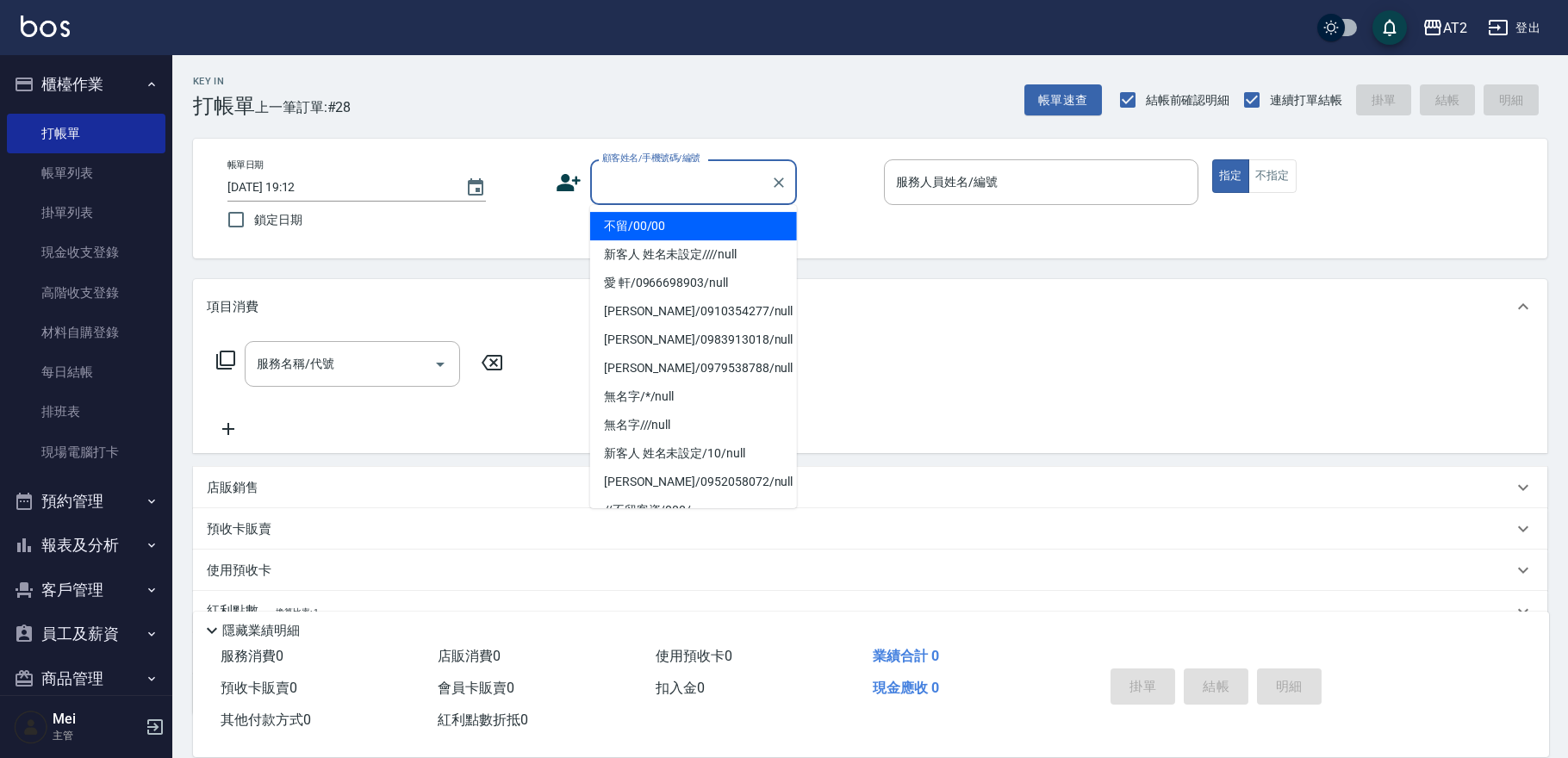
click at [721, 224] on li "不留/00/00" at bounding box center [694, 226] width 207 height 28
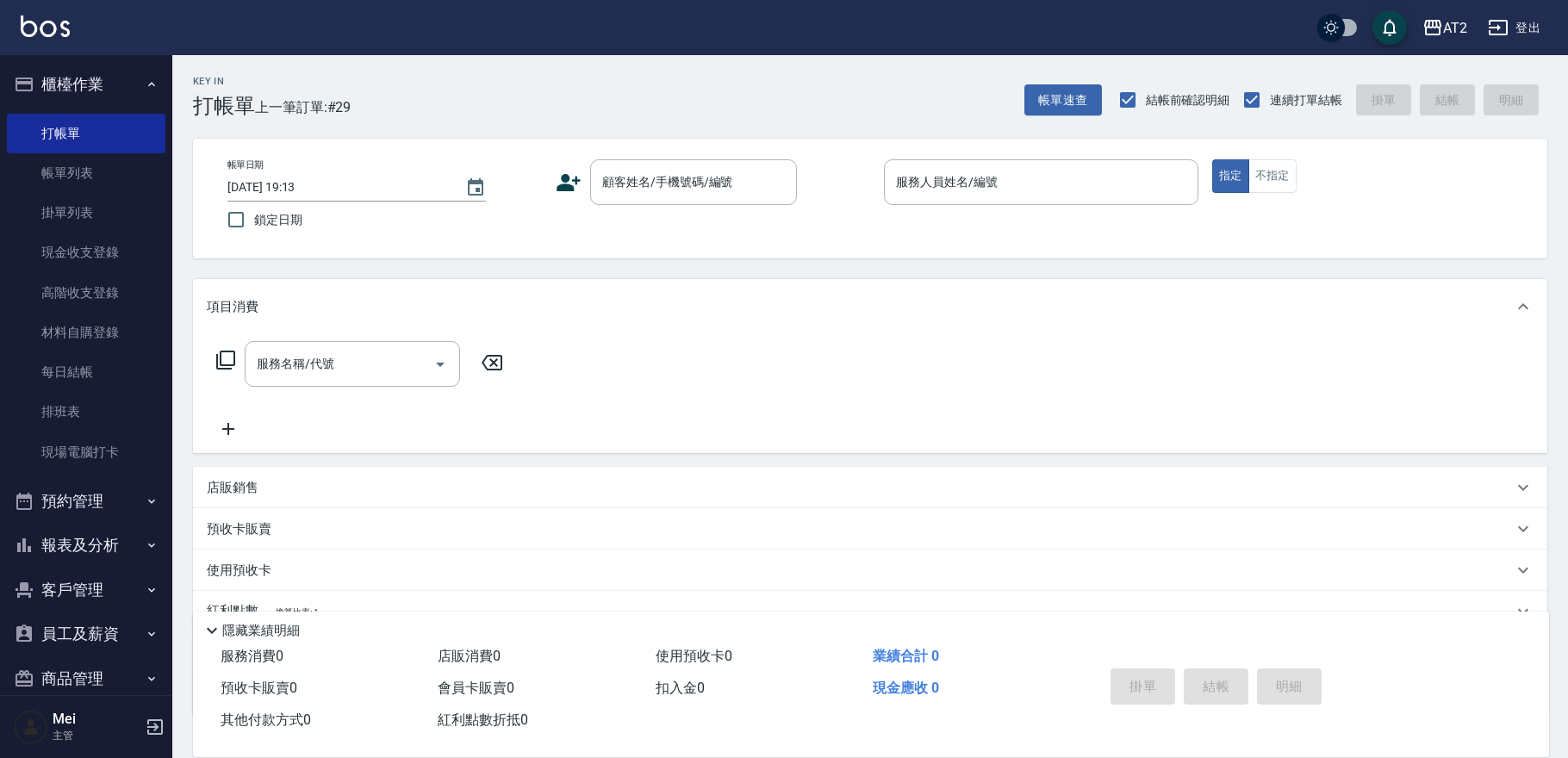
drag, startPoint x: 1418, startPoint y: 231, endPoint x: 1111, endPoint y: 253, distance: 307.8
click at [818, 231] on div "帳單日期 2025/09/14 19:13 鎖定日期 顧客姓名/手機號碼/編號 顧客姓名/手機號碼/編號 服務人員姓名/編號 服務人員姓名/編號 指定 不指定" at bounding box center [870, 198] width 1313 height 79
click at [84, 181] on link "帳單列表" at bounding box center [86, 173] width 158 height 39
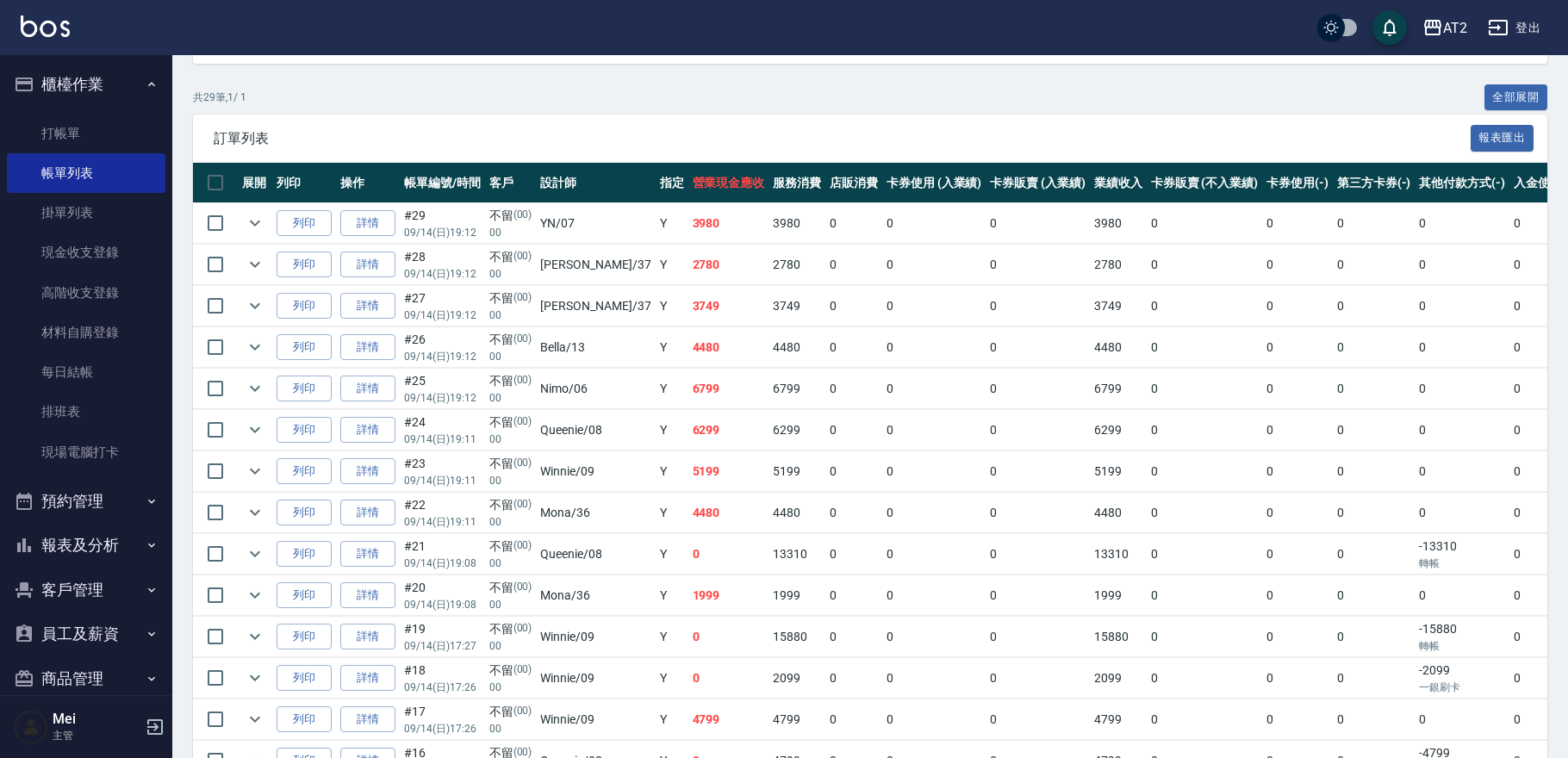
scroll to position [669, 0]
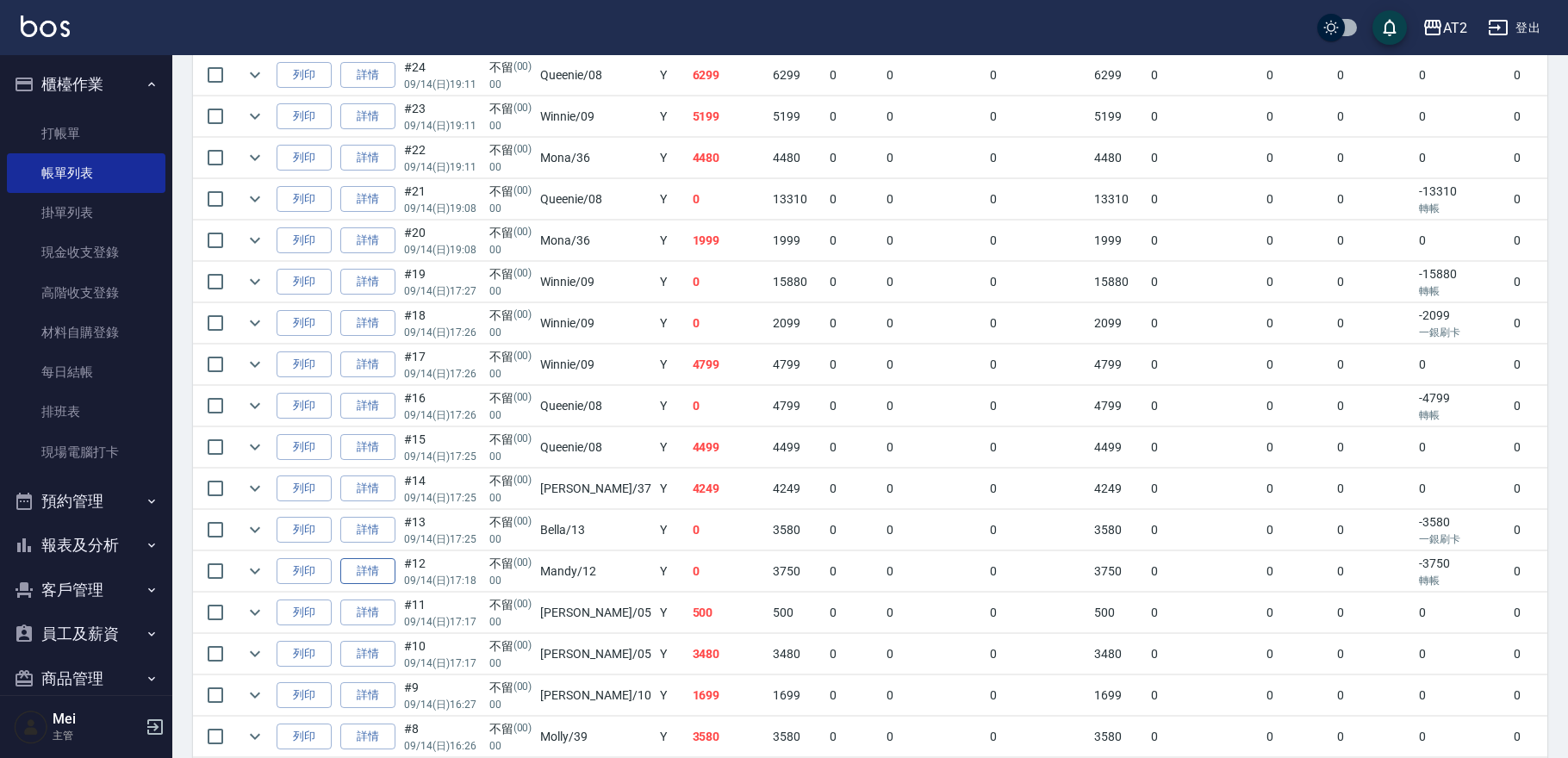
click at [367, 564] on link "詳情" at bounding box center [367, 571] width 55 height 26
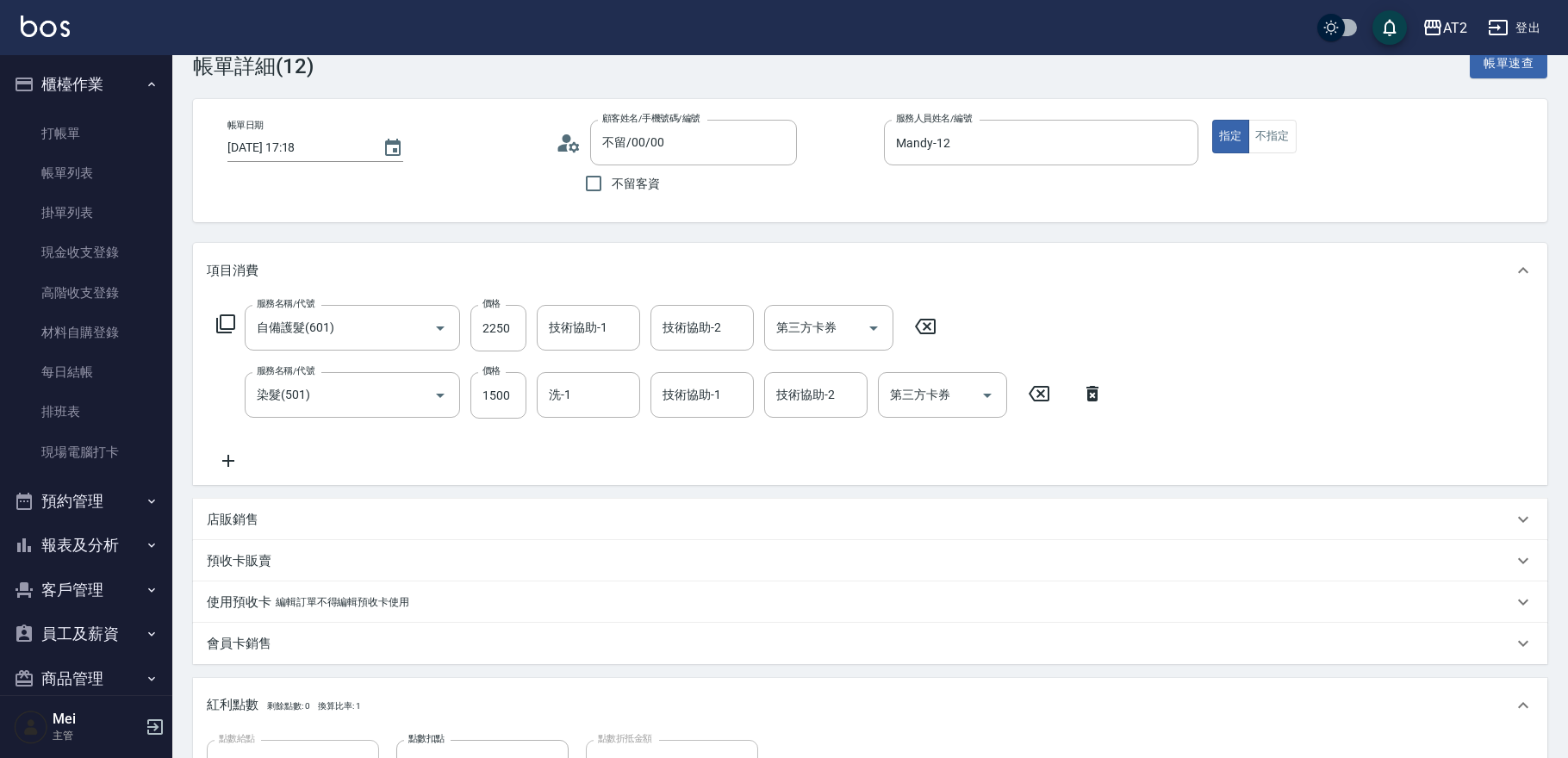
scroll to position [529, 0]
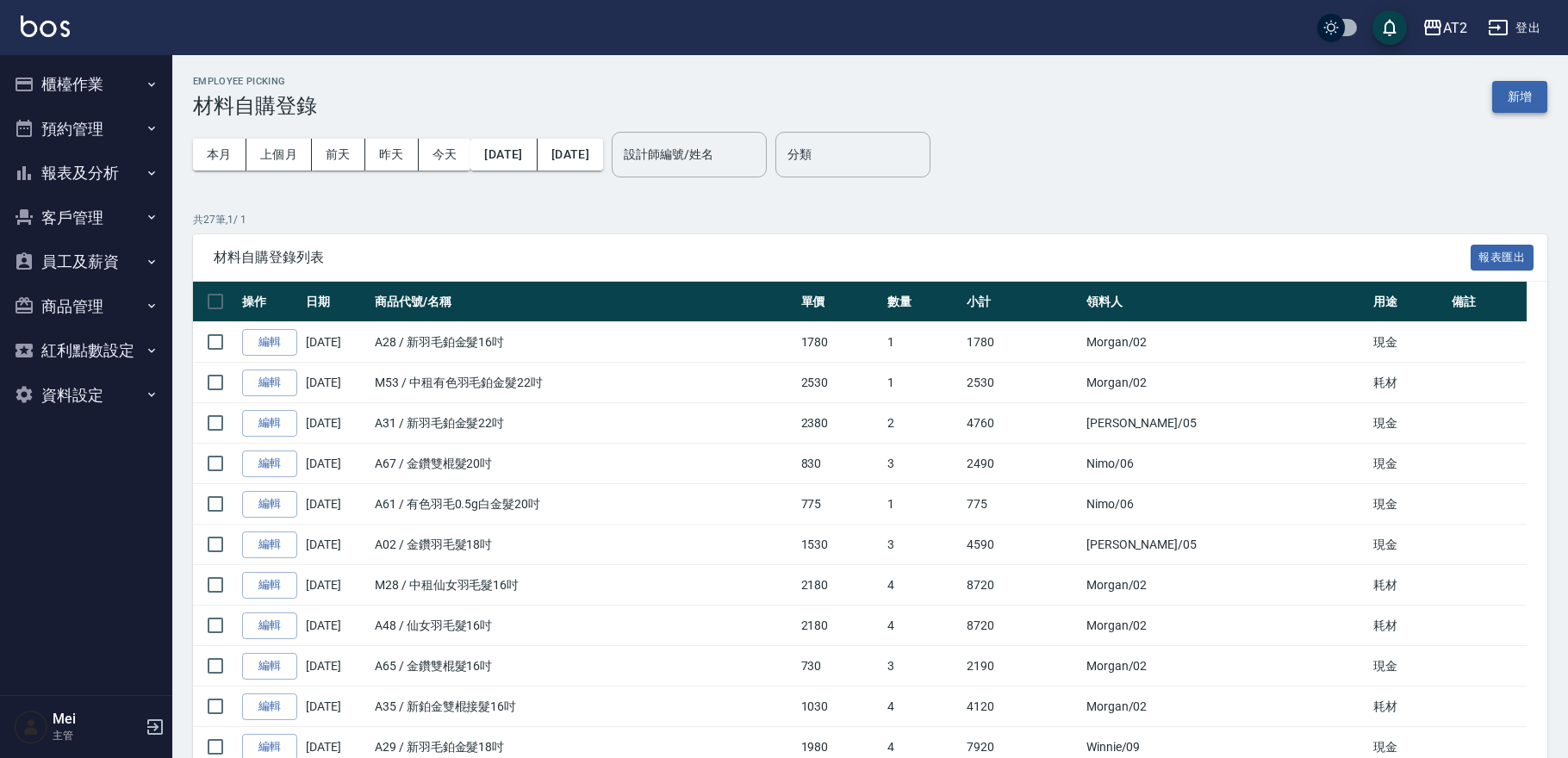
click at [1526, 98] on button "新增" at bounding box center [1520, 97] width 55 height 32
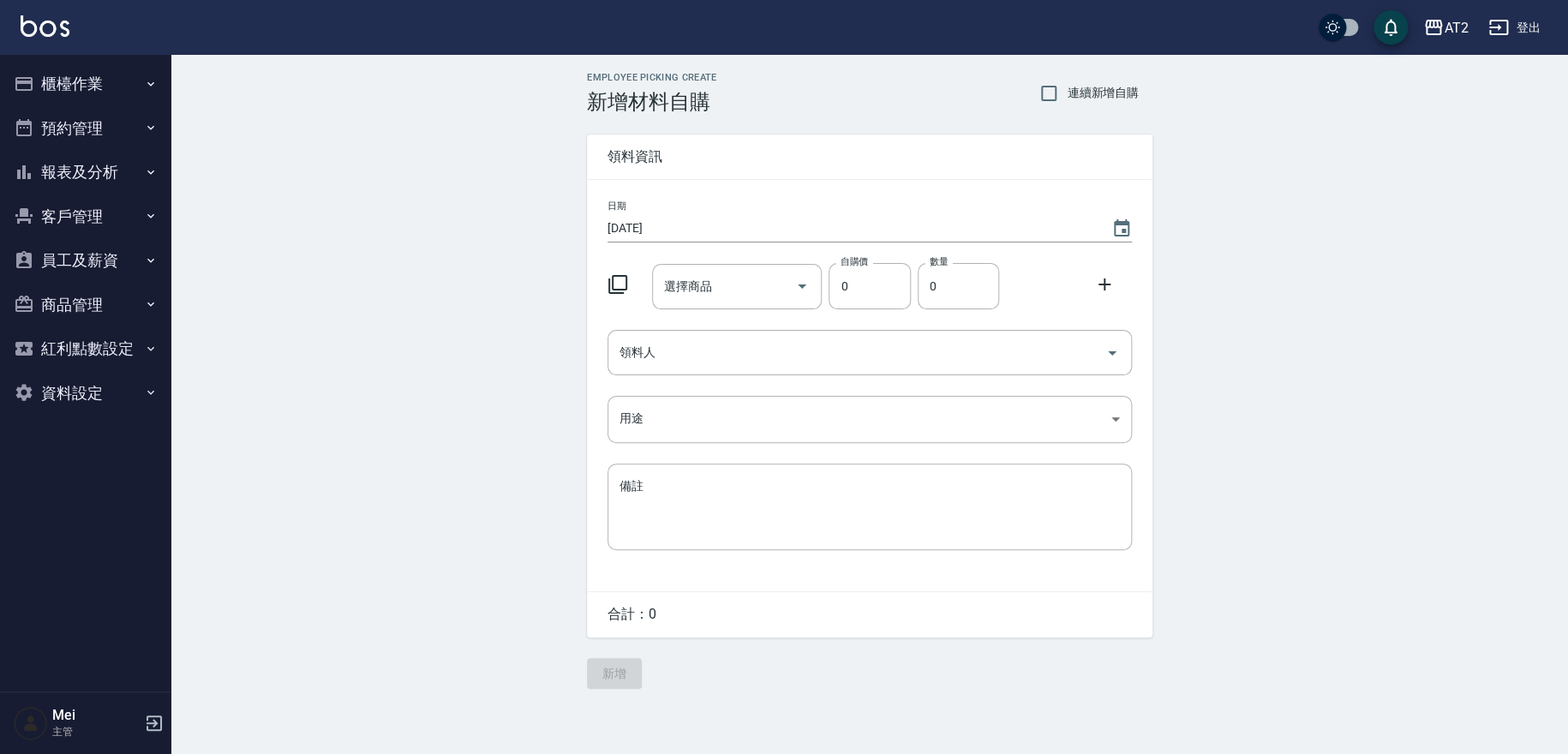
click at [1082, 82] on label "連續新增自購" at bounding box center [1084, 94] width 108 height 36
click at [1067, 82] on input "連續新增自購" at bounding box center [1049, 94] width 36 height 36
checkbox input "true"
click at [724, 366] on input "領料人" at bounding box center [857, 352] width 484 height 30
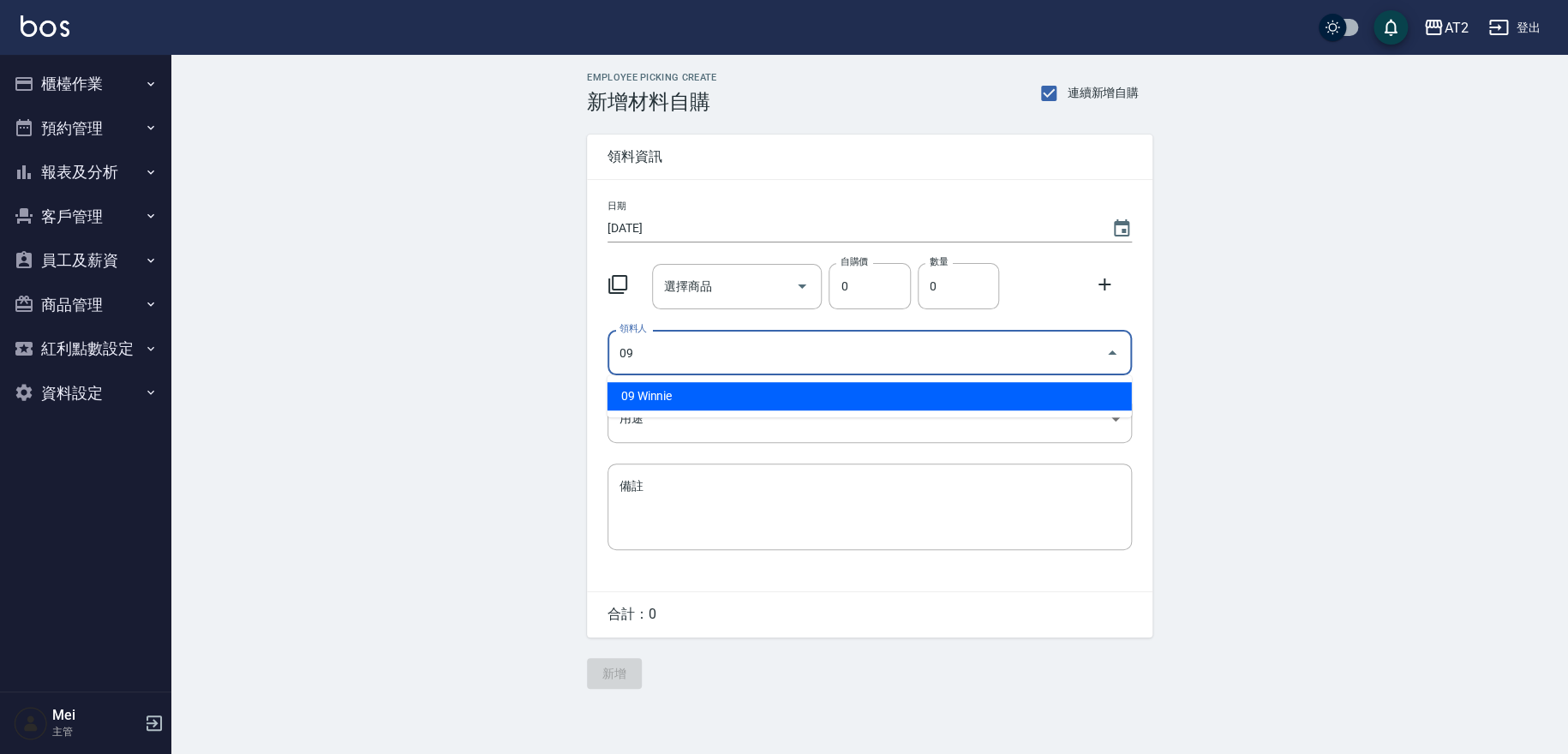
type input "09 Winnie"
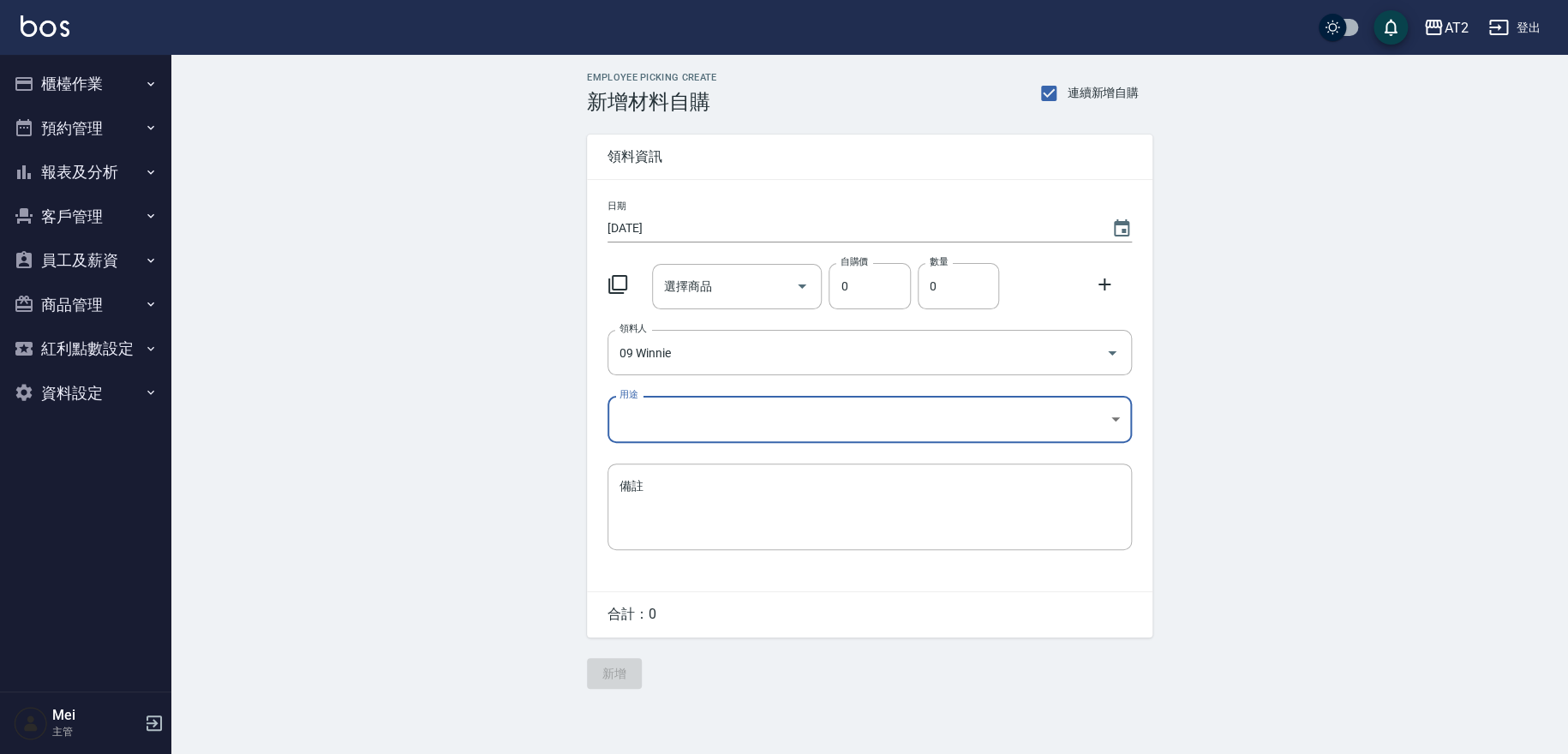
click at [693, 434] on body "AT2 登出 櫃檯作業 打帳單 帳單列表 掛單列表 現金收支登錄 高階收支登錄 材料自購登錄 每日結帳 排班表 現場電腦打卡 預約管理 預約管理 單日預約紀錄…" at bounding box center [784, 377] width 1568 height 754
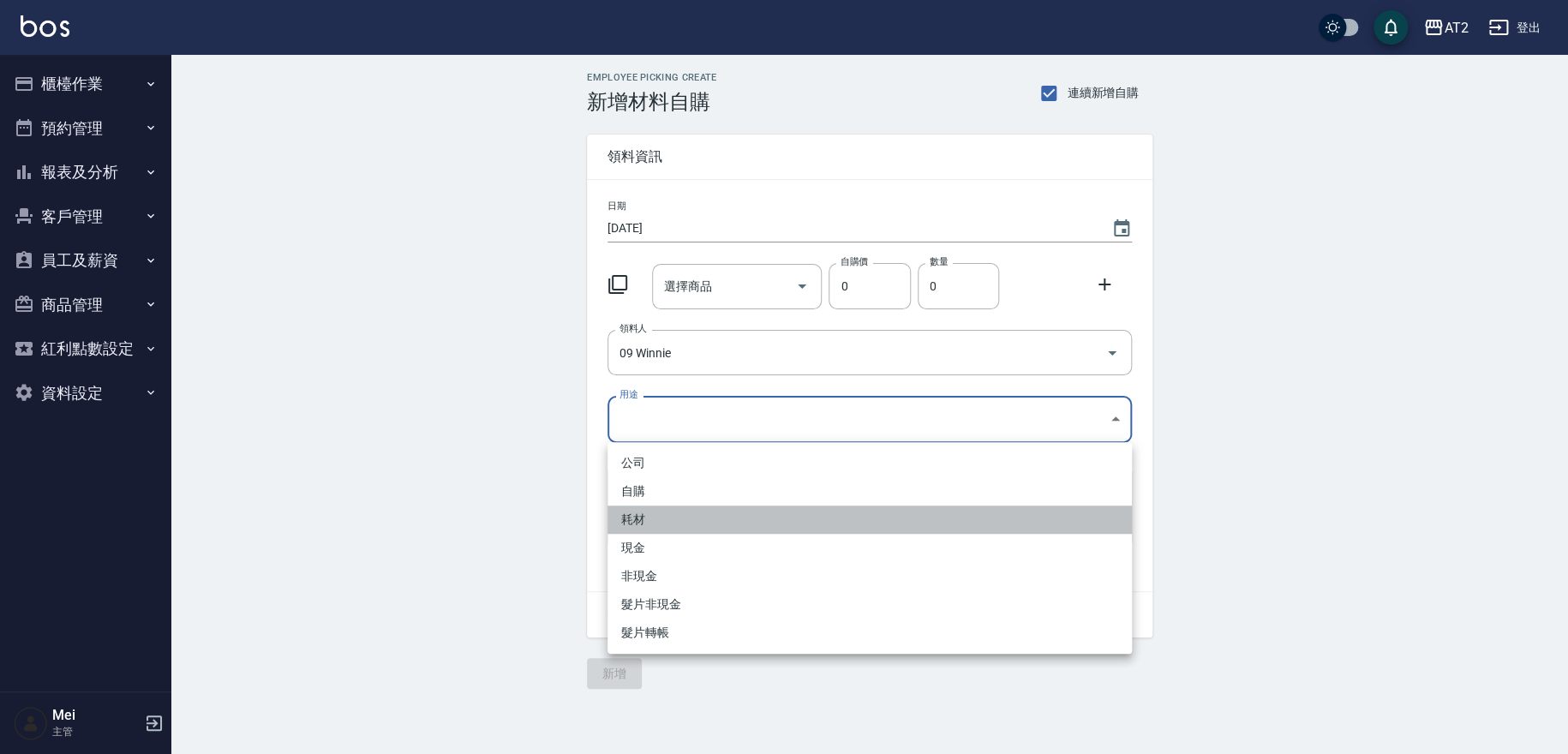
click at [654, 521] on li "耗材" at bounding box center [869, 519] width 524 height 28
type input "耗材"
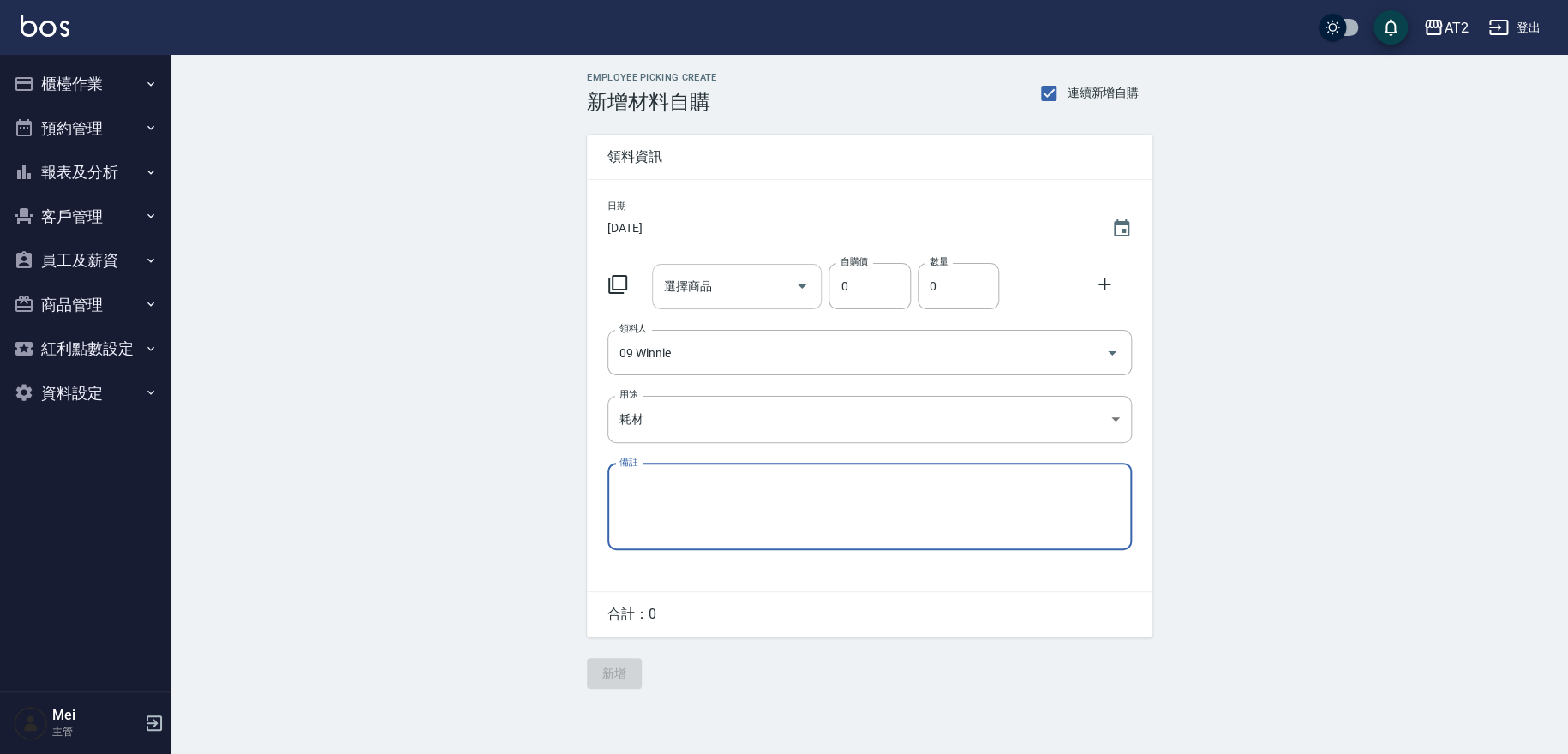
click at [682, 296] on input "選擇商品" at bounding box center [724, 286] width 129 height 30
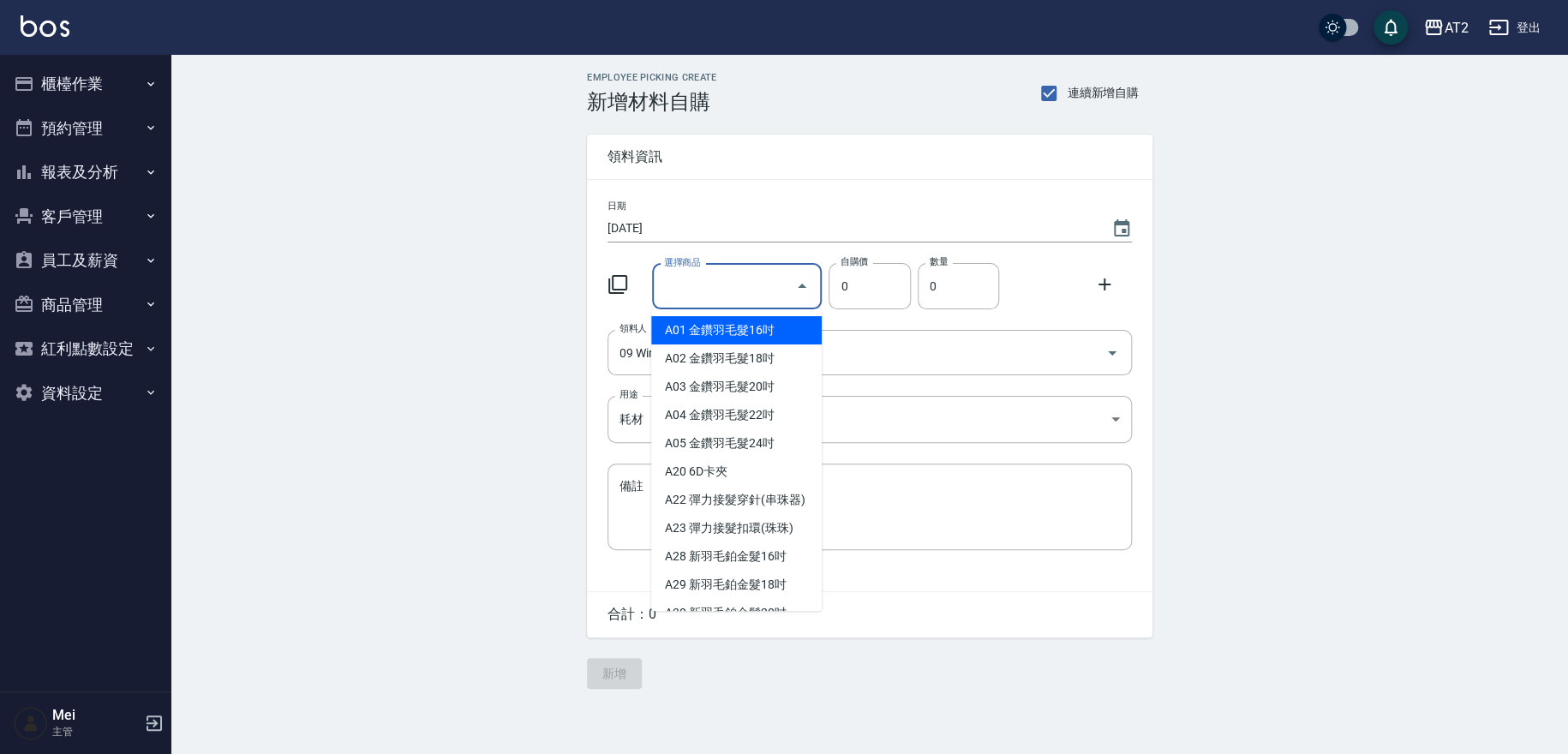
type input "0"
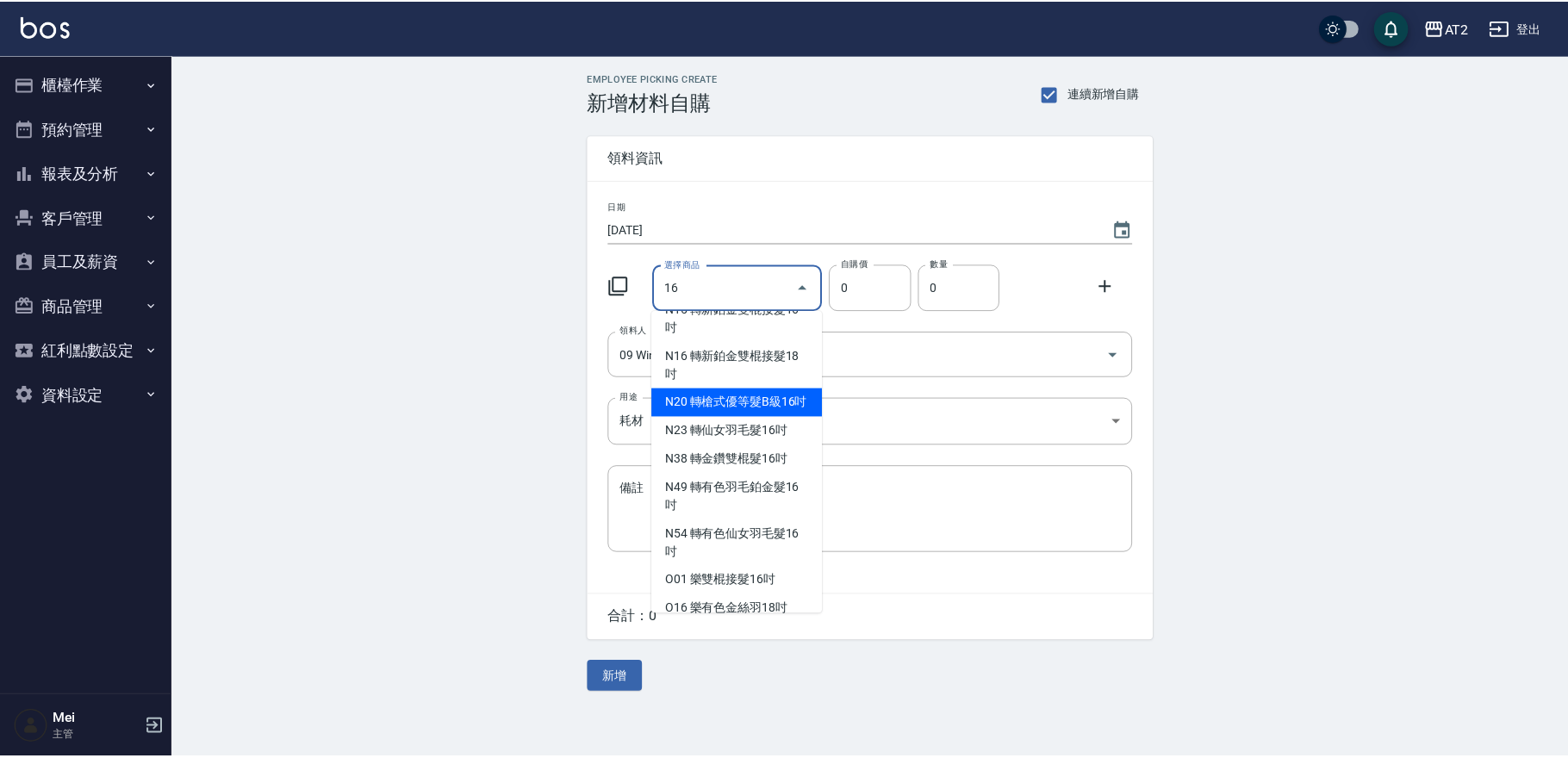
scroll to position [1148, 0]
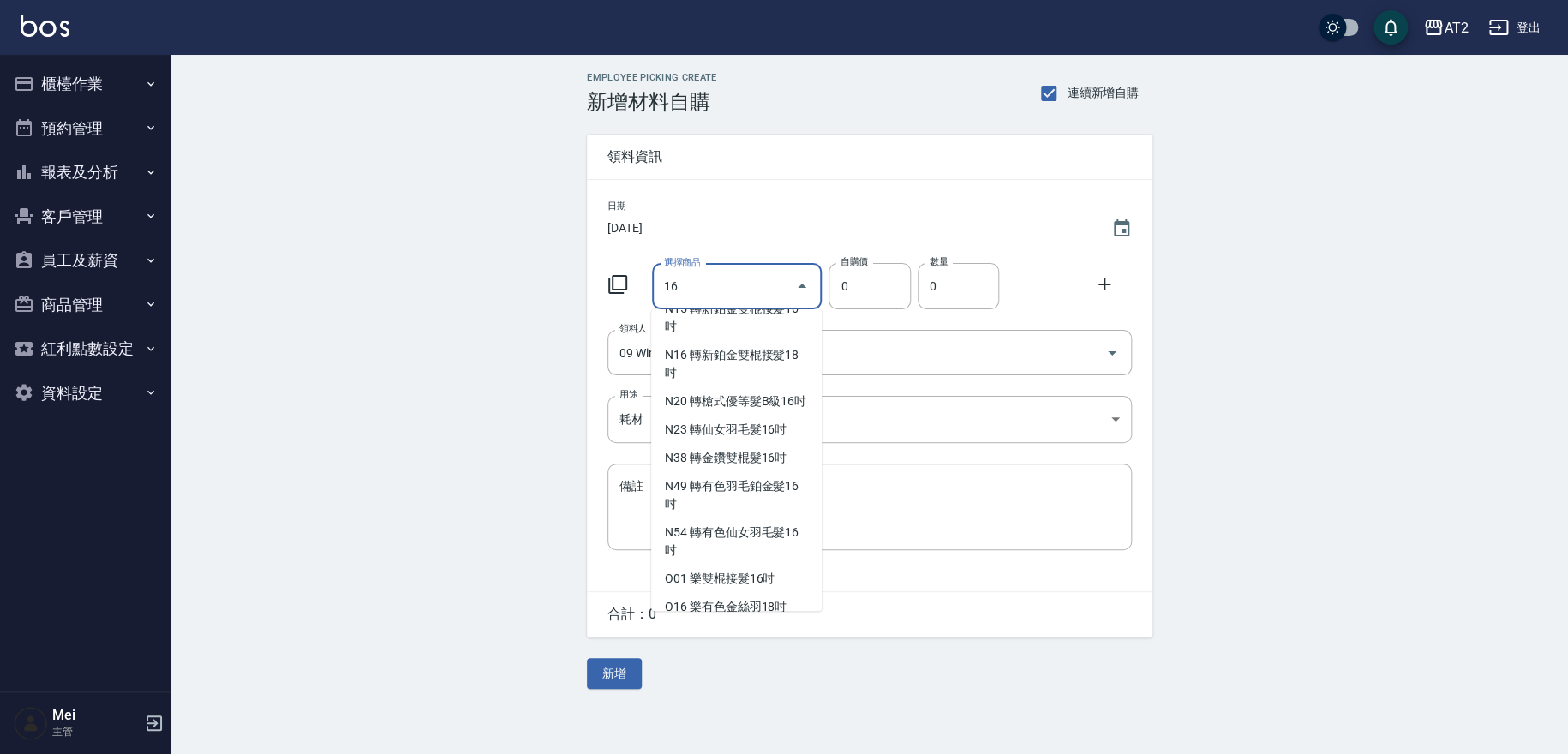
click at [719, 294] on li "N09 轉新羽毛鉑金髮16吋" at bounding box center [736, 280] width 171 height 28
type input "轉新羽毛鉑金髮16吋"
type input "1780"
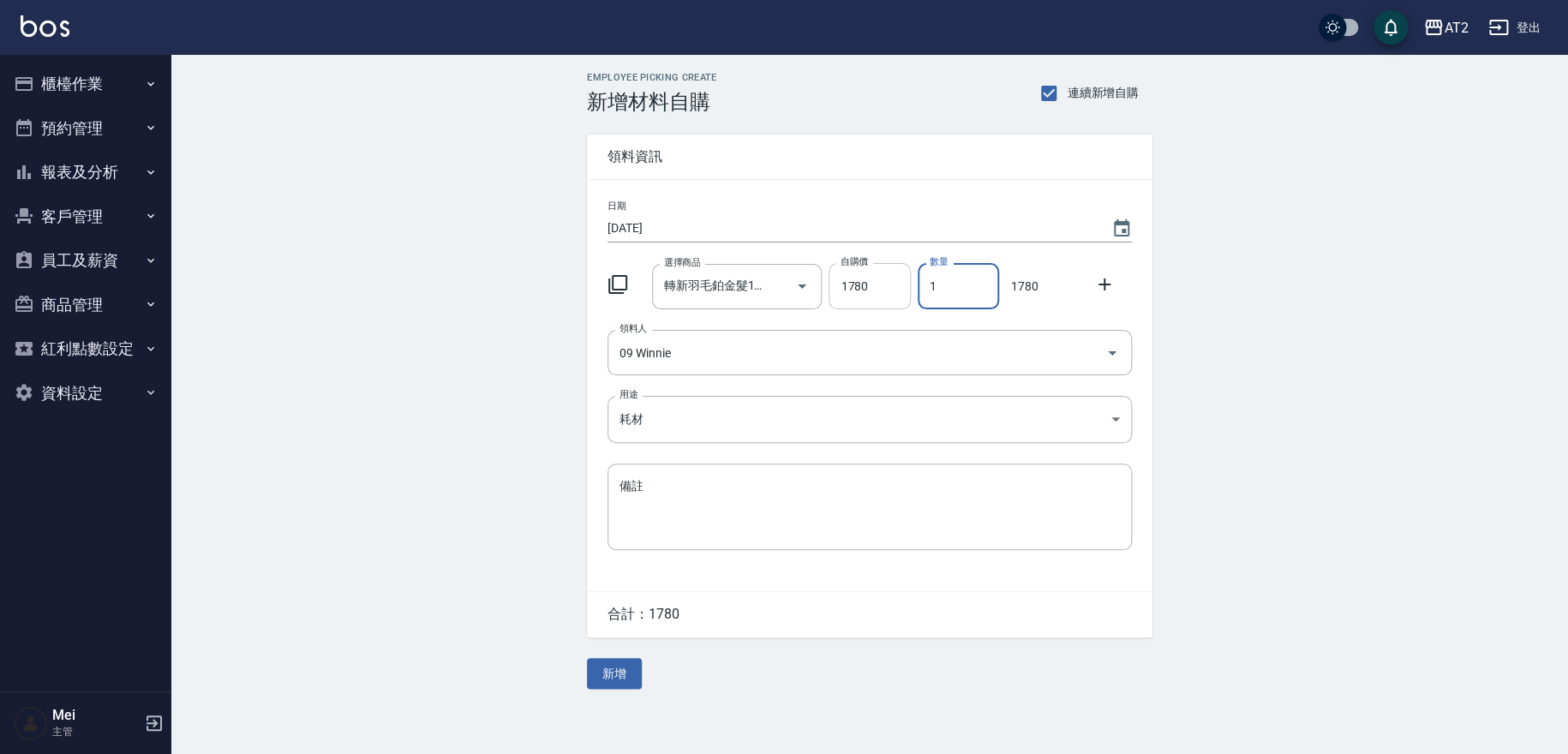
drag, startPoint x: 948, startPoint y: 294, endPoint x: 900, endPoint y: 294, distance: 48.0
click at [900, 294] on div "選擇商品 轉新羽毛鉑金髮16吋 選擇商品 自購價 1780 自購價 數量 1 數量 1780" at bounding box center [866, 283] width 532 height 53
type input "3"
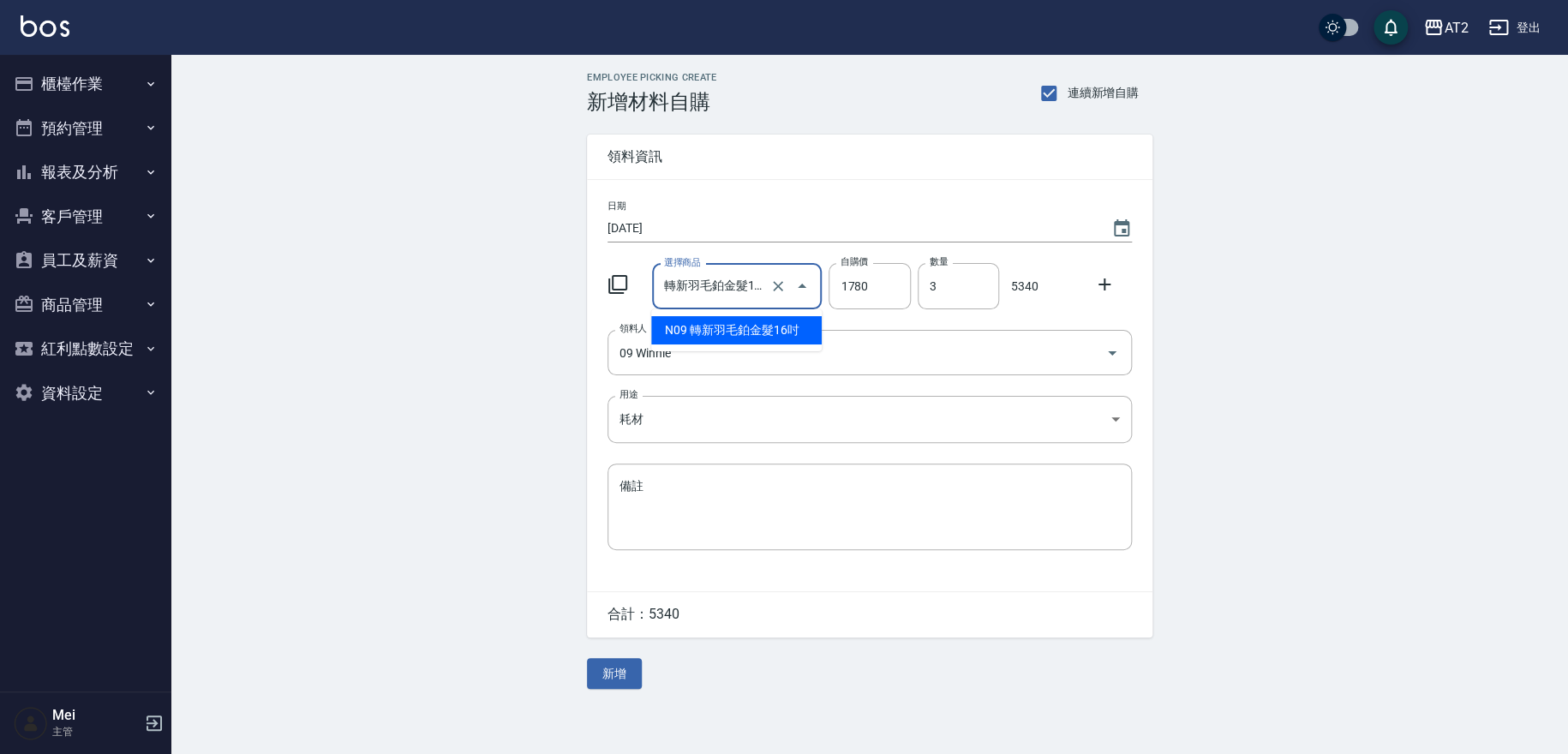
click at [691, 298] on input "轉新羽毛鉑金髮16吋" at bounding box center [714, 286] width 107 height 30
click at [712, 324] on li "N09 轉新羽毛鉑金髮16吋" at bounding box center [736, 330] width 171 height 28
click at [1115, 286] on div at bounding box center [1109, 283] width 45 height 31
click at [1107, 283] on icon at bounding box center [1104, 284] width 21 height 21
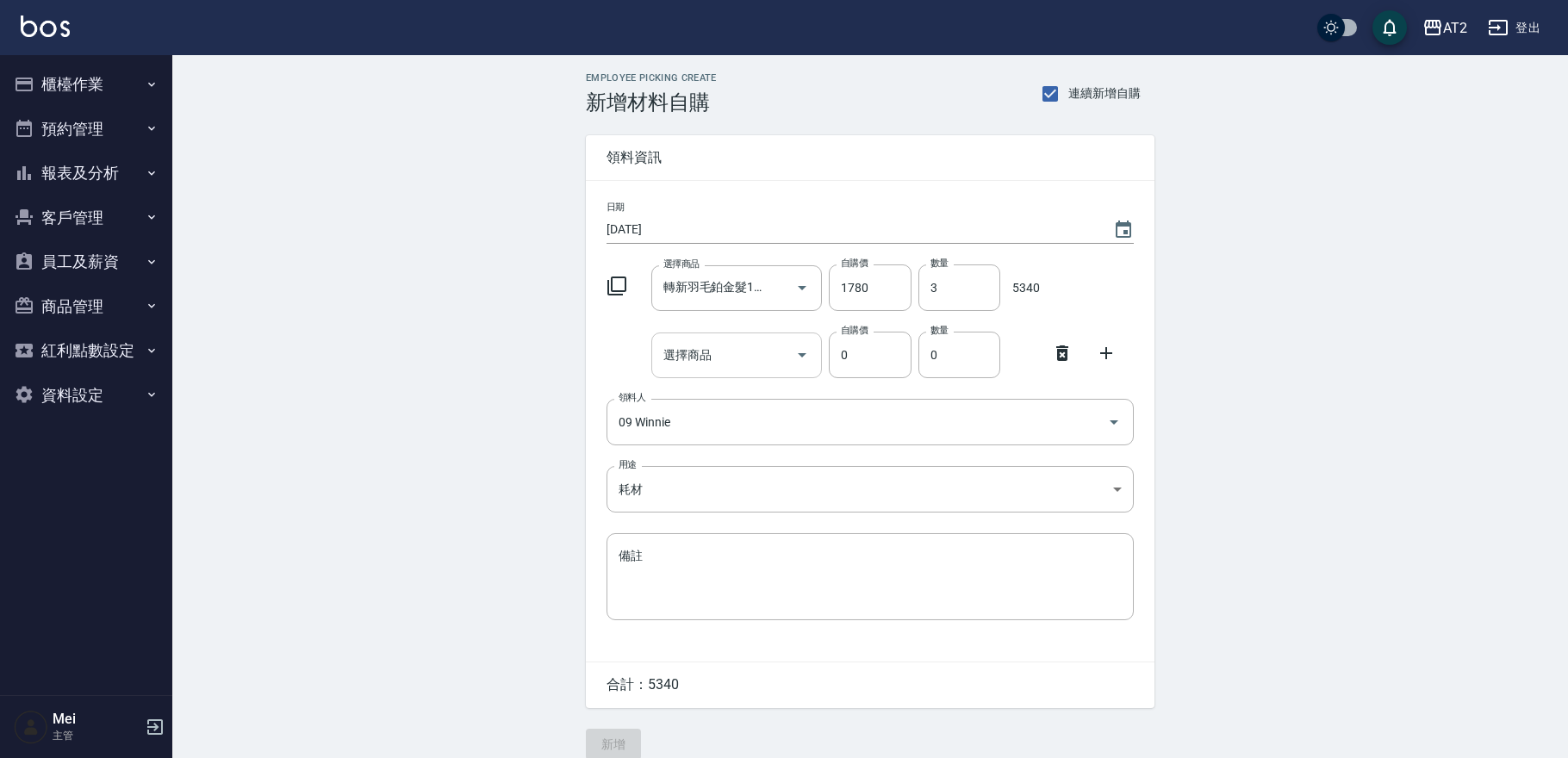
click at [747, 357] on input "選擇商品" at bounding box center [724, 354] width 130 height 30
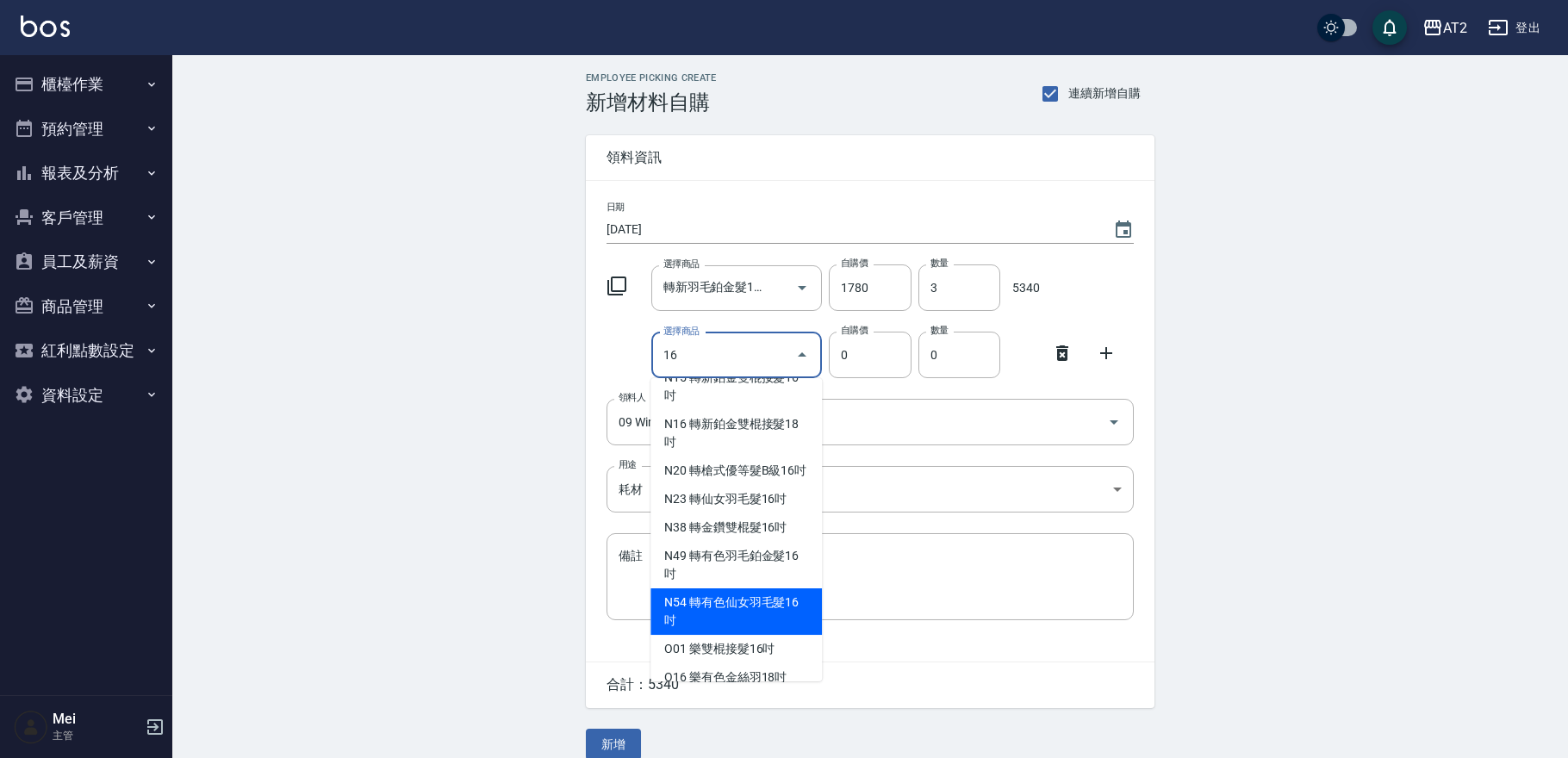
click at [734, 635] on li "N54 轉有色仙女羽毛髮16吋" at bounding box center [736, 611] width 172 height 47
type input "轉有色仙女羽毛髮16吋"
type input "2380"
type input "1"
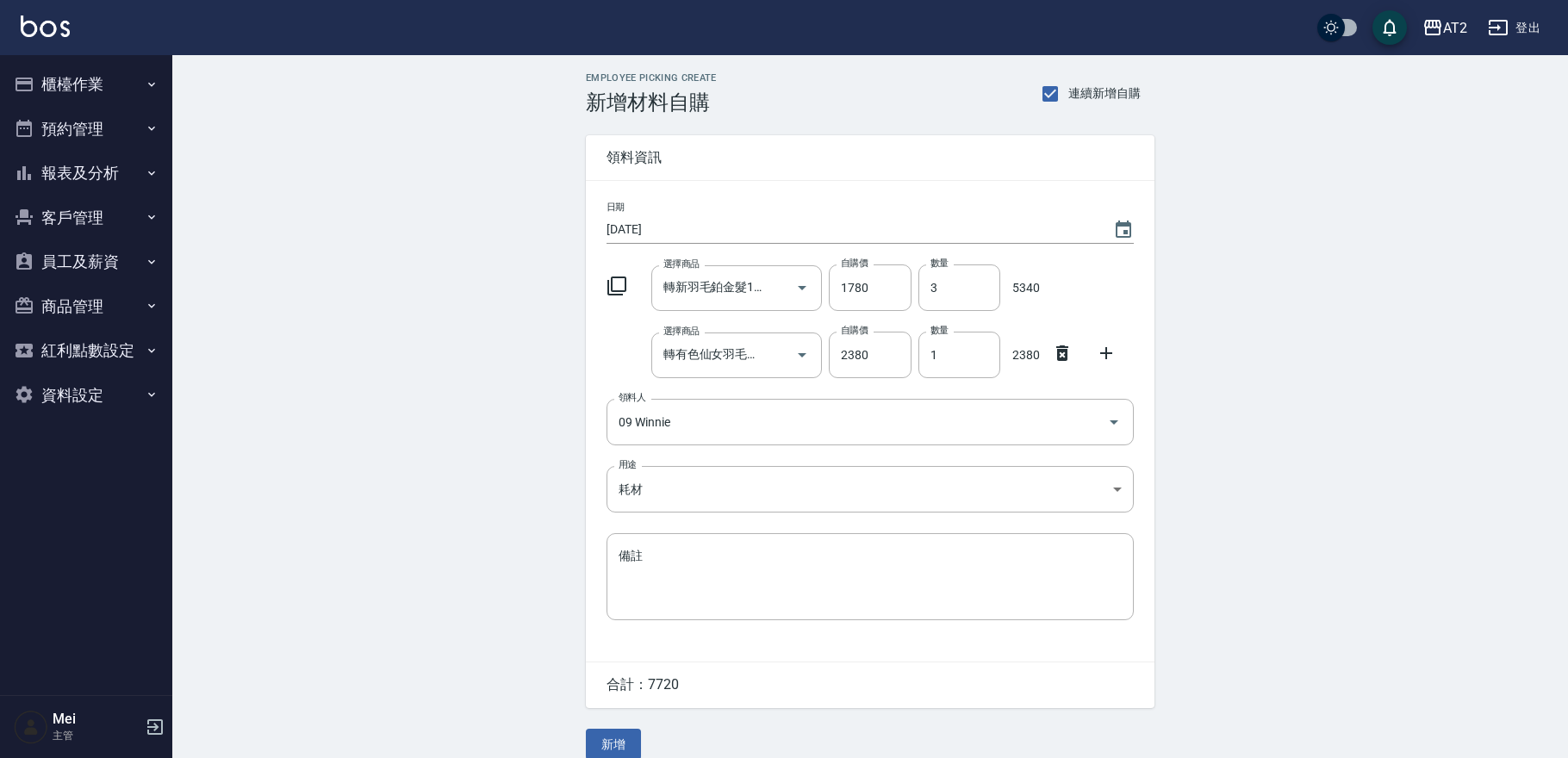
click at [694, 698] on div "合計： 7720" at bounding box center [870, 685] width 568 height 46
click at [694, 284] on input "轉新羽毛鉑金髮16吋" at bounding box center [713, 288] width 108 height 30
click at [1311, 329] on div "Employee Picking Create 新增材料自購 連續新增自購 領料資訊 日期 2025/09/14 選擇商品 轉新羽毛鉑金髮16吋 選擇商品 自…" at bounding box center [870, 416] width 1395 height 721
click at [722, 284] on input "轉新羽毛鉑金髮16吋" at bounding box center [713, 288] width 108 height 30
click at [535, 367] on div "Employee Picking Create 新增材料自購 連續新增自購 領料資訊 日期 2025/09/14 選擇商品 轉新羽毛鉑金髮16吋 選擇商品 自…" at bounding box center [870, 416] width 1395 height 721
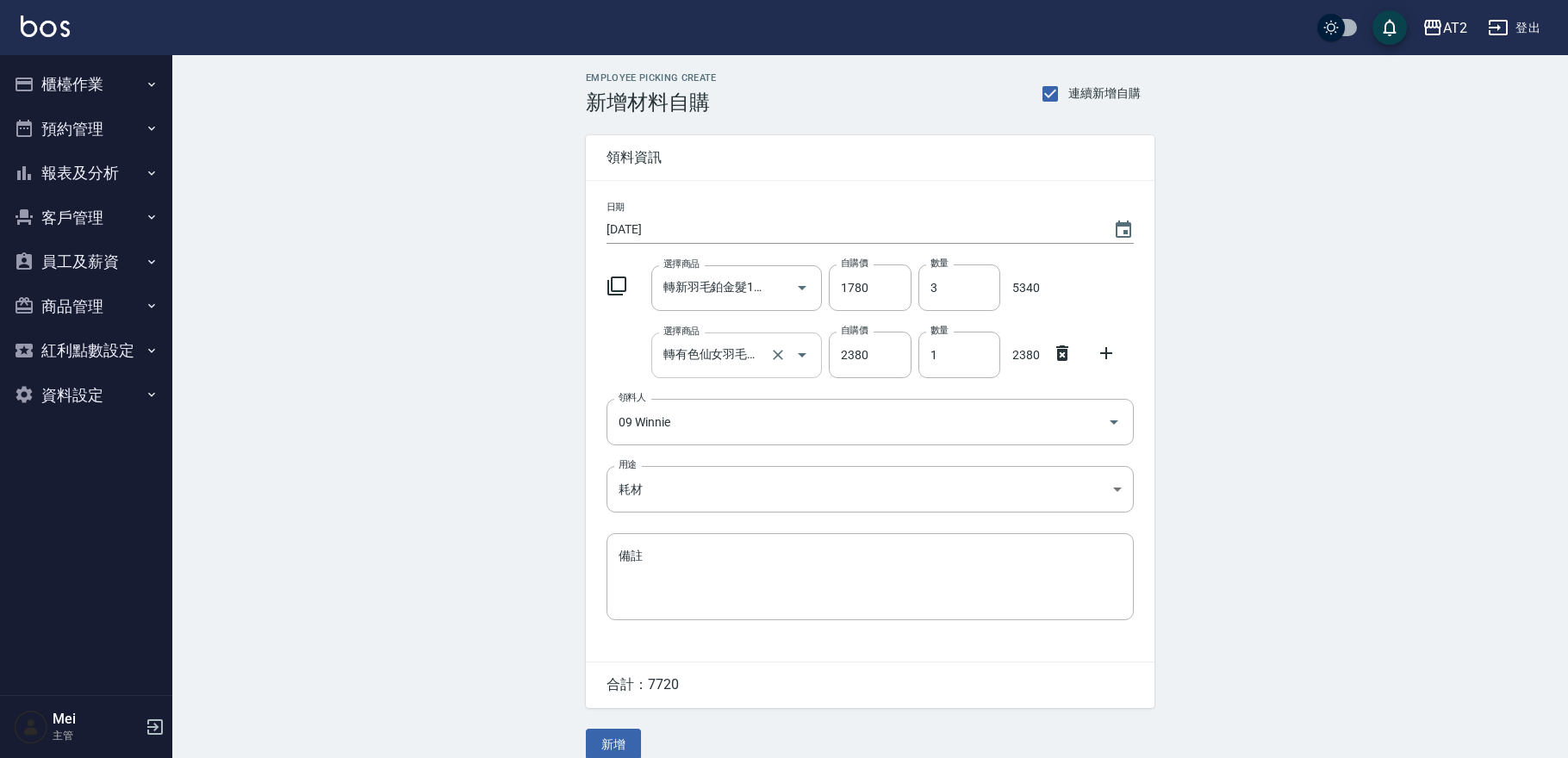
click at [714, 363] on input "轉有色仙女羽毛髮16吋" at bounding box center [713, 354] width 108 height 30
click at [466, 422] on div "Employee Picking Create 新增材料自購 連續新增自購 領料資訊 日期 2025/09/14 選擇商品 轉新羽毛鉑金髮16吋 選擇商品 自…" at bounding box center [870, 416] width 1395 height 721
click at [606, 733] on button "新增" at bounding box center [613, 744] width 55 height 32
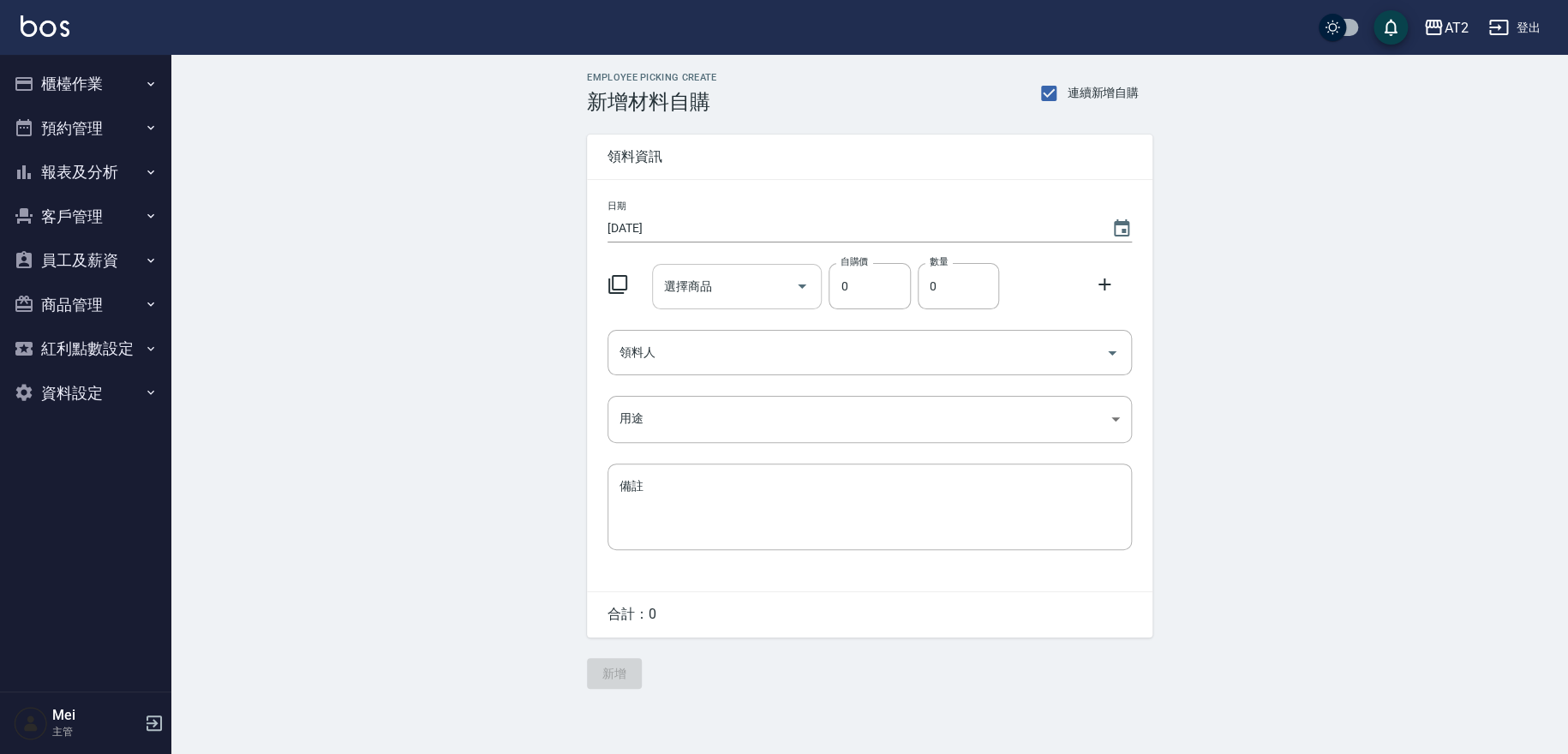
click at [724, 288] on input "選擇商品" at bounding box center [724, 286] width 129 height 30
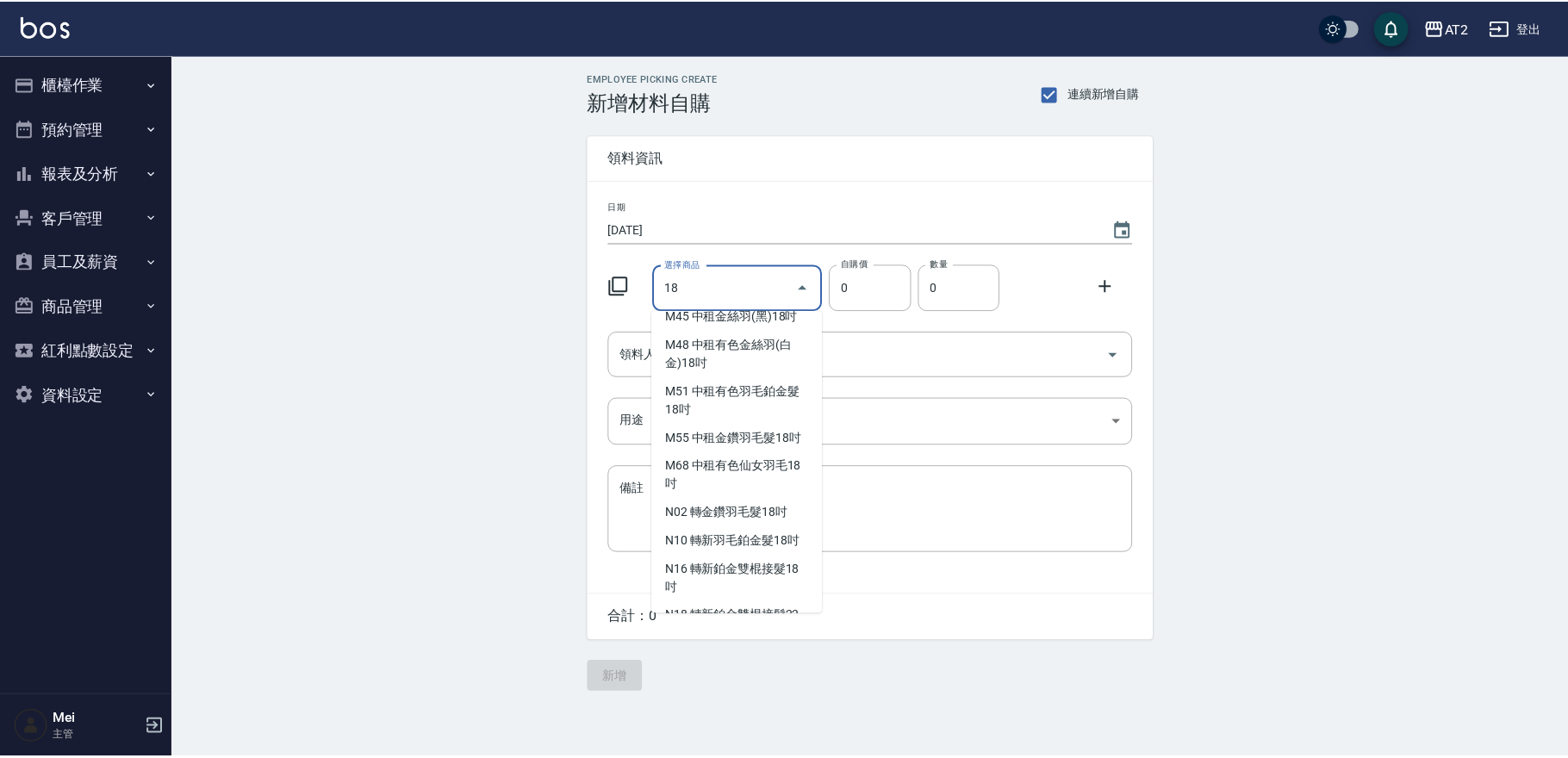
scroll to position [1148, 0]
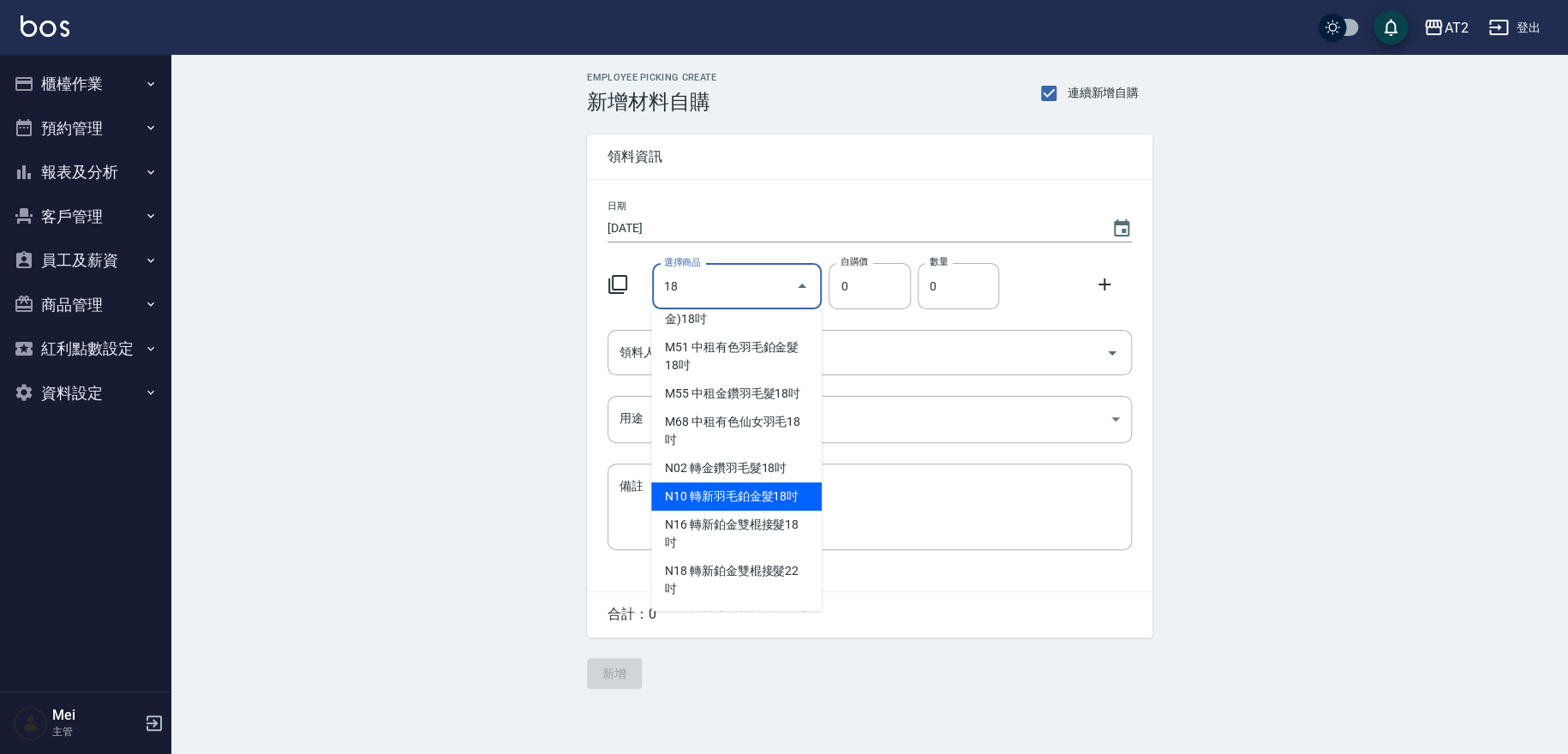
click at [721, 511] on li "N10 轉新羽毛鉑金髮18吋" at bounding box center [736, 496] width 171 height 28
type input "轉新羽毛鉑金髮18吋"
type input "1980"
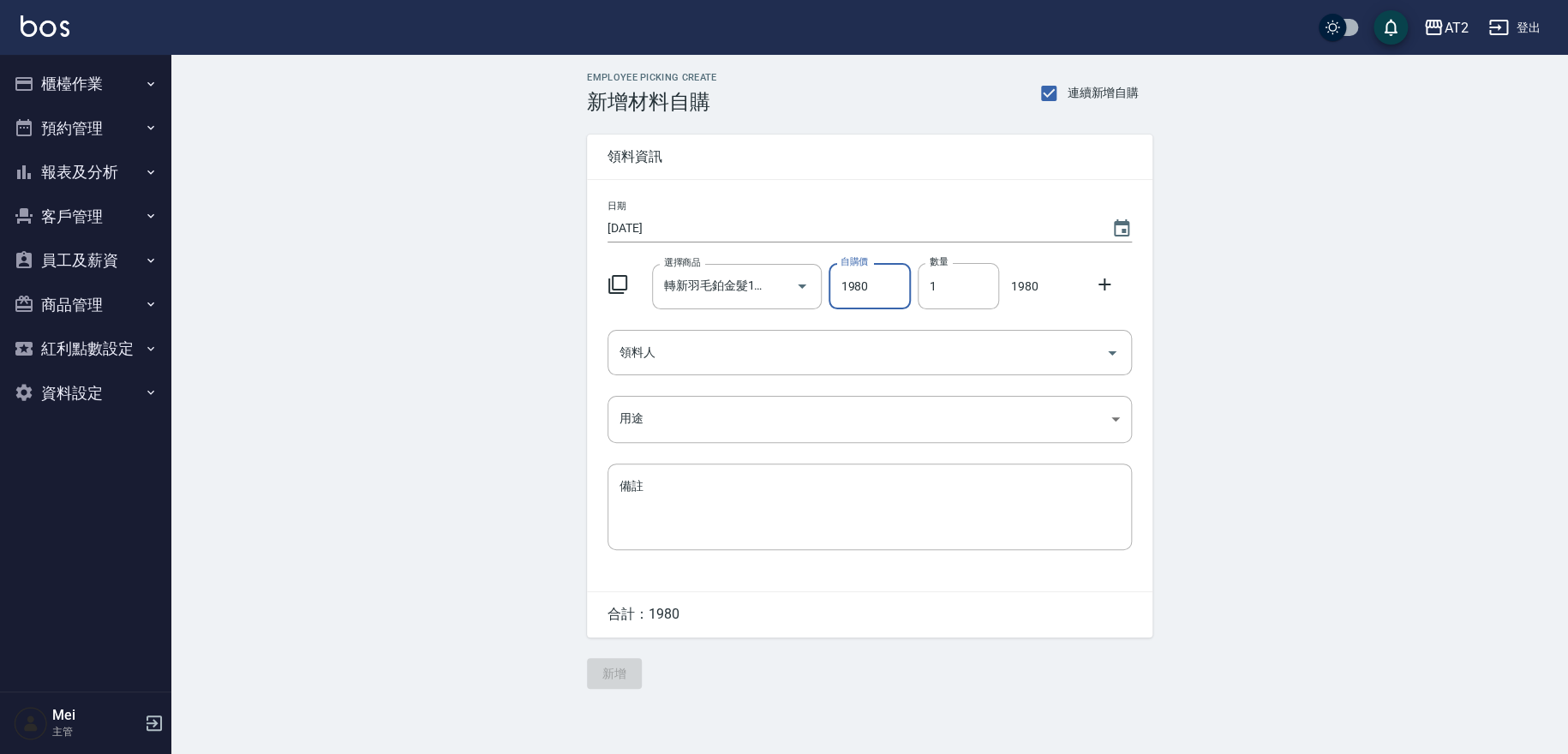
drag, startPoint x: 939, startPoint y: 282, endPoint x: 908, endPoint y: 282, distance: 31.0
click at [908, 282] on div "選擇商品 轉新羽毛鉑金髮18吋 選擇商品 自購價 1980 自購價 數量 1 數量 1980" at bounding box center [866, 283] width 532 height 53
type input "2"
click at [1093, 286] on div at bounding box center [1109, 283] width 45 height 31
click at [1097, 286] on icon at bounding box center [1104, 284] width 21 height 21
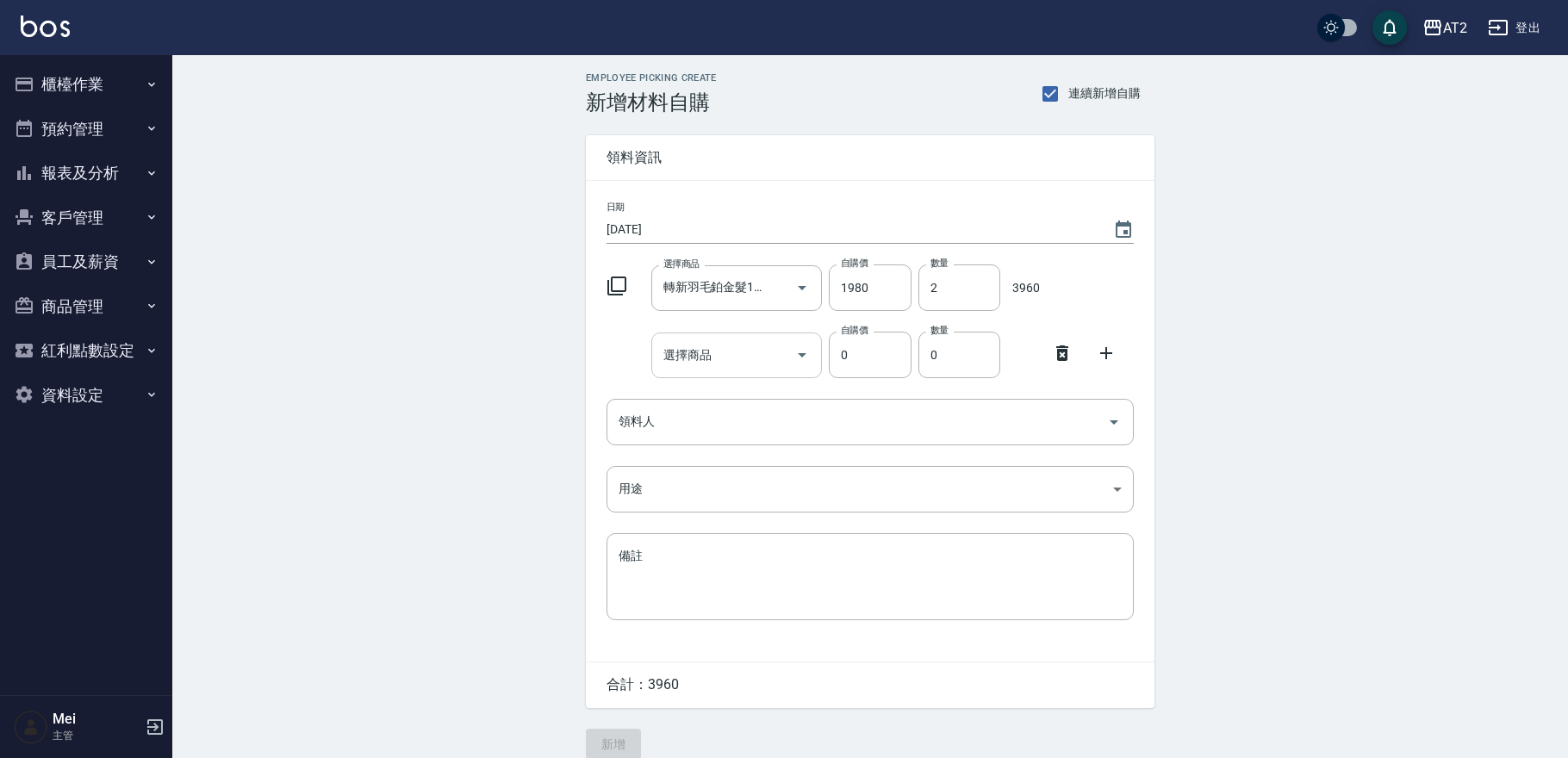
click at [663, 370] on div "選擇商品" at bounding box center [737, 355] width 172 height 46
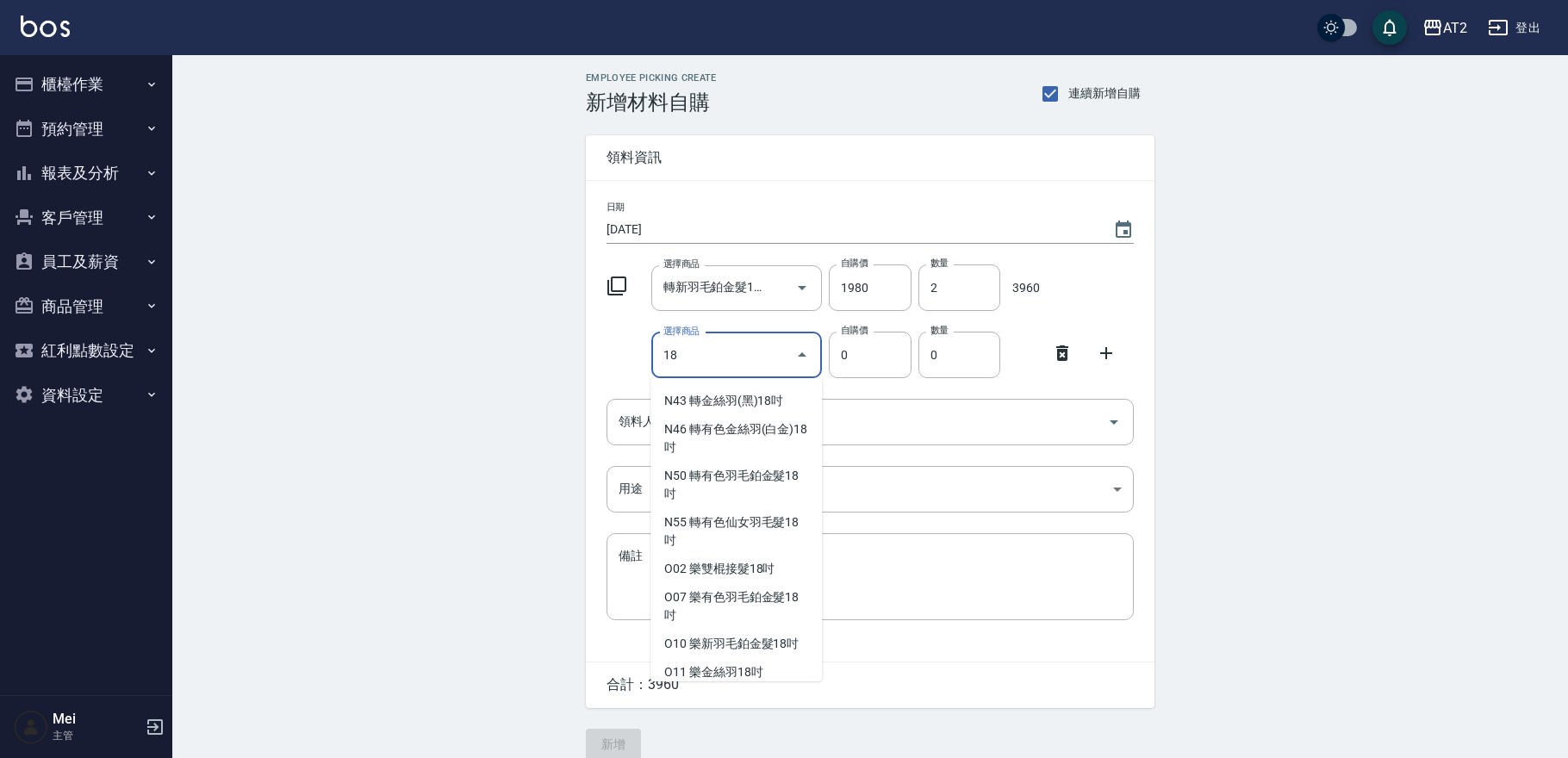
scroll to position [1531, 0]
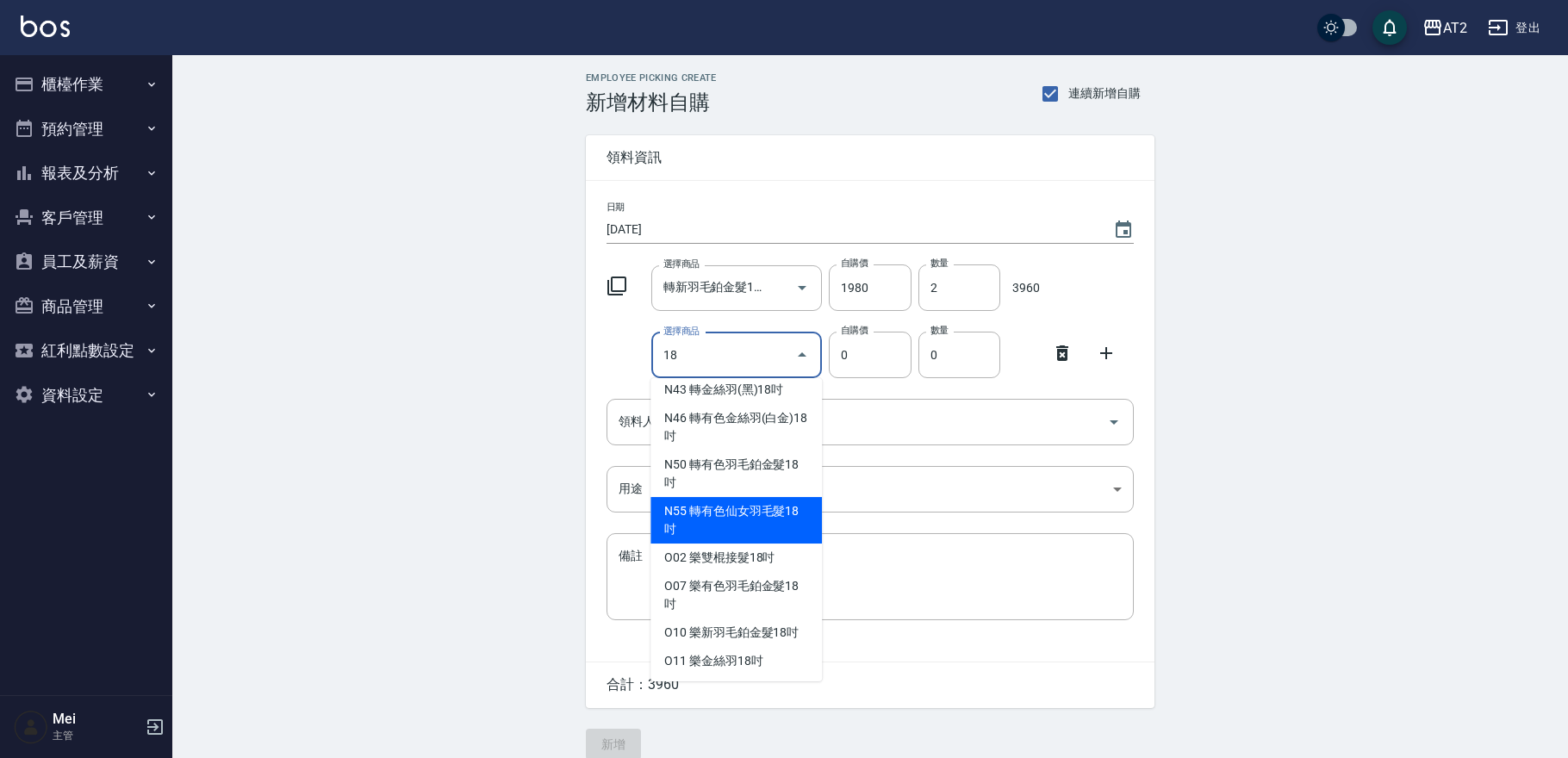
click at [718, 543] on li "N55 轉有色仙女羽毛髮18吋" at bounding box center [736, 520] width 172 height 47
type input "轉有色仙女羽毛髮18吋"
type input "2580"
type input "1"
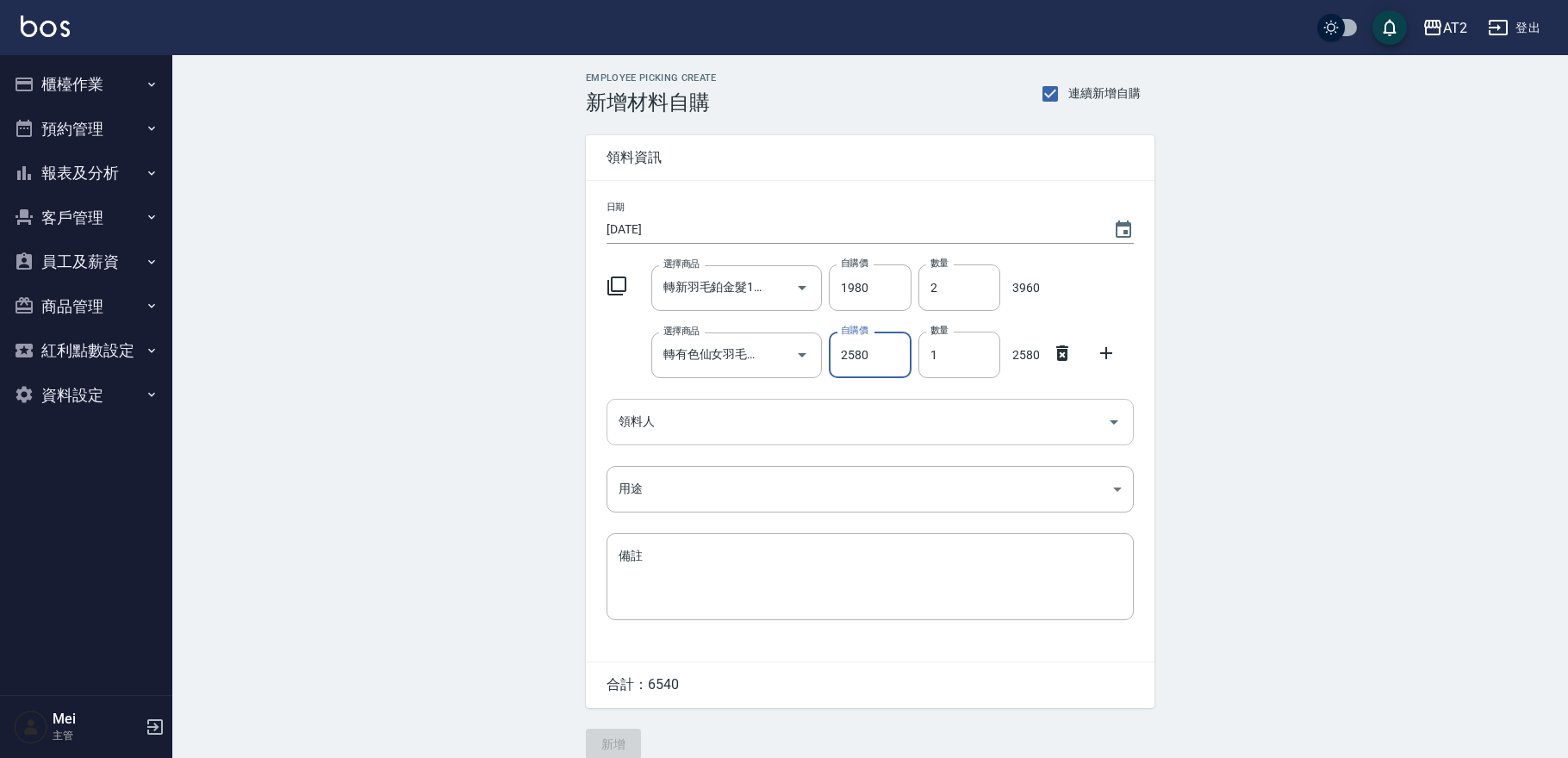
click at [753, 427] on input "領料人" at bounding box center [857, 421] width 486 height 30
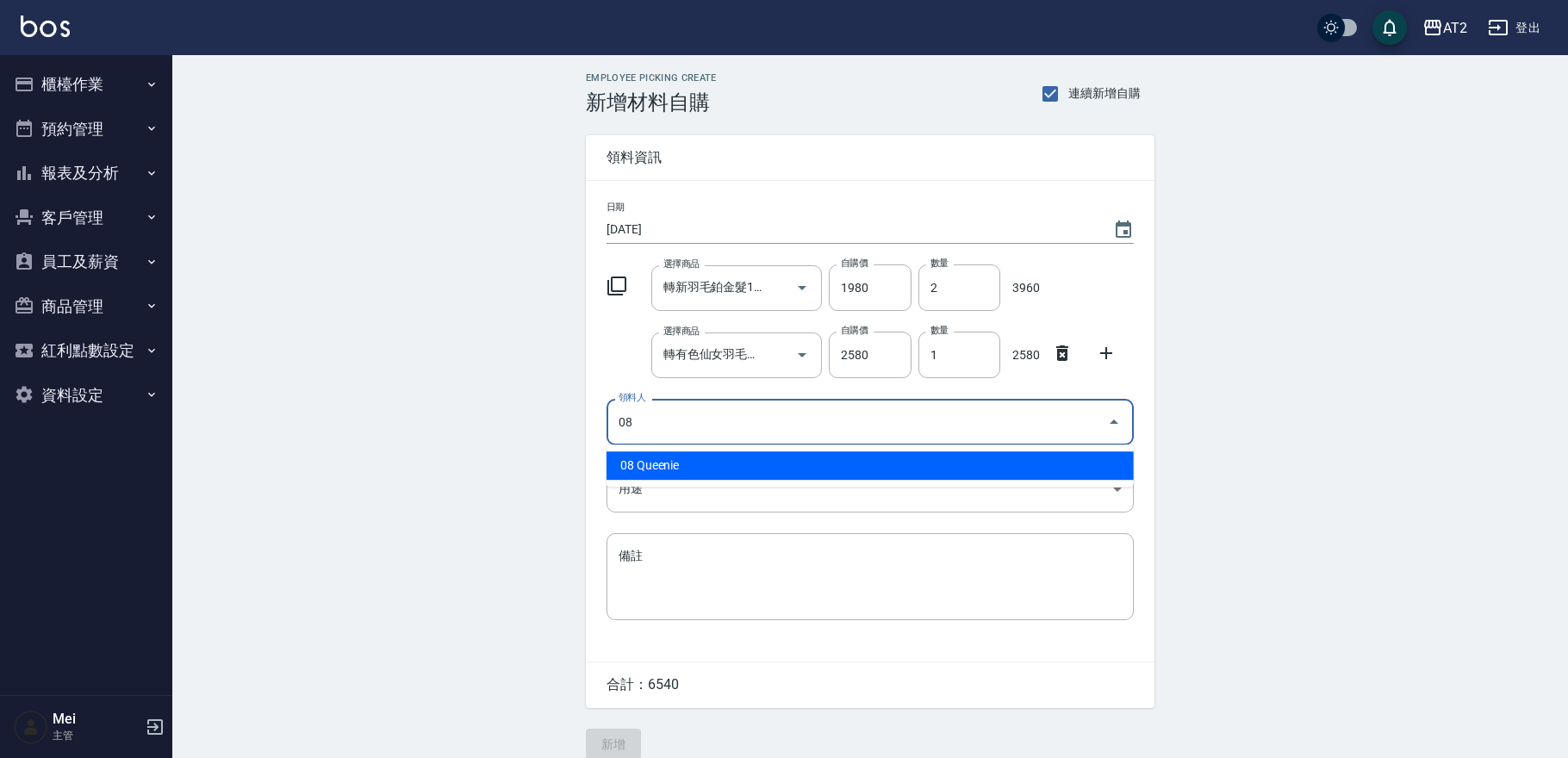
type input "08 Queenie"
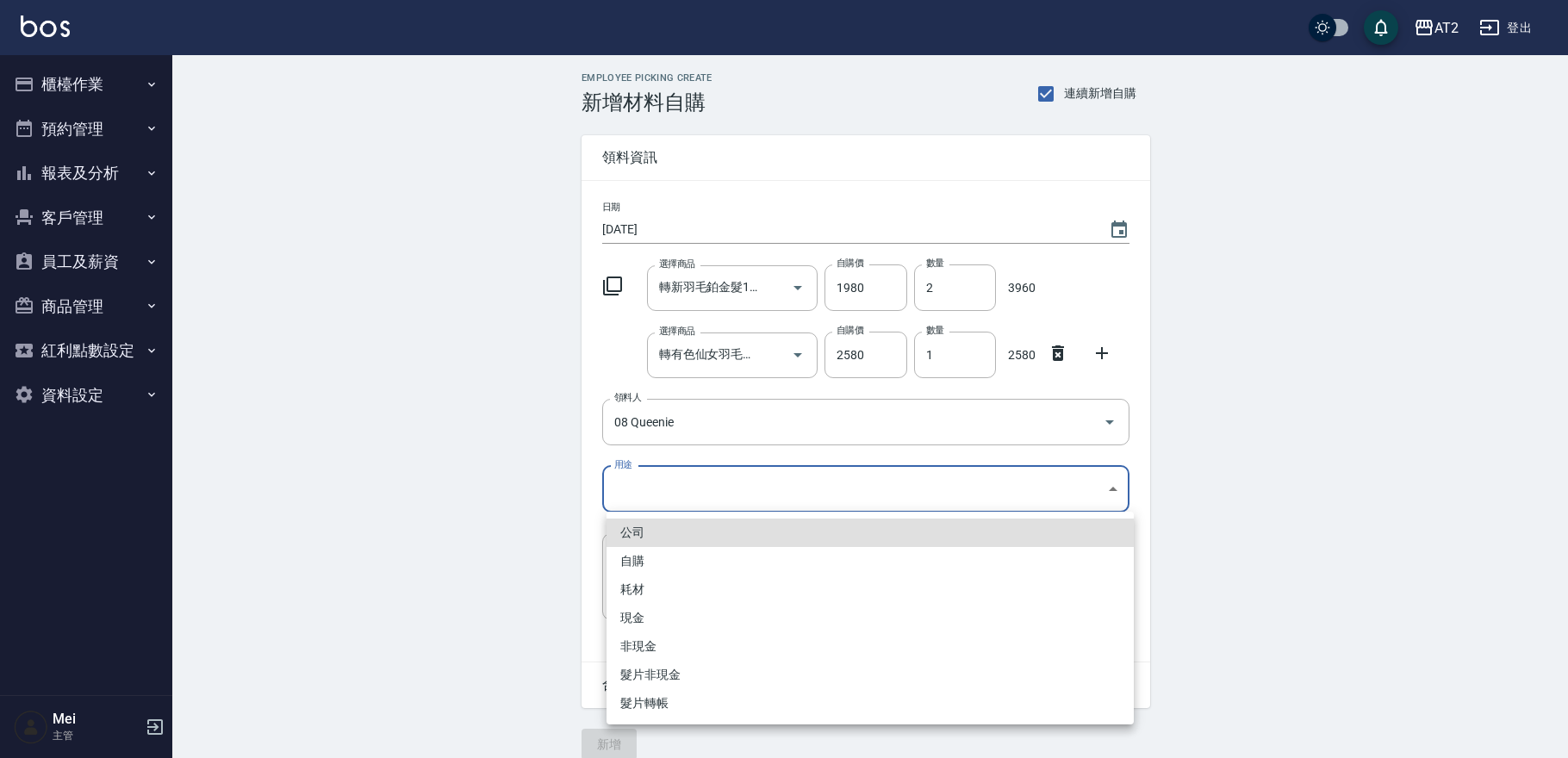
click at [757, 474] on body "AT2 登出 櫃檯作業 打帳單 帳單列表 掛單列表 現金收支登錄 高階收支登錄 材料自購登錄 每日結帳 排班表 現場電腦打卡 預約管理 預約管理 單日預約紀錄…" at bounding box center [784, 388] width 1568 height 776
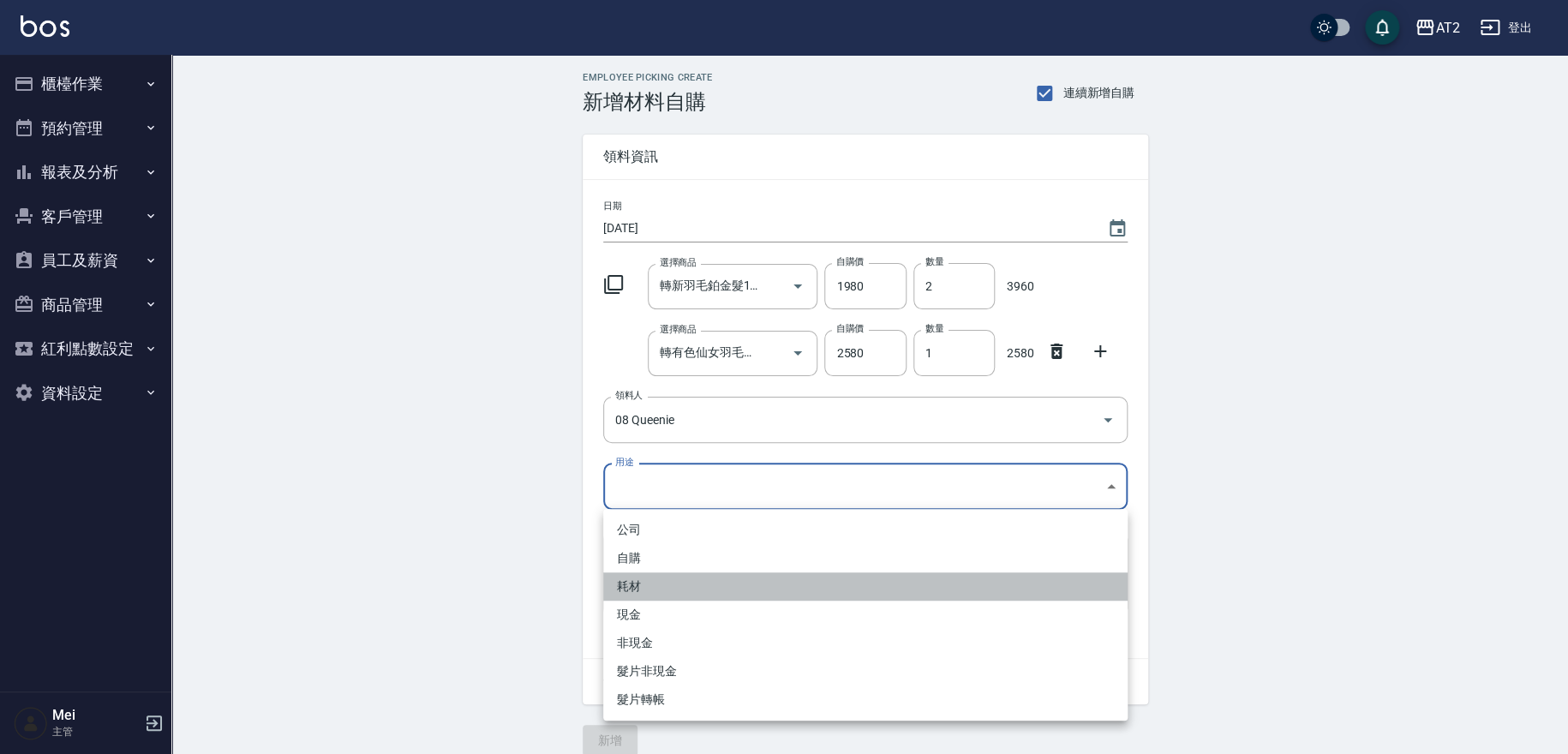
click at [661, 590] on li "耗材" at bounding box center [865, 586] width 524 height 28
type input "耗材"
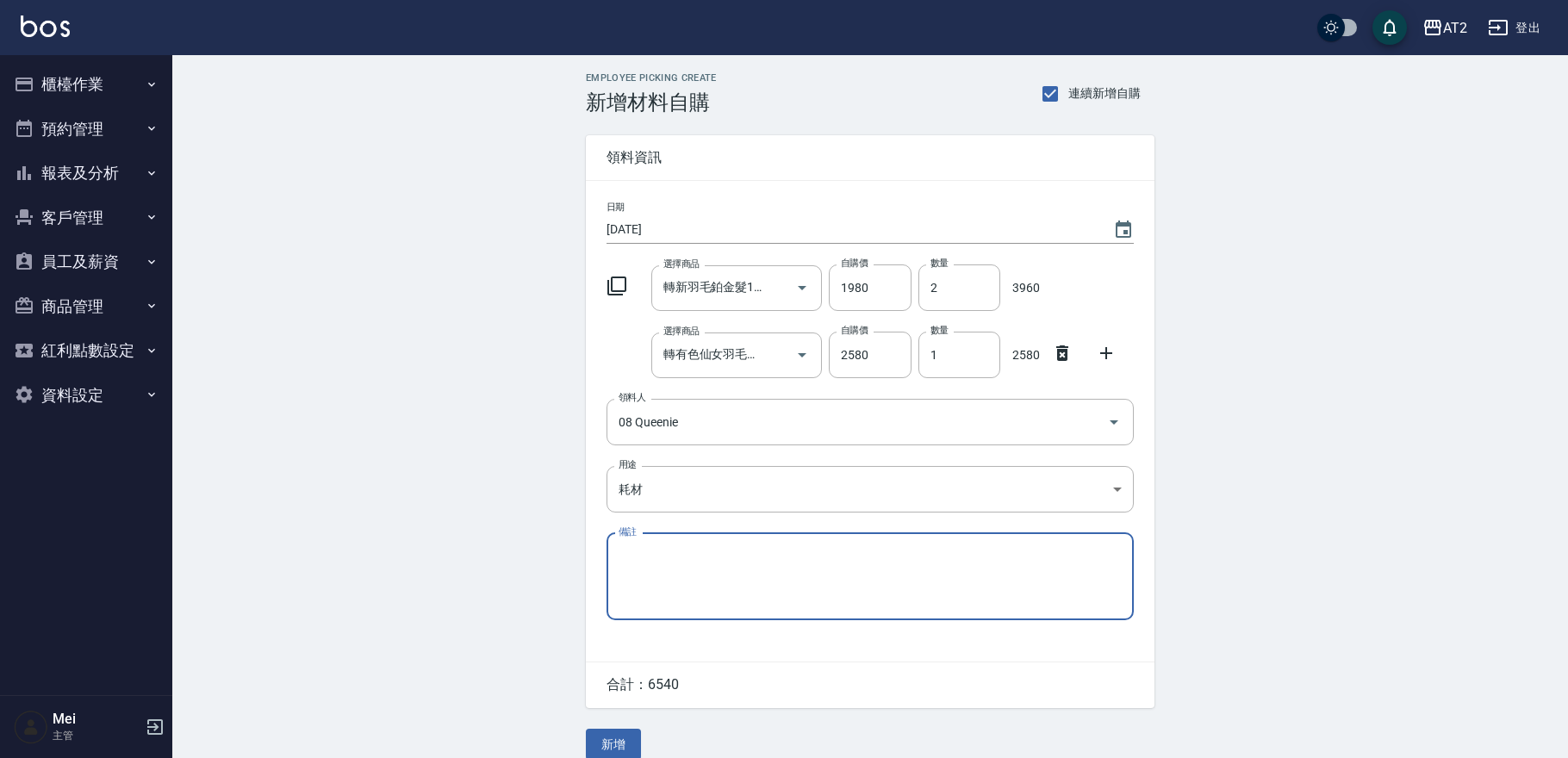
click at [427, 498] on div "公司 自購 耗材 現金 非現金 髮片非現金 髮片轉帳" at bounding box center [784, 379] width 1568 height 758
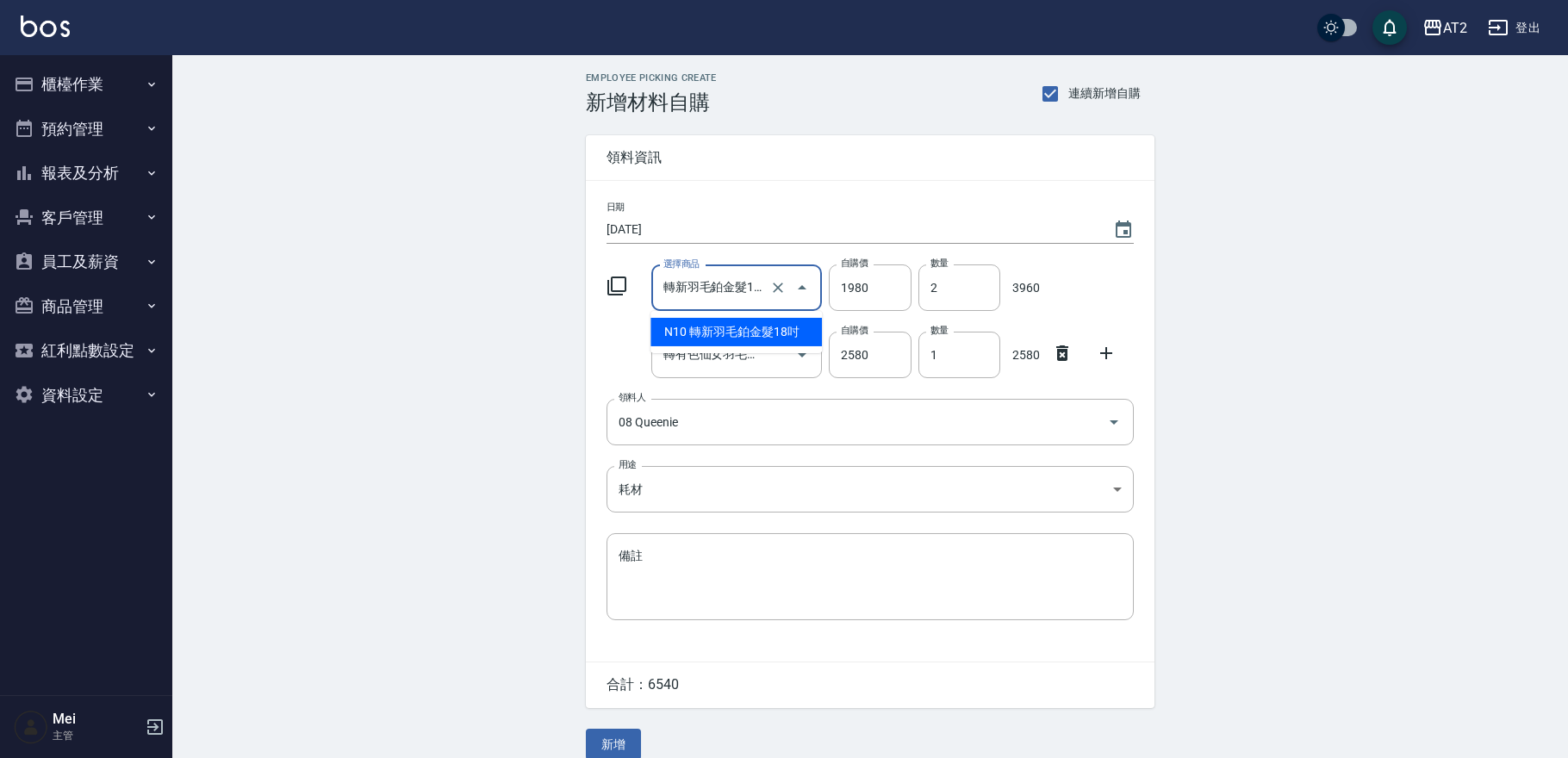
click at [683, 280] on input "轉新羽毛鉑金髮18吋" at bounding box center [713, 288] width 108 height 30
click at [493, 372] on div "Employee Picking Create 新增材料自購 連續新增自購 領料資訊 日期 2025/09/14 選擇商品 轉新羽毛鉑金髮18吋 選擇商品 自…" at bounding box center [870, 416] width 1395 height 721
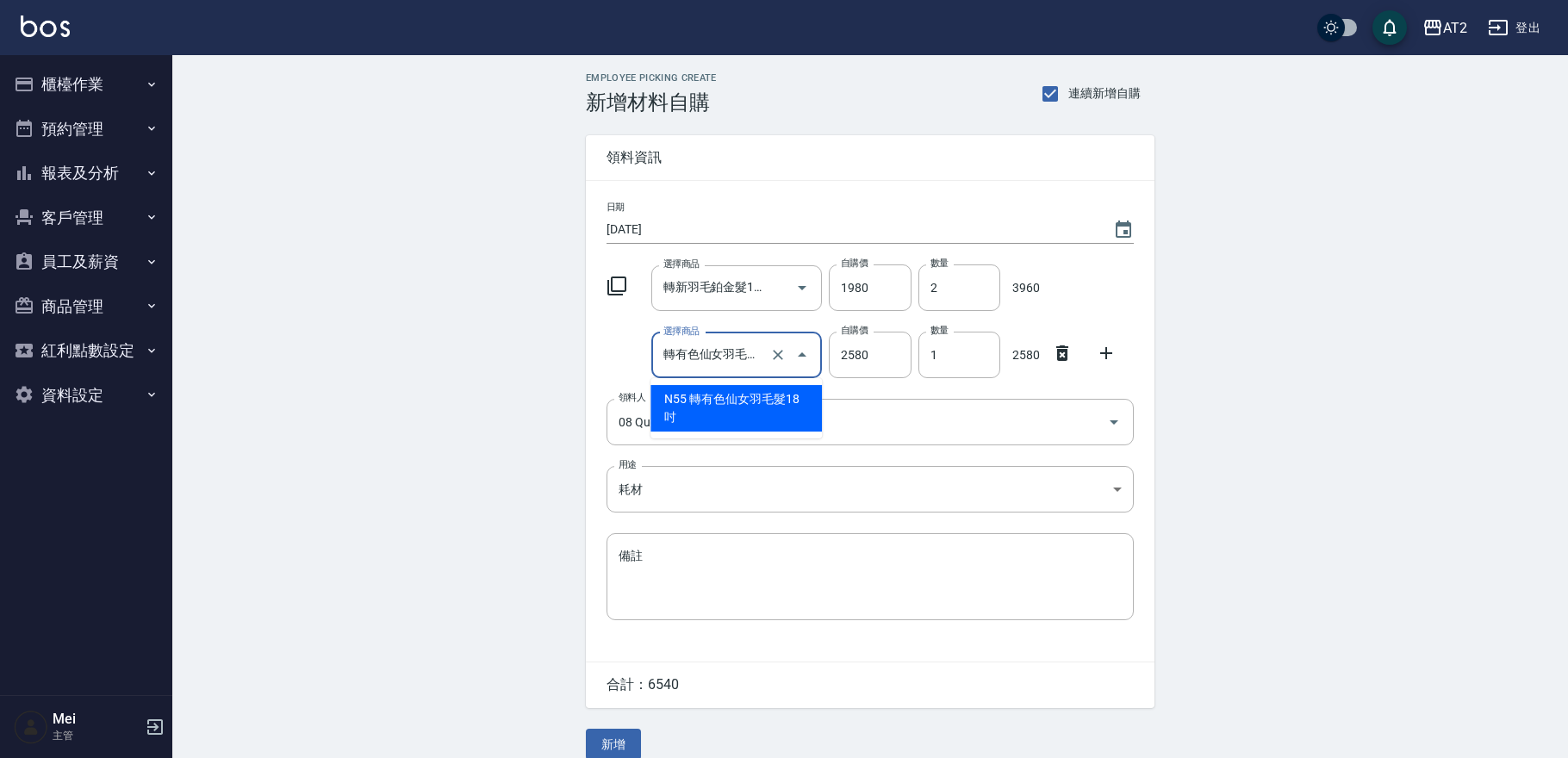
click at [708, 350] on input "轉有色仙女羽毛髮18吋" at bounding box center [713, 354] width 108 height 30
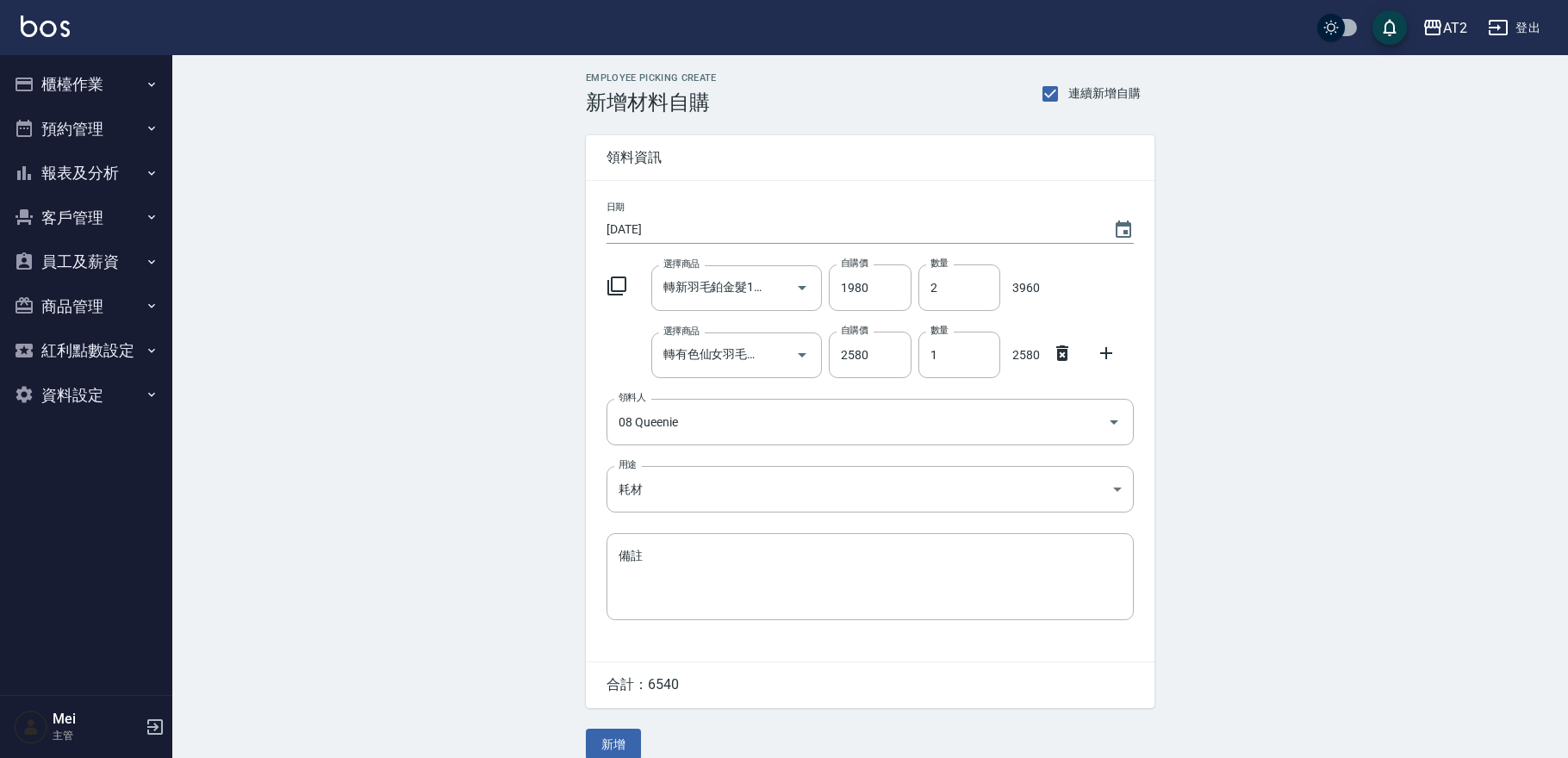
click at [531, 416] on div "Employee Picking Create 新增材料自購 連續新增自購 領料資訊 日期 2025/09/14 選擇商品 轉新羽毛鉑金髮18吋 選擇商品 自…" at bounding box center [870, 416] width 1395 height 721
click at [620, 749] on button "新增" at bounding box center [613, 744] width 55 height 32
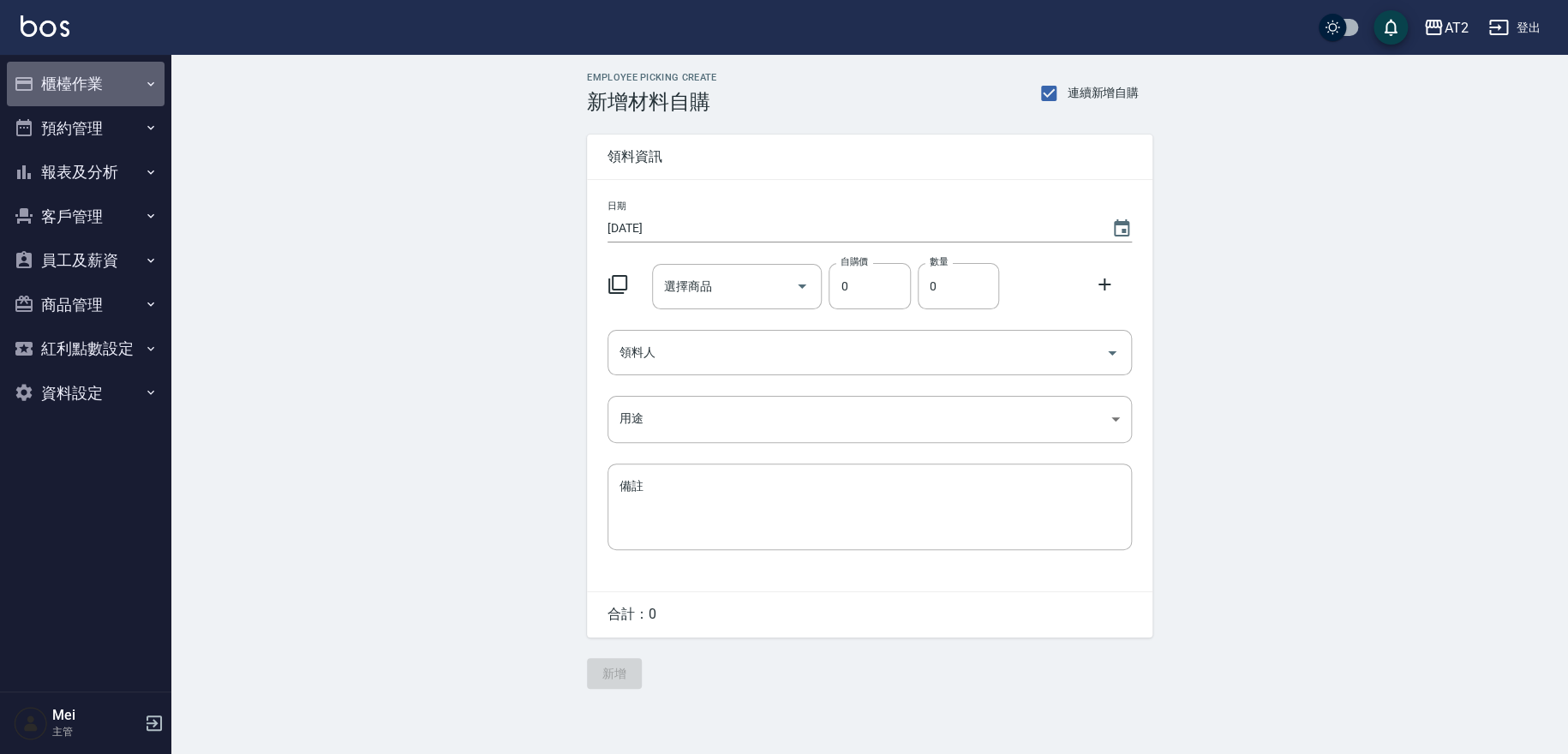
click at [103, 75] on button "櫃檯作業" at bounding box center [85, 84] width 157 height 45
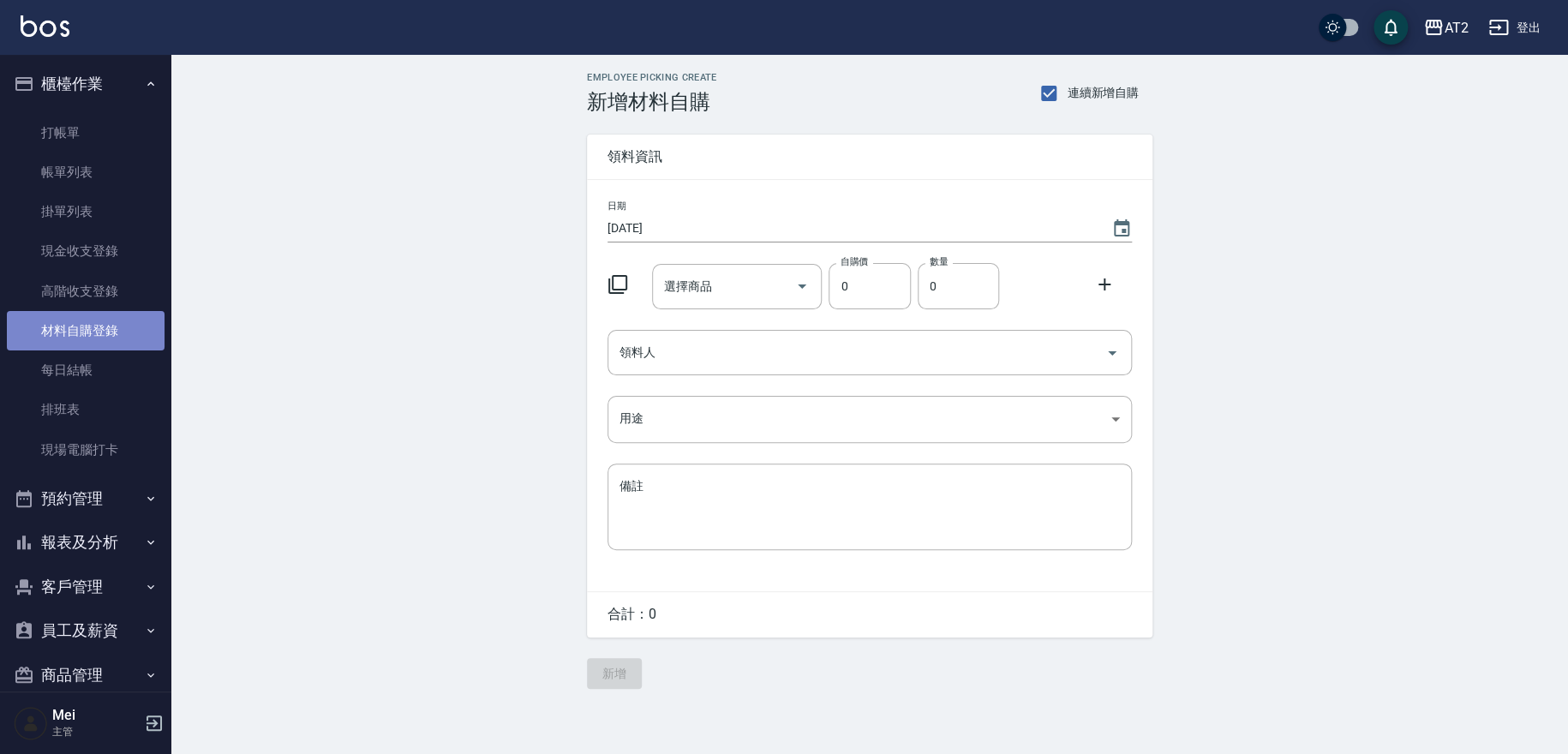
click at [94, 323] on link "材料自購登錄" at bounding box center [85, 330] width 157 height 39
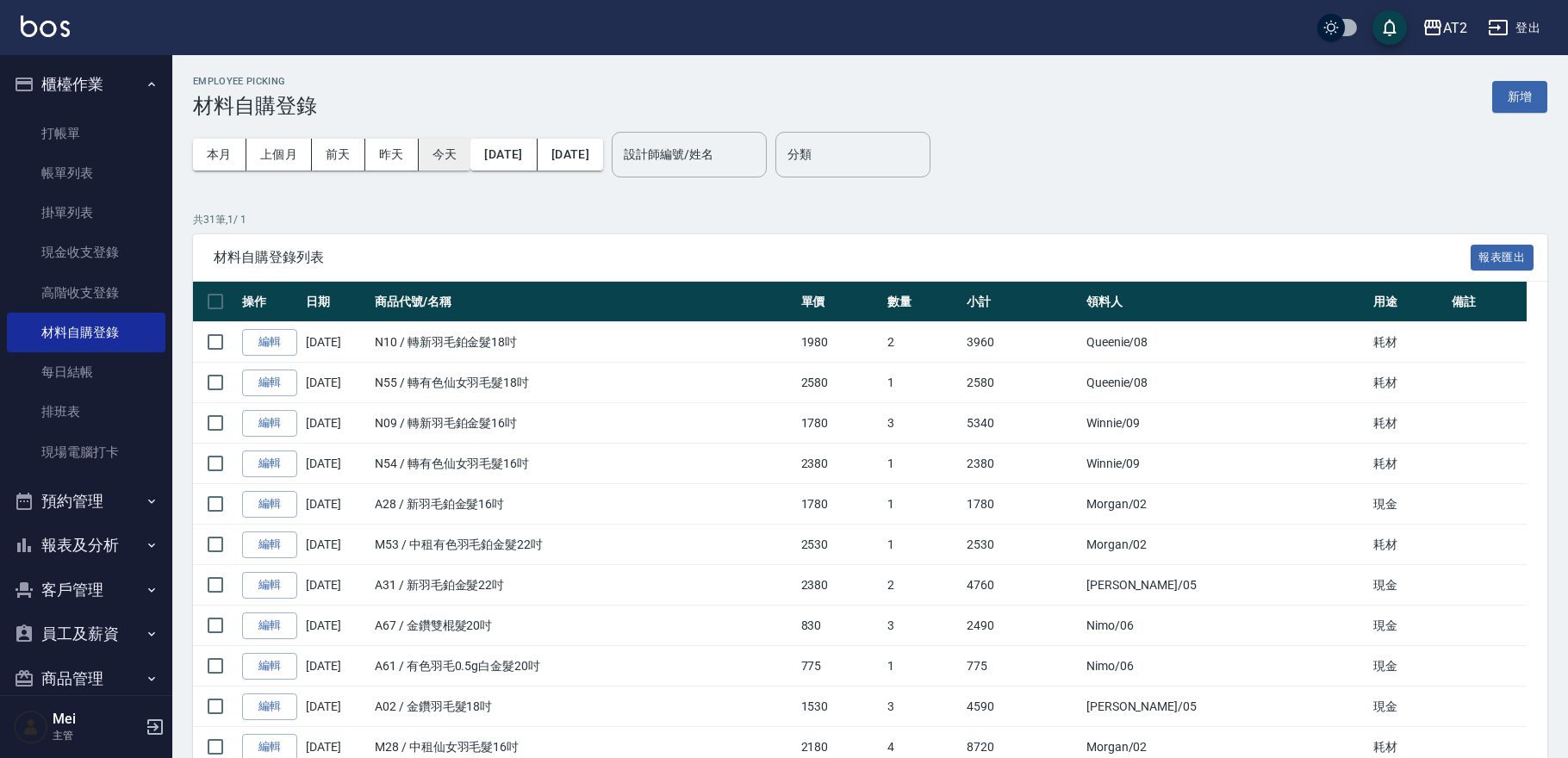
click at [442, 145] on button "今天" at bounding box center [445, 154] width 53 height 32
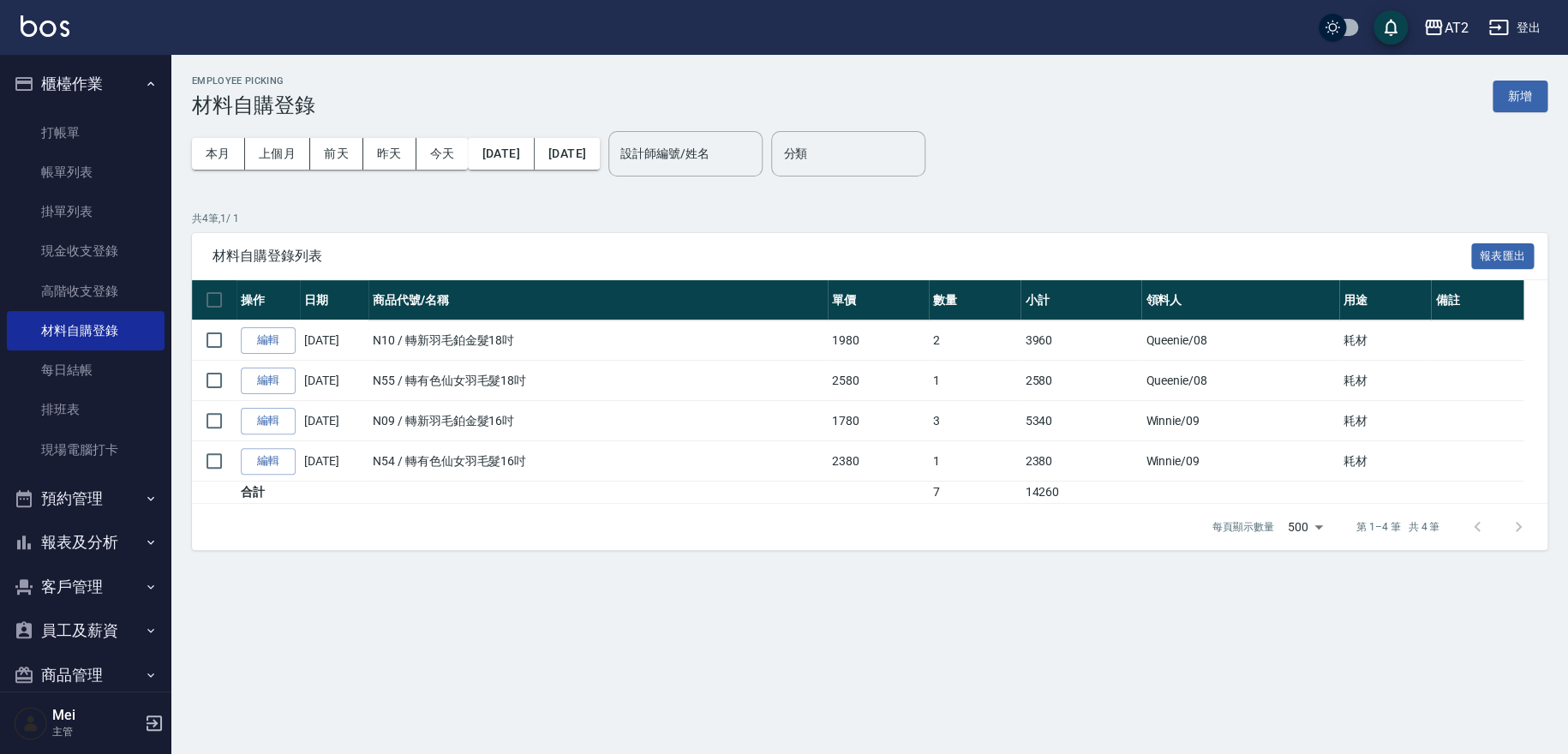
click at [1037, 182] on div "本月 上個月 [DATE] [DATE] [DATE] [DATE] [DATE] 設計師編號/姓名 設計師編號/姓名 分類 分類" at bounding box center [869, 154] width 1355 height 73
